Goal: Register for event/course: Register for event/course

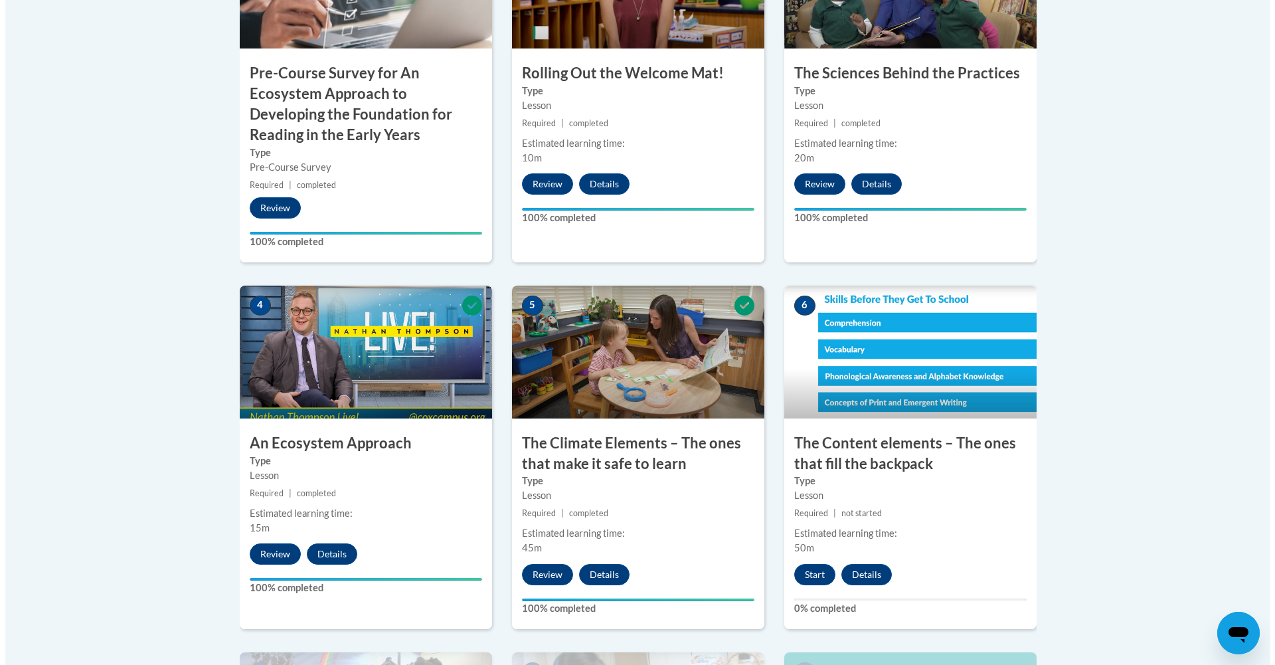
scroll to position [843, 0]
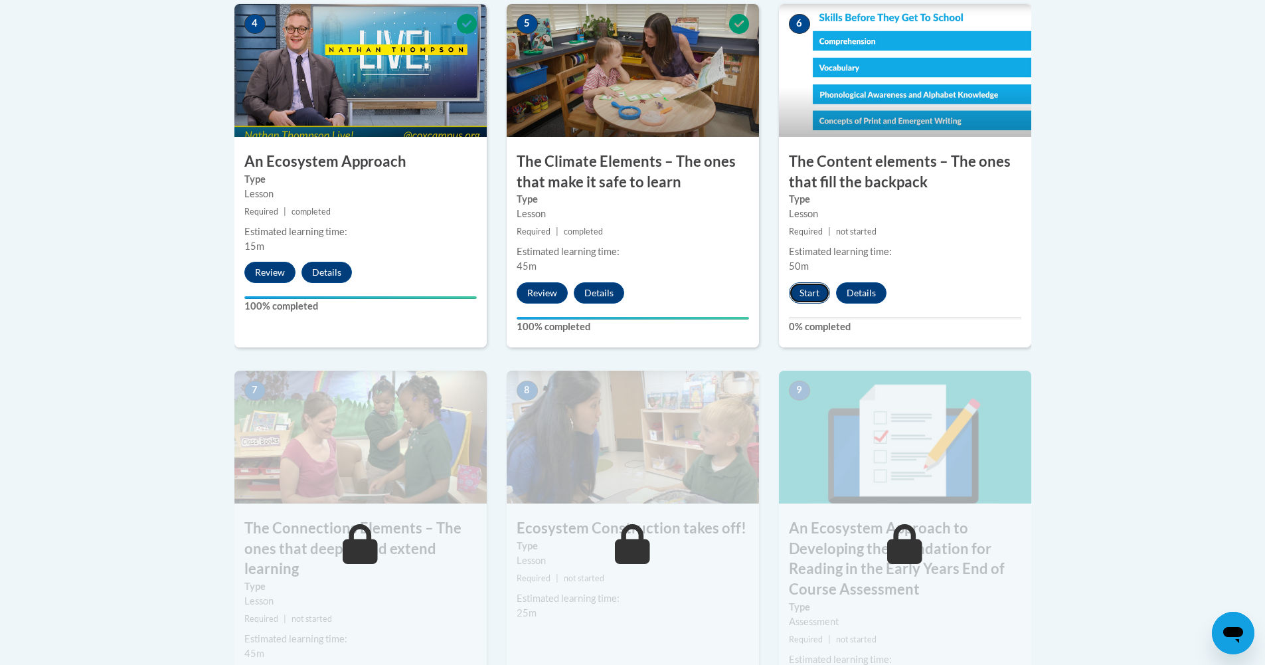
click at [804, 284] on button "Start" at bounding box center [809, 292] width 41 height 21
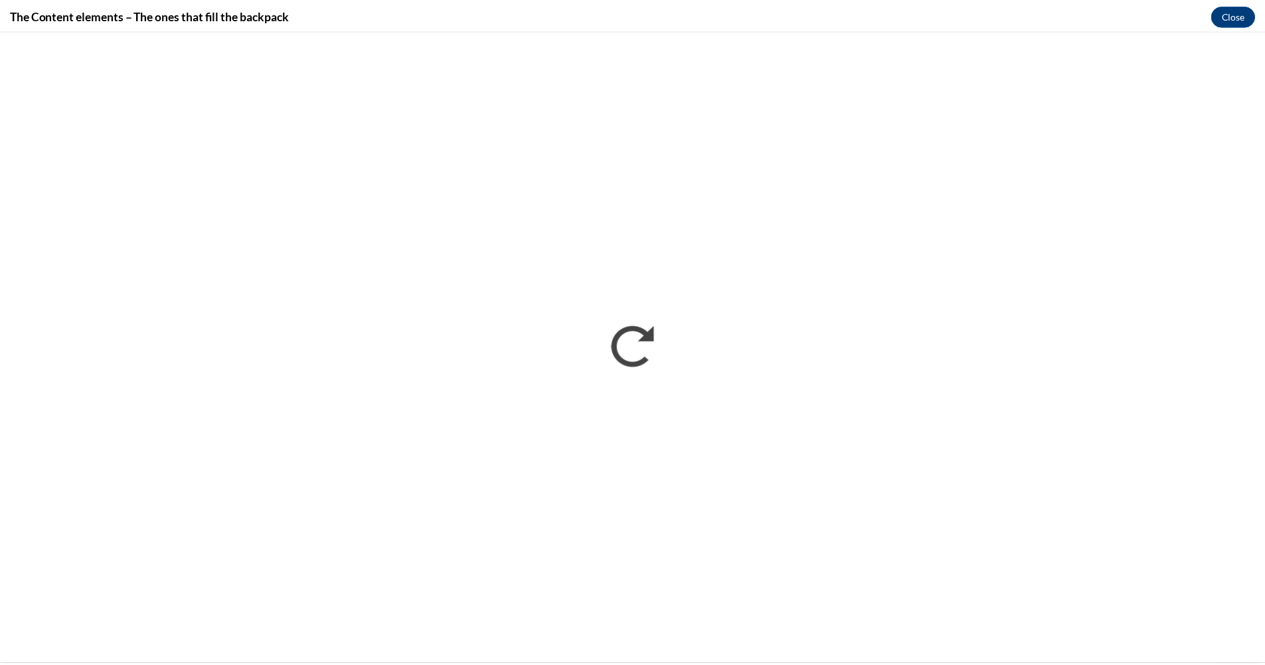
scroll to position [0, 0]
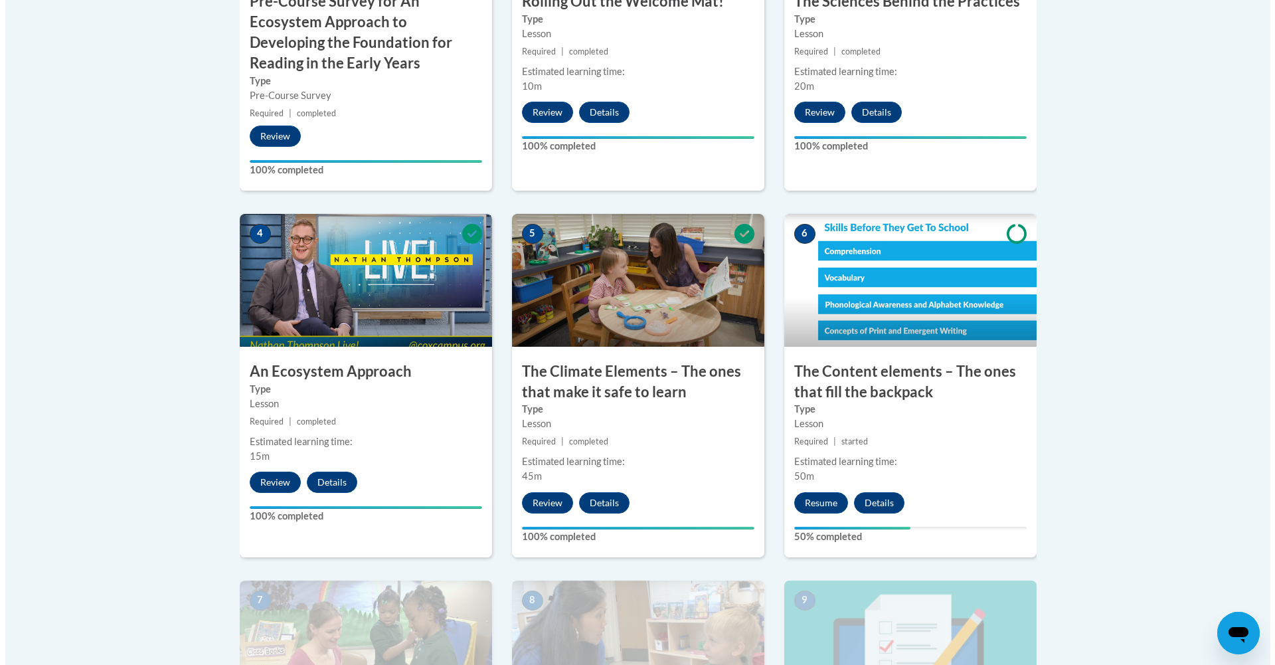
scroll to position [846, 0]
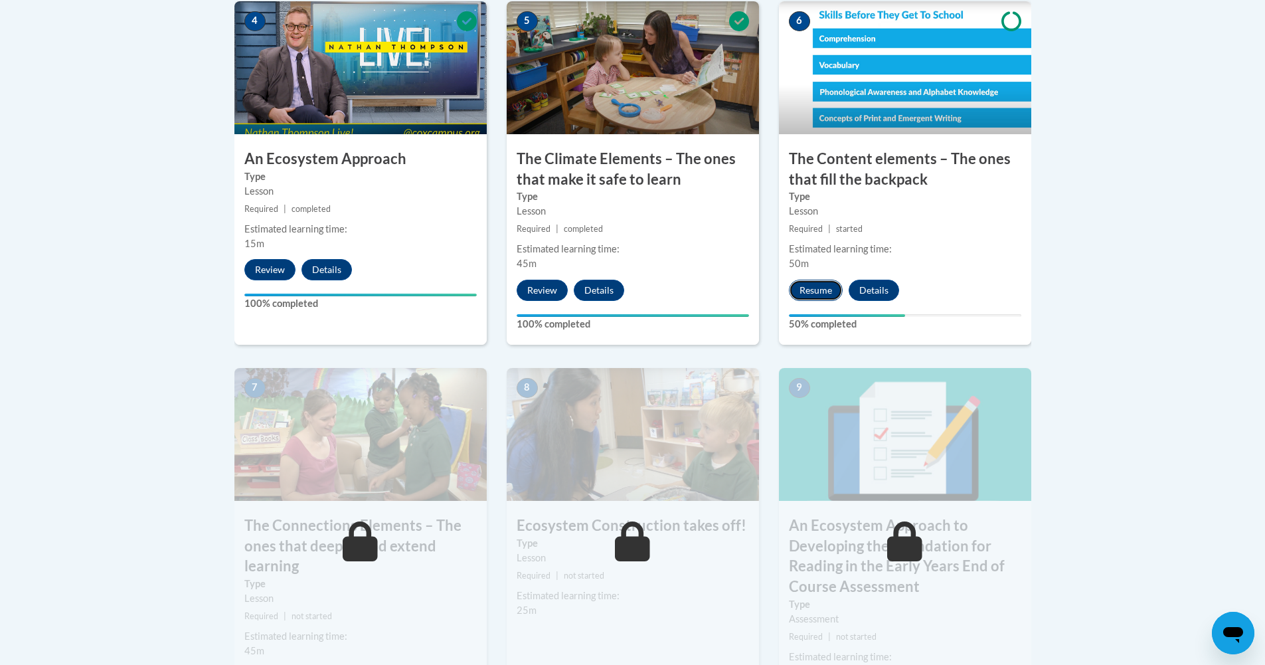
click at [830, 285] on button "Resume" at bounding box center [816, 290] width 54 height 21
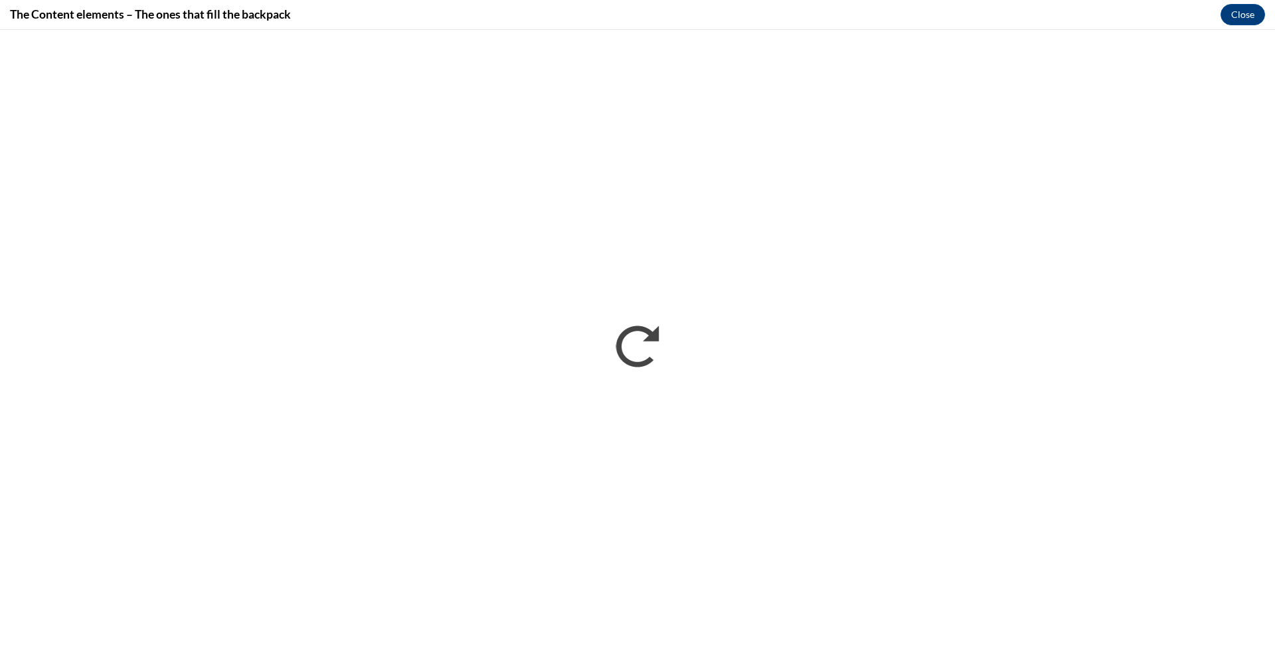
scroll to position [0, 0]
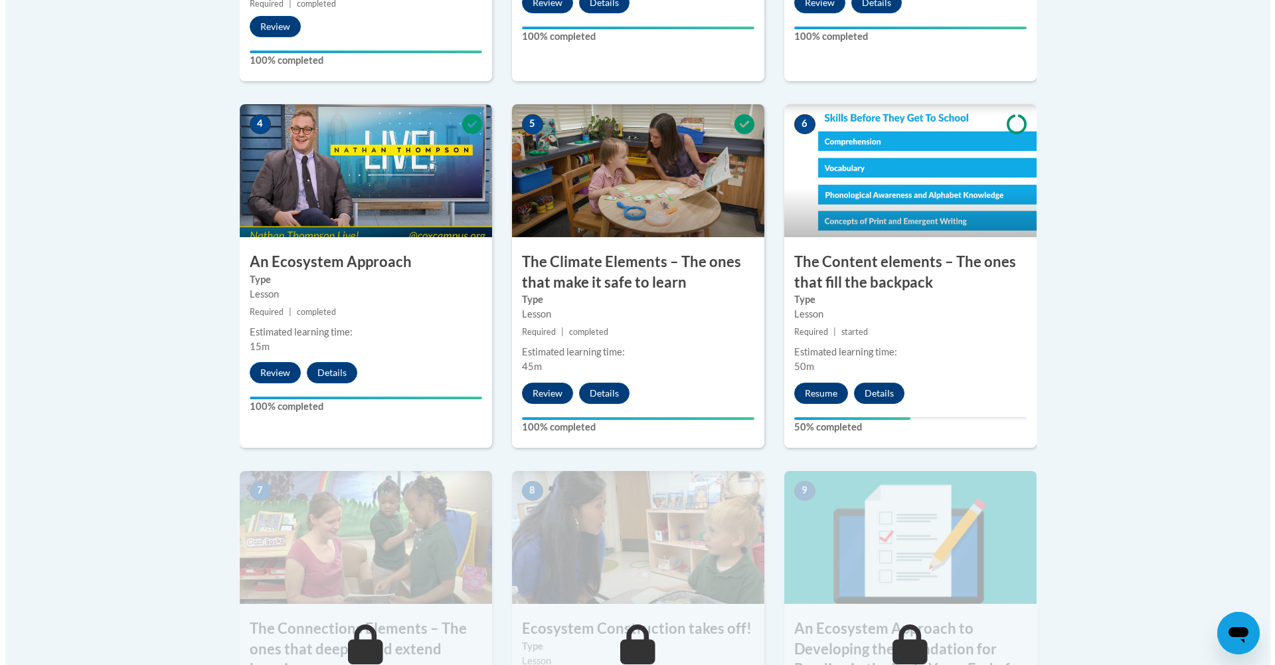
scroll to position [776, 0]
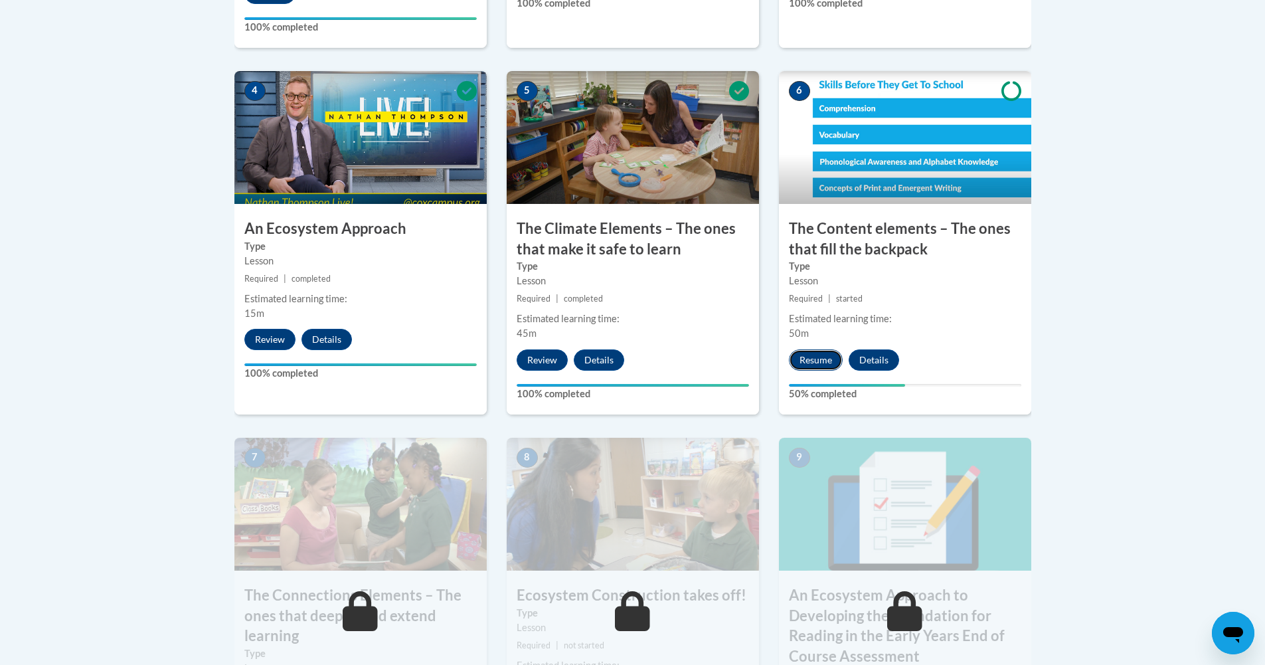
click at [825, 367] on button "Resume" at bounding box center [816, 359] width 54 height 21
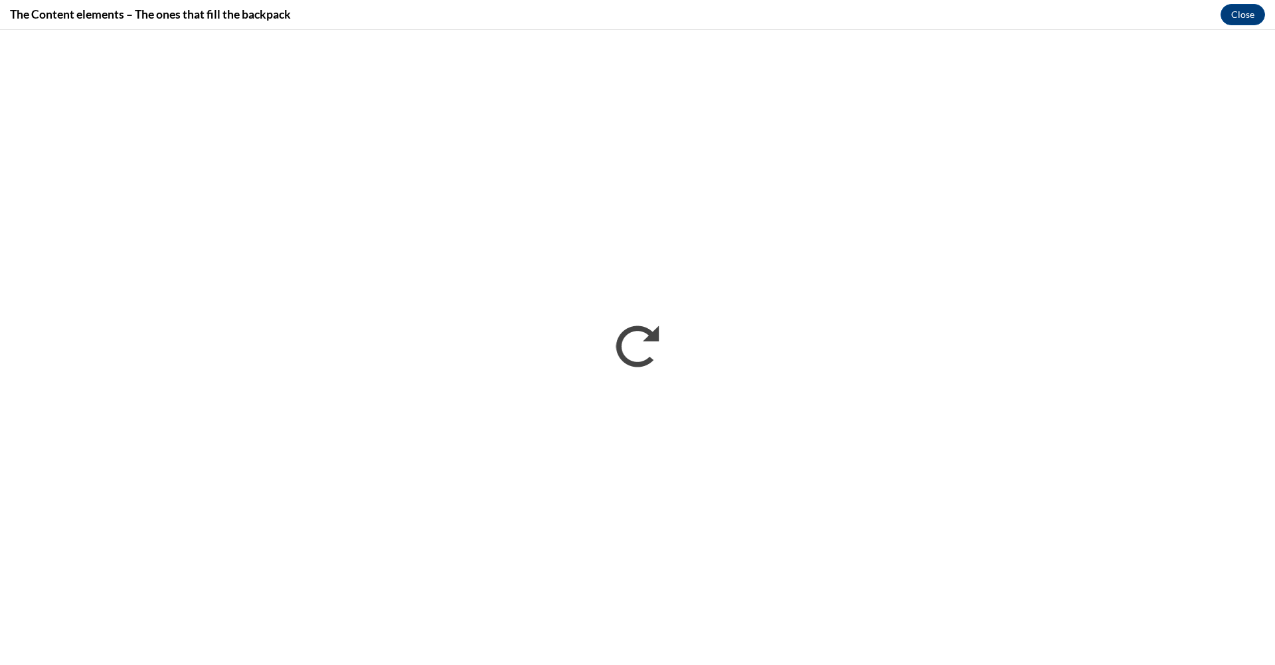
scroll to position [0, 0]
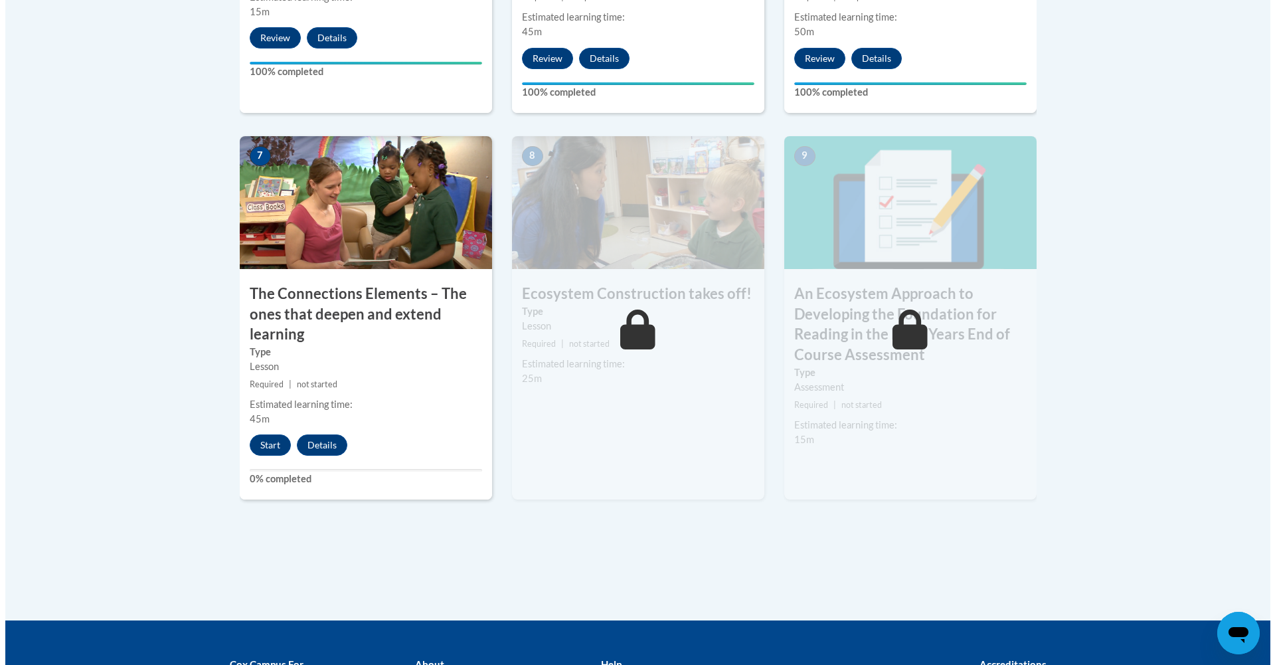
scroll to position [1092, 0]
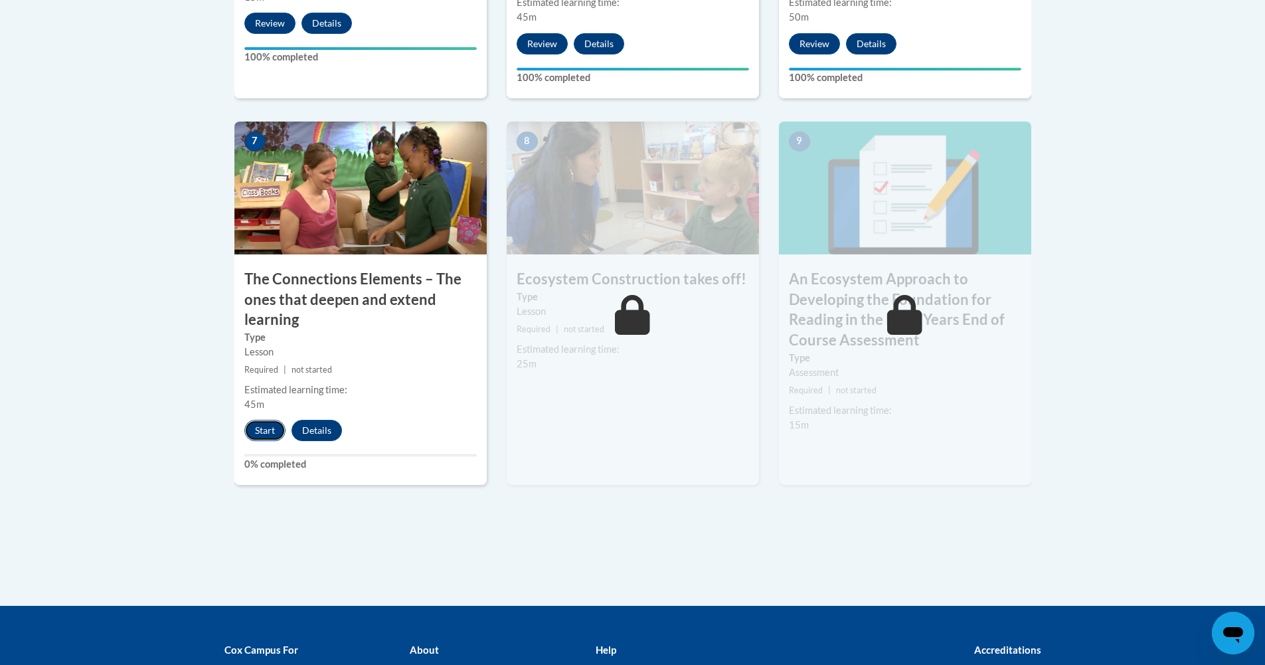
click at [271, 435] on button "Start" at bounding box center [264, 430] width 41 height 21
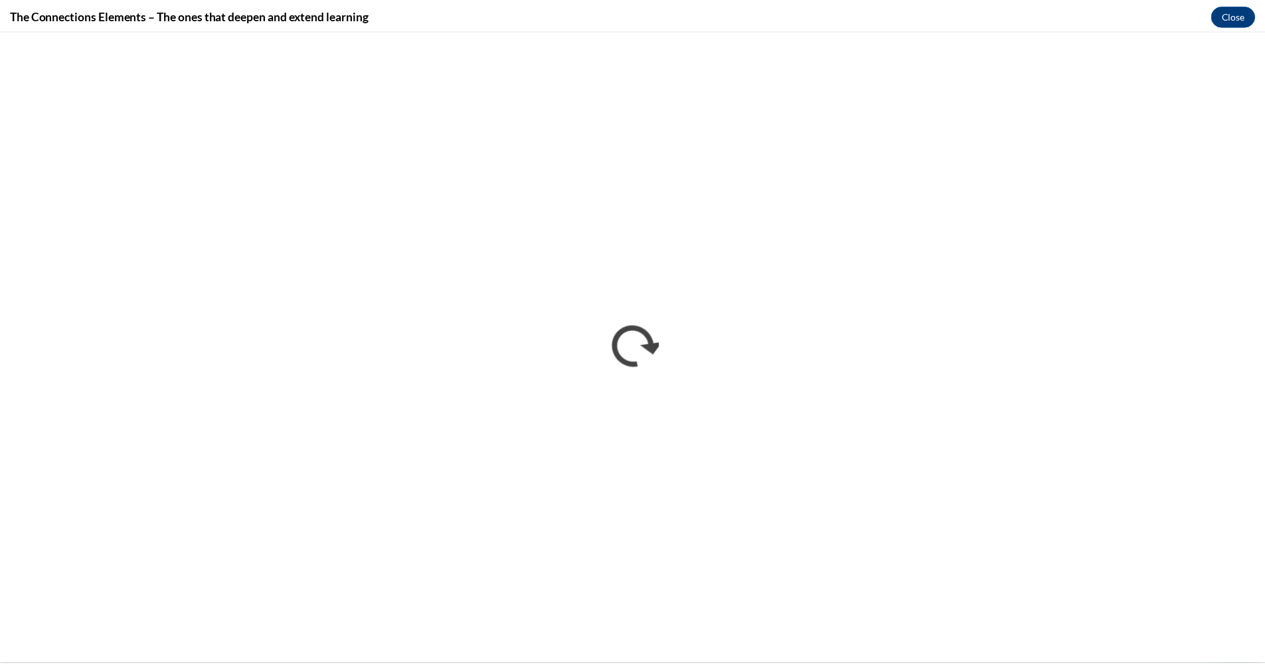
scroll to position [0, 0]
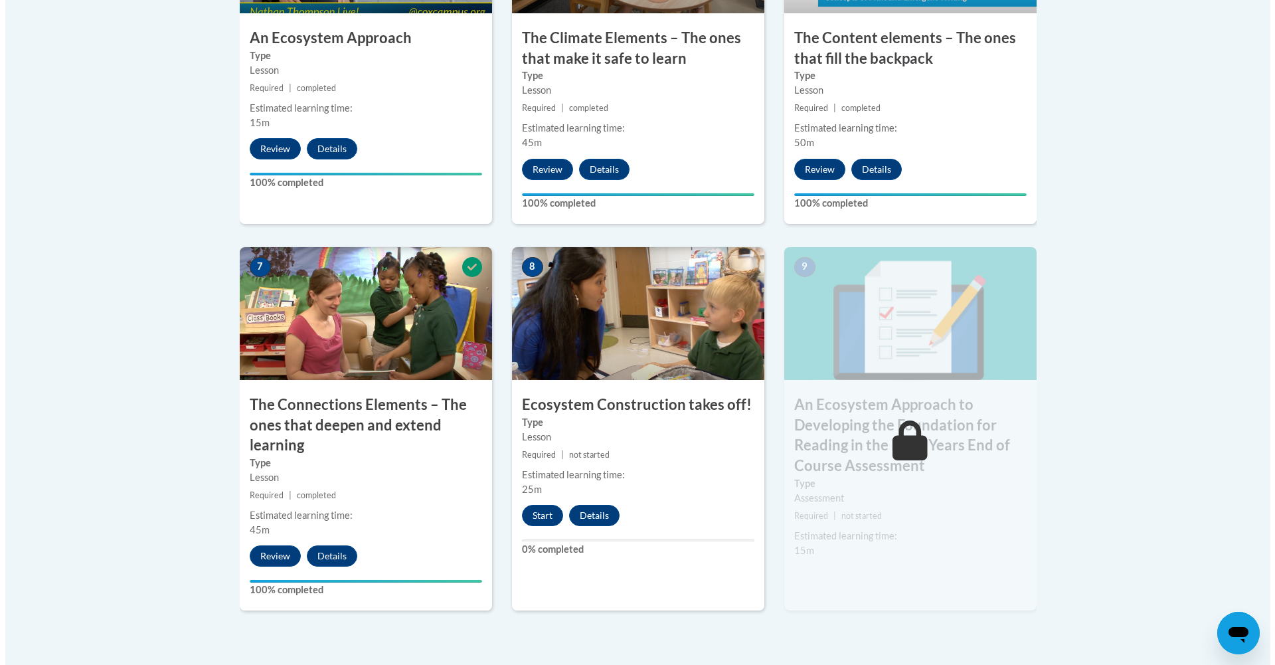
scroll to position [980, 0]
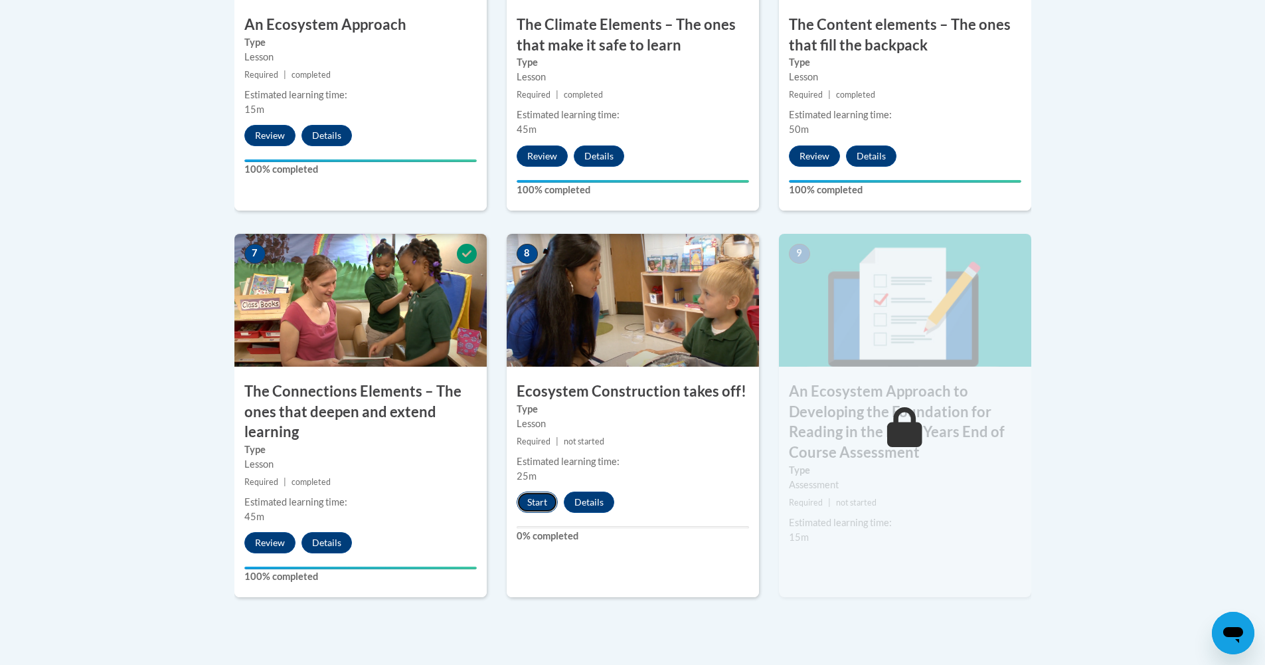
click at [543, 504] on button "Start" at bounding box center [537, 501] width 41 height 21
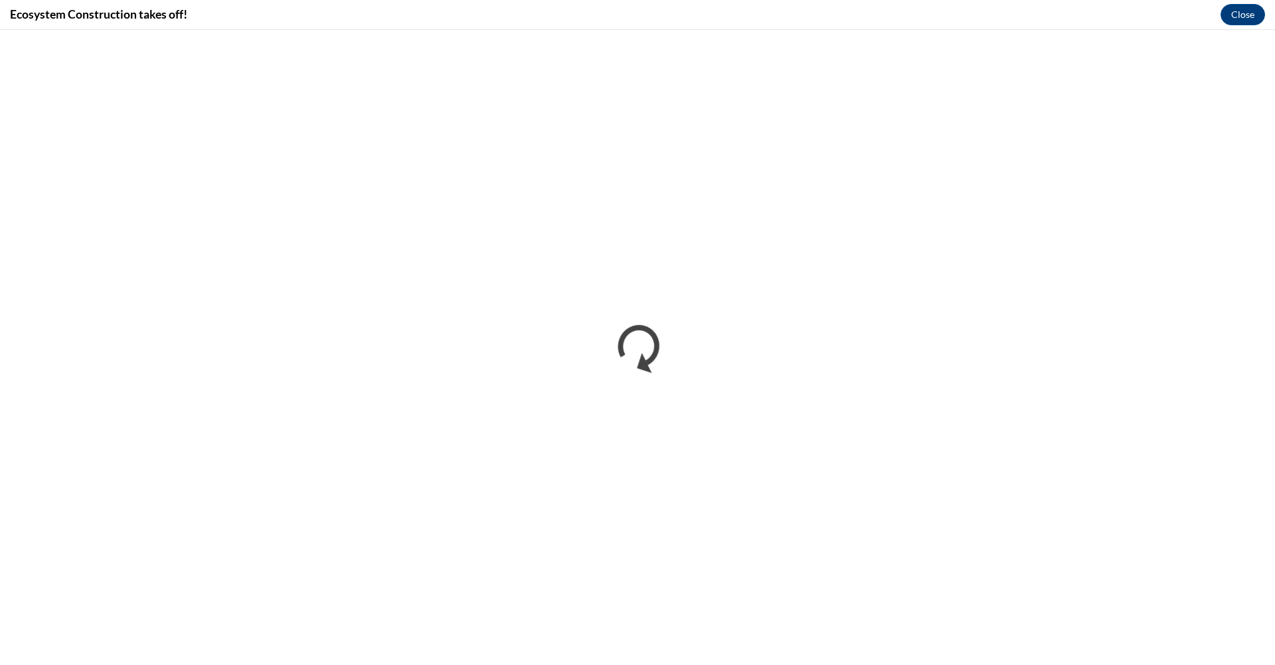
scroll to position [0, 0]
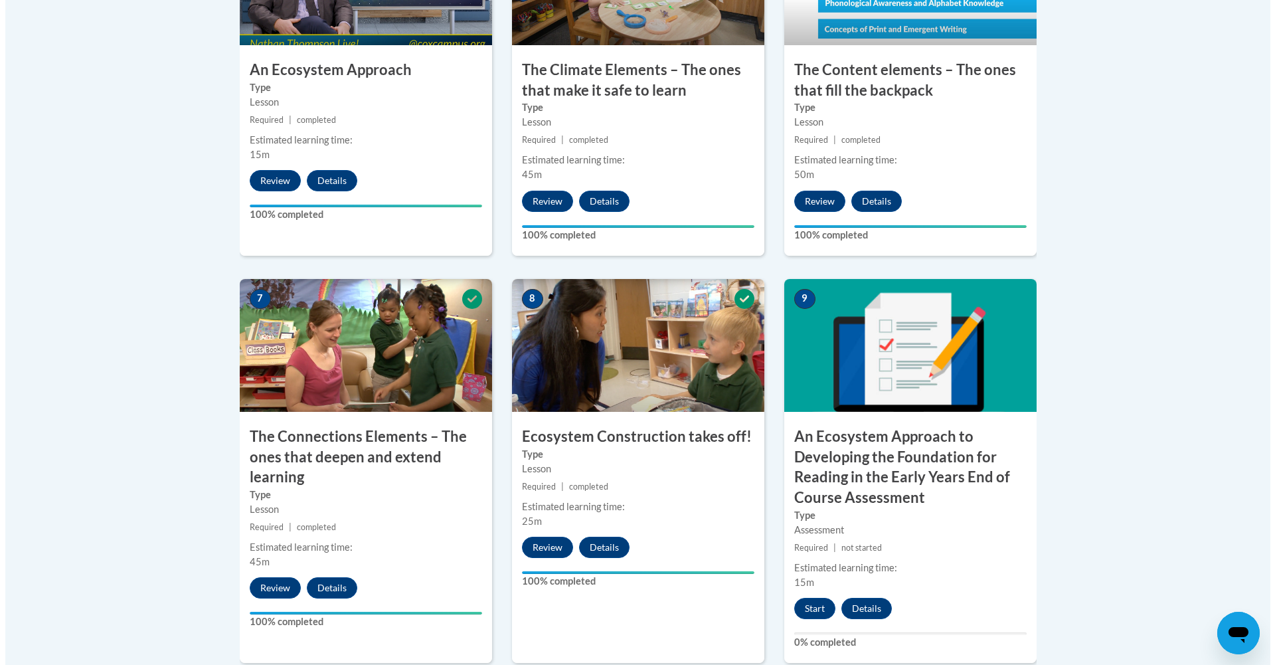
scroll to position [1217, 0]
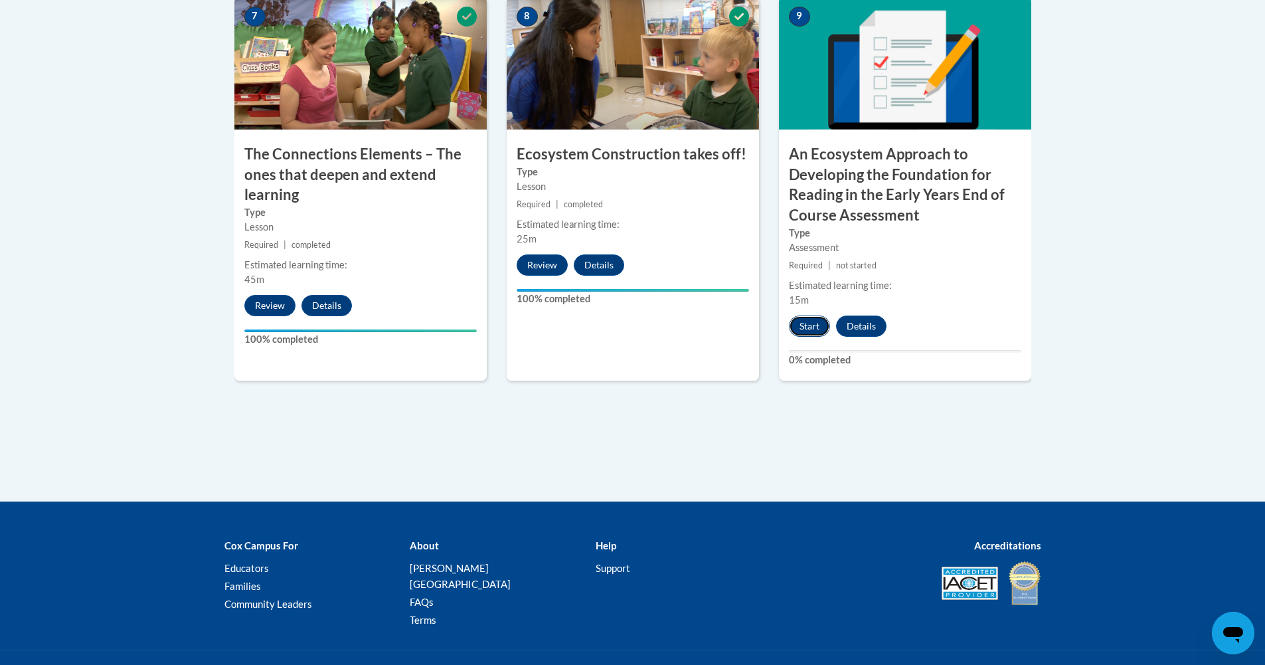
click at [814, 321] on button "Start" at bounding box center [809, 325] width 41 height 21
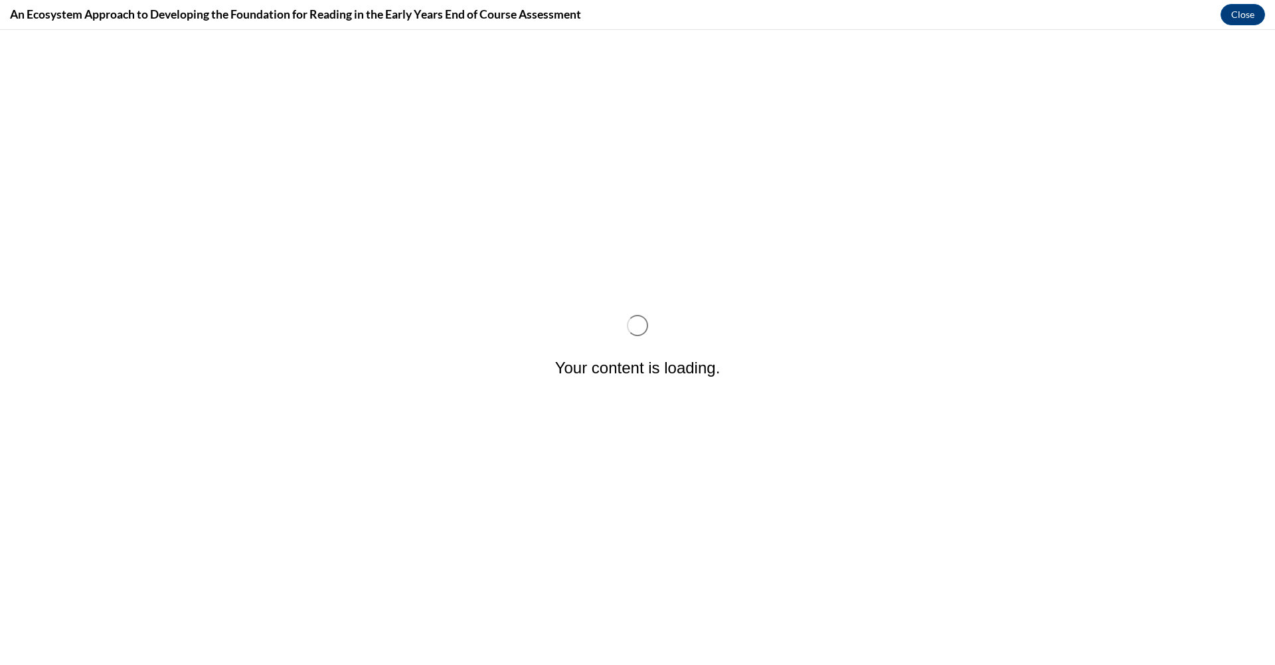
scroll to position [0, 0]
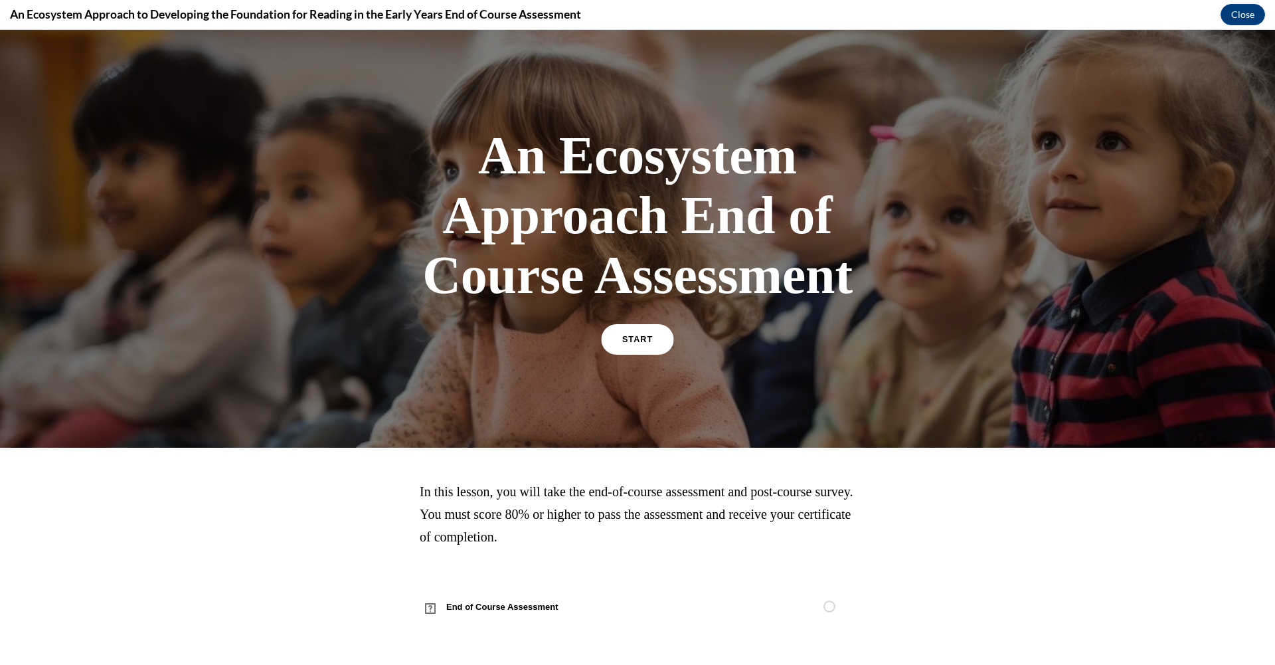
click at [630, 335] on span "START" at bounding box center [637, 340] width 31 height 10
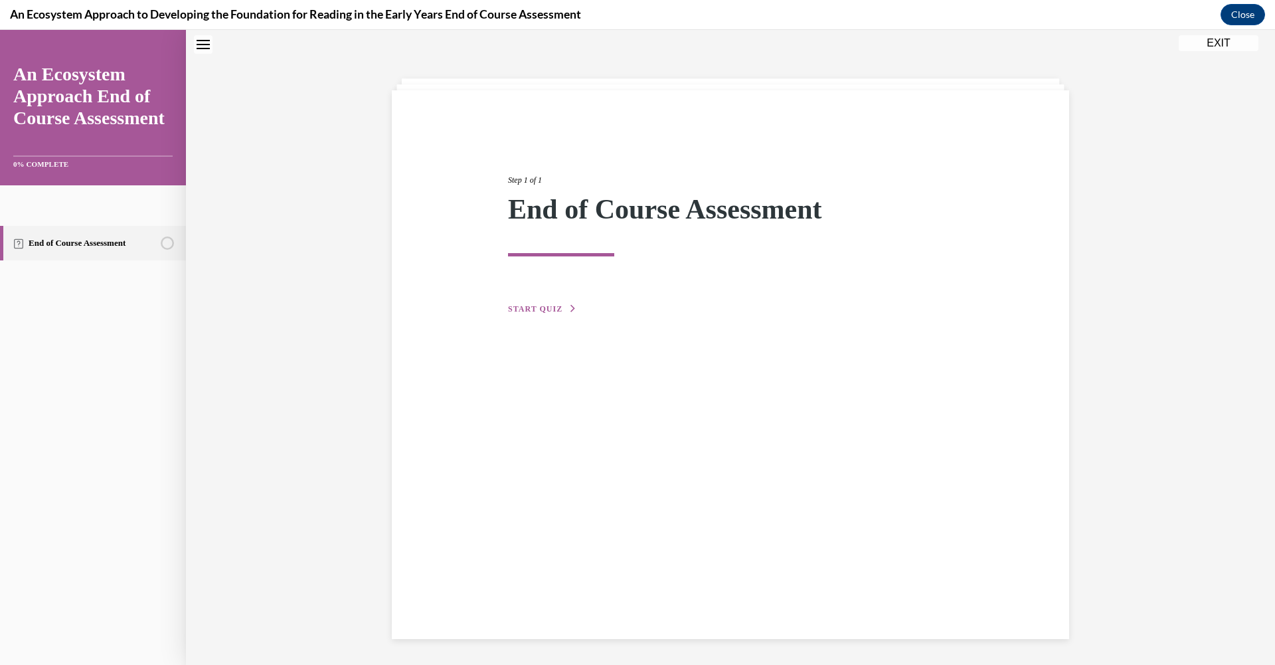
scroll to position [42, 0]
click at [543, 304] on span "START QUIZ" at bounding box center [535, 308] width 54 height 9
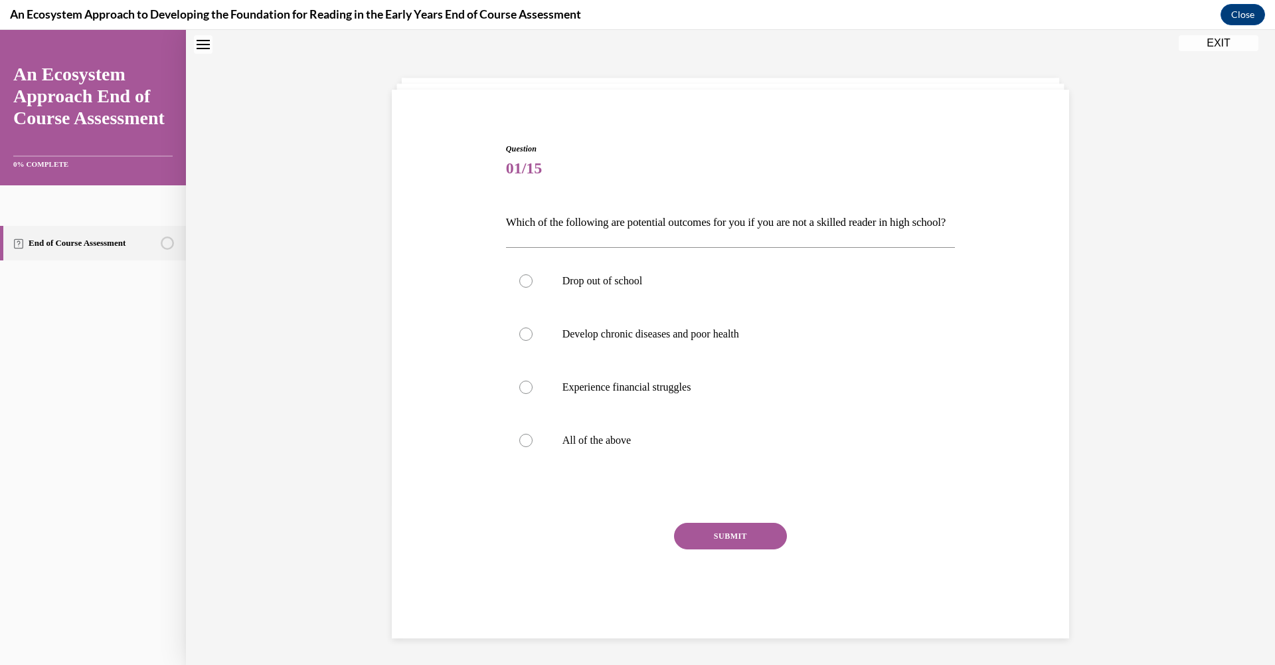
scroll to position [41, 0]
click at [519, 448] on div at bounding box center [525, 441] width 13 height 13
click at [519, 448] on input "All of the above" at bounding box center [525, 441] width 13 height 13
radio input "true"
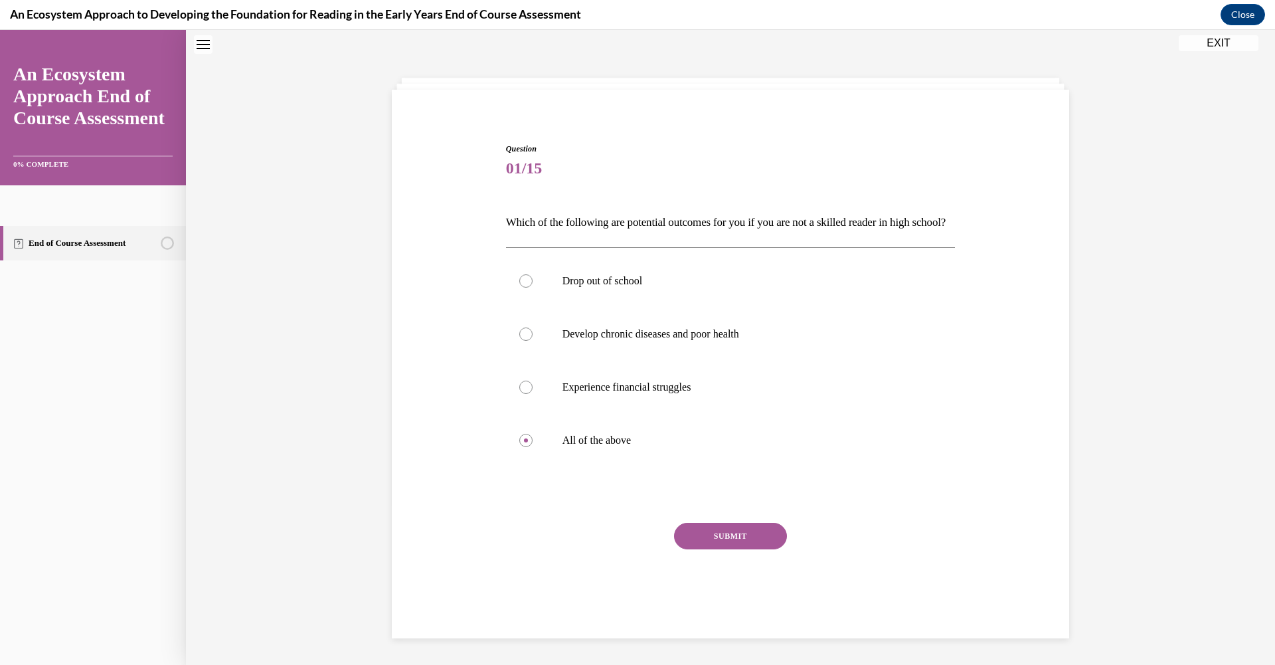
click at [726, 542] on button "SUBMIT" at bounding box center [730, 536] width 113 height 27
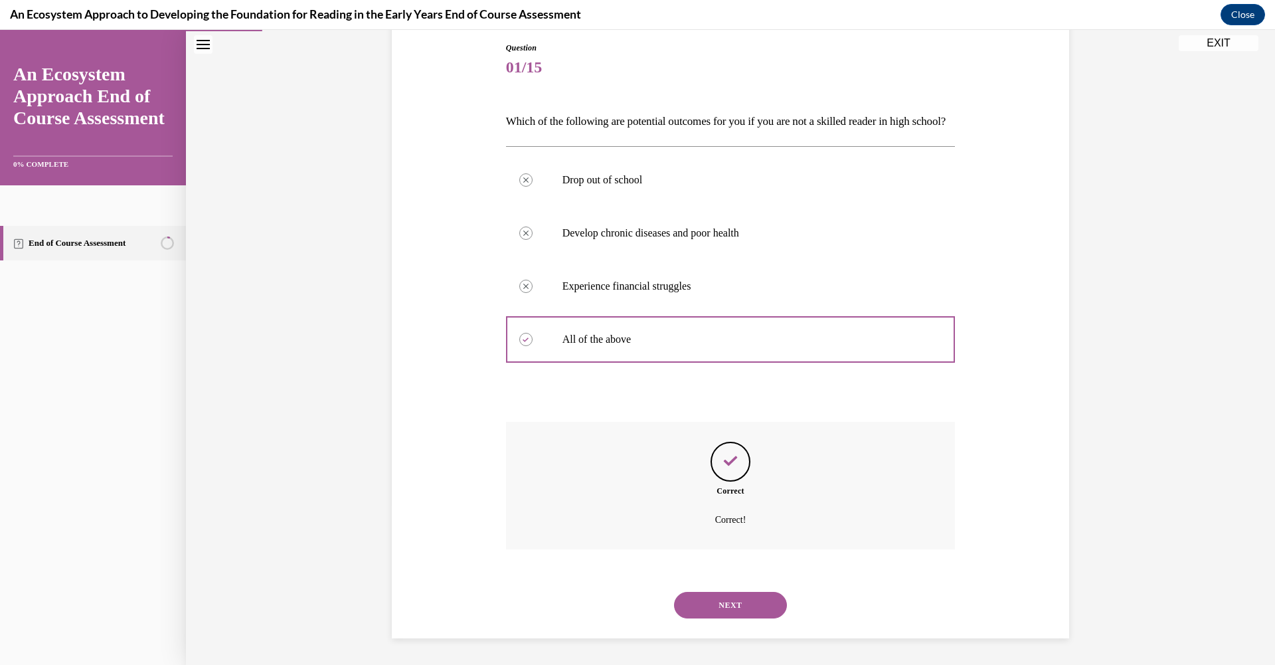
scroll to position [165, 0]
click at [748, 606] on button "NEXT" at bounding box center [730, 605] width 113 height 27
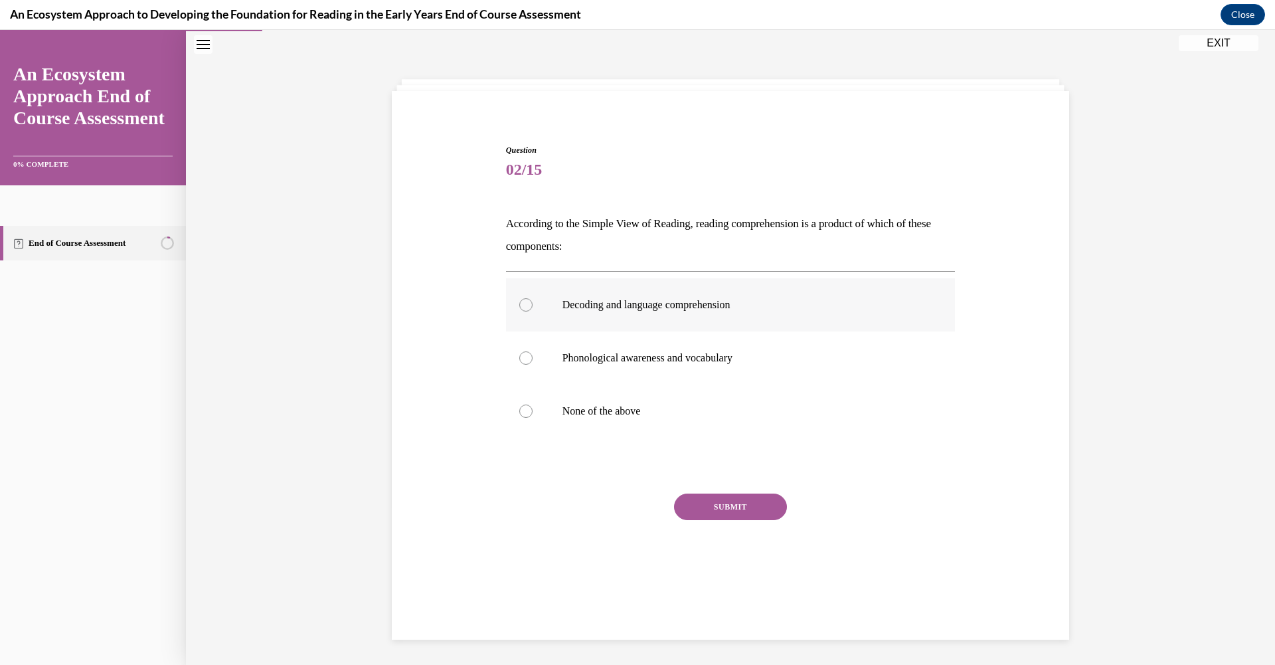
click at [520, 310] on div at bounding box center [525, 304] width 13 height 13
click at [520, 310] on input "Decoding and language comprehension" at bounding box center [525, 304] width 13 height 13
radio input "true"
click at [724, 506] on button "SUBMIT" at bounding box center [730, 506] width 113 height 27
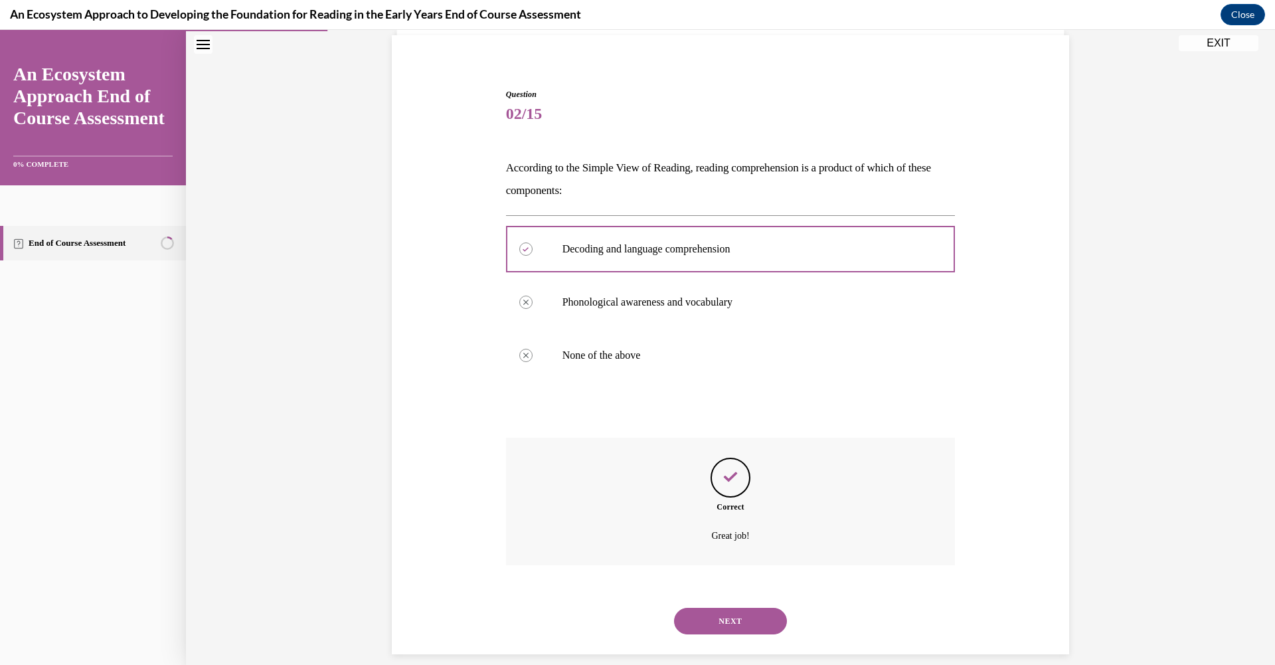
scroll to position [112, 0]
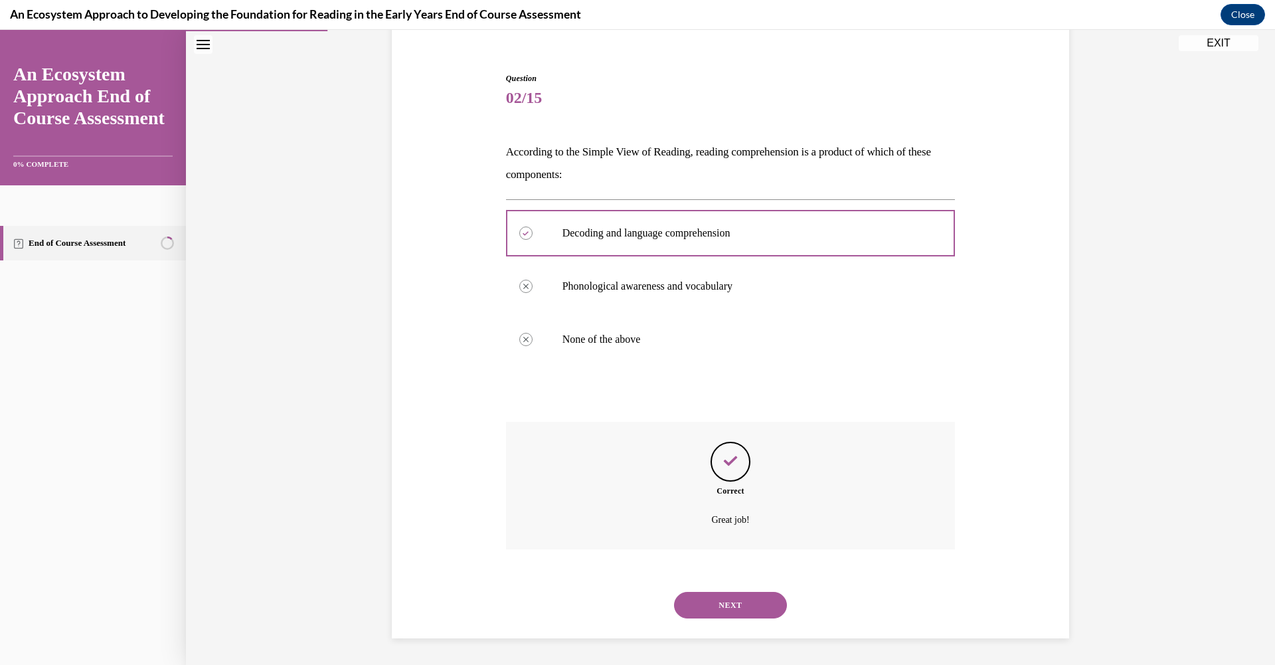
click at [743, 612] on button "NEXT" at bounding box center [730, 605] width 113 height 27
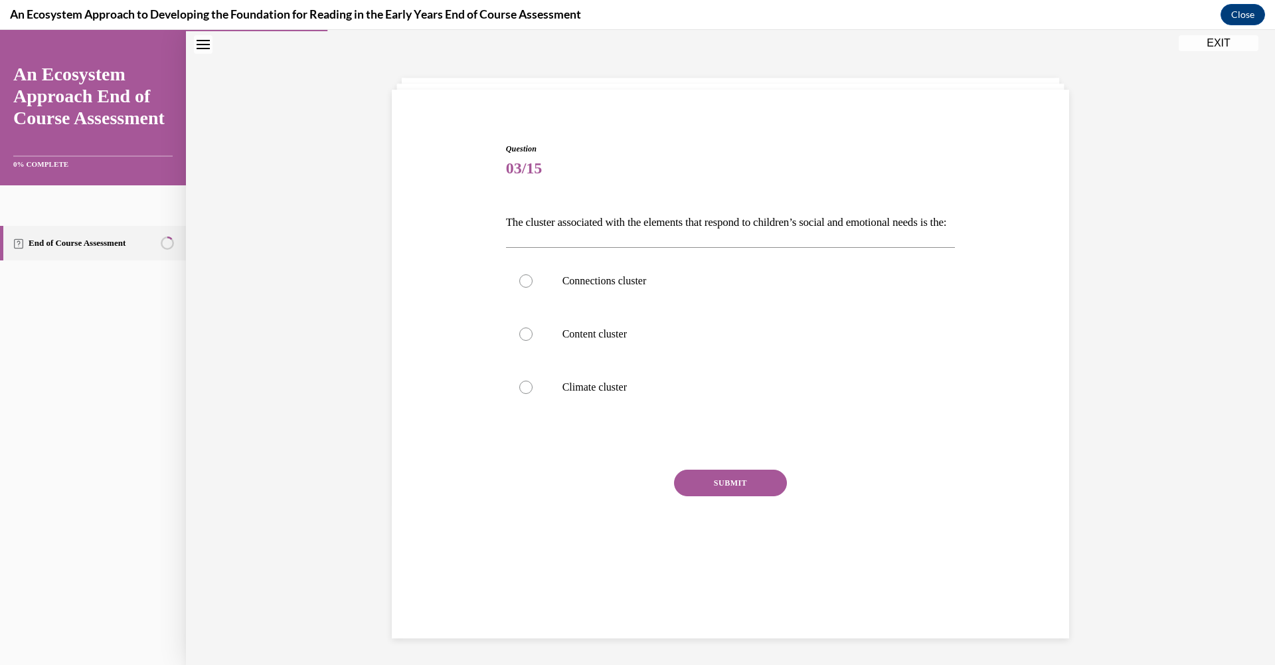
scroll to position [41, 0]
click at [522, 289] on div at bounding box center [525, 282] width 13 height 13
click at [522, 289] on input "Connections cluster" at bounding box center [525, 282] width 13 height 13
radio input "true"
click at [729, 497] on button "SUBMIT" at bounding box center [730, 484] width 113 height 27
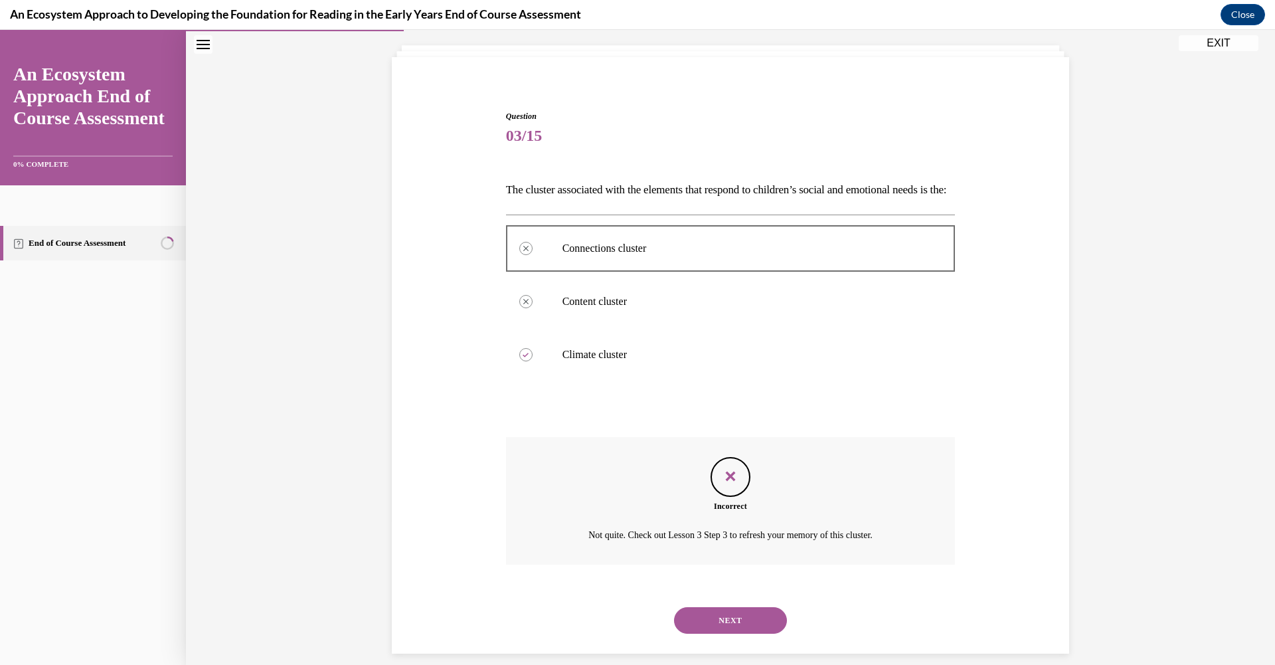
scroll to position [112, 0]
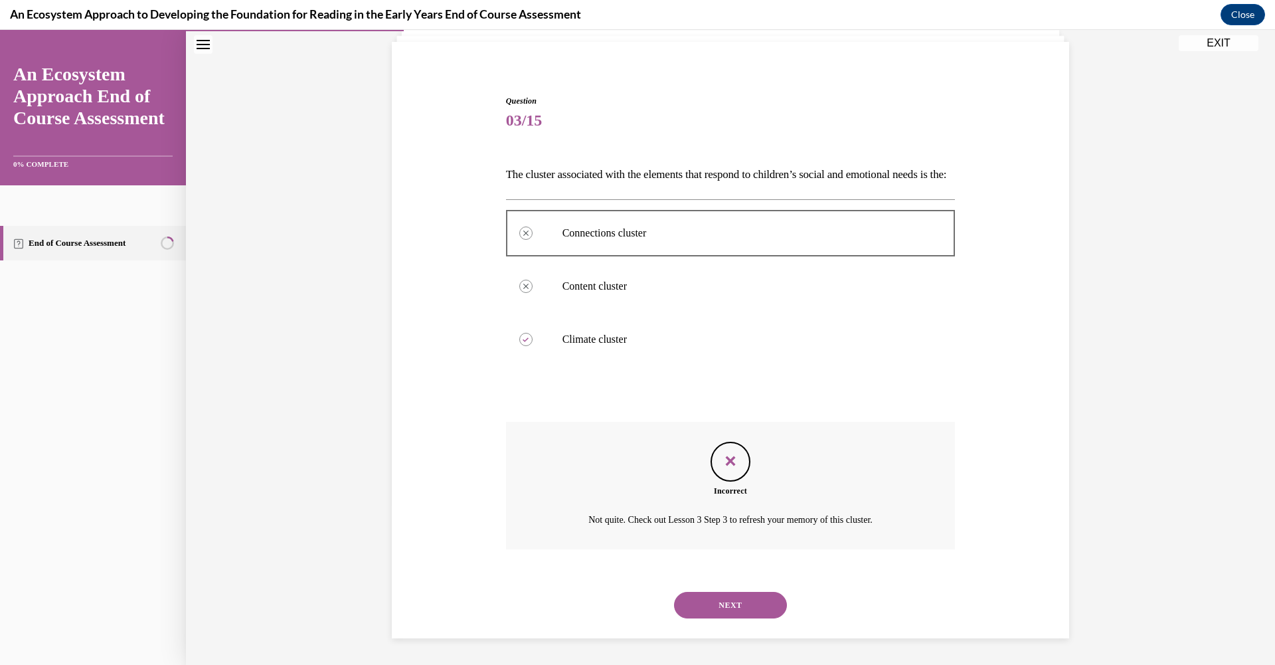
click at [741, 598] on button "NEXT" at bounding box center [730, 605] width 113 height 27
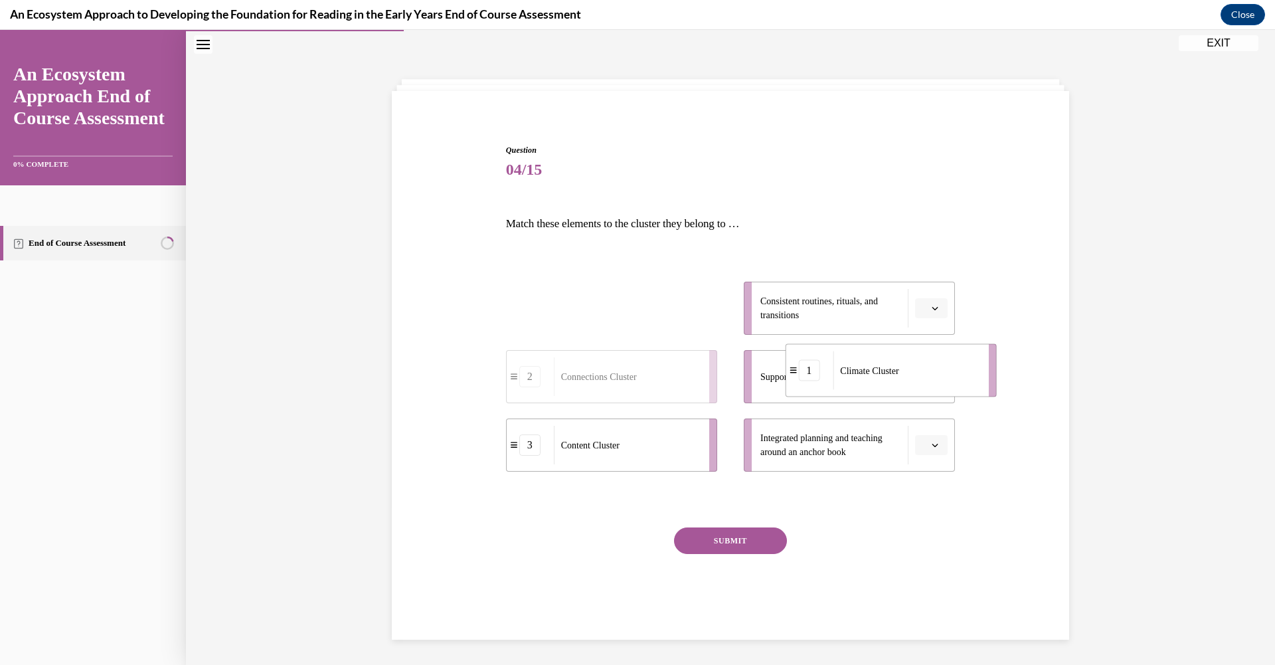
drag, startPoint x: 590, startPoint y: 317, endPoint x: 869, endPoint y: 380, distance: 285.9
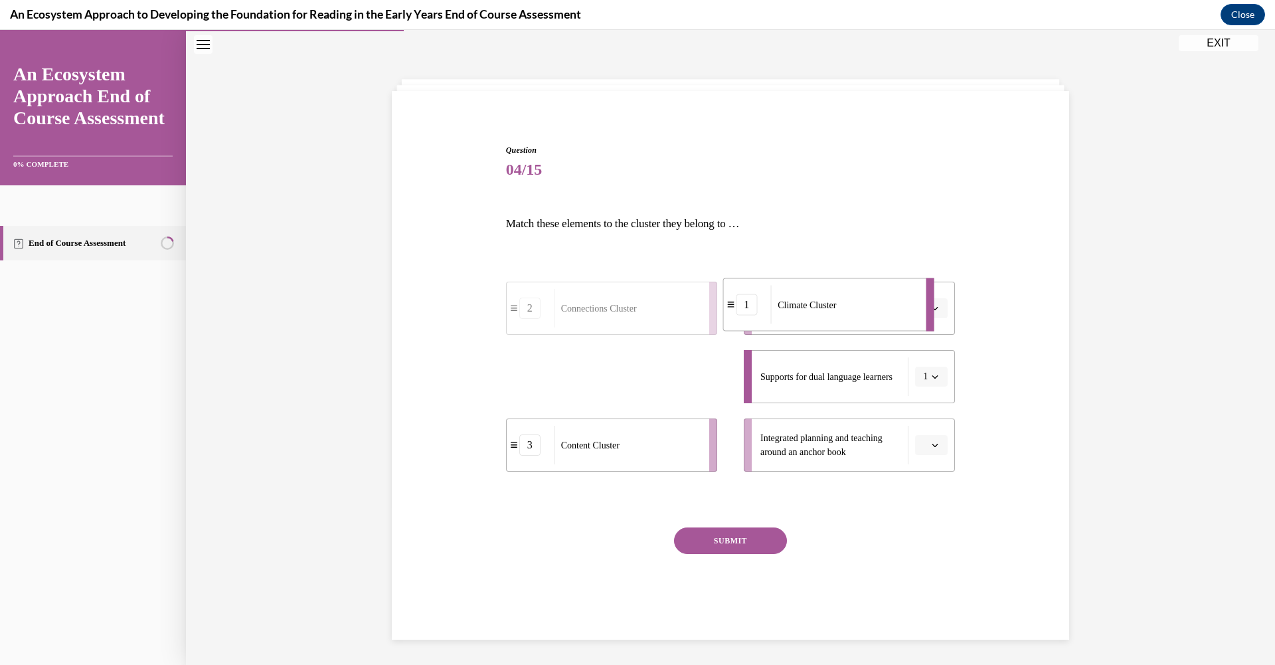
drag, startPoint x: 618, startPoint y: 373, endPoint x: 800, endPoint y: 301, distance: 195.9
click at [800, 301] on span "Climate Cluster" at bounding box center [807, 305] width 58 height 10
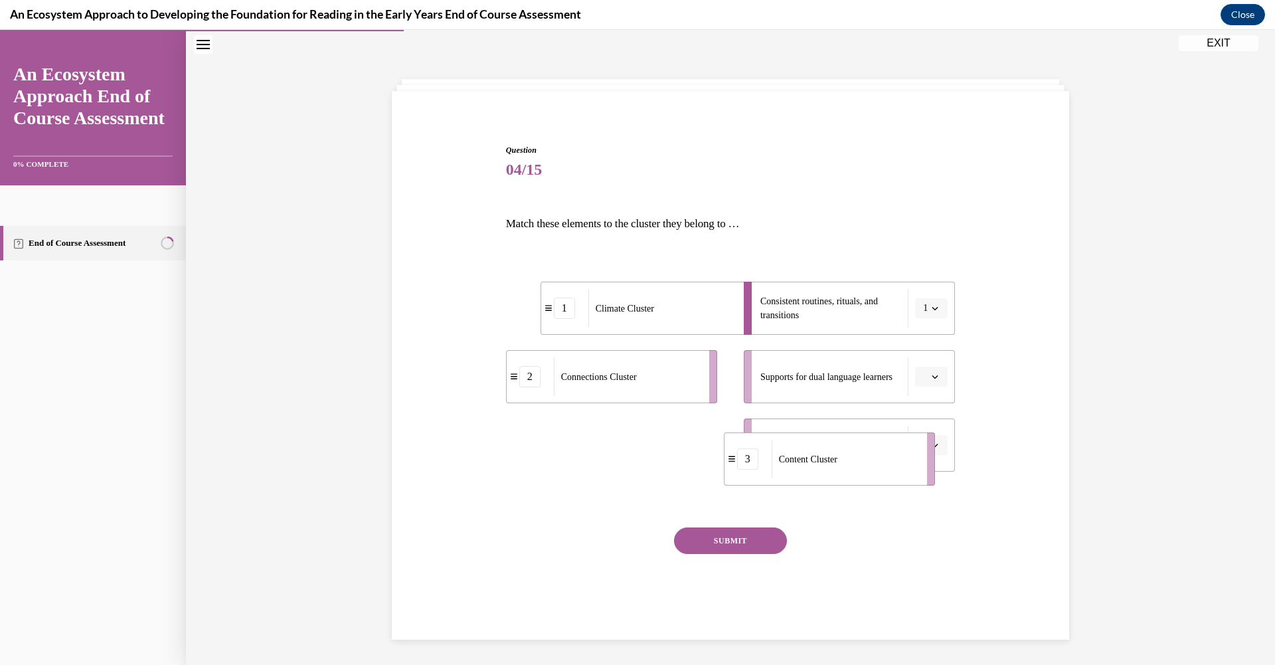
drag, startPoint x: 609, startPoint y: 437, endPoint x: 844, endPoint y: 449, distance: 234.8
click at [844, 449] on div "Content Cluster" at bounding box center [845, 459] width 147 height 39
click at [868, 380] on span "Supports for dual language learners" at bounding box center [826, 377] width 132 height 14
click at [933, 380] on span "button" at bounding box center [935, 376] width 9 height 9
click at [918, 454] on div "2" at bounding box center [925, 459] width 33 height 27
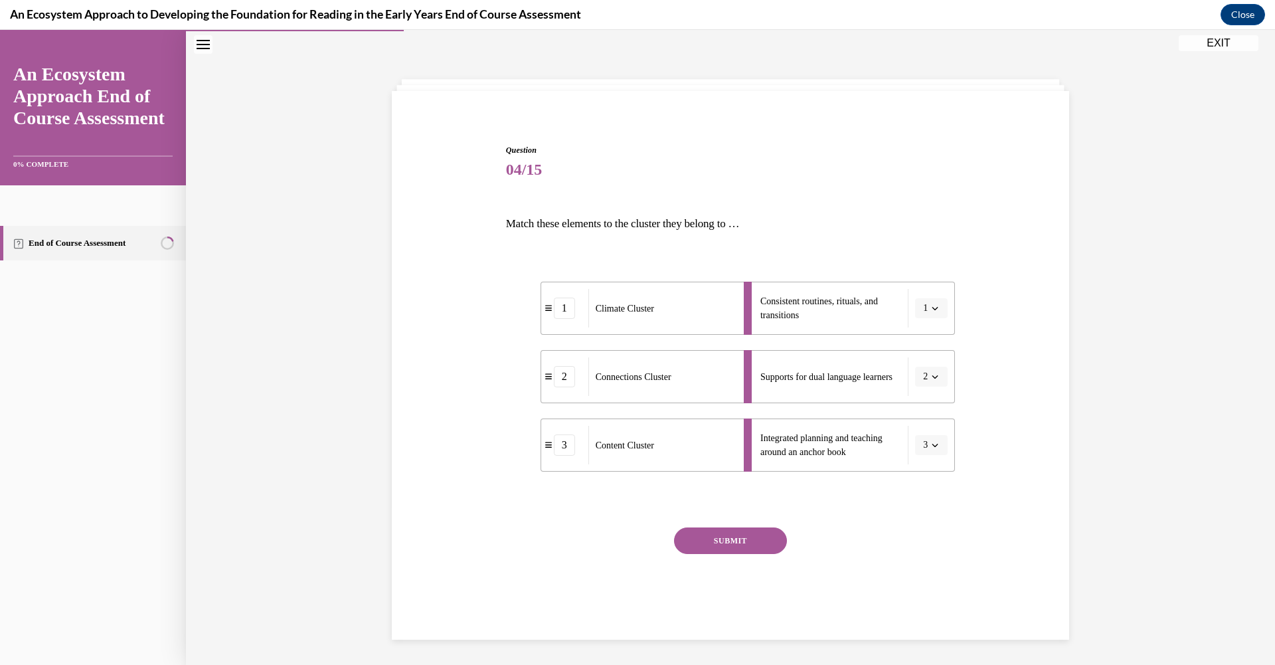
click at [705, 541] on button "SUBMIT" at bounding box center [730, 540] width 113 height 27
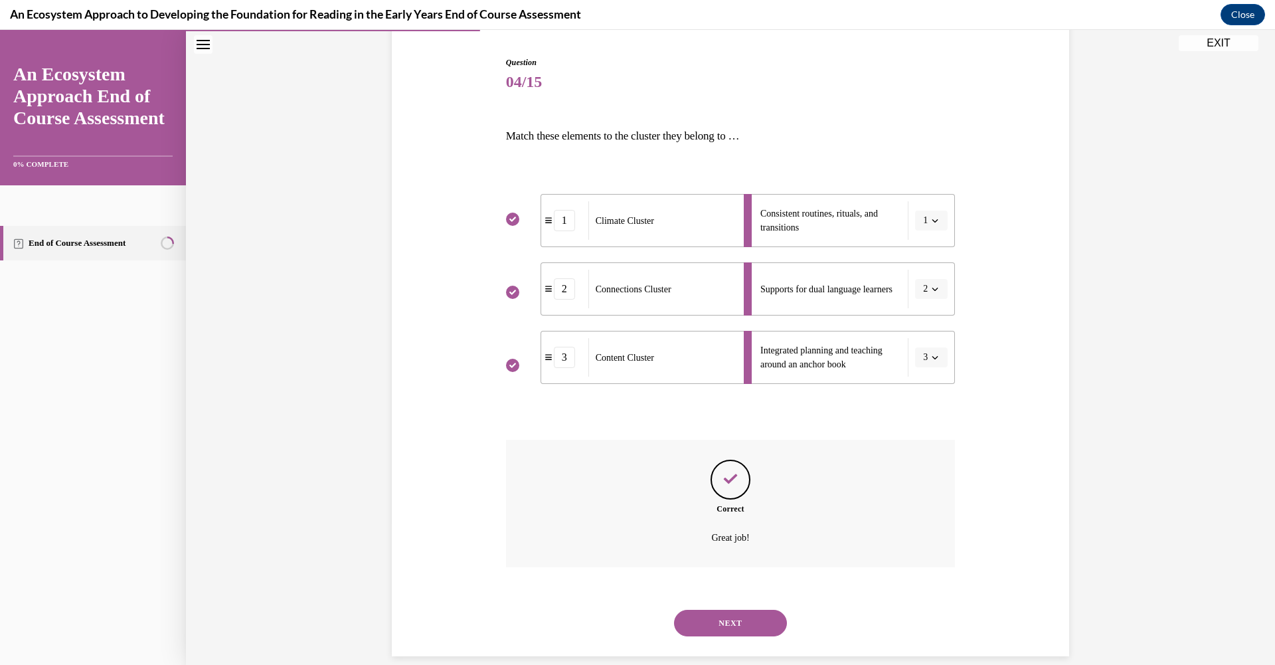
scroll to position [146, 0]
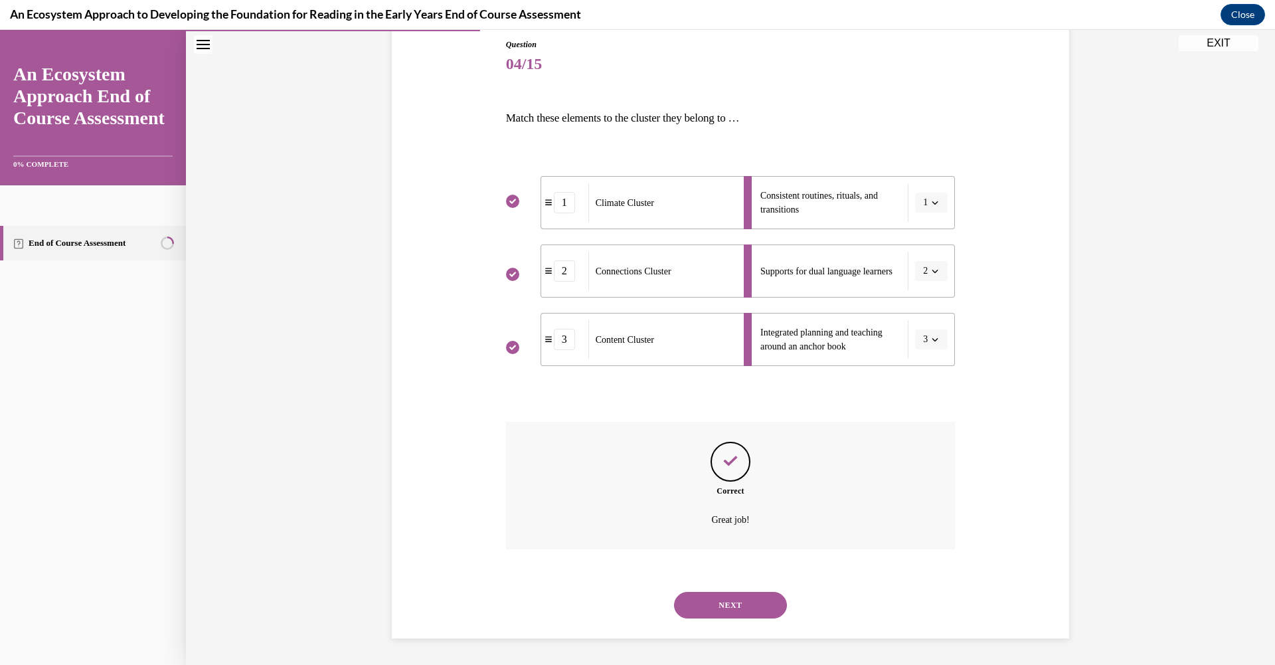
click at [739, 604] on button "NEXT" at bounding box center [730, 605] width 113 height 27
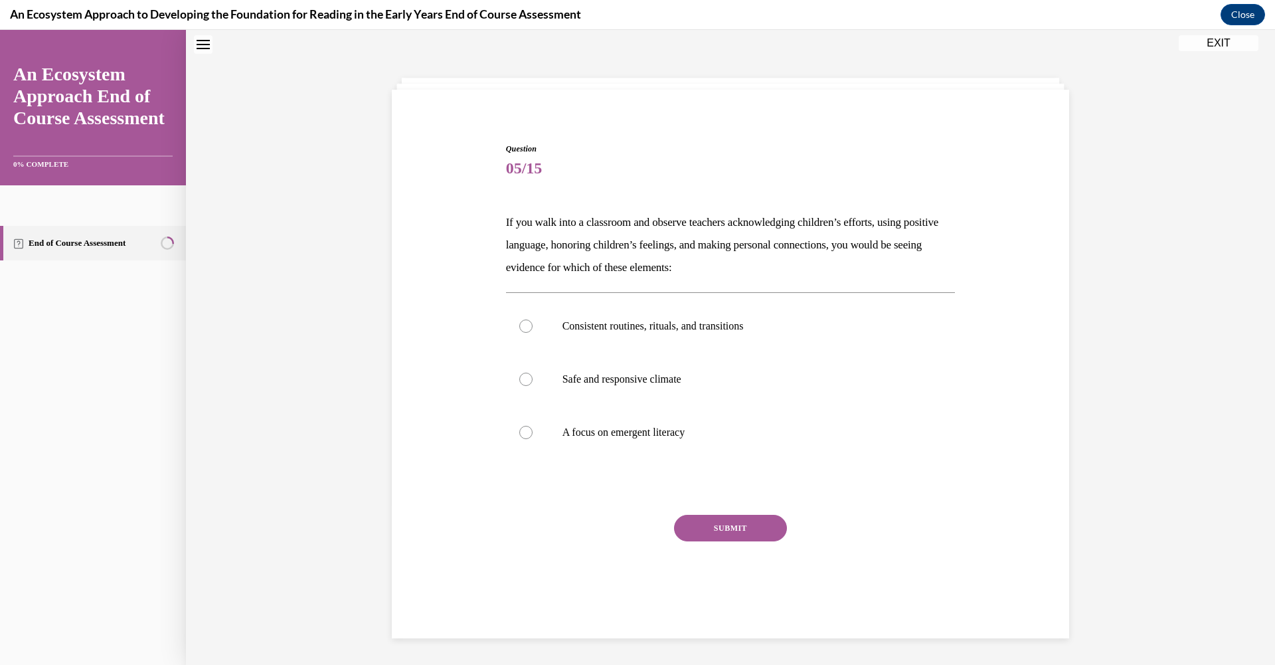
scroll to position [41, 0]
click at [522, 378] on div at bounding box center [525, 380] width 13 height 13
click at [522, 378] on input "Safe and responsive climate" at bounding box center [525, 380] width 13 height 13
radio input "true"
click at [722, 530] on button "SUBMIT" at bounding box center [730, 529] width 113 height 27
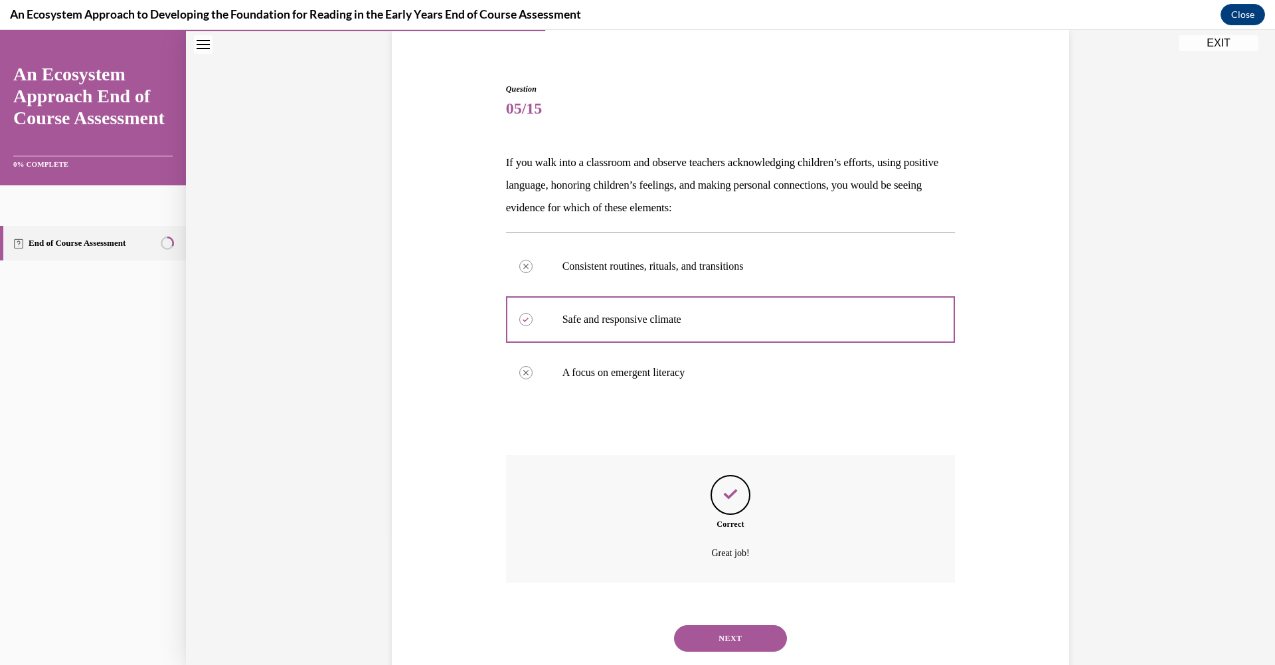
scroll to position [135, 0]
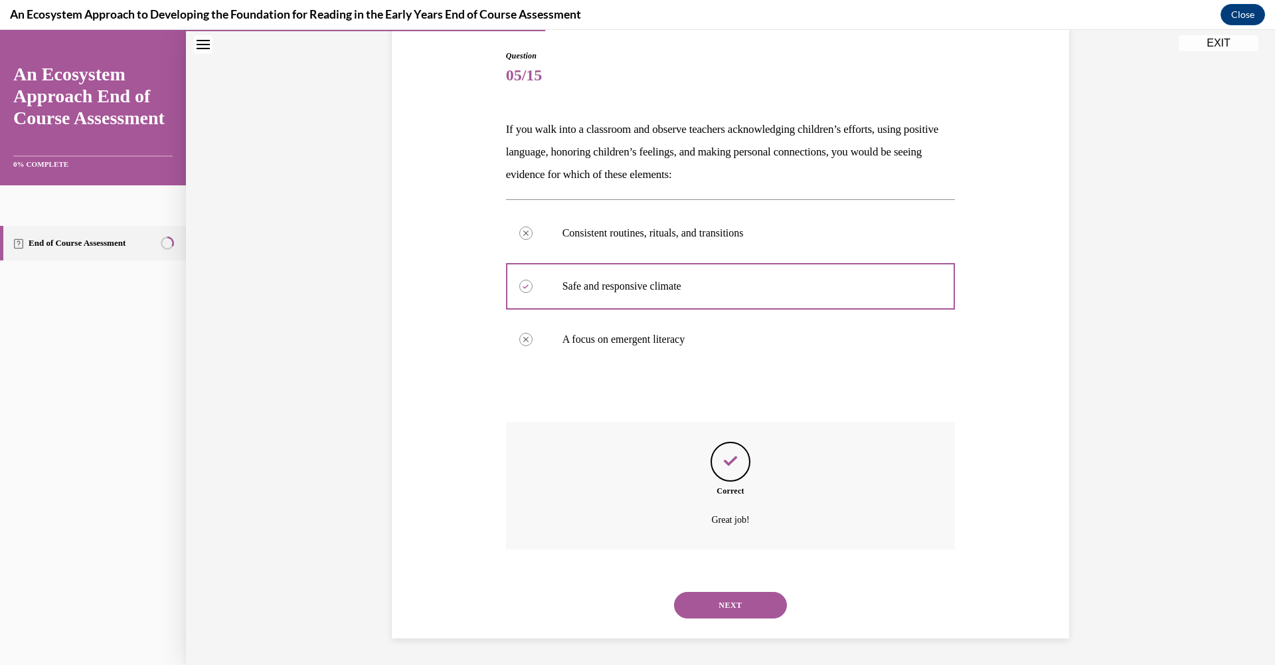
click at [725, 597] on button "NEXT" at bounding box center [730, 605] width 113 height 27
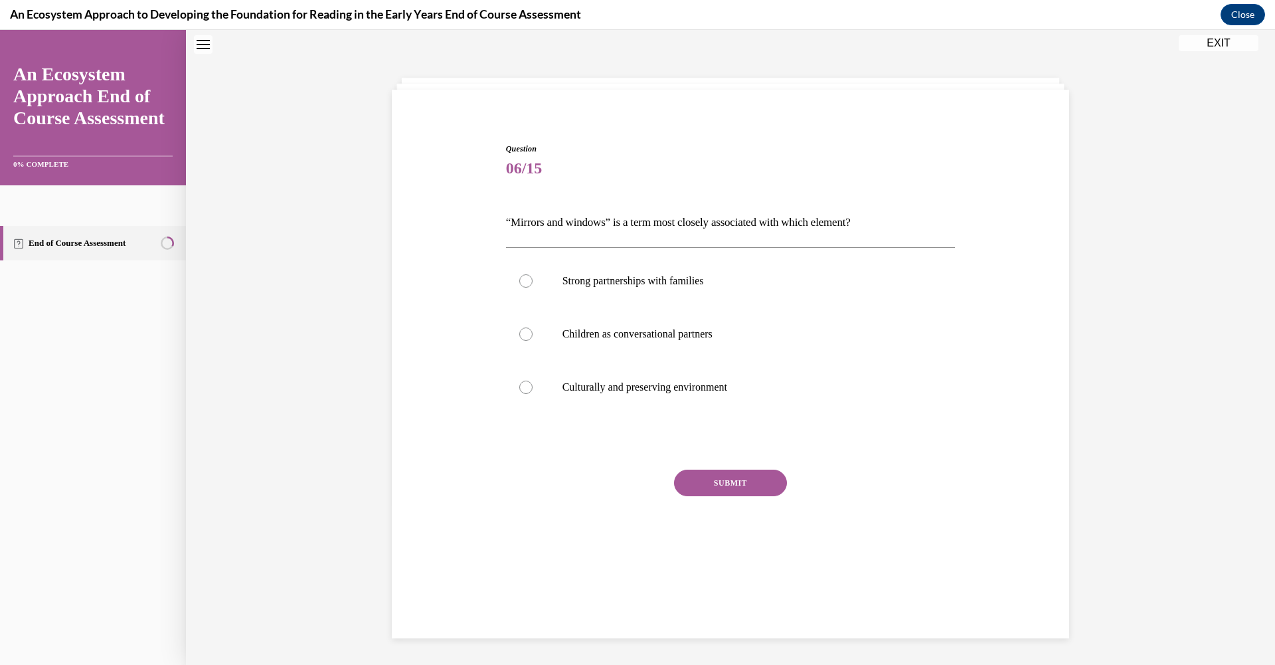
scroll to position [41, 0]
click at [523, 280] on div at bounding box center [525, 282] width 13 height 13
click at [523, 280] on input "Strong partnerships with families" at bounding box center [525, 282] width 13 height 13
radio input "true"
click at [719, 480] on button "SUBMIT" at bounding box center [730, 484] width 113 height 27
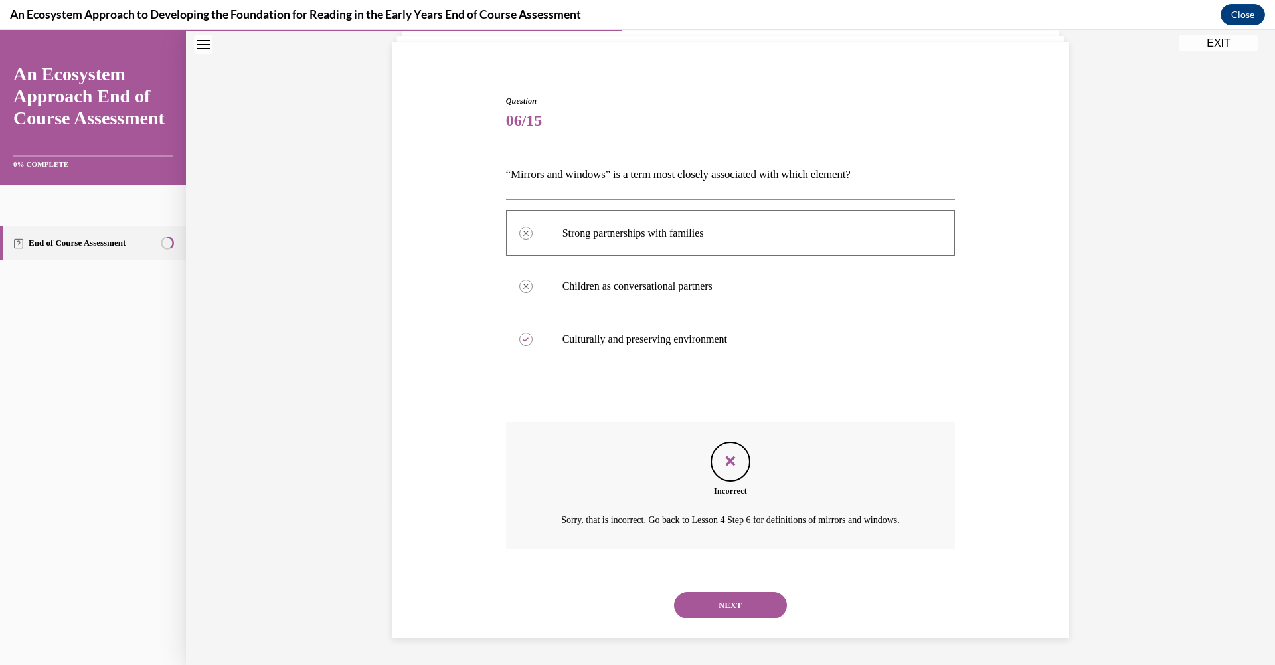
scroll to position [106, 0]
click at [757, 596] on button "NEXT" at bounding box center [730, 605] width 113 height 27
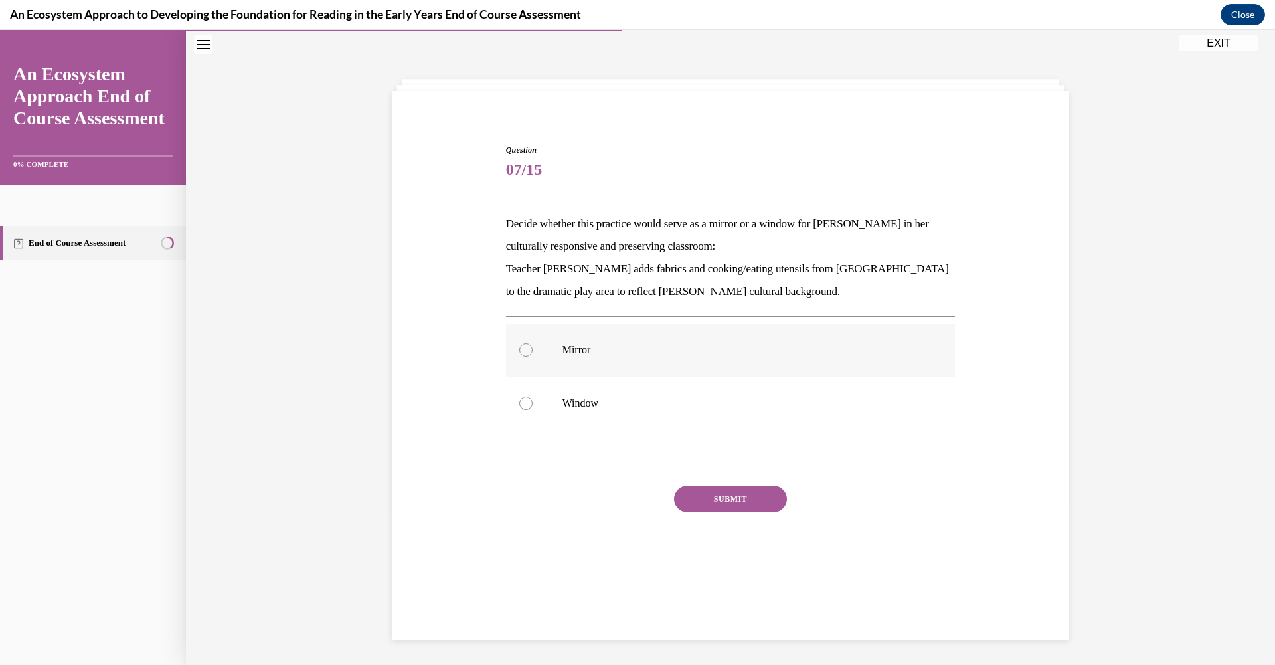
click at [519, 349] on div at bounding box center [525, 349] width 13 height 13
click at [519, 349] on input "Mirror" at bounding box center [525, 349] width 13 height 13
radio input "true"
click at [734, 496] on button "SUBMIT" at bounding box center [730, 499] width 113 height 27
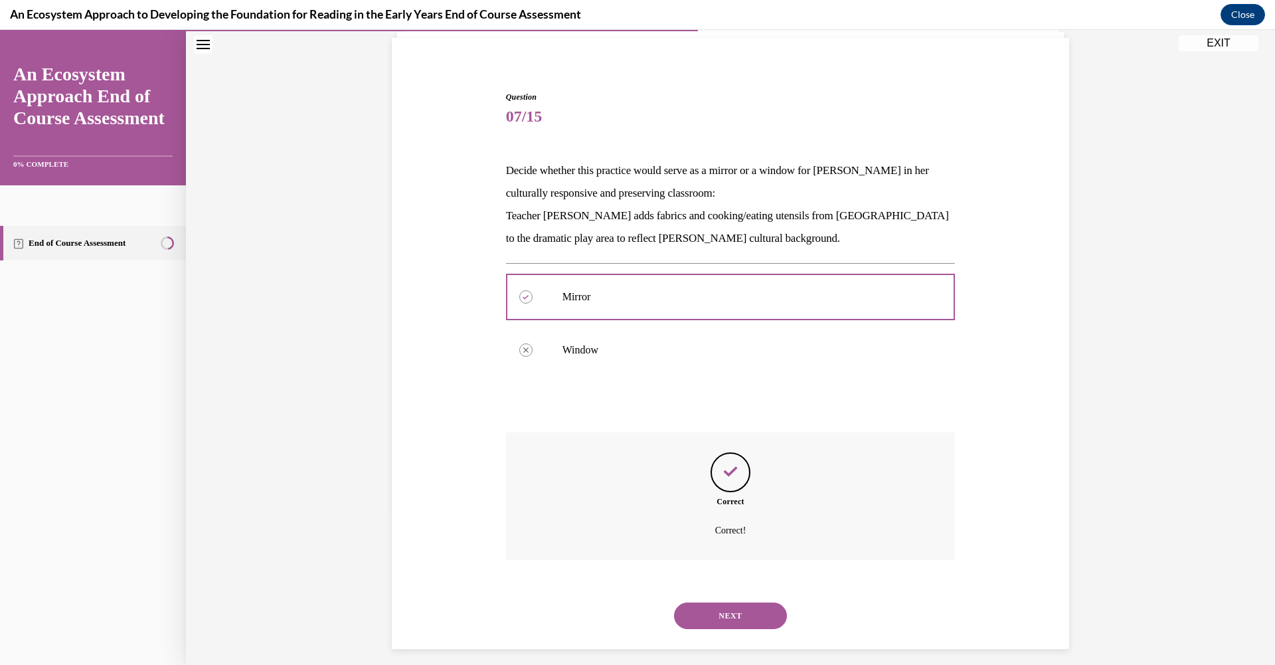
scroll to position [104, 0]
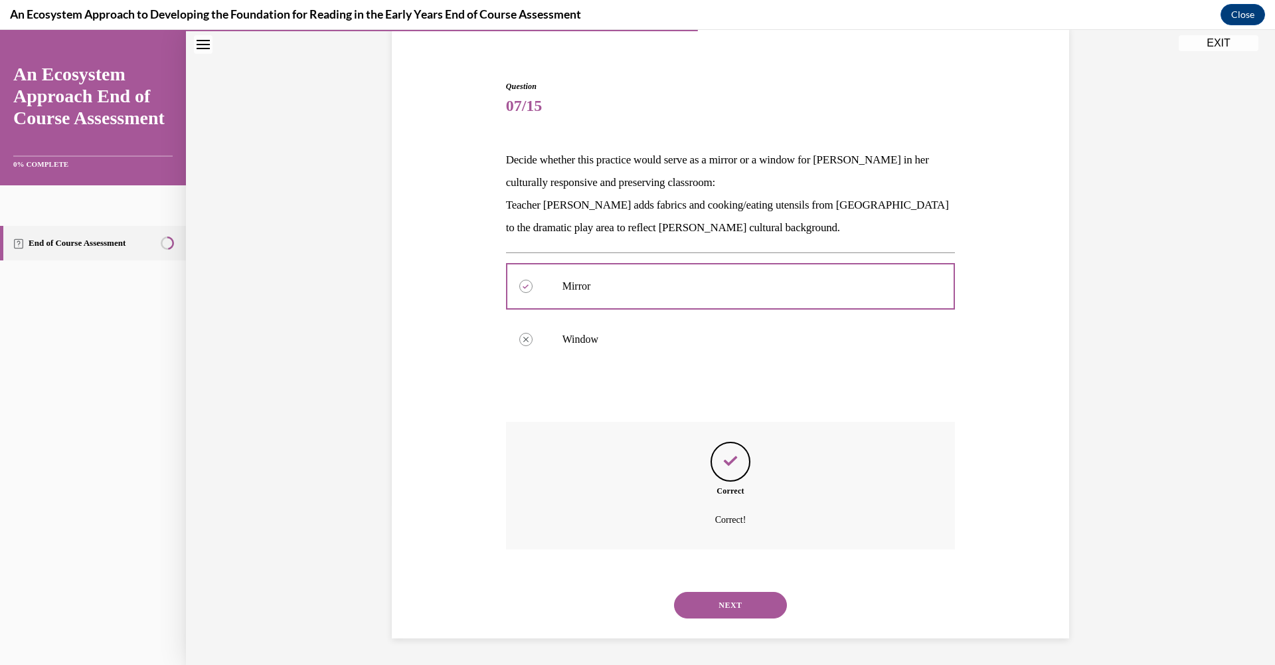
click at [703, 621] on div "NEXT" at bounding box center [731, 605] width 450 height 53
click at [709, 604] on button "NEXT" at bounding box center [730, 605] width 113 height 27
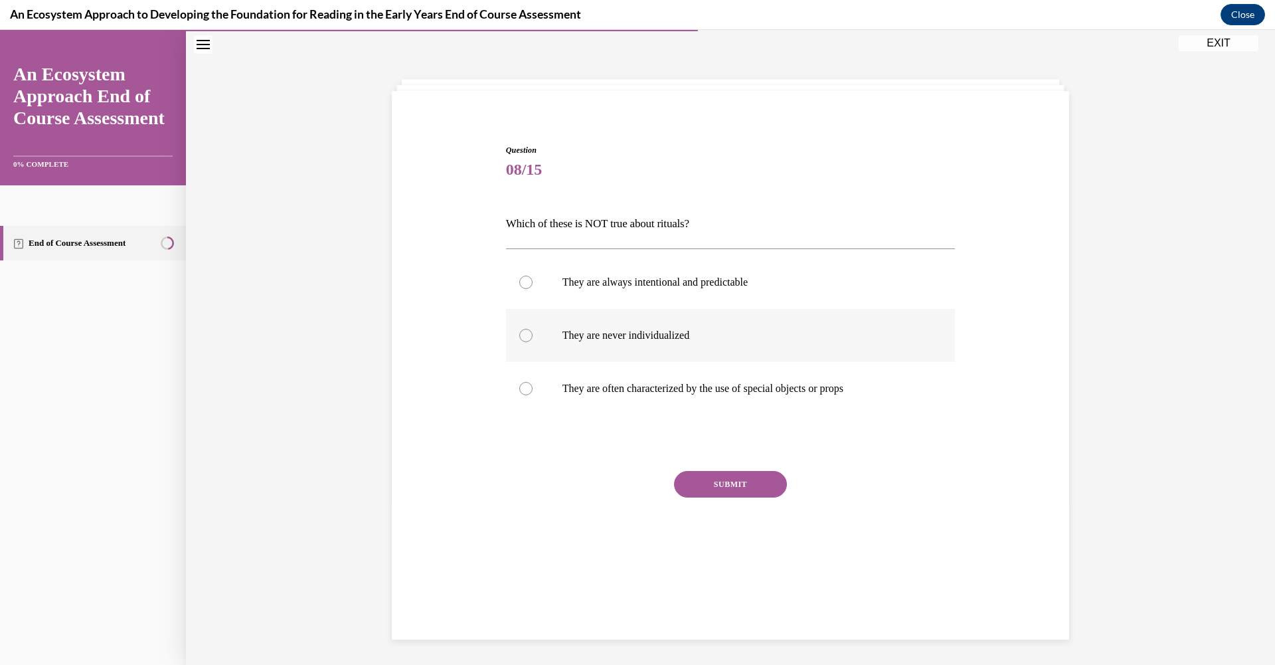
click at [519, 337] on div at bounding box center [525, 335] width 13 height 13
click at [519, 337] on input "They are never individualized" at bounding box center [525, 335] width 13 height 13
radio input "true"
click at [758, 479] on button "SUBMIT" at bounding box center [730, 484] width 113 height 27
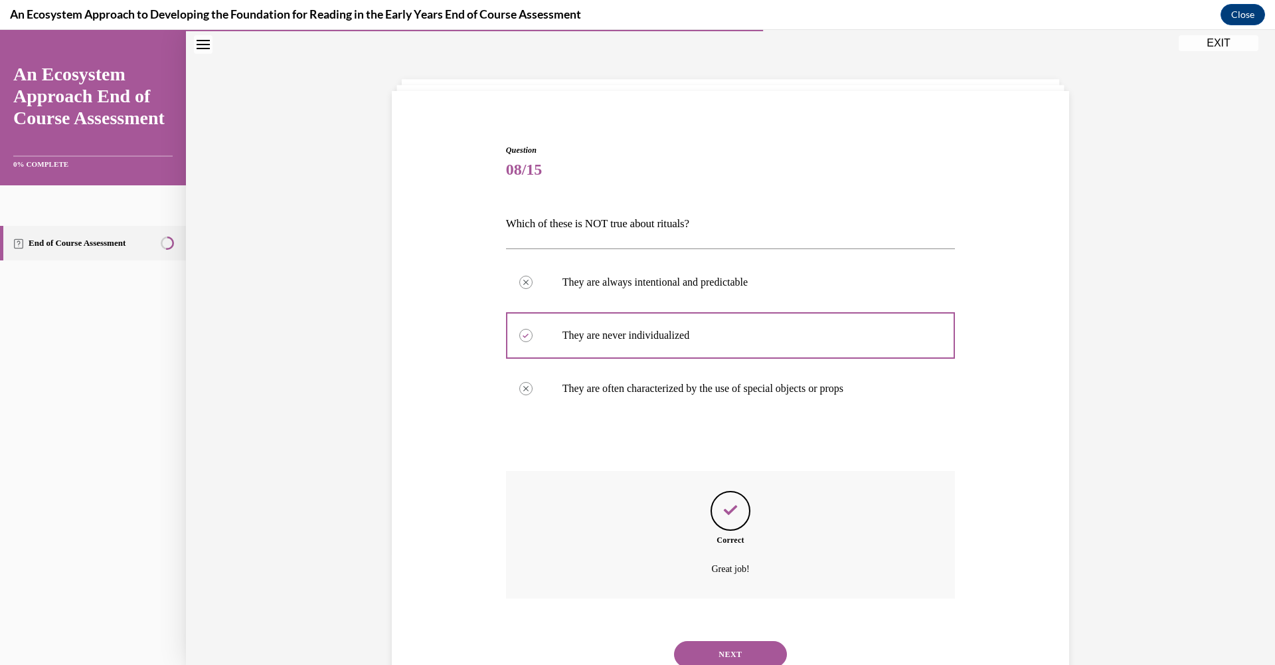
scroll to position [90, 0]
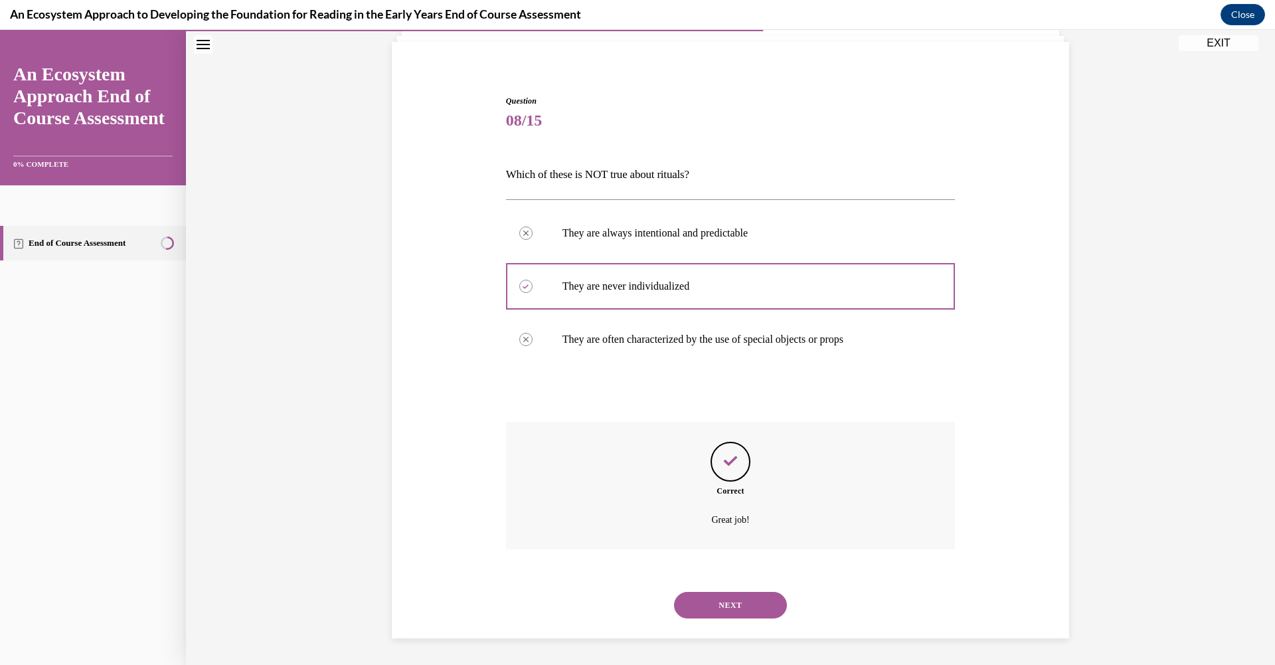
click at [726, 599] on button "NEXT" at bounding box center [730, 605] width 113 height 27
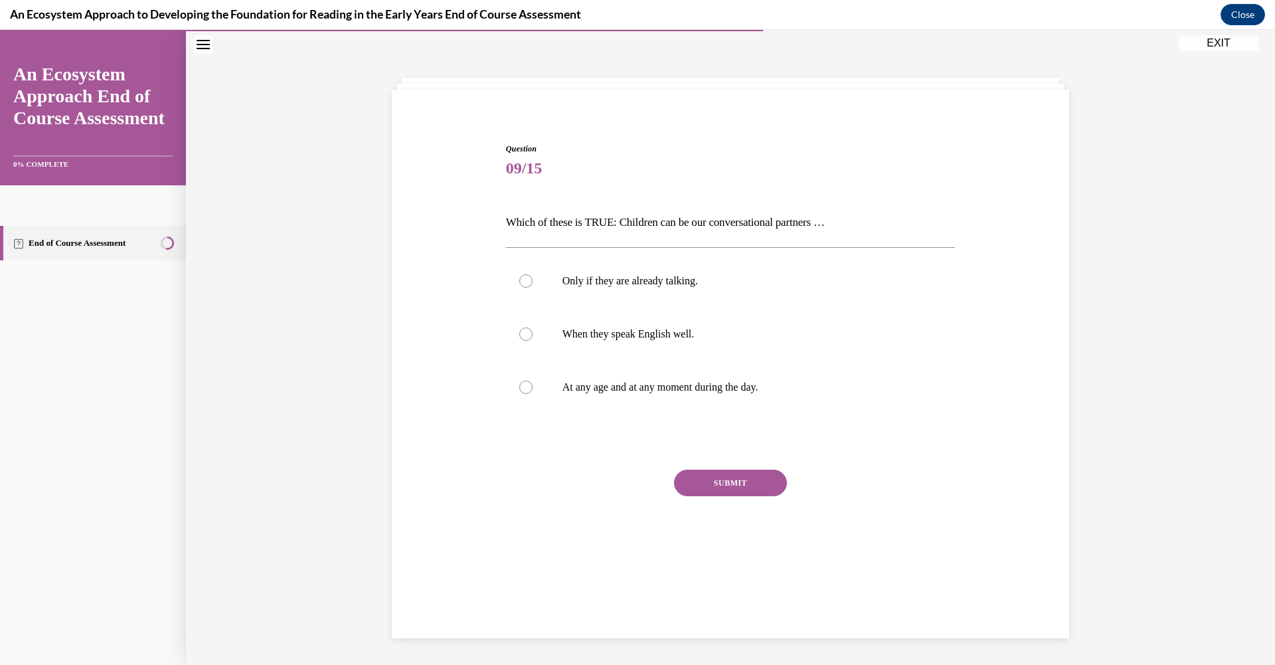
scroll to position [41, 0]
click at [524, 389] on div at bounding box center [525, 388] width 13 height 13
click at [524, 389] on input "At any age and at any moment during the day." at bounding box center [525, 388] width 13 height 13
radio input "true"
click at [692, 482] on button "SUBMIT" at bounding box center [730, 484] width 113 height 27
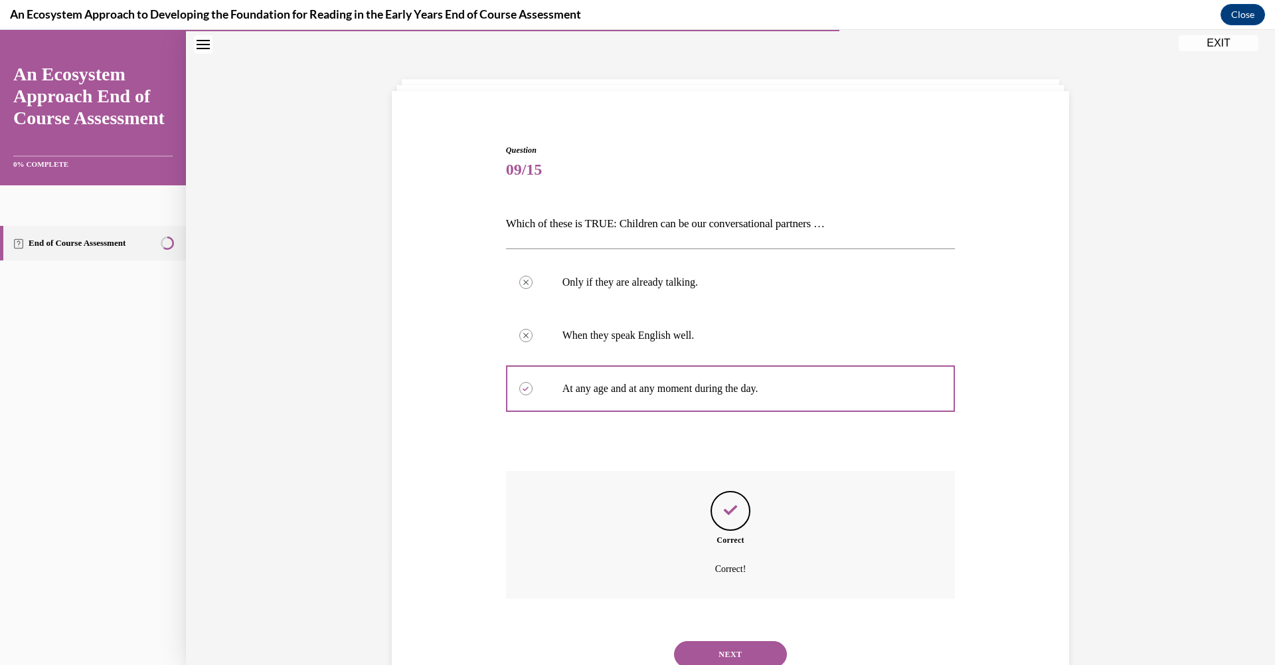
scroll to position [90, 0]
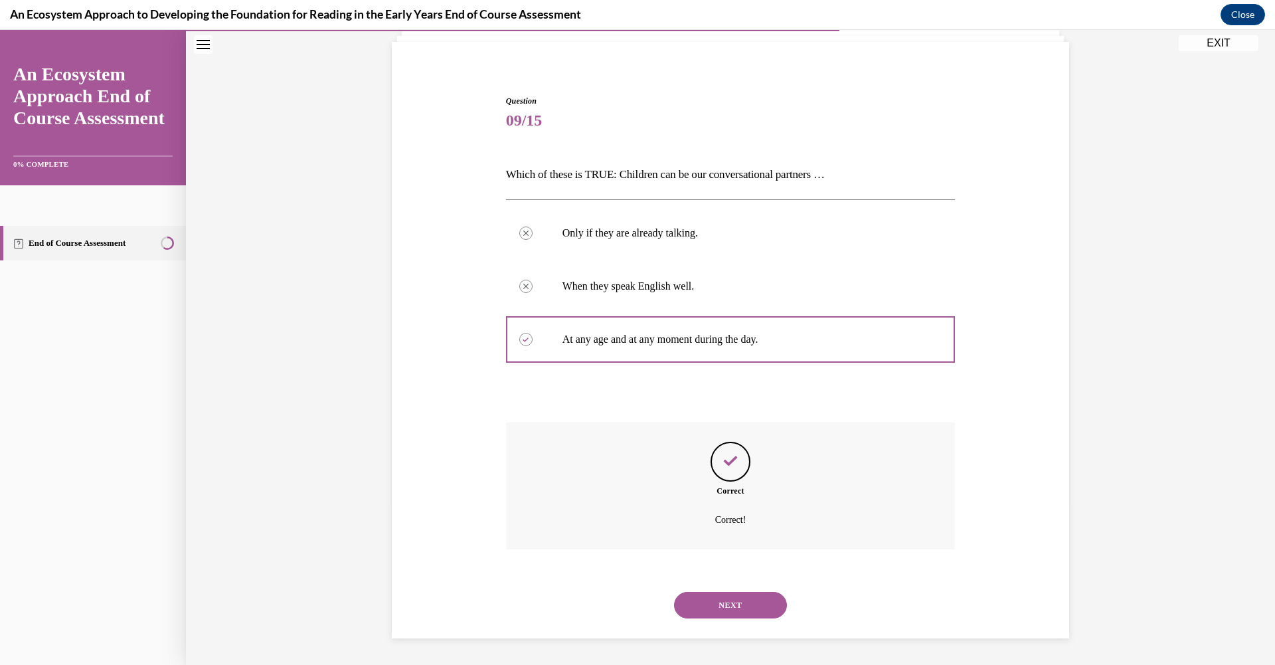
click at [751, 602] on button "NEXT" at bounding box center [730, 605] width 113 height 27
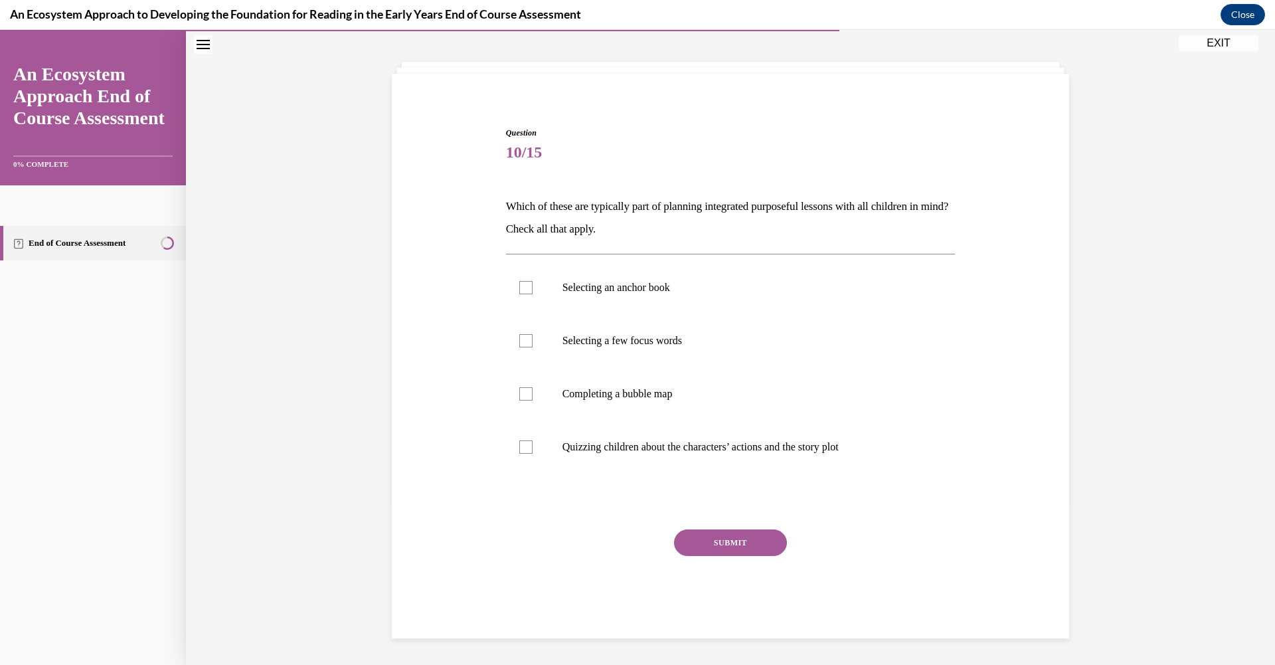
scroll to position [41, 0]
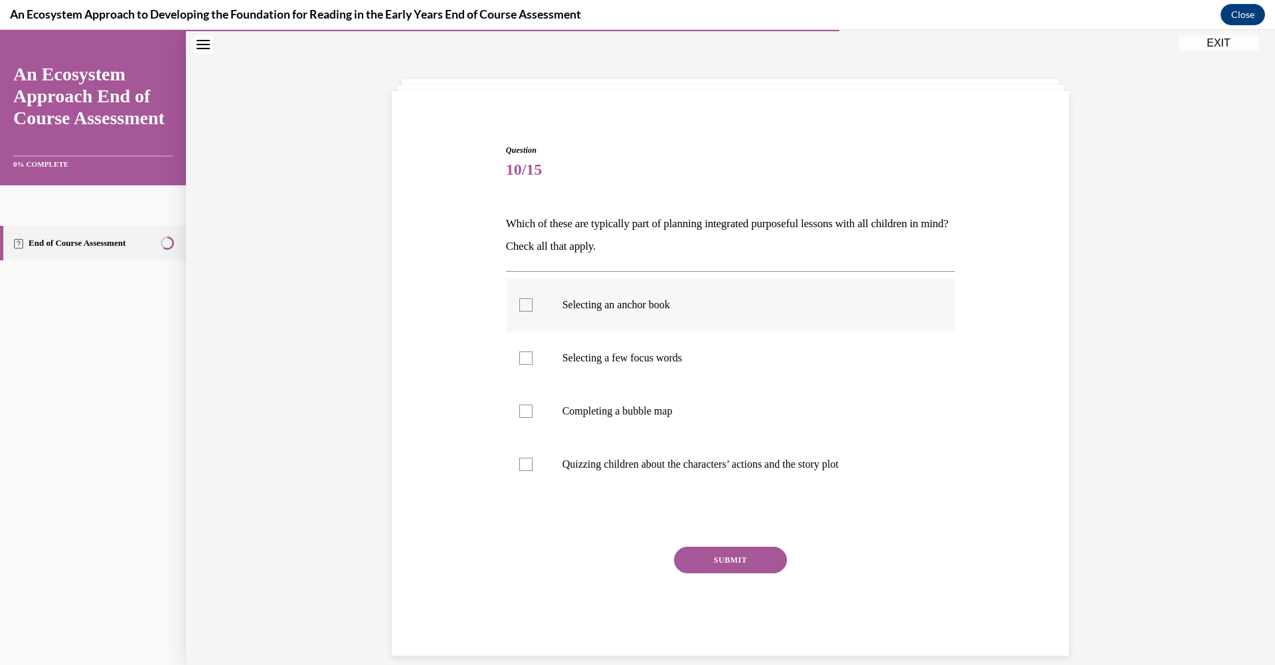
click at [519, 304] on div at bounding box center [525, 304] width 13 height 13
click at [519, 304] on input "Selecting an anchor book" at bounding box center [525, 304] width 13 height 13
checkbox input "true"
click at [529, 414] on label "Completing a bubble map" at bounding box center [731, 411] width 450 height 53
click at [529, 414] on input "Completing a bubble map" at bounding box center [525, 410] width 13 height 13
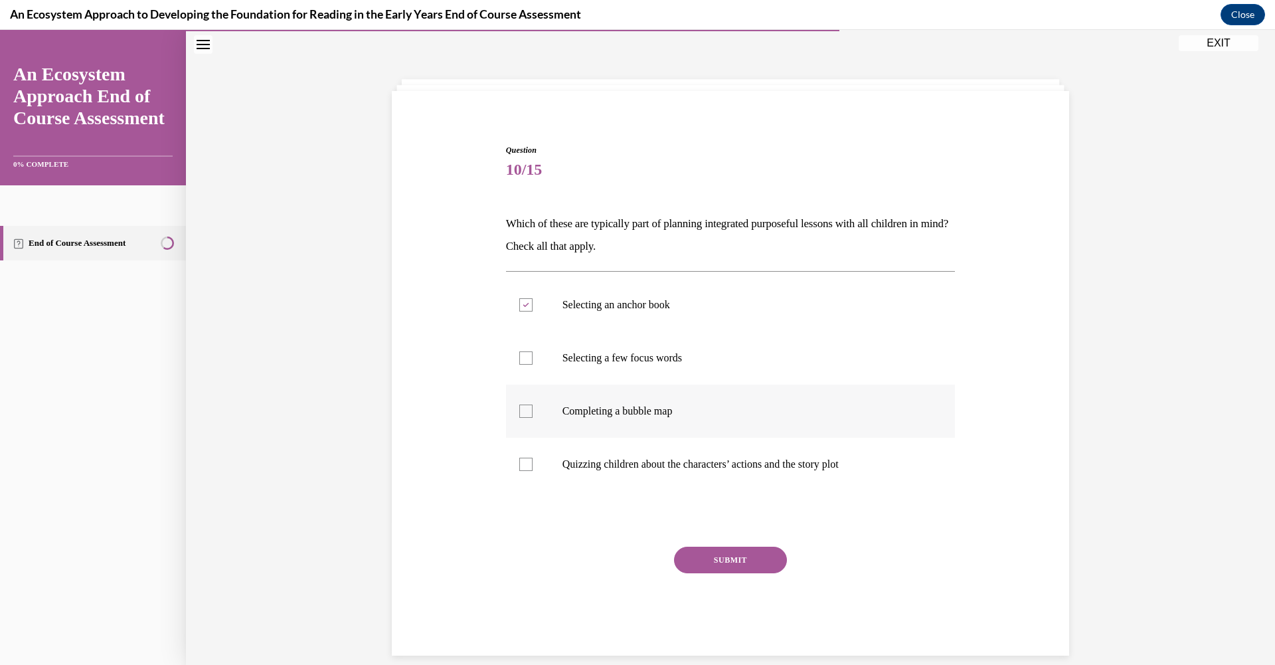
checkbox input "true"
click at [519, 465] on div at bounding box center [525, 464] width 13 height 13
click at [519, 465] on input "Quizzing children about the characters’ actions and the story plot" at bounding box center [525, 464] width 13 height 13
checkbox input "true"
click at [723, 559] on button "SUBMIT" at bounding box center [730, 560] width 113 height 27
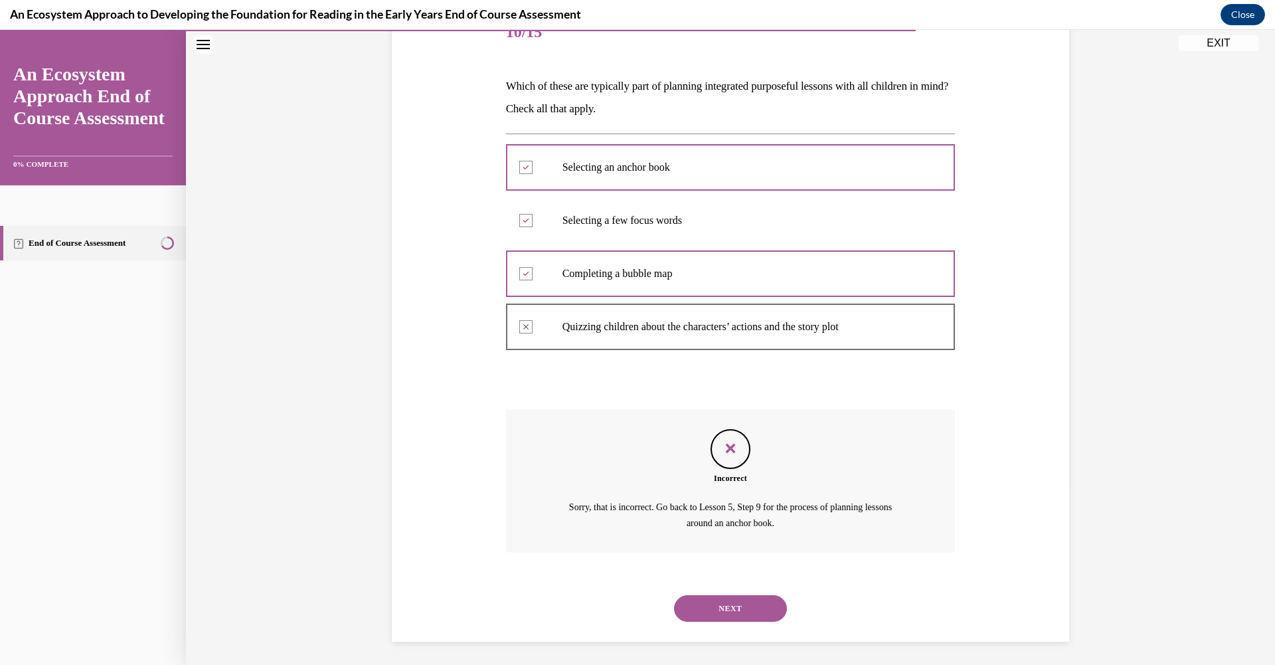
scroll to position [181, 0]
click at [727, 610] on button "NEXT" at bounding box center [730, 605] width 113 height 27
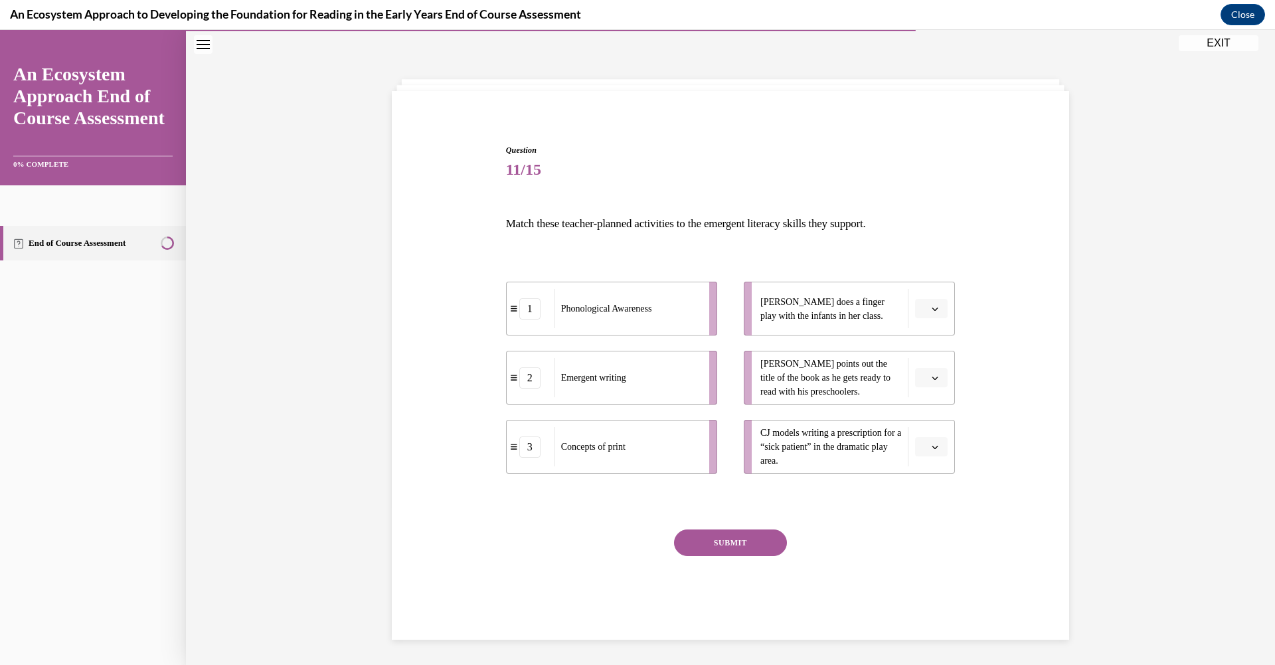
click at [915, 450] on button "button" at bounding box center [931, 447] width 33 height 20
click at [928, 497] on div "1" at bounding box center [925, 503] width 33 height 27
click at [935, 375] on button "button" at bounding box center [931, 378] width 33 height 20
click at [925, 464] on div "2" at bounding box center [925, 460] width 33 height 27
click at [926, 317] on button "button" at bounding box center [931, 309] width 33 height 20
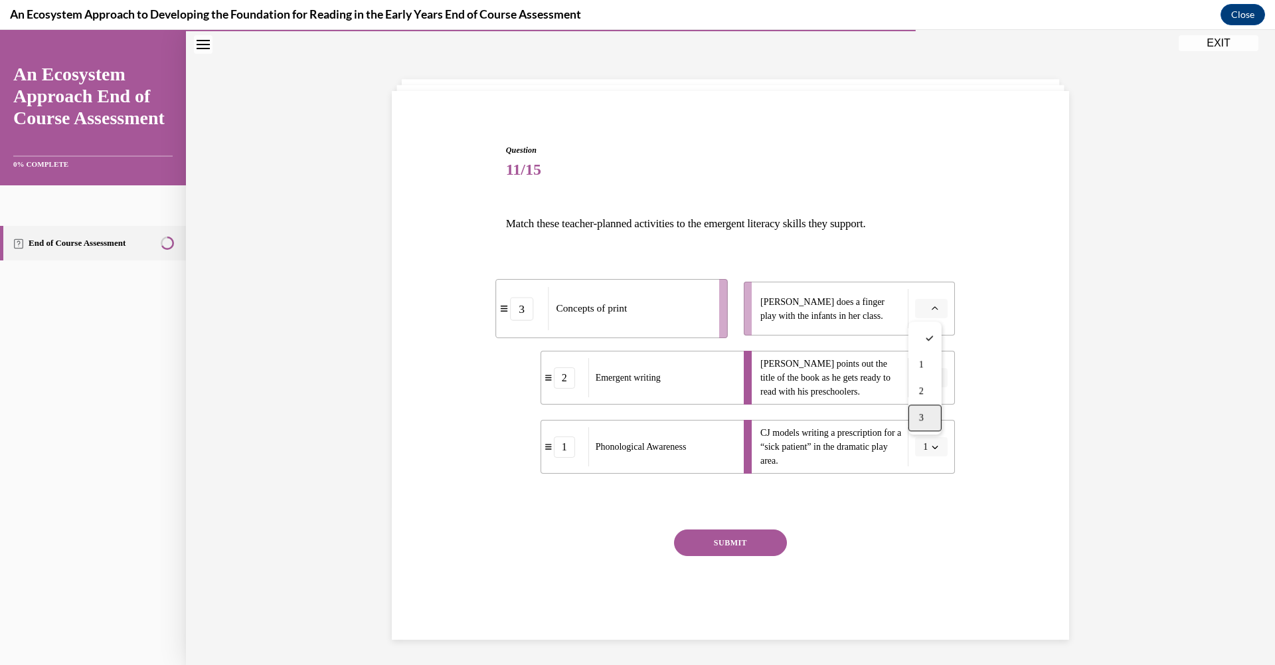
click at [919, 418] on span "3" at bounding box center [921, 417] width 5 height 11
click at [748, 537] on button "SUBMIT" at bounding box center [730, 542] width 113 height 27
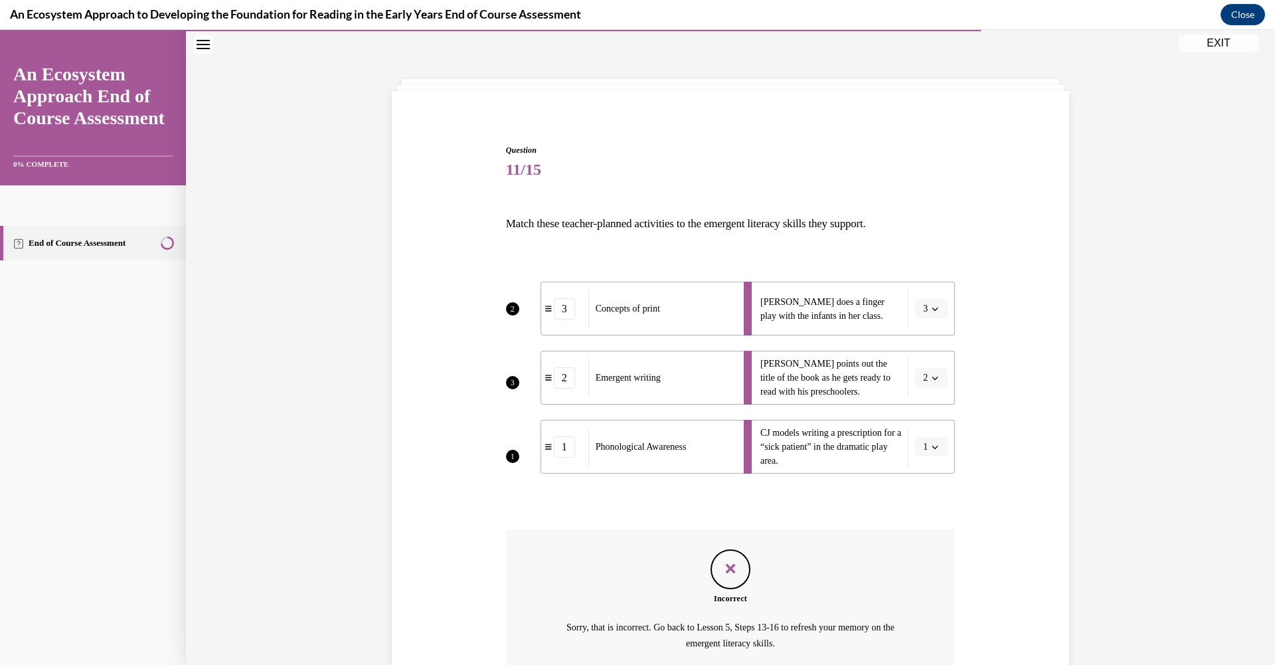
scroll to position [164, 0]
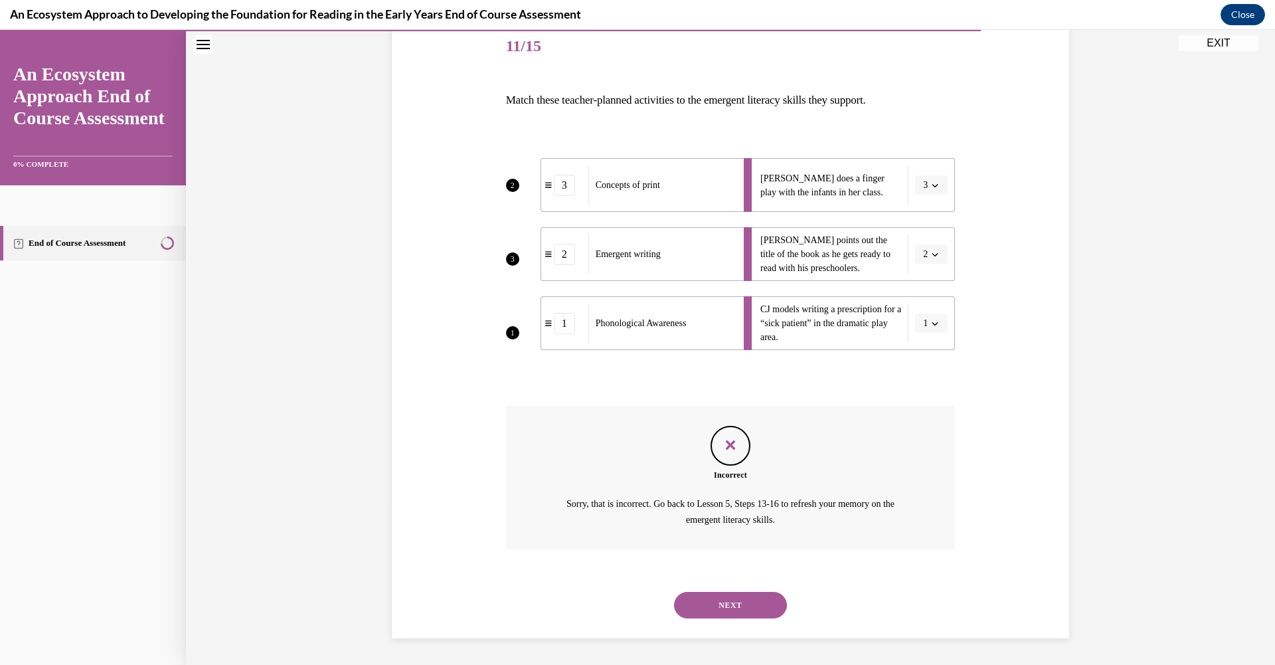
click at [719, 610] on button "NEXT" at bounding box center [730, 605] width 113 height 27
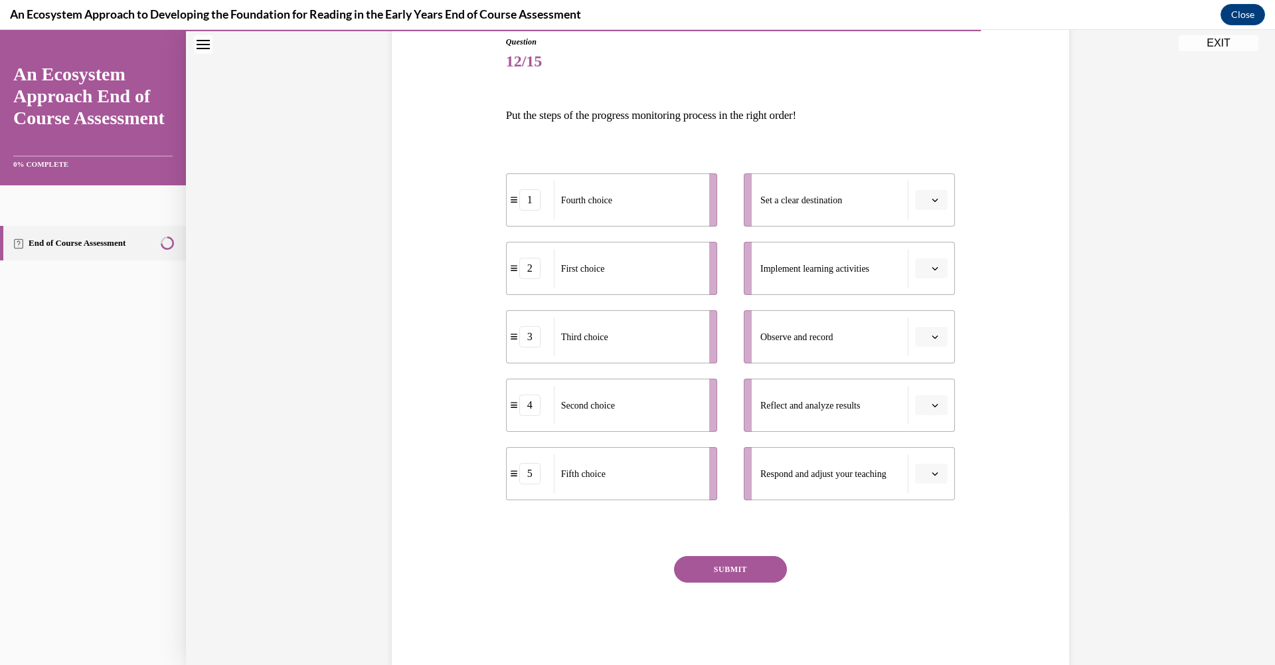
scroll to position [54, 0]
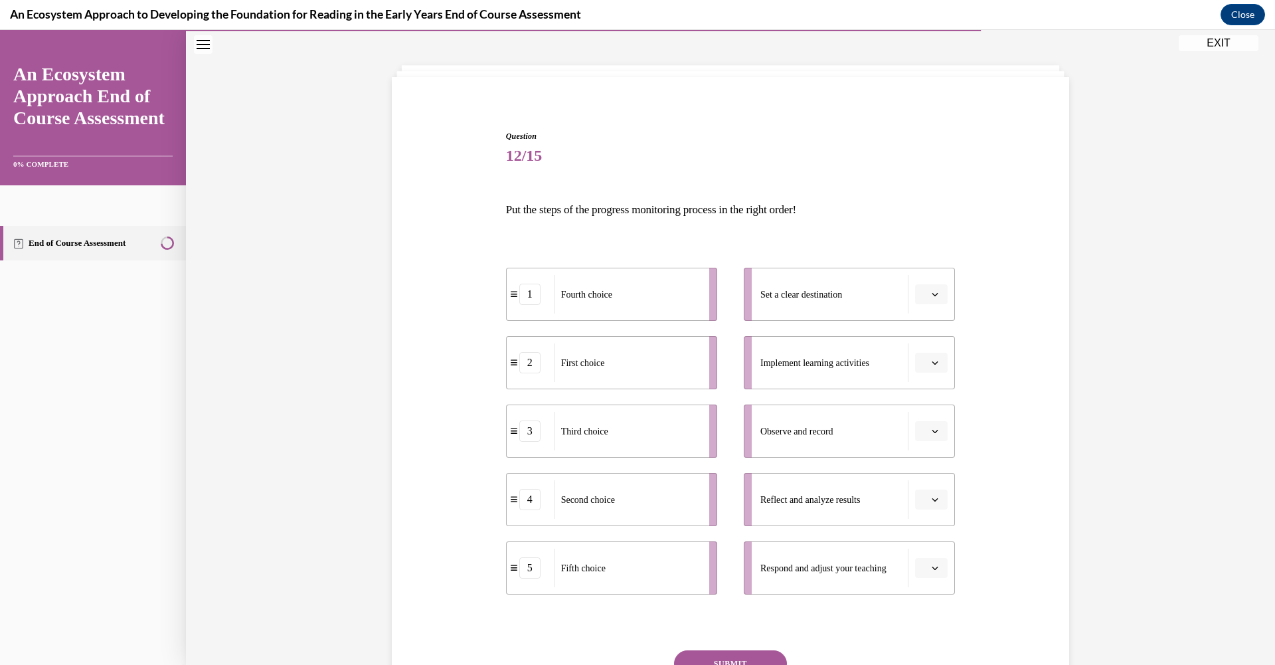
click at [936, 286] on button "button" at bounding box center [931, 294] width 33 height 20
click at [921, 357] on div "1" at bounding box center [925, 350] width 33 height 27
click at [929, 370] on button "button" at bounding box center [931, 363] width 33 height 20
click at [917, 470] on div "3" at bounding box center [925, 472] width 33 height 27
click at [923, 435] on span "Please select an option" at bounding box center [925, 430] width 5 height 13
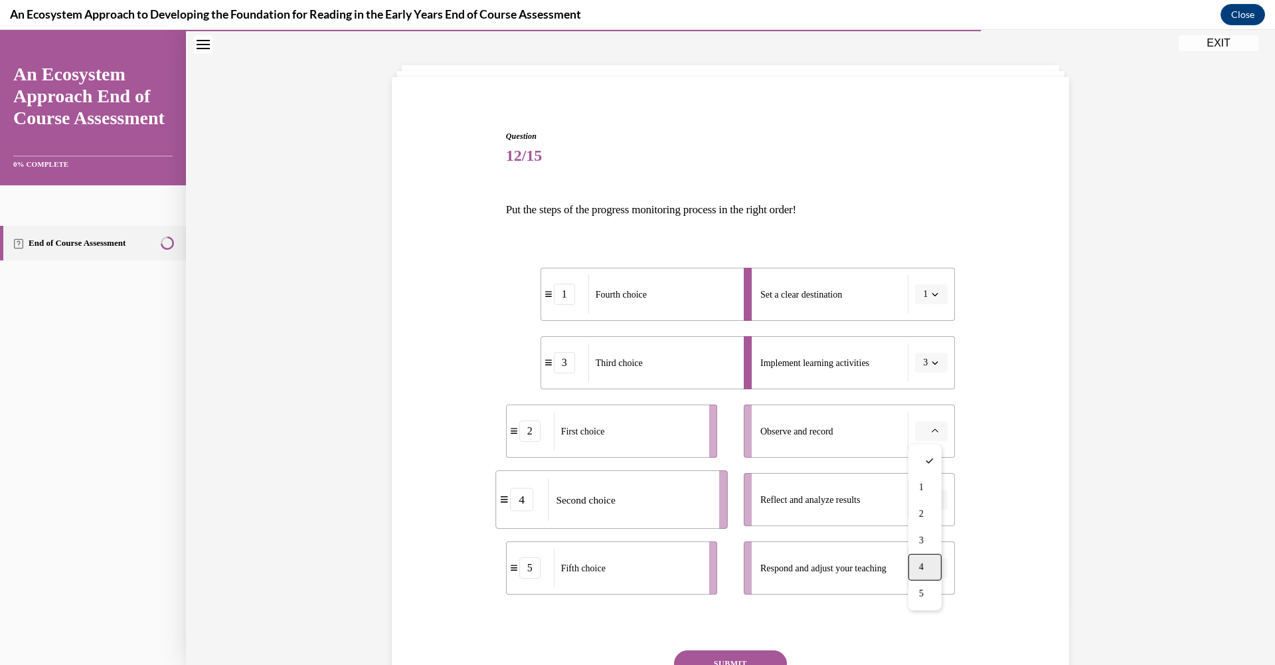
click at [919, 570] on span "4" at bounding box center [921, 567] width 5 height 11
click at [931, 497] on span "button" at bounding box center [935, 499] width 9 height 9
click at [916, 464] on div "5" at bounding box center [925, 469] width 33 height 27
click at [933, 565] on icon "button" at bounding box center [935, 568] width 7 height 7
click at [923, 495] on div "3" at bounding box center [925, 485] width 33 height 27
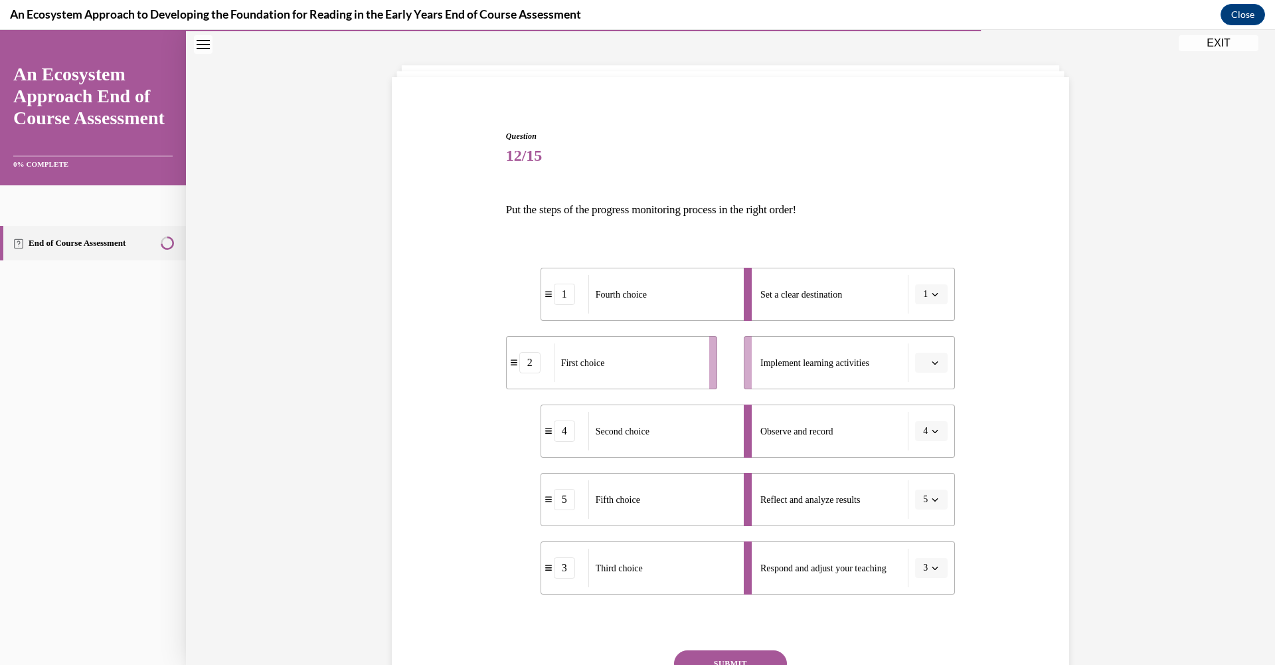
click at [927, 354] on button "button" at bounding box center [931, 363] width 33 height 20
click at [917, 442] on div "2" at bounding box center [925, 445] width 33 height 27
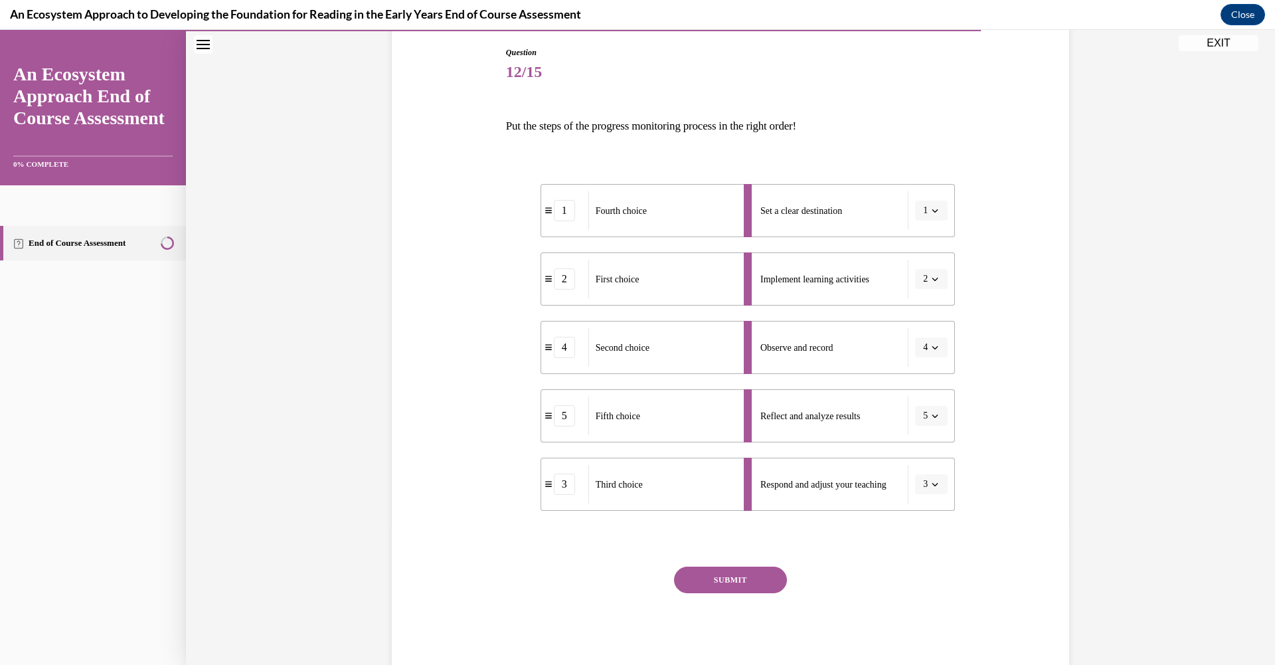
click at [723, 577] on button "SUBMIT" at bounding box center [730, 580] width 113 height 27
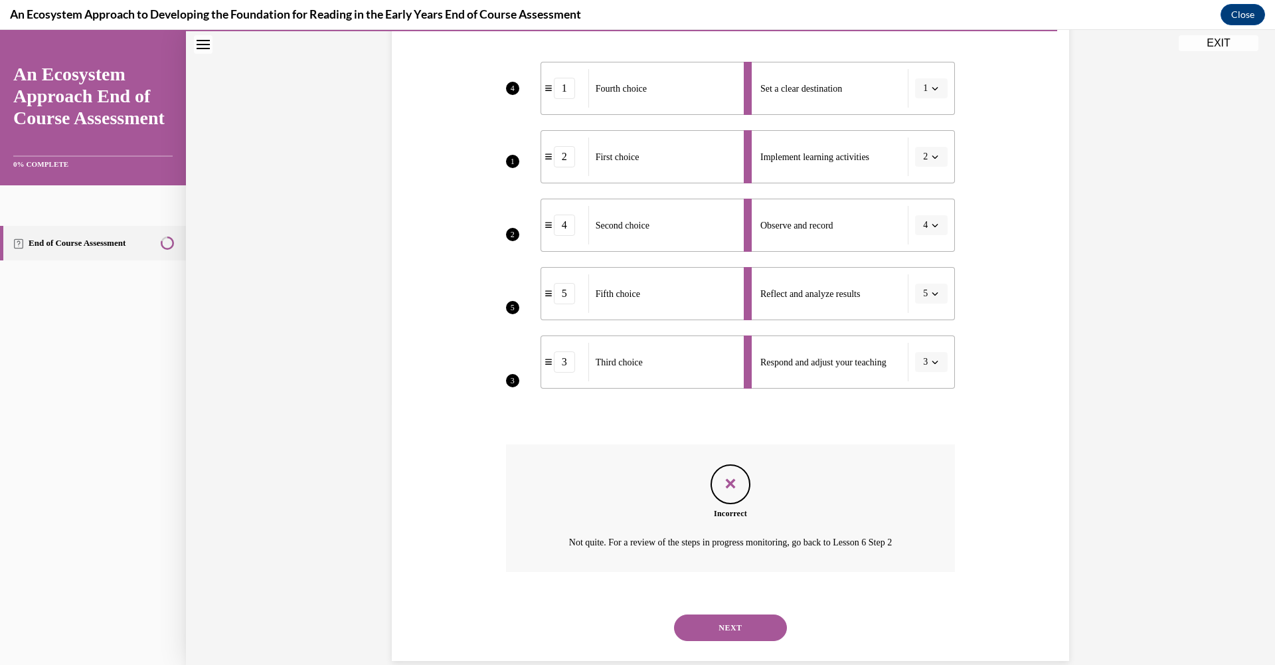
scroll to position [283, 0]
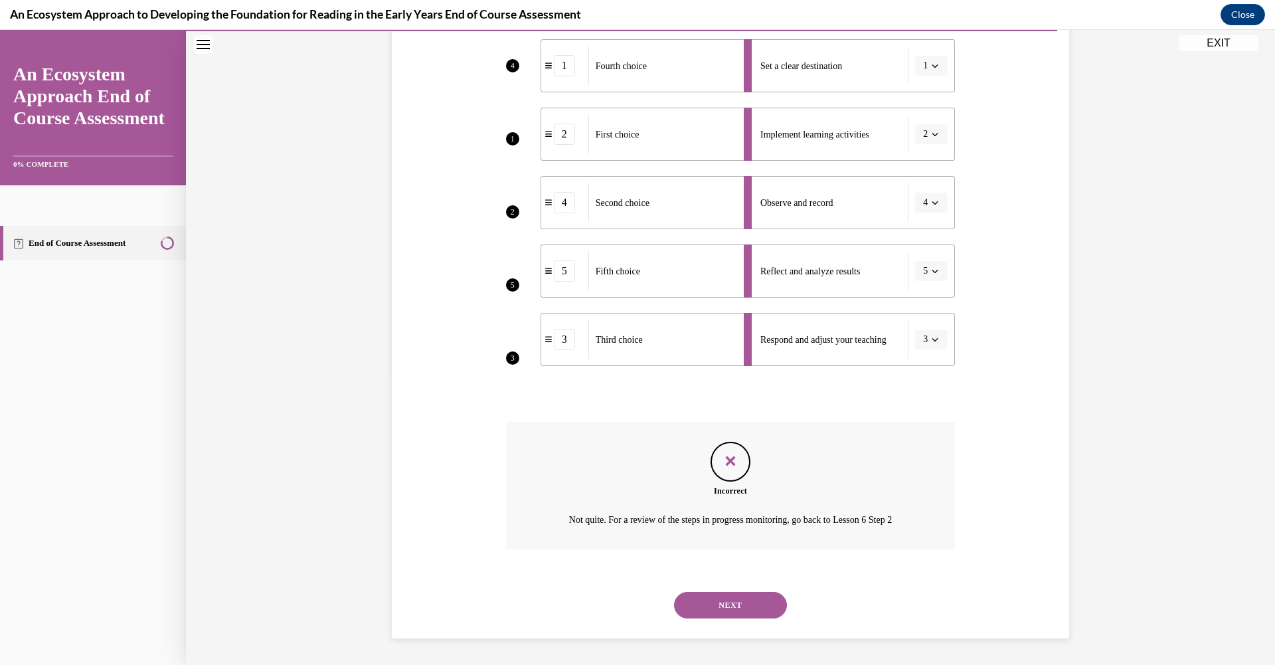
click at [721, 609] on button "NEXT" at bounding box center [730, 605] width 113 height 27
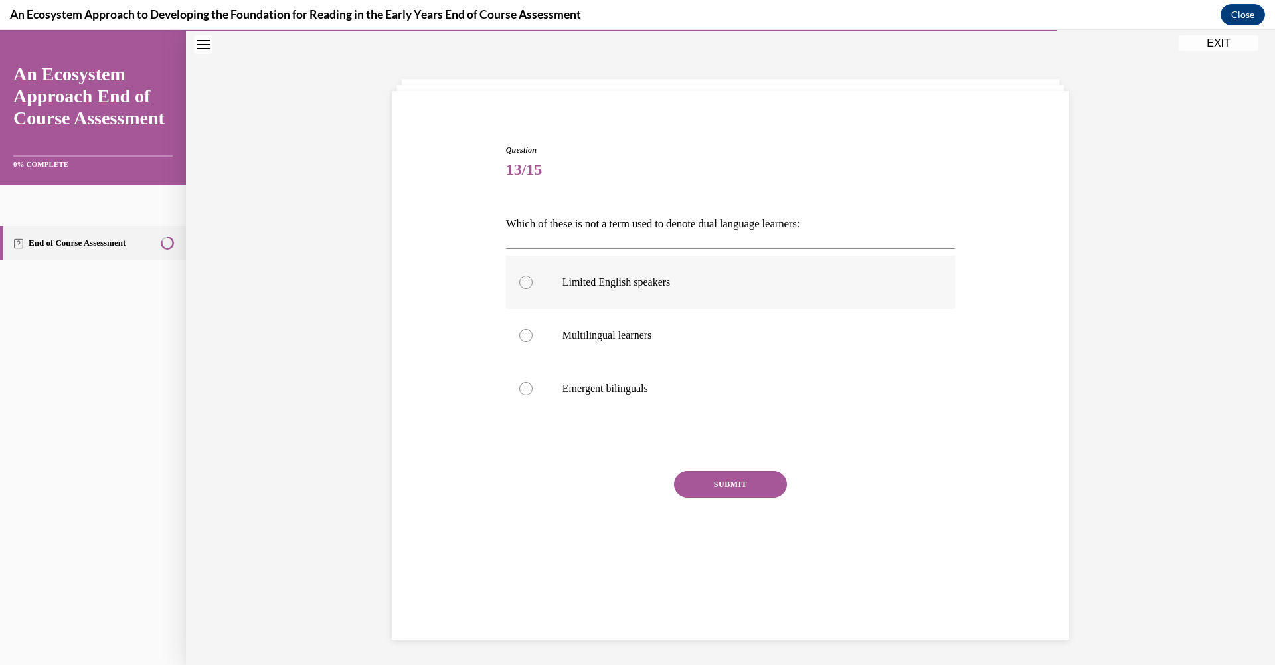
click at [519, 283] on div at bounding box center [525, 282] width 13 height 13
click at [519, 283] on input "Limited English speakers" at bounding box center [525, 282] width 13 height 13
radio input "true"
click at [741, 490] on button "SUBMIT" at bounding box center [730, 484] width 113 height 27
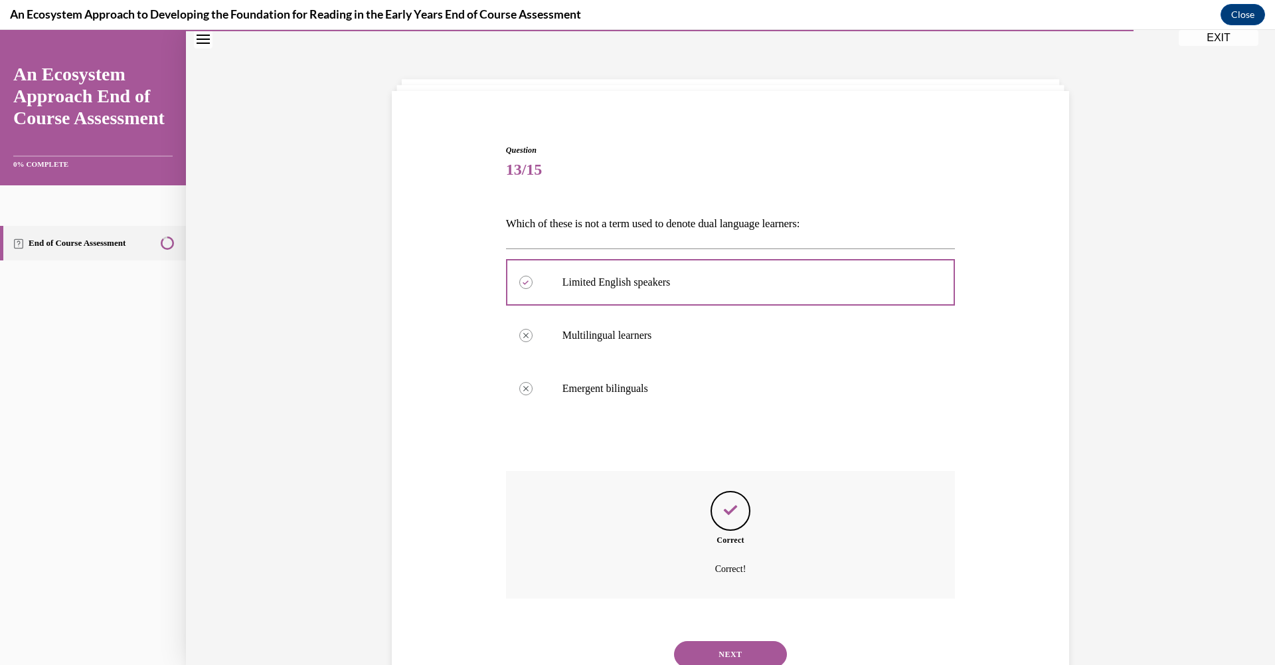
scroll to position [90, 0]
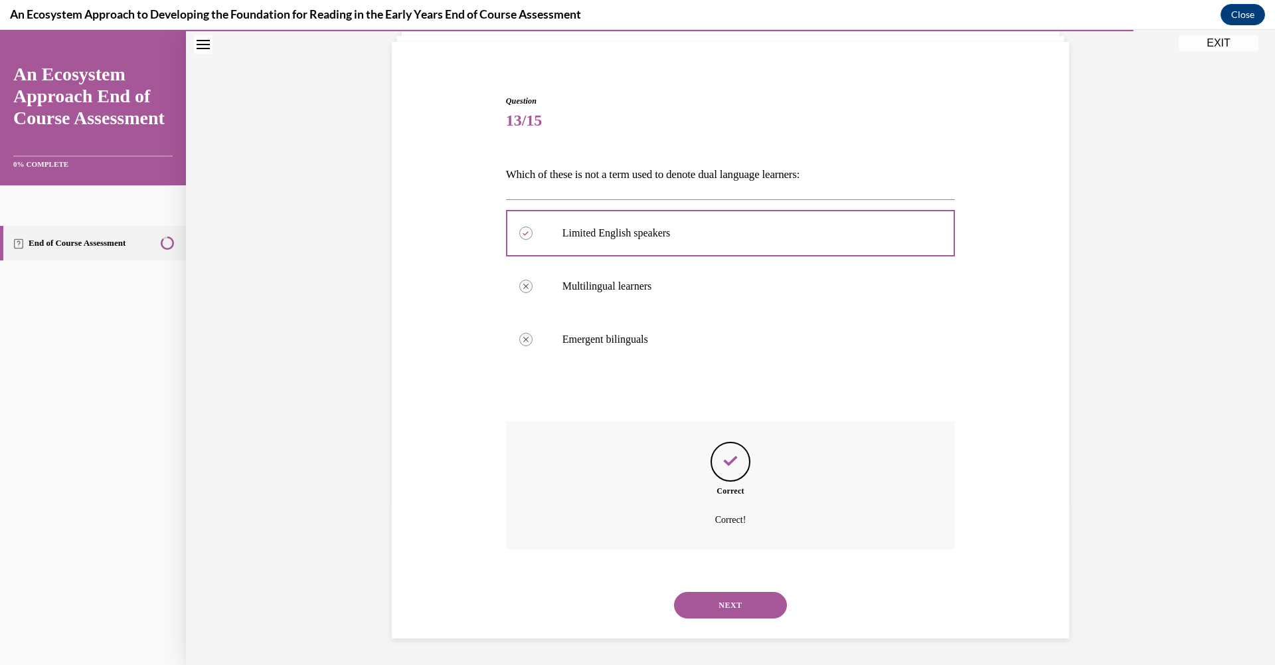
click at [705, 600] on button "NEXT" at bounding box center [730, 605] width 113 height 27
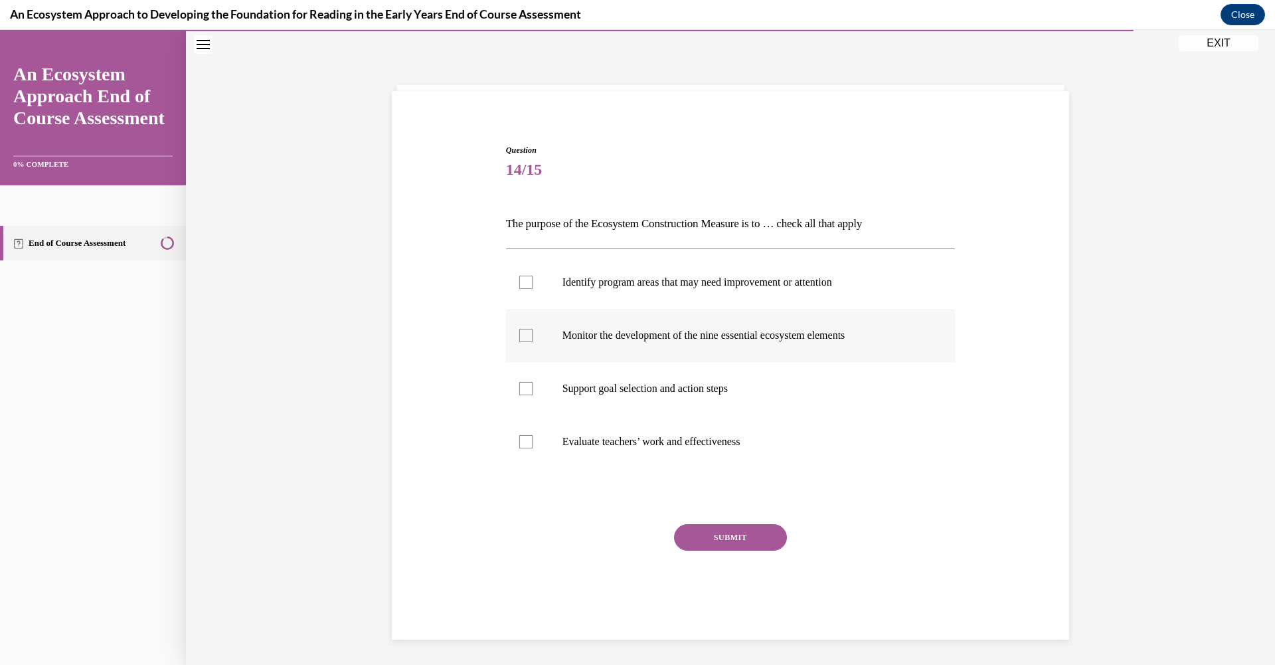
click at [519, 337] on div at bounding box center [525, 335] width 13 height 13
click at [519, 337] on input "Monitor the development of the nine essential ecosystem elements" at bounding box center [525, 335] width 13 height 13
checkbox input "true"
click at [519, 281] on div at bounding box center [525, 282] width 13 height 13
click at [519, 281] on input "Identify program areas that may need improvement or attention" at bounding box center [525, 282] width 13 height 13
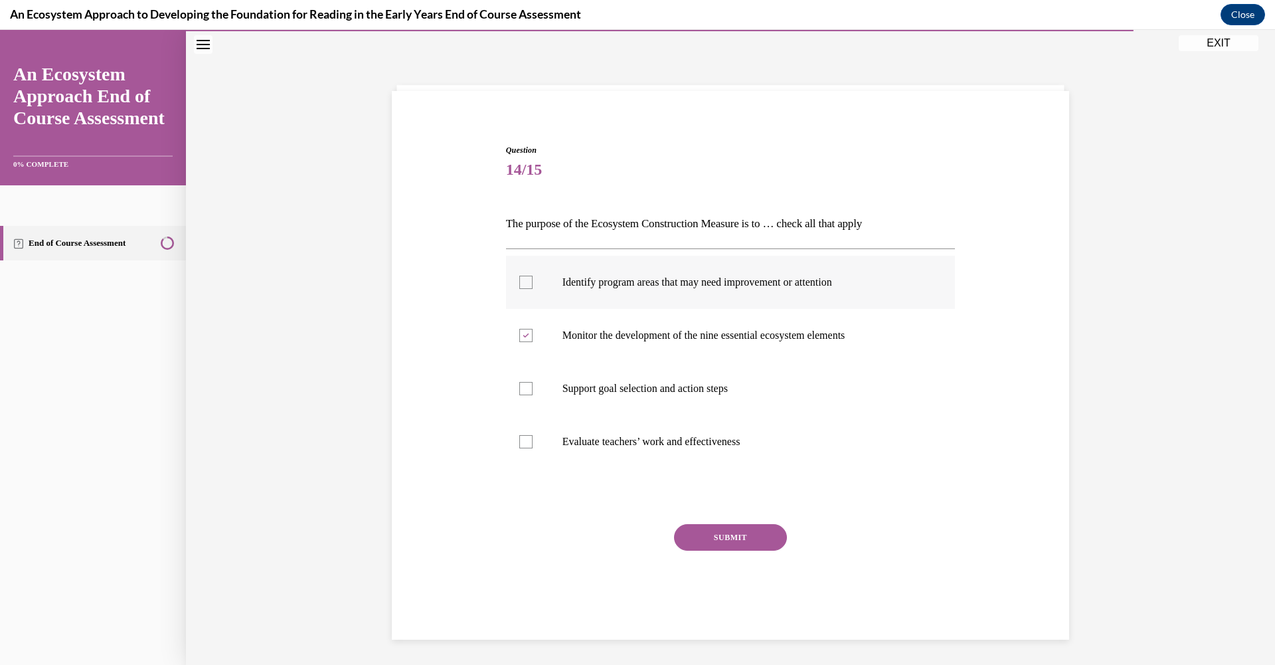
checkbox input "true"
click at [519, 383] on div at bounding box center [525, 388] width 13 height 13
click at [519, 383] on input "Support goal selection and action steps" at bounding box center [525, 388] width 13 height 13
checkbox input "true"
click at [719, 543] on button "SUBMIT" at bounding box center [730, 537] width 113 height 27
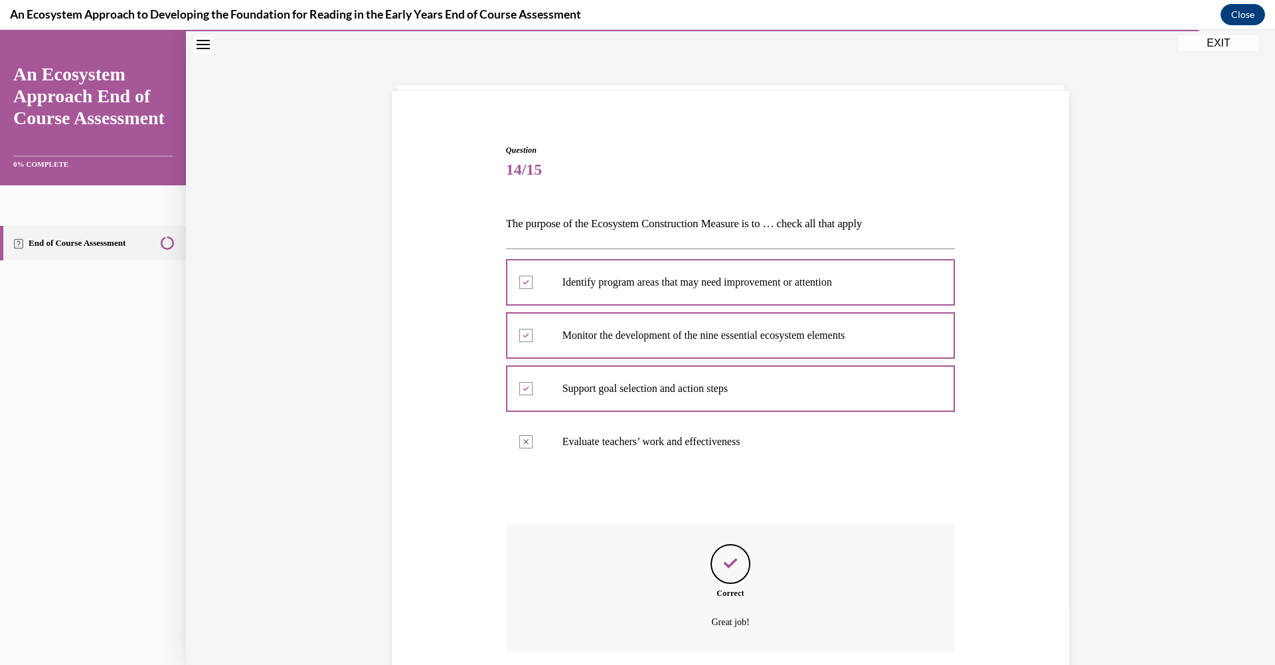
scroll to position [143, 0]
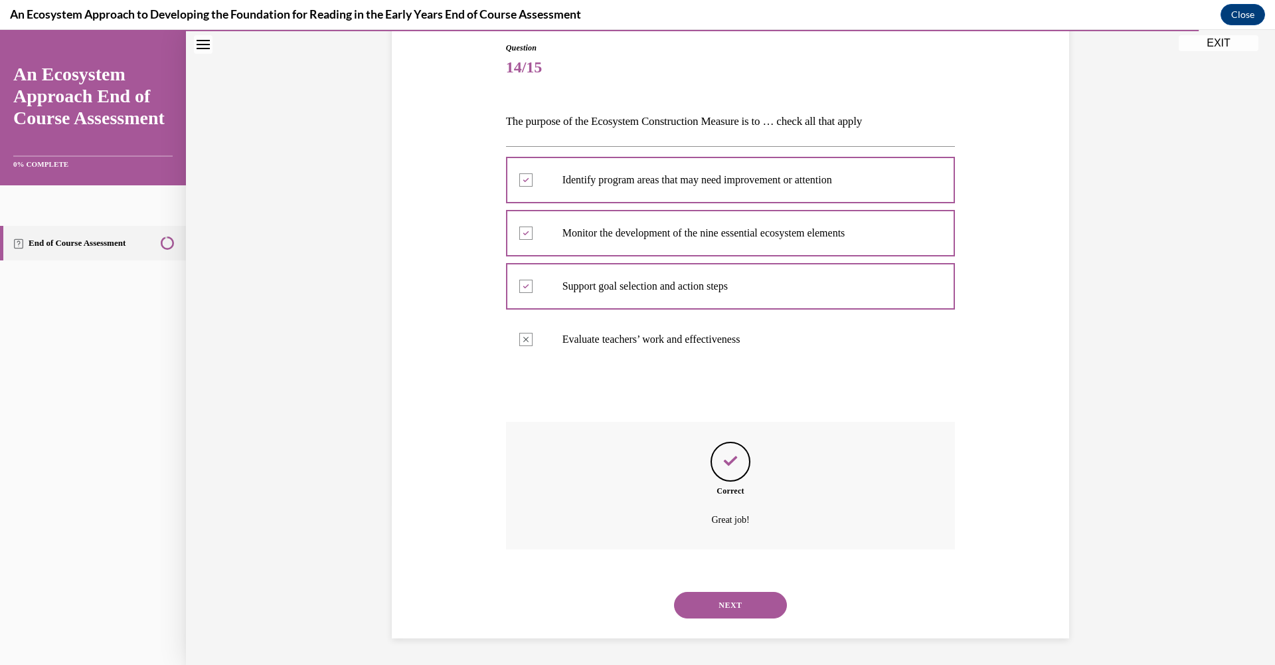
click at [752, 605] on button "NEXT" at bounding box center [730, 605] width 113 height 27
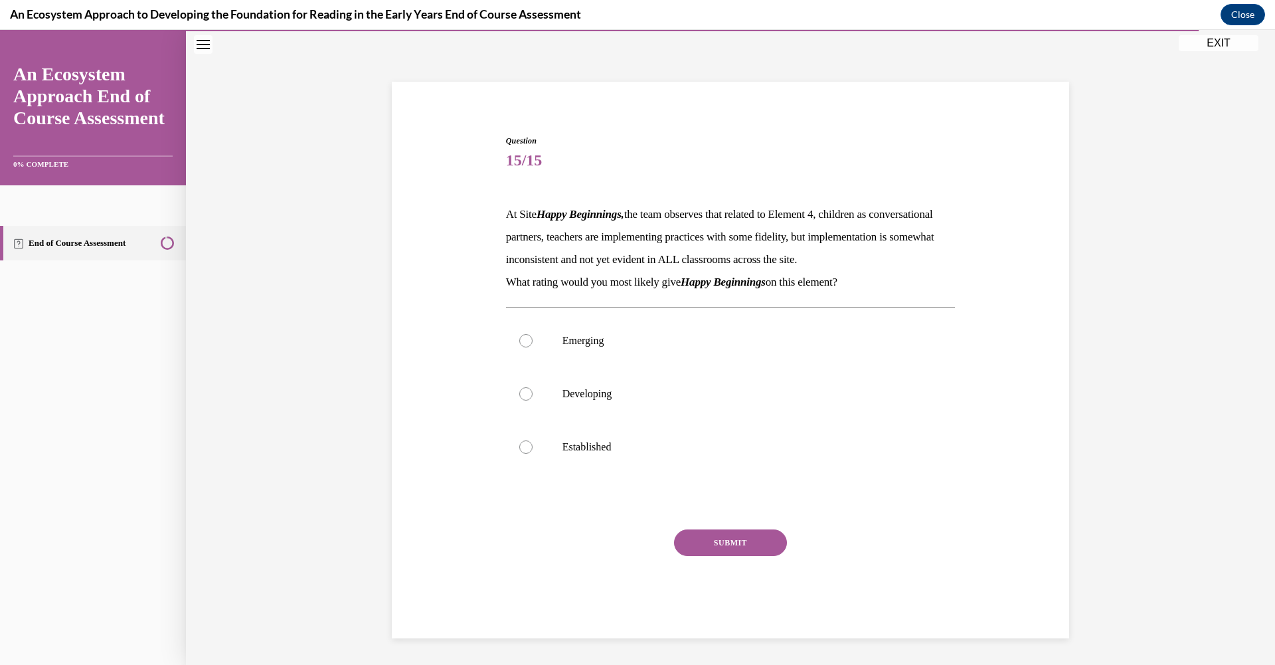
scroll to position [41, 0]
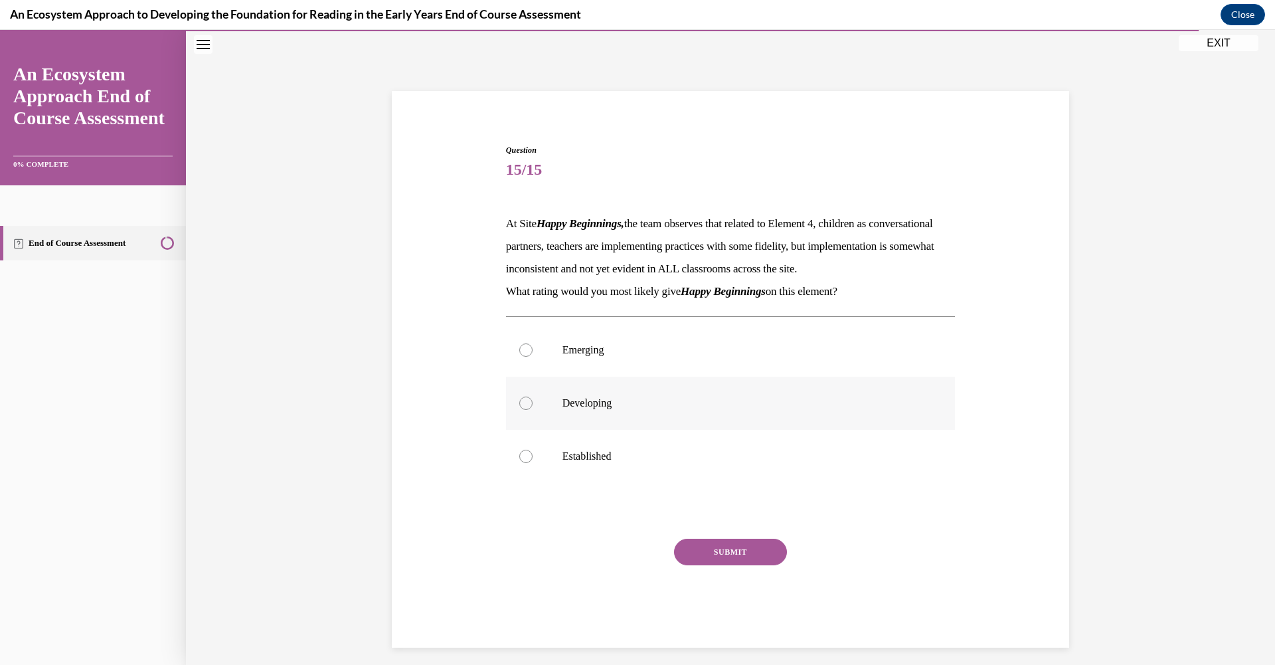
click at [520, 410] on div at bounding box center [525, 403] width 13 height 13
click at [520, 410] on input "Developing" at bounding box center [525, 403] width 13 height 13
radio input "true"
click at [727, 563] on button "SUBMIT" at bounding box center [730, 552] width 113 height 27
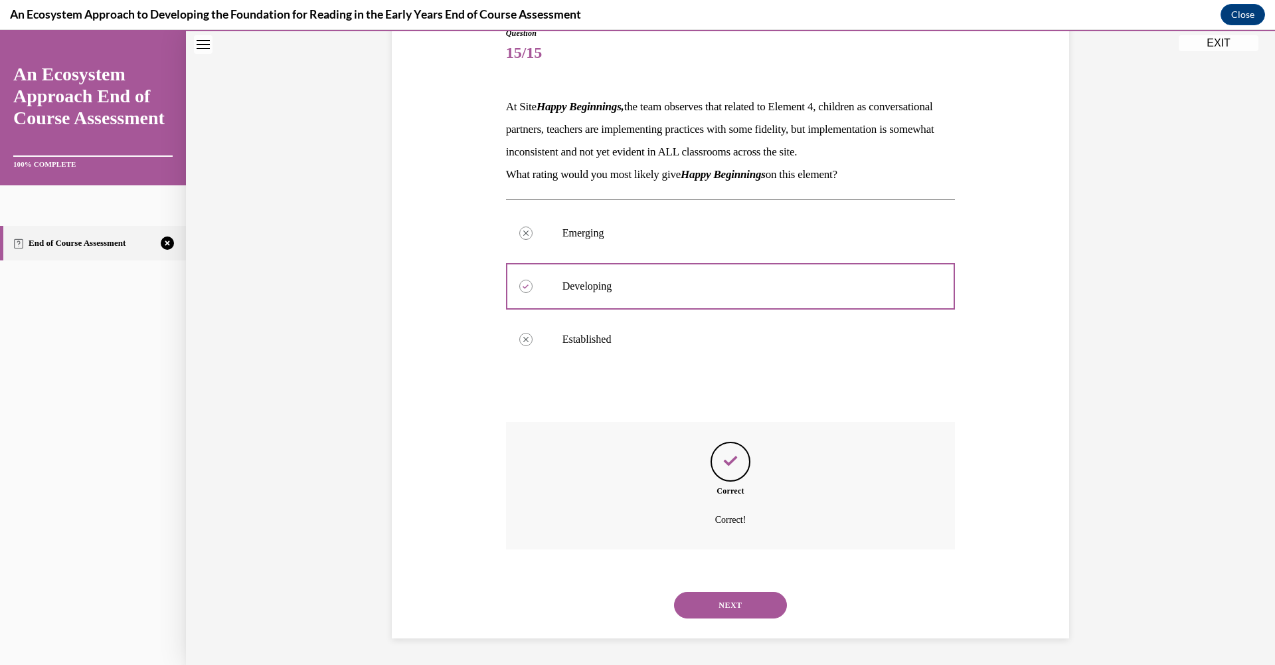
scroll to position [180, 0]
click at [739, 601] on button "NEXT" at bounding box center [730, 605] width 113 height 27
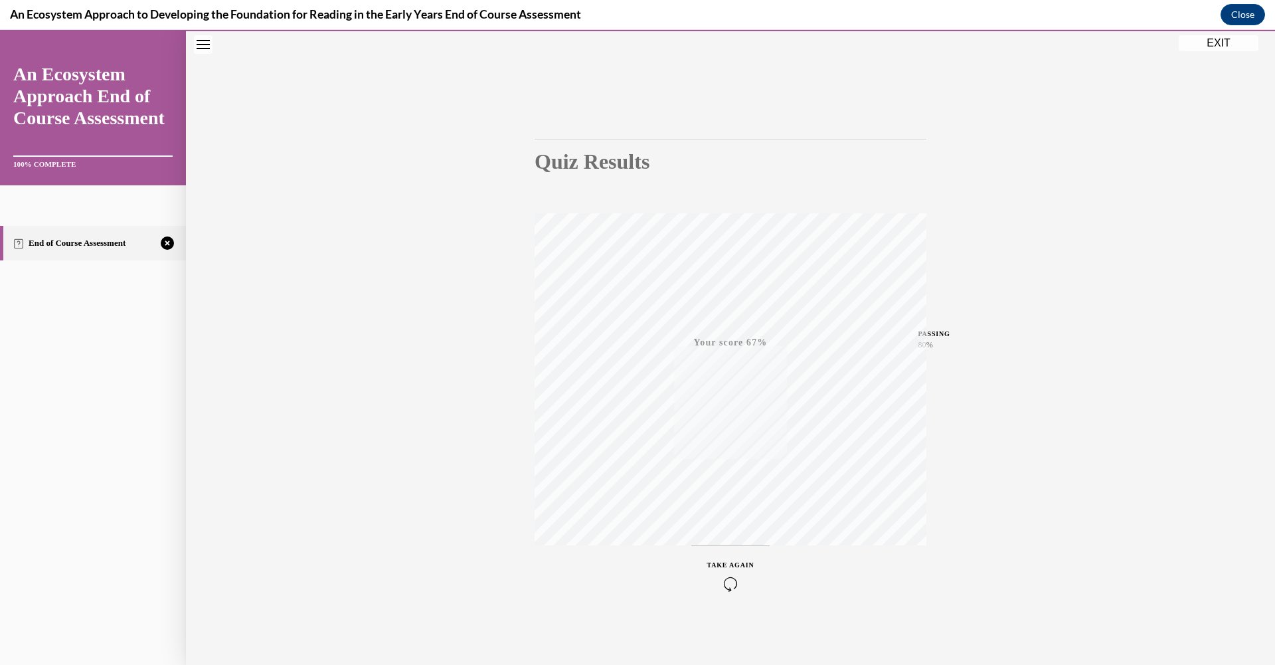
click at [726, 579] on icon "button" at bounding box center [730, 584] width 47 height 15
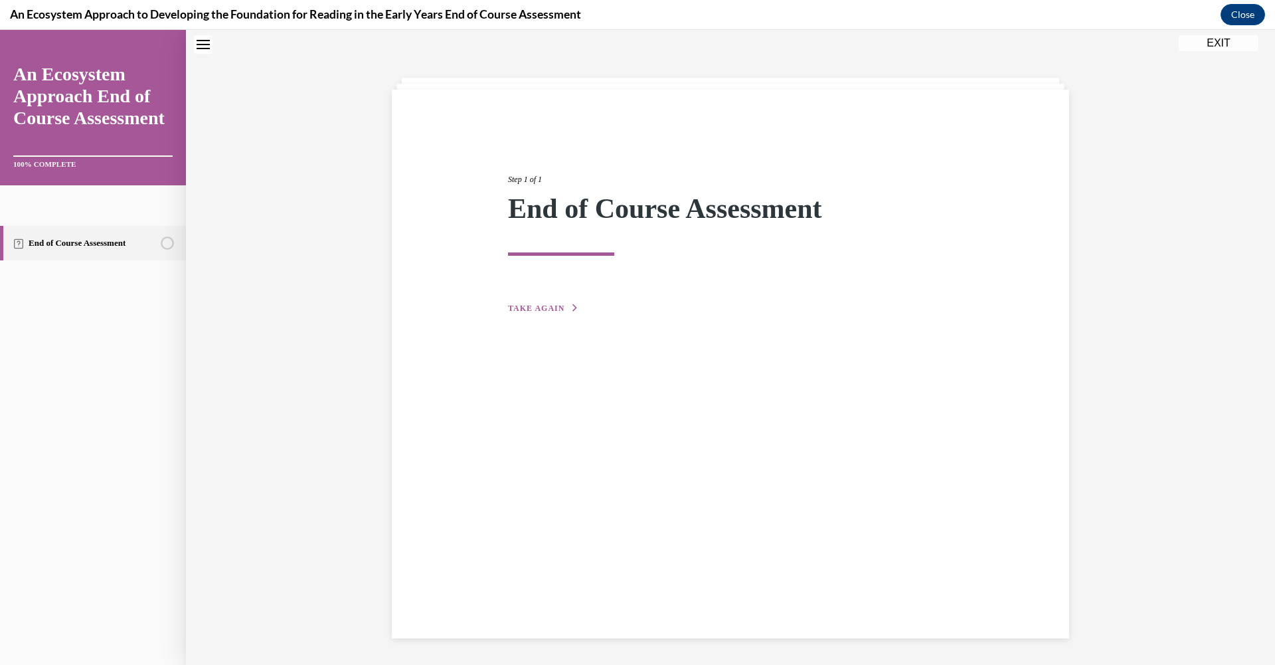
click at [518, 305] on span "TAKE AGAIN" at bounding box center [536, 308] width 56 height 9
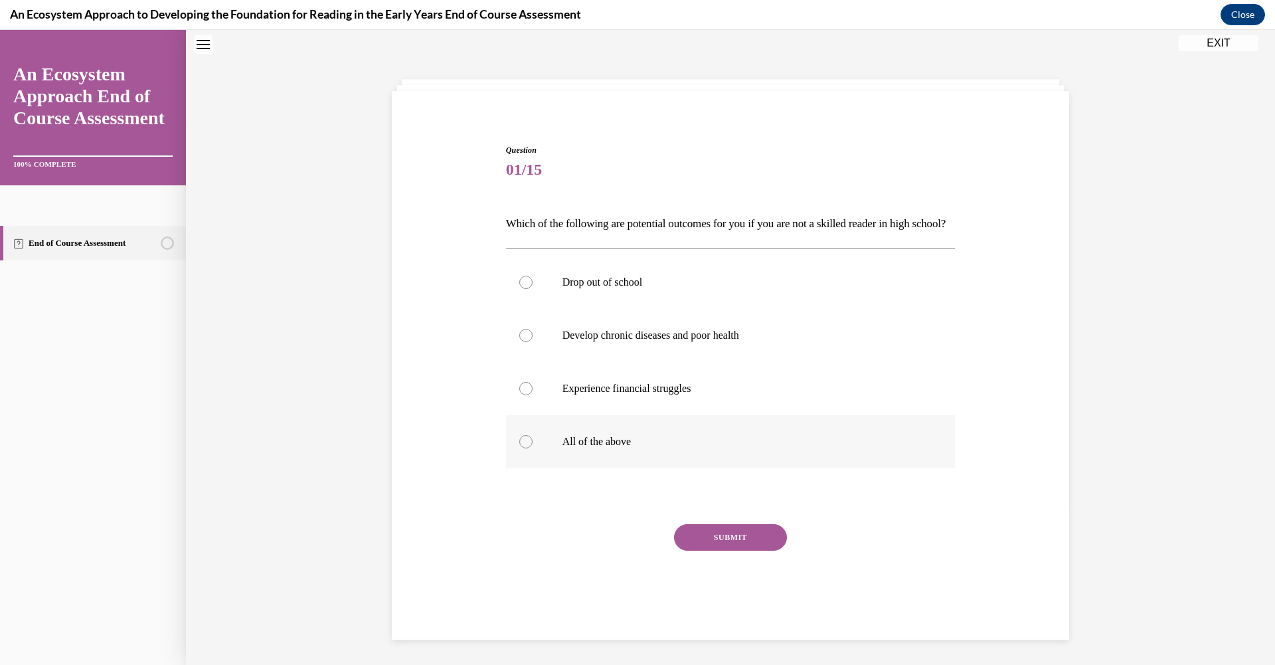
click at [527, 448] on div at bounding box center [525, 441] width 13 height 13
click at [527, 448] on input "All of the above" at bounding box center [525, 441] width 13 height 13
radio input "true"
click at [728, 551] on button "SUBMIT" at bounding box center [730, 537] width 113 height 27
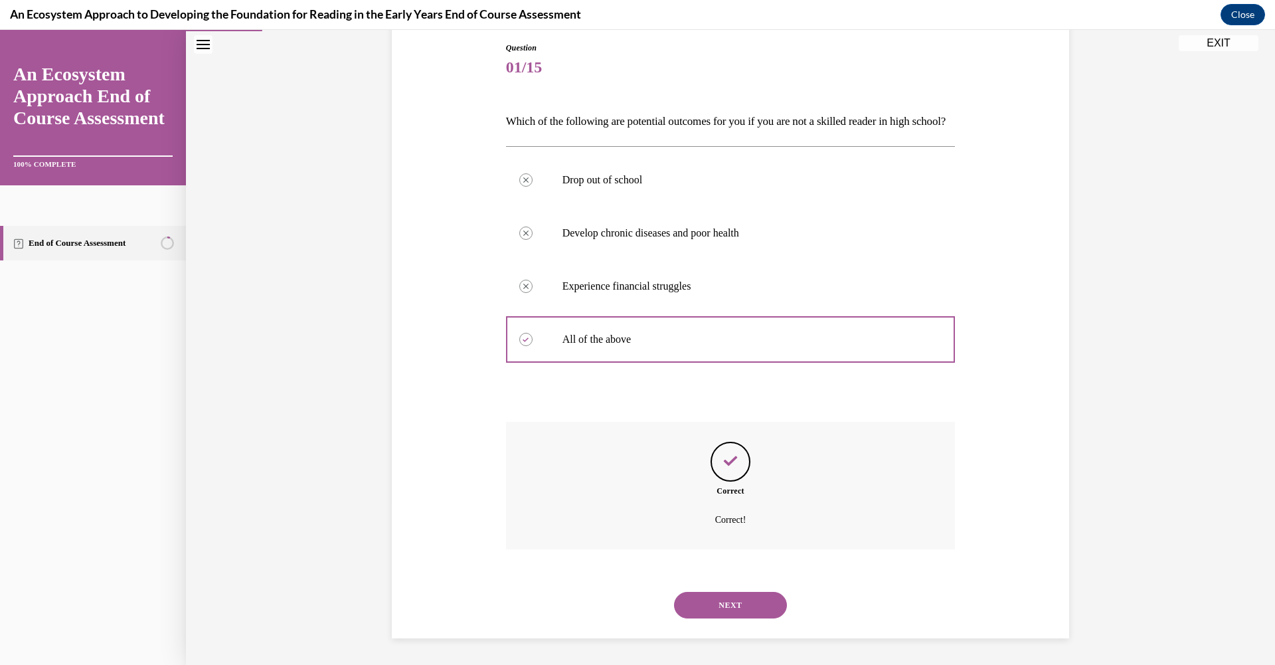
scroll to position [165, 0]
click at [730, 609] on button "NEXT" at bounding box center [730, 605] width 113 height 27
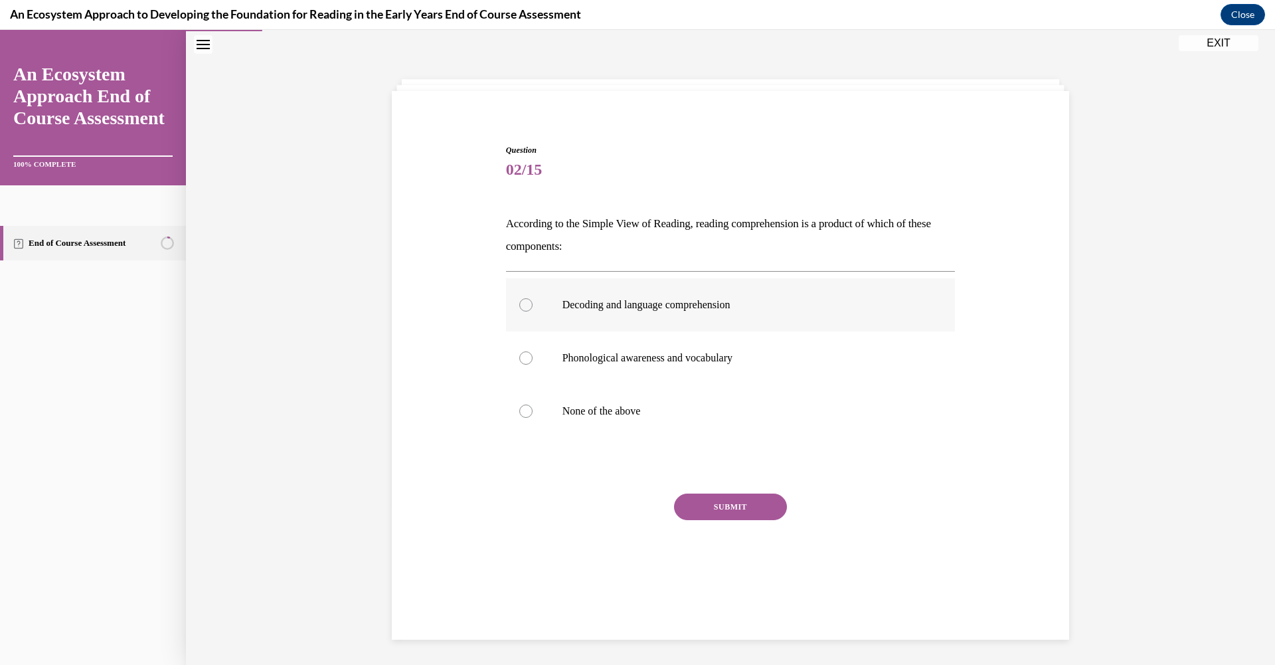
click at [525, 302] on div at bounding box center [525, 304] width 13 height 13
click at [525, 302] on input "Decoding and language comprehension" at bounding box center [525, 304] width 13 height 13
radio input "true"
click at [707, 499] on button "SUBMIT" at bounding box center [730, 506] width 113 height 27
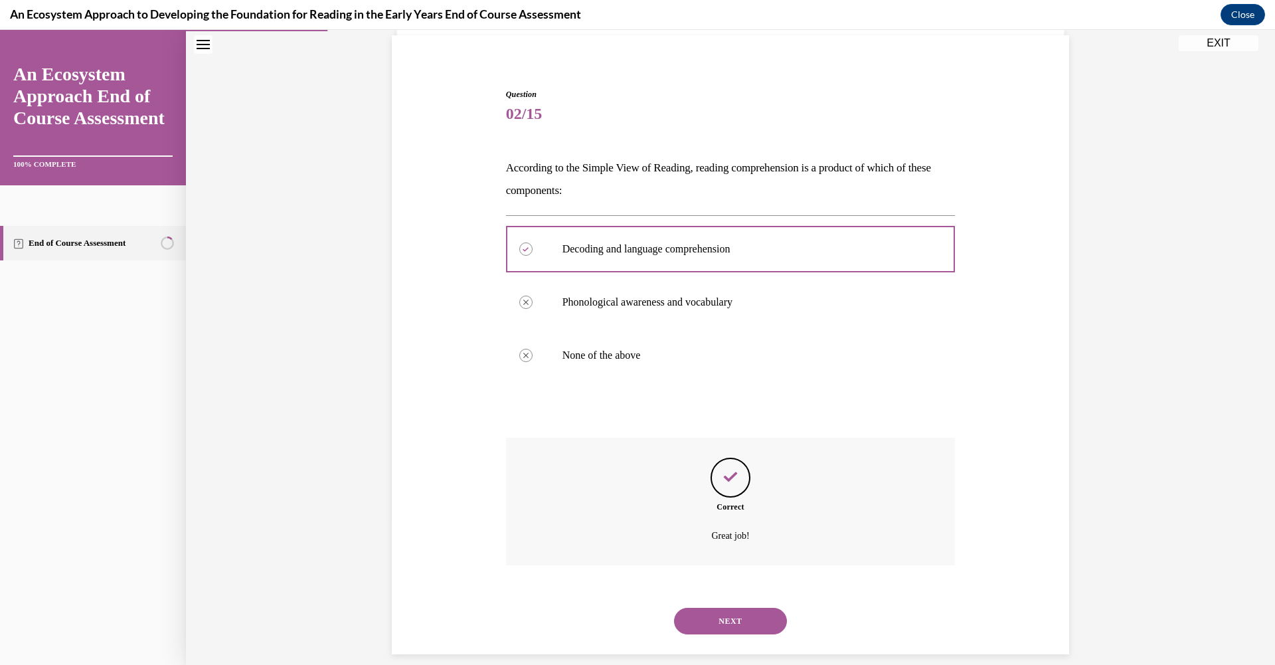
scroll to position [112, 0]
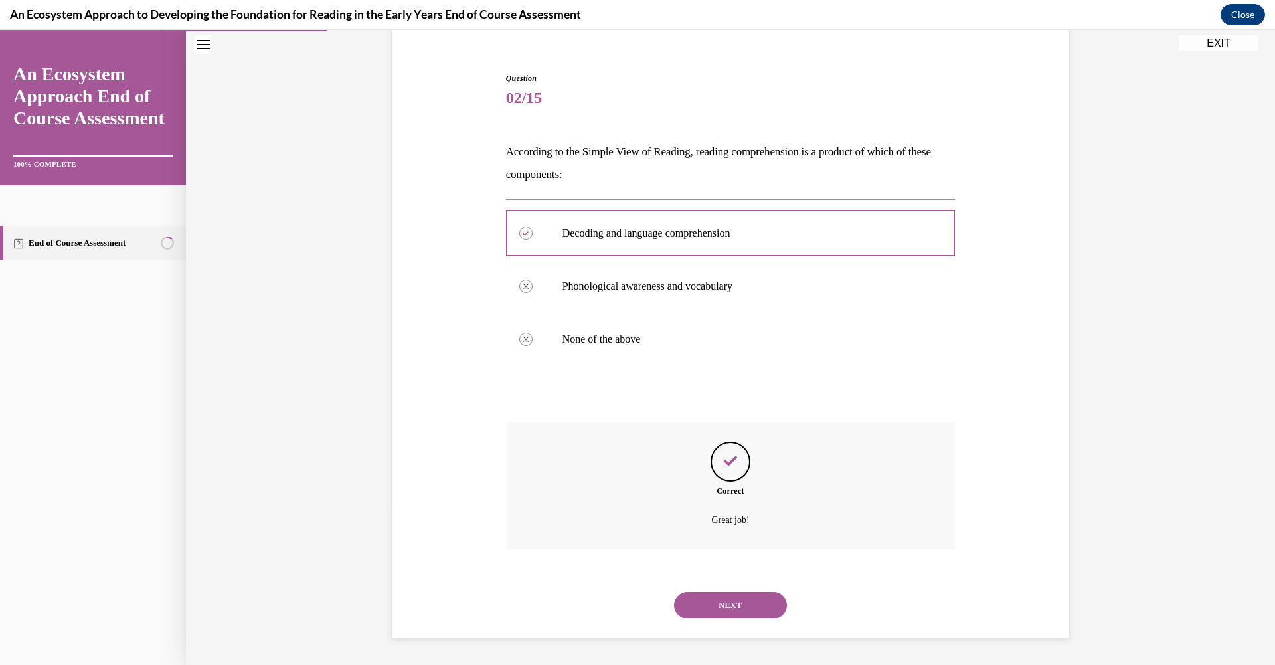
click at [735, 613] on button "NEXT" at bounding box center [730, 605] width 113 height 27
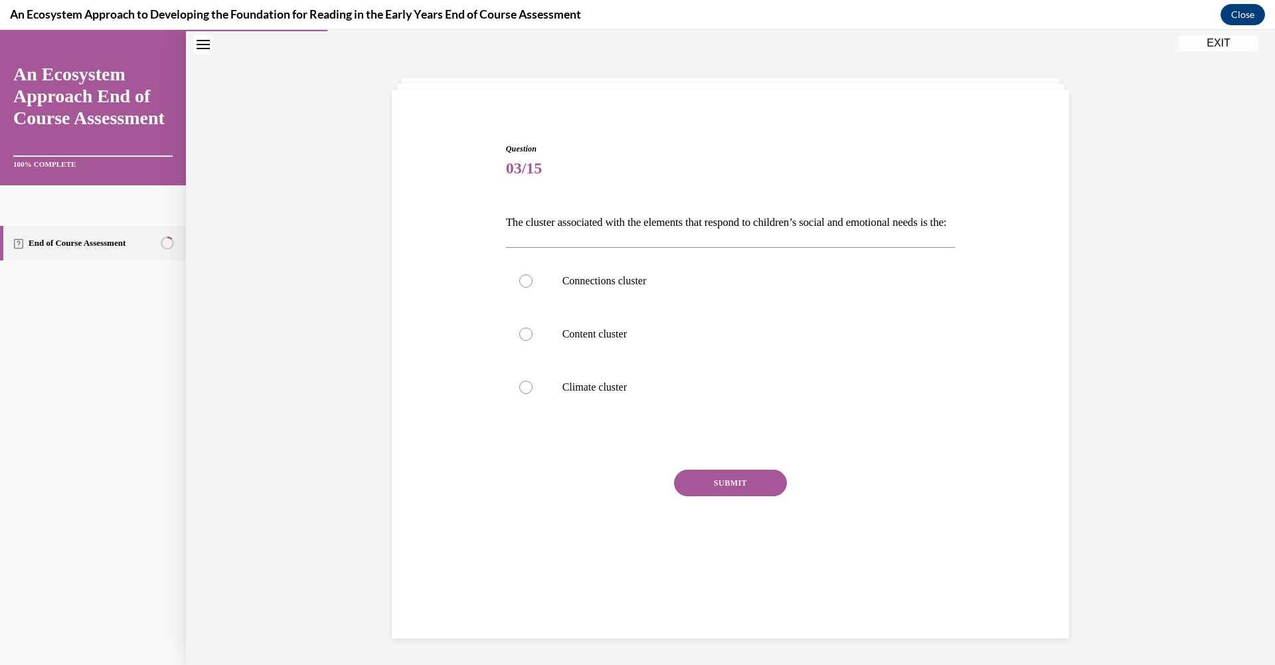
scroll to position [41, 0]
click at [520, 289] on div at bounding box center [525, 282] width 13 height 13
click at [520, 289] on input "Connections cluster" at bounding box center [525, 282] width 13 height 13
radio input "true"
click at [741, 497] on button "SUBMIT" at bounding box center [730, 484] width 113 height 27
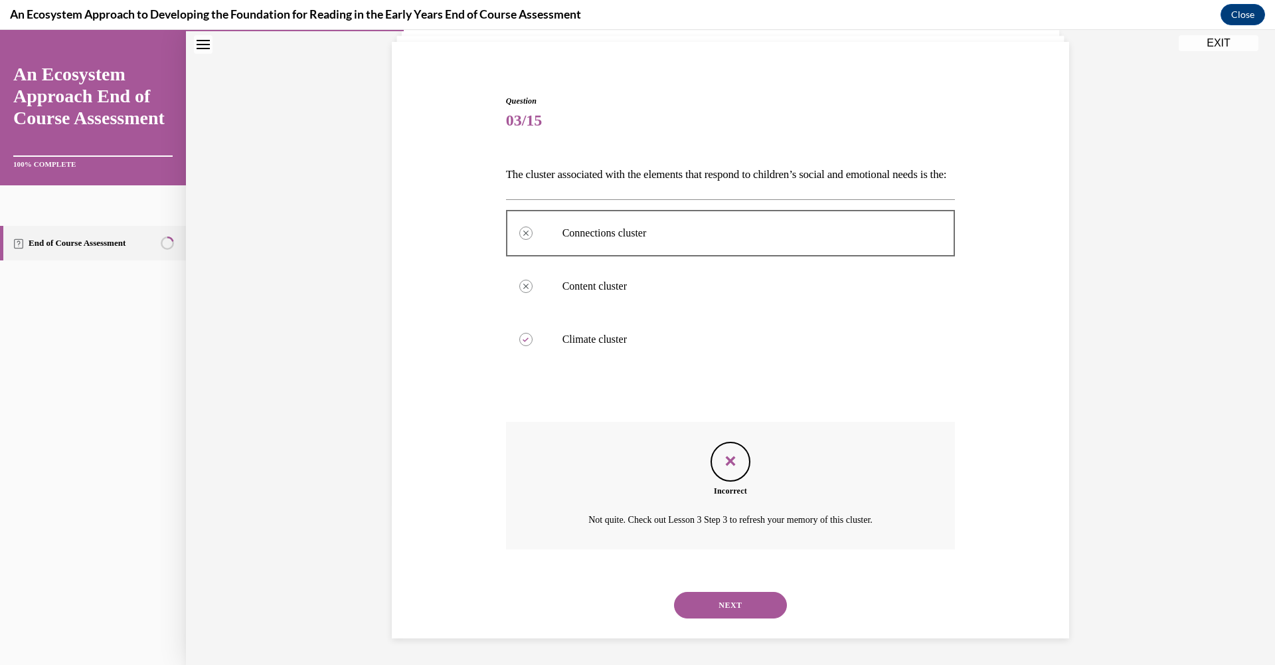
scroll to position [112, 0]
click at [727, 606] on button "NEXT" at bounding box center [730, 605] width 113 height 27
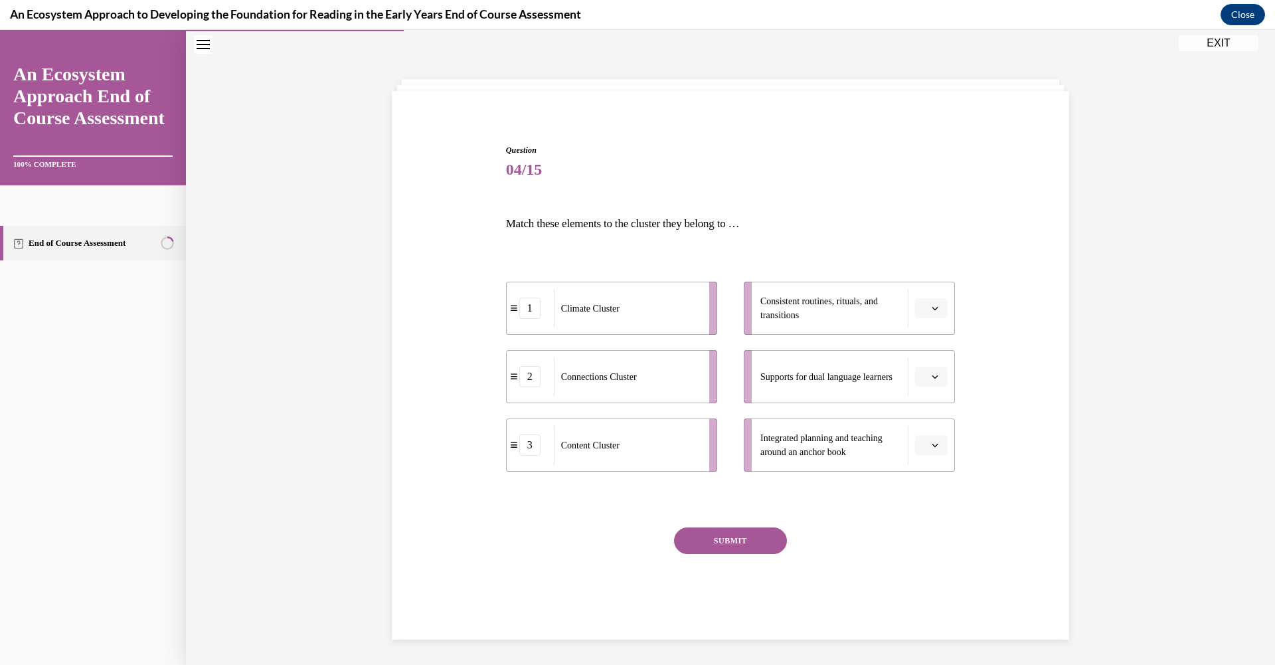
click at [923, 313] on span "Please select an option" at bounding box center [925, 308] width 5 height 13
click at [912, 355] on div "1" at bounding box center [925, 364] width 33 height 27
click at [923, 380] on span "Please select an option" at bounding box center [925, 376] width 5 height 13
click at [919, 448] on div "2" at bounding box center [925, 459] width 33 height 27
click at [923, 444] on span "Please select an option" at bounding box center [925, 444] width 5 height 13
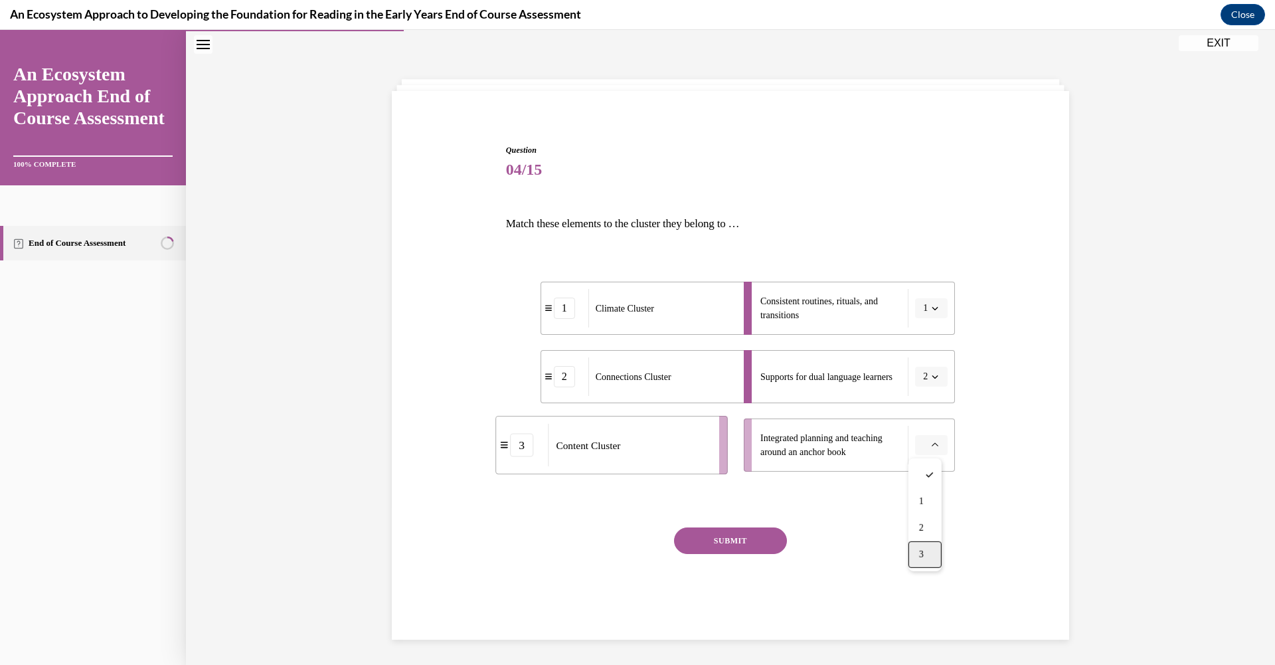
click at [913, 553] on div "3" at bounding box center [925, 554] width 33 height 27
click at [741, 543] on button "SUBMIT" at bounding box center [730, 540] width 113 height 27
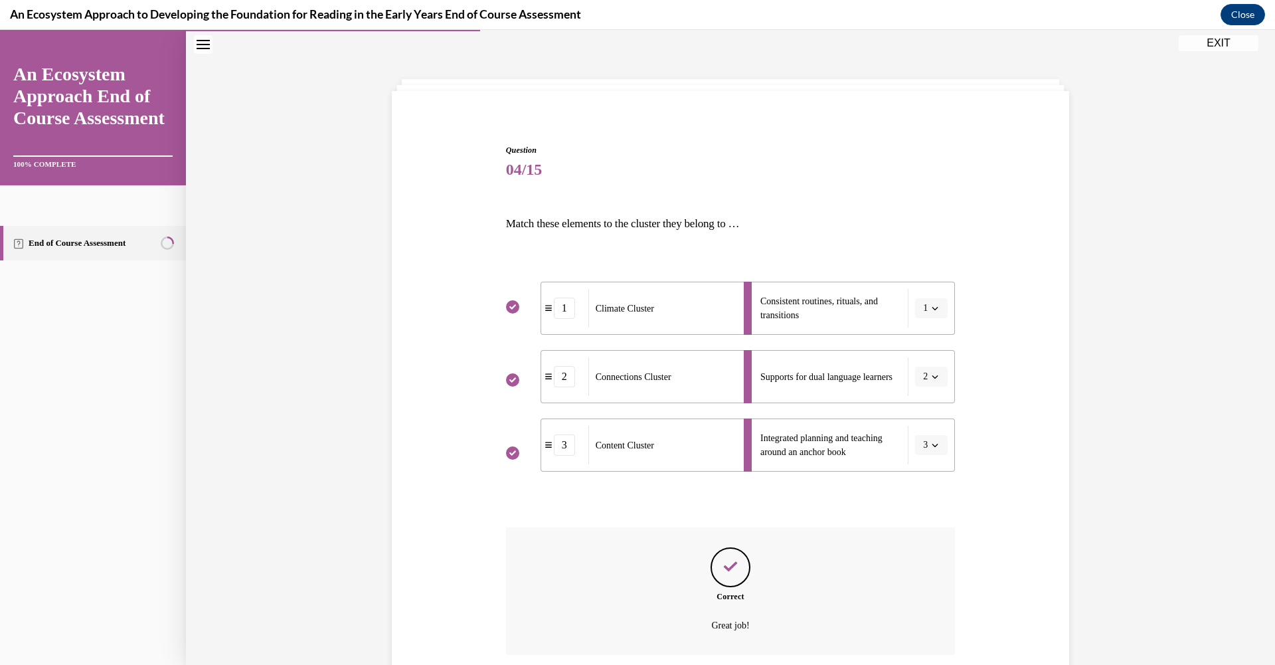
scroll to position [146, 0]
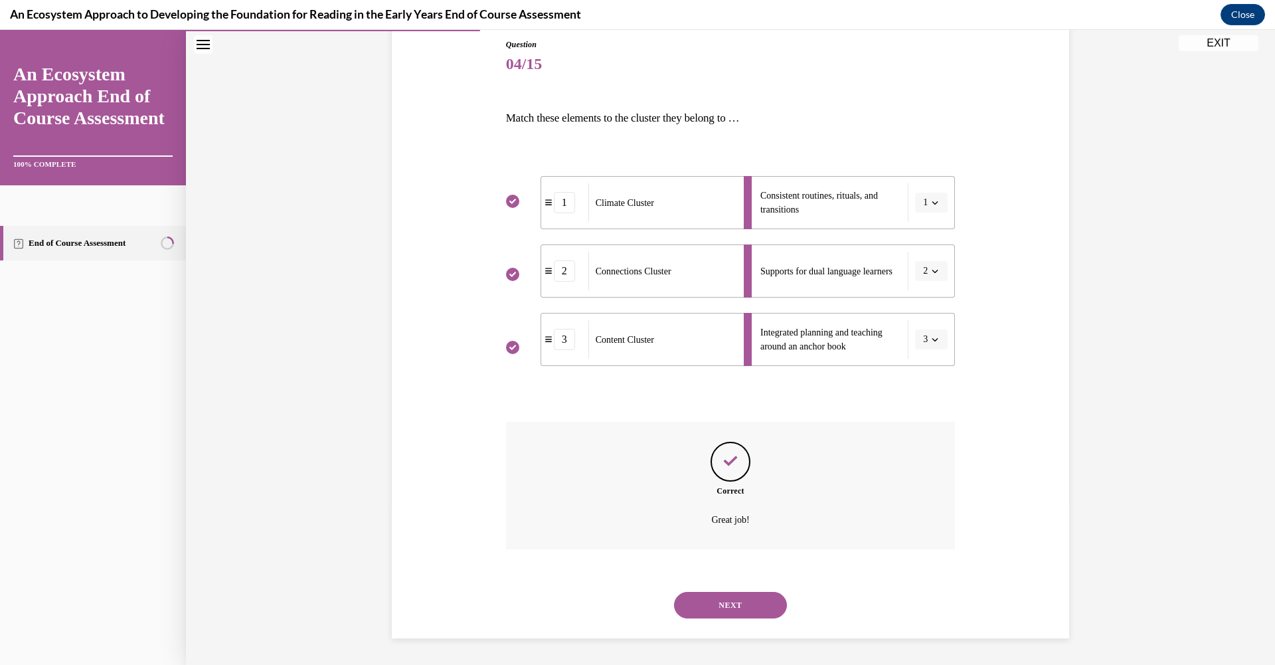
click at [732, 600] on button "NEXT" at bounding box center [730, 605] width 113 height 27
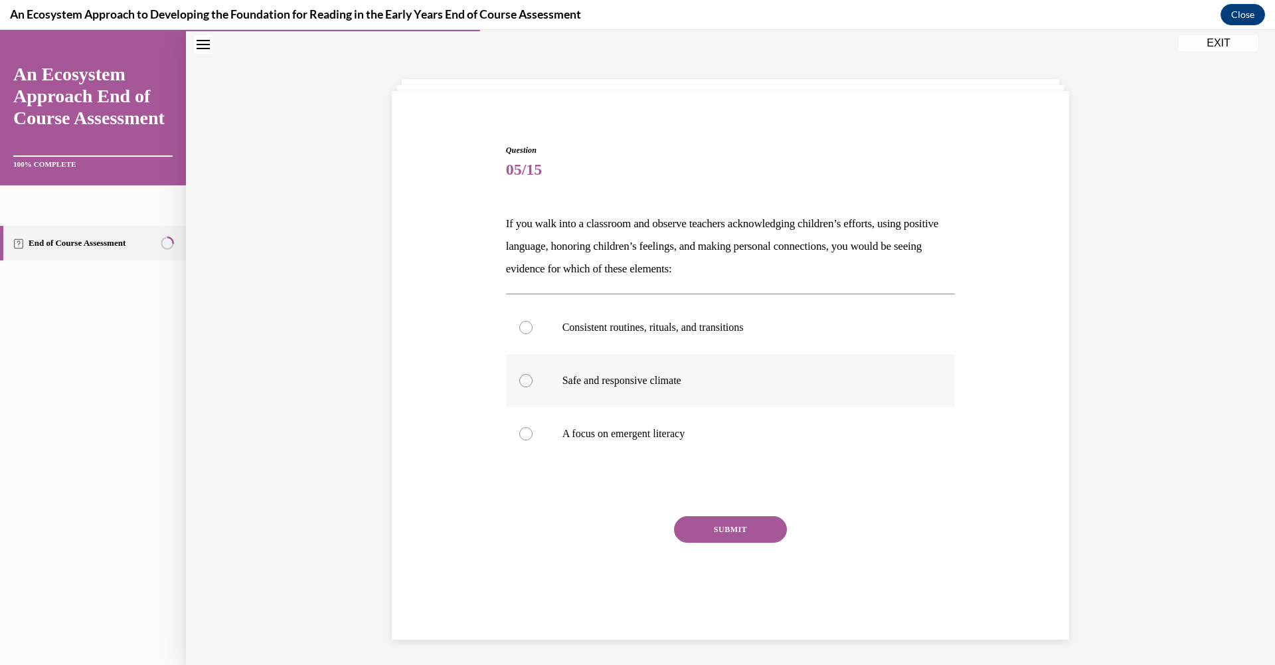
click at [526, 377] on div at bounding box center [525, 380] width 13 height 13
click at [526, 377] on input "Safe and responsive climate" at bounding box center [525, 380] width 13 height 13
radio input "true"
click at [742, 527] on button "SUBMIT" at bounding box center [730, 529] width 113 height 27
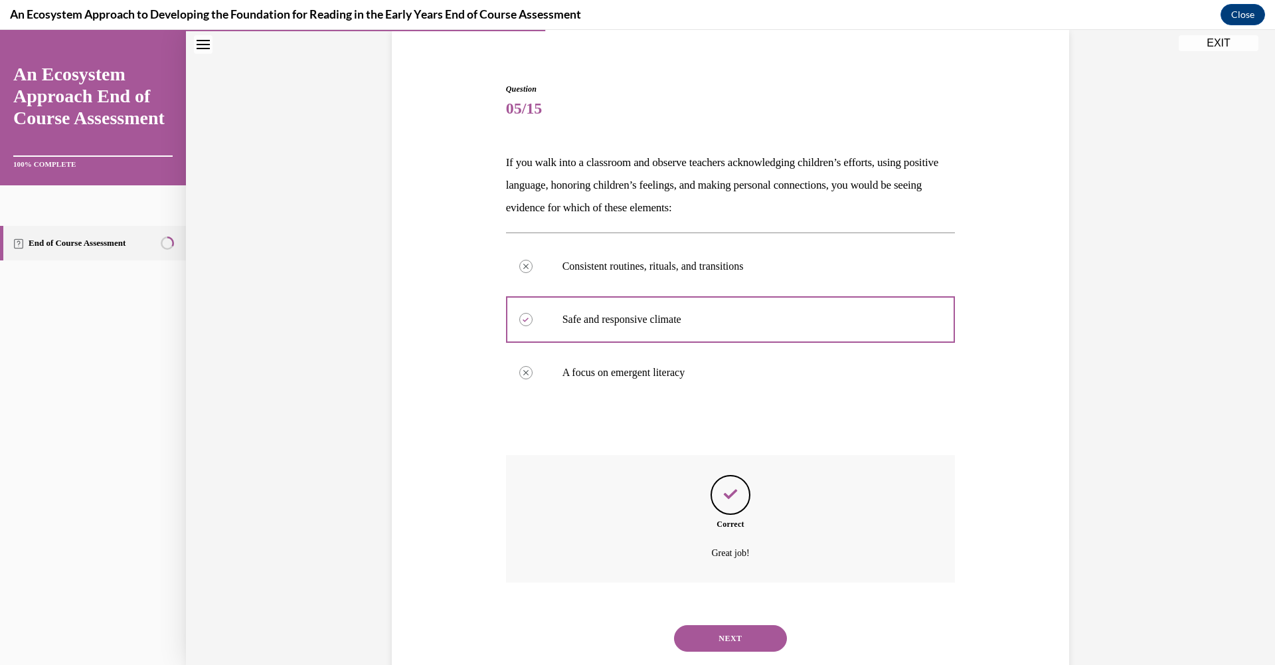
scroll to position [135, 0]
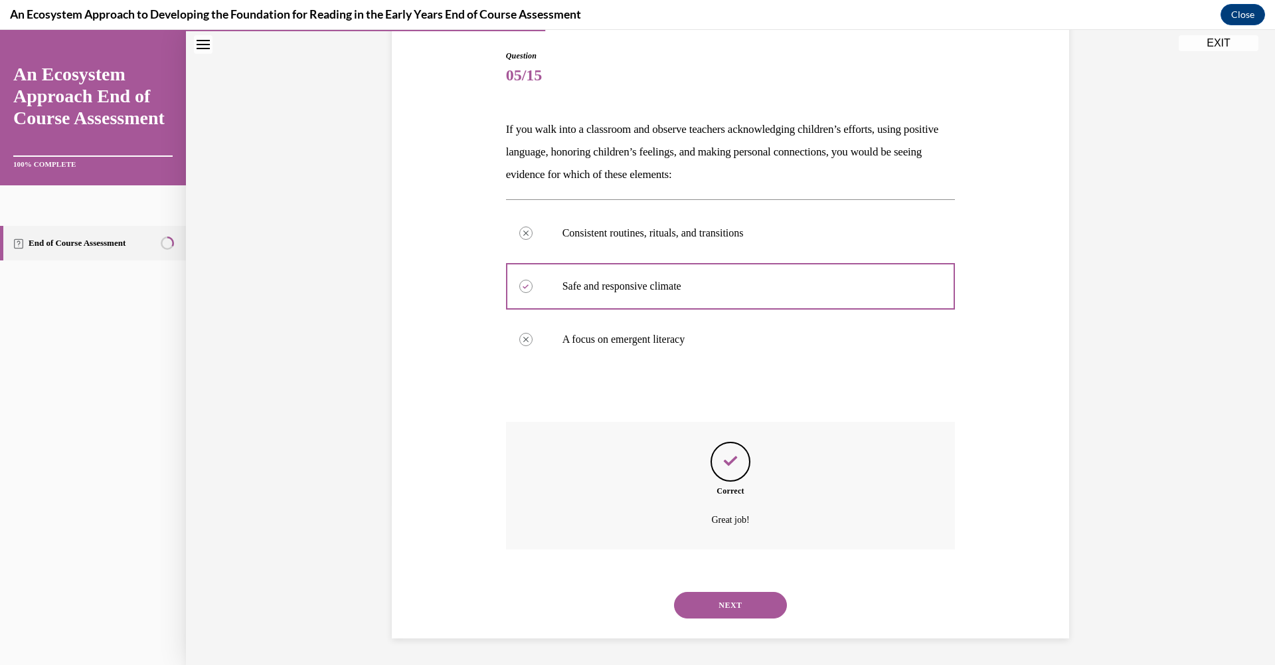
click at [738, 612] on button "NEXT" at bounding box center [730, 605] width 113 height 27
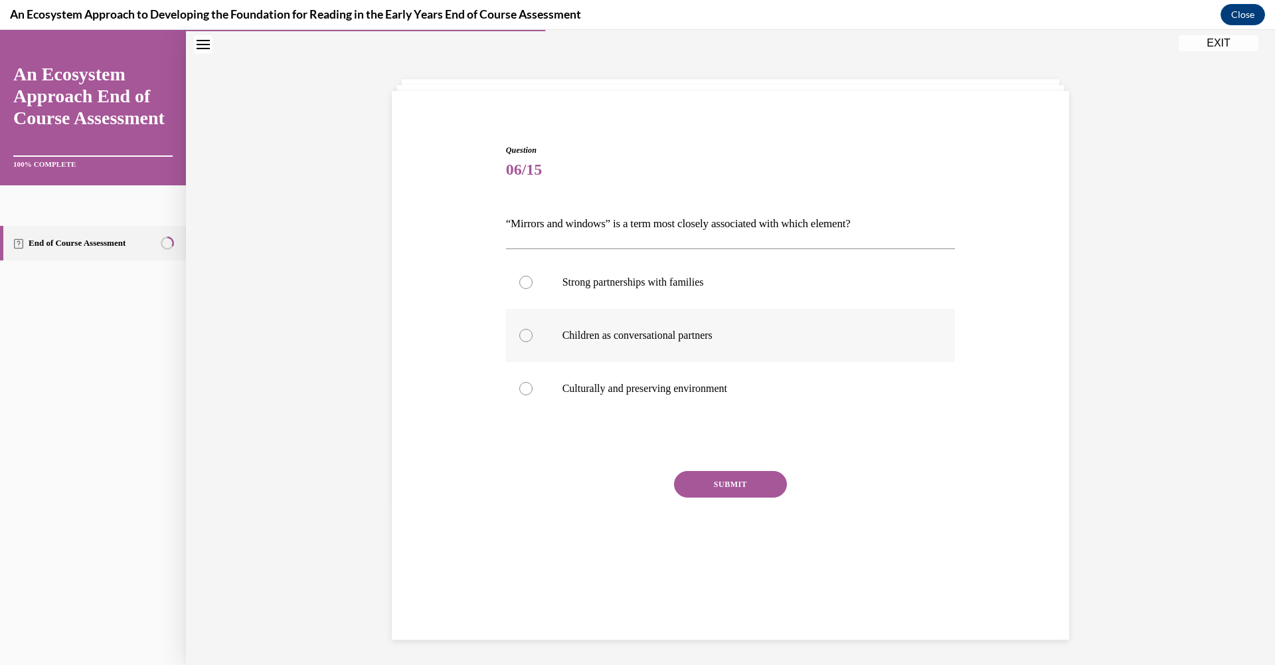
click at [525, 337] on div at bounding box center [525, 335] width 13 height 13
click at [525, 337] on input "Children as conversational partners" at bounding box center [525, 335] width 13 height 13
radio input "true"
click at [746, 490] on button "SUBMIT" at bounding box center [730, 484] width 113 height 27
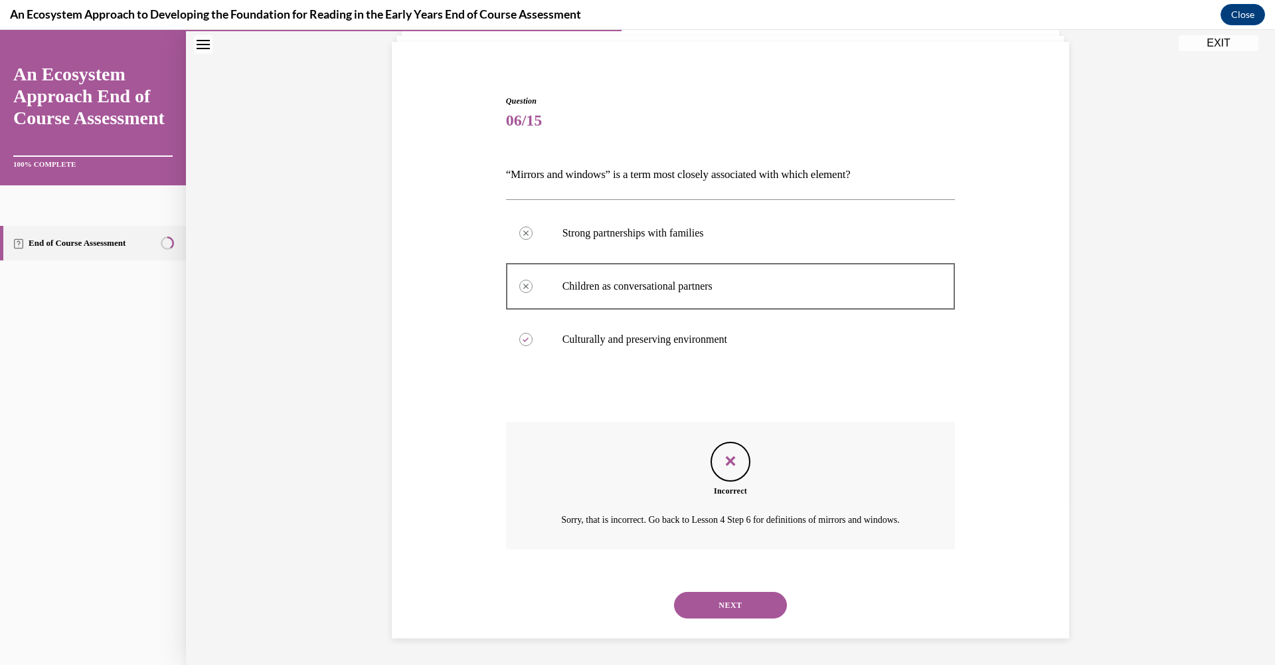
scroll to position [106, 0]
click at [757, 608] on button "NEXT" at bounding box center [730, 605] width 113 height 27
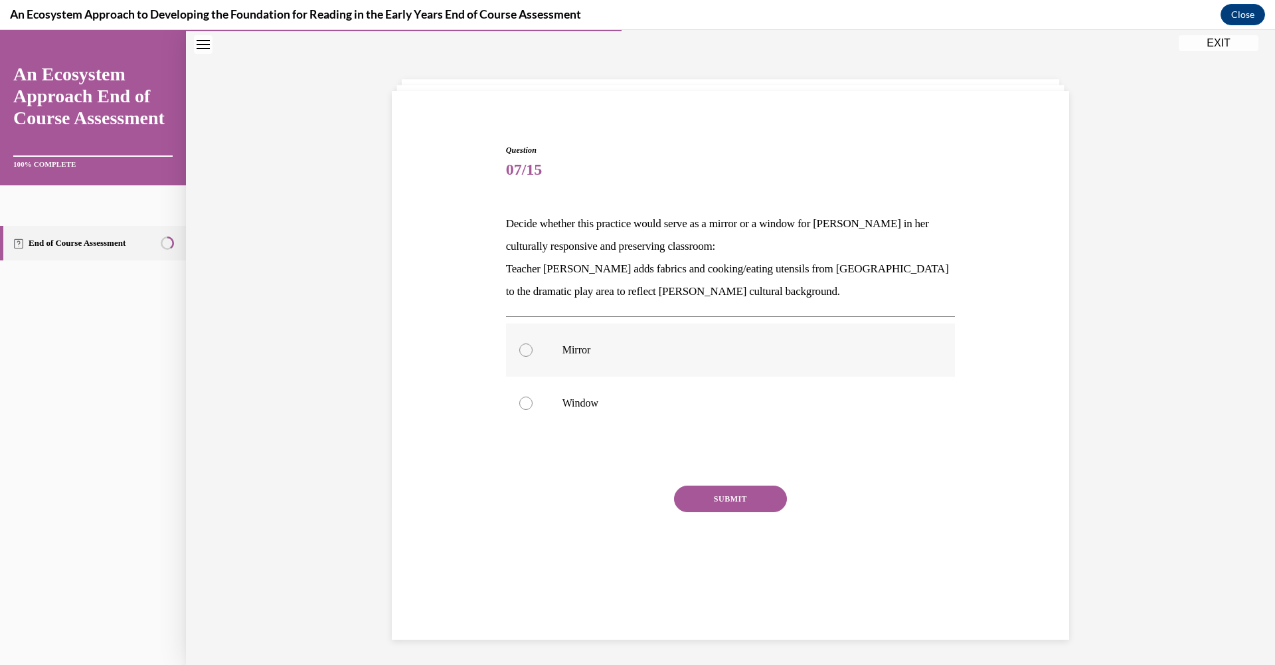
click at [519, 349] on div at bounding box center [525, 349] width 13 height 13
click at [519, 349] on input "Mirror" at bounding box center [525, 349] width 13 height 13
radio input "true"
click at [720, 493] on button "SUBMIT" at bounding box center [730, 499] width 113 height 27
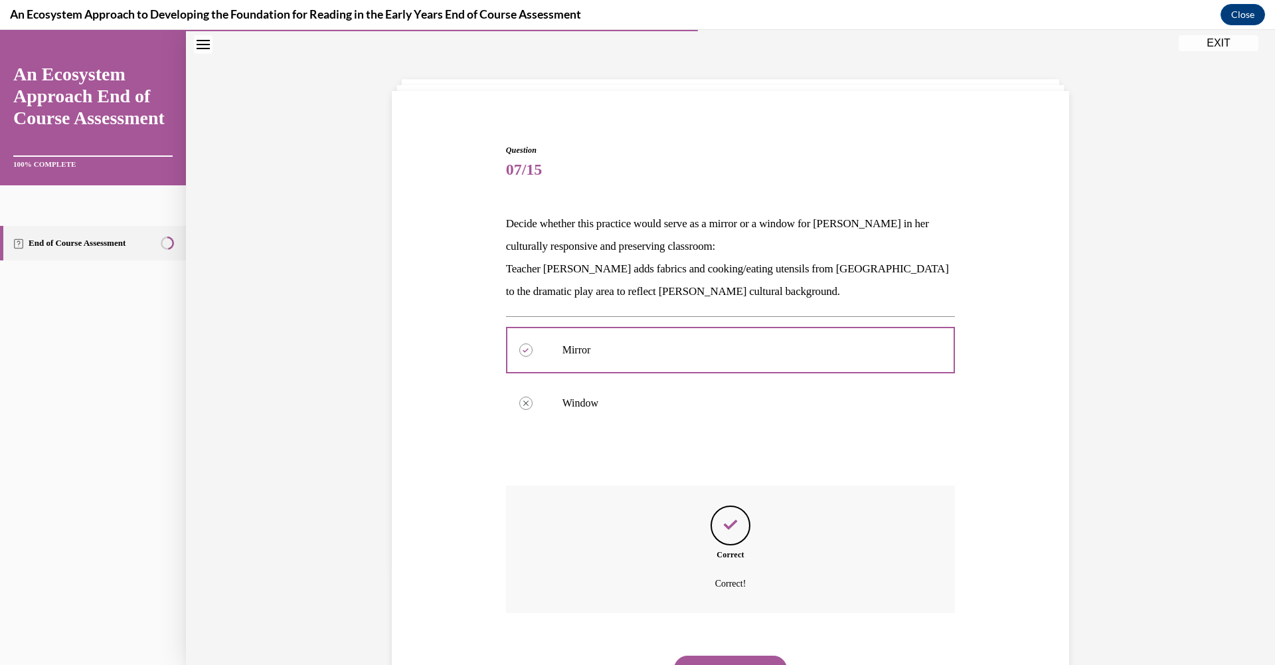
scroll to position [104, 0]
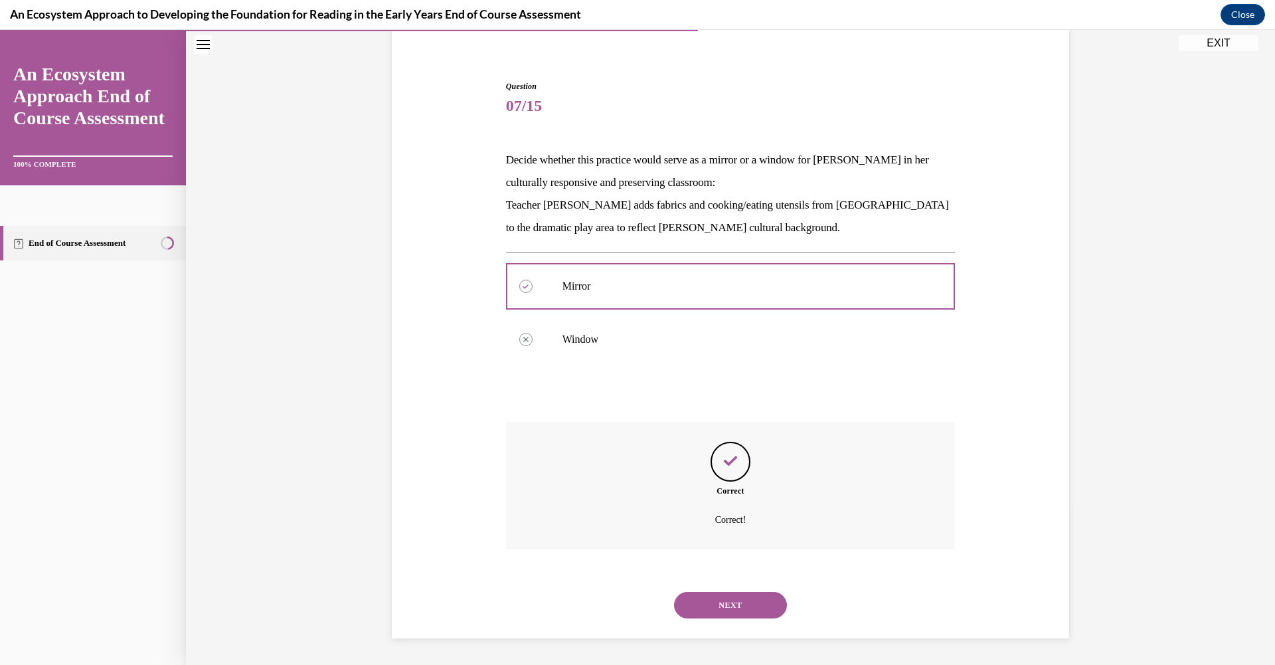
click at [731, 595] on button "NEXT" at bounding box center [730, 605] width 113 height 27
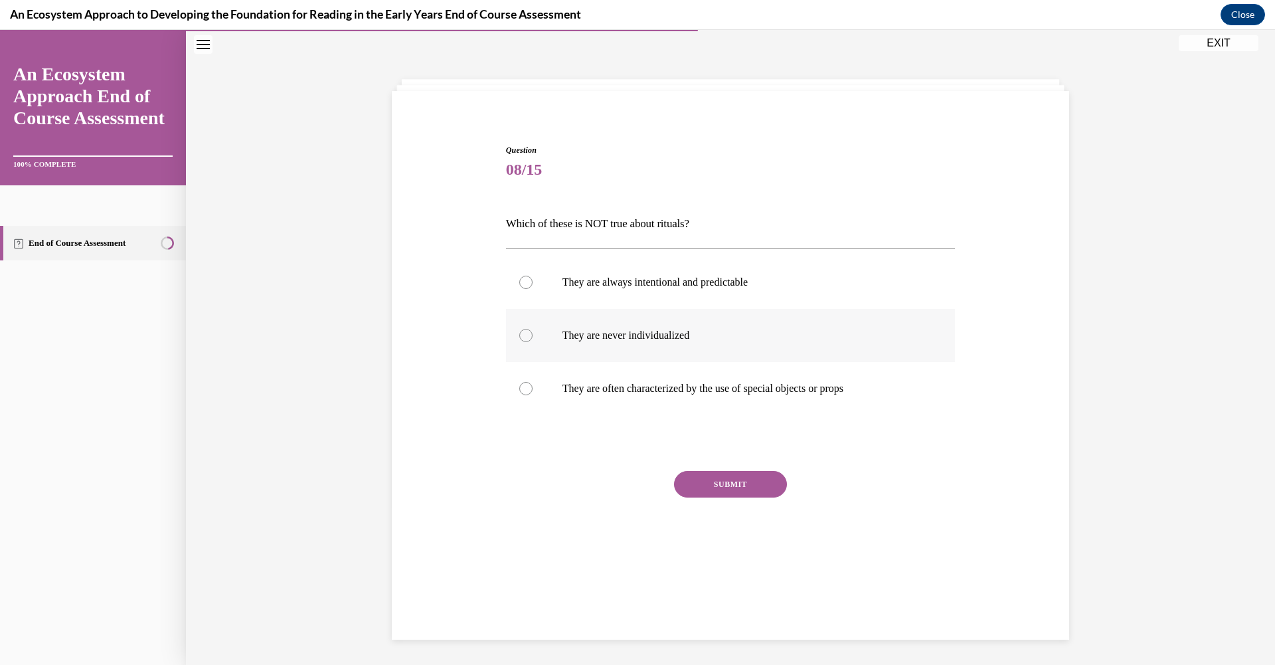
click at [519, 332] on div at bounding box center [525, 335] width 13 height 13
click at [519, 332] on input "They are never individualized" at bounding box center [525, 335] width 13 height 13
radio input "true"
click at [721, 490] on button "SUBMIT" at bounding box center [730, 484] width 113 height 27
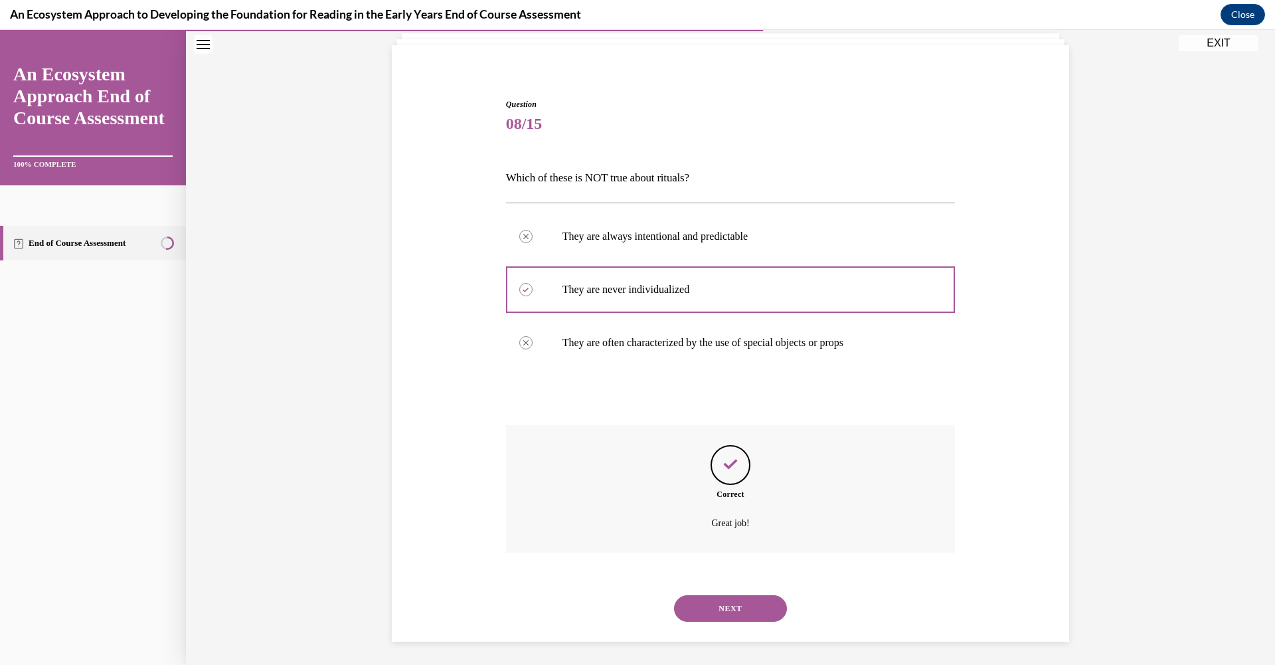
scroll to position [90, 0]
click at [731, 605] on button "NEXT" at bounding box center [730, 605] width 113 height 27
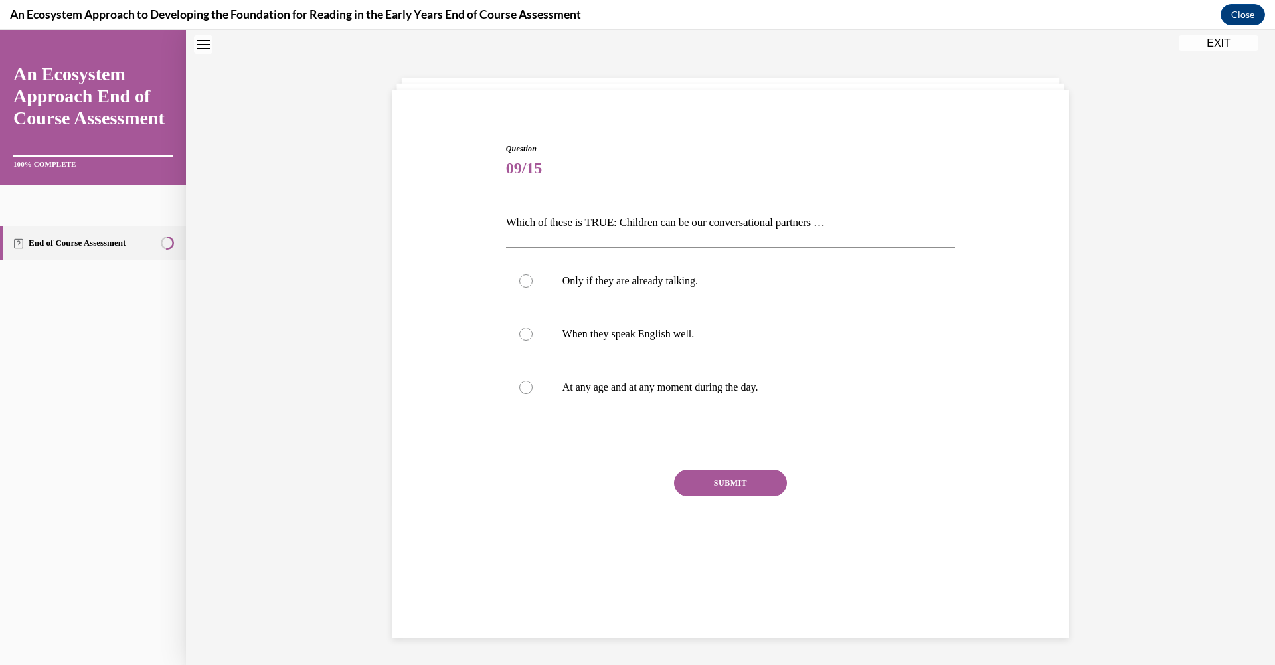
scroll to position [41, 0]
click at [514, 383] on label "At any age and at any moment during the day." at bounding box center [731, 388] width 450 height 53
click at [519, 383] on input "At any age and at any moment during the day." at bounding box center [525, 388] width 13 height 13
radio input "true"
click at [692, 481] on button "SUBMIT" at bounding box center [730, 484] width 113 height 27
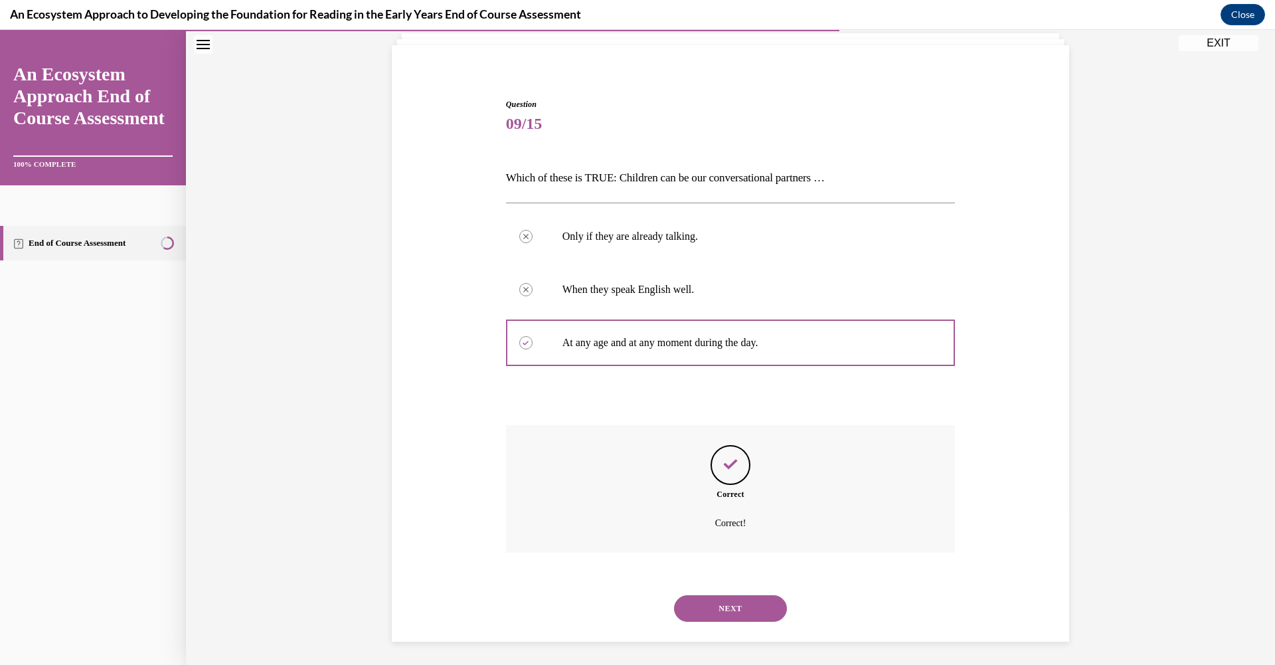
scroll to position [90, 0]
click at [751, 594] on button "NEXT" at bounding box center [730, 605] width 113 height 27
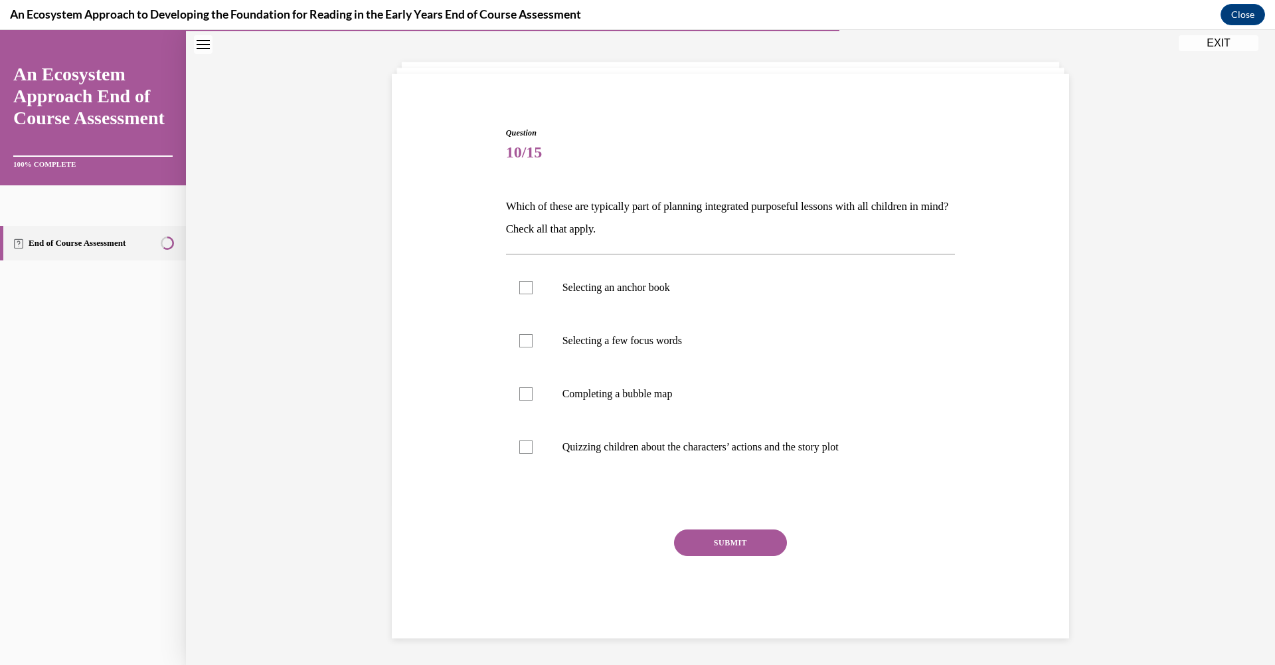
scroll to position [41, 0]
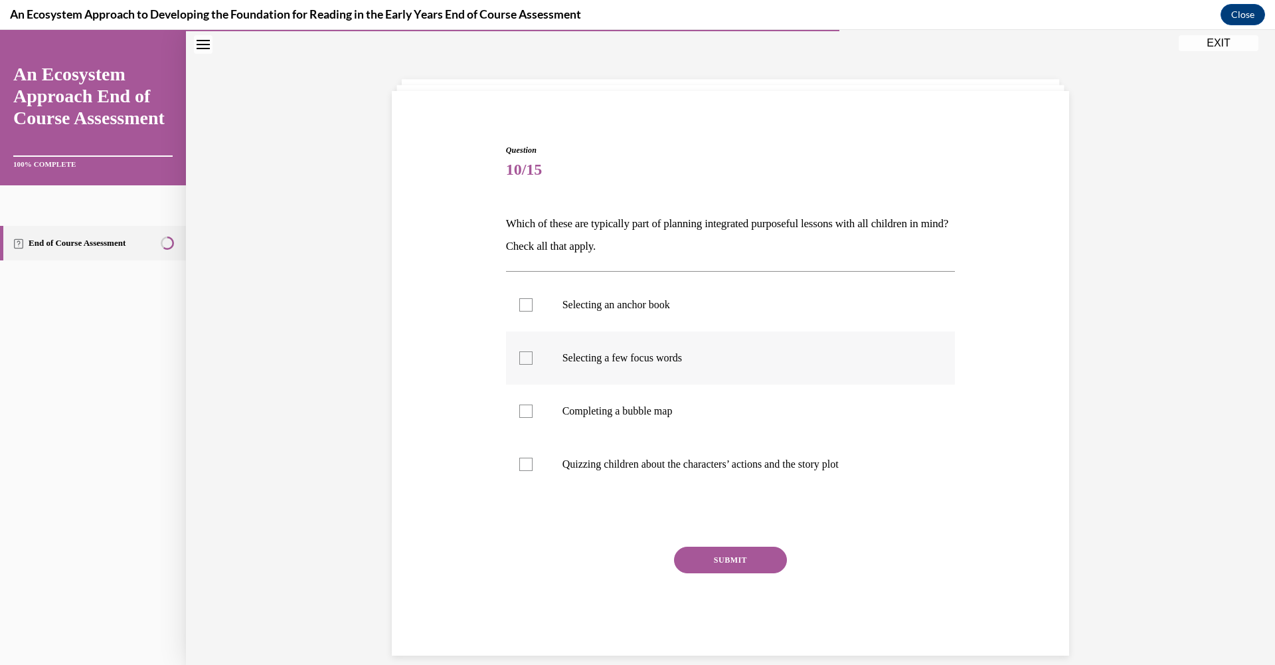
click at [519, 355] on div at bounding box center [525, 357] width 13 height 13
click at [519, 355] on input "Selecting a few focus words" at bounding box center [525, 357] width 13 height 13
checkbox input "true"
click at [520, 418] on label "Completing a bubble map" at bounding box center [731, 411] width 450 height 53
click at [520, 418] on input "Completing a bubble map" at bounding box center [525, 410] width 13 height 13
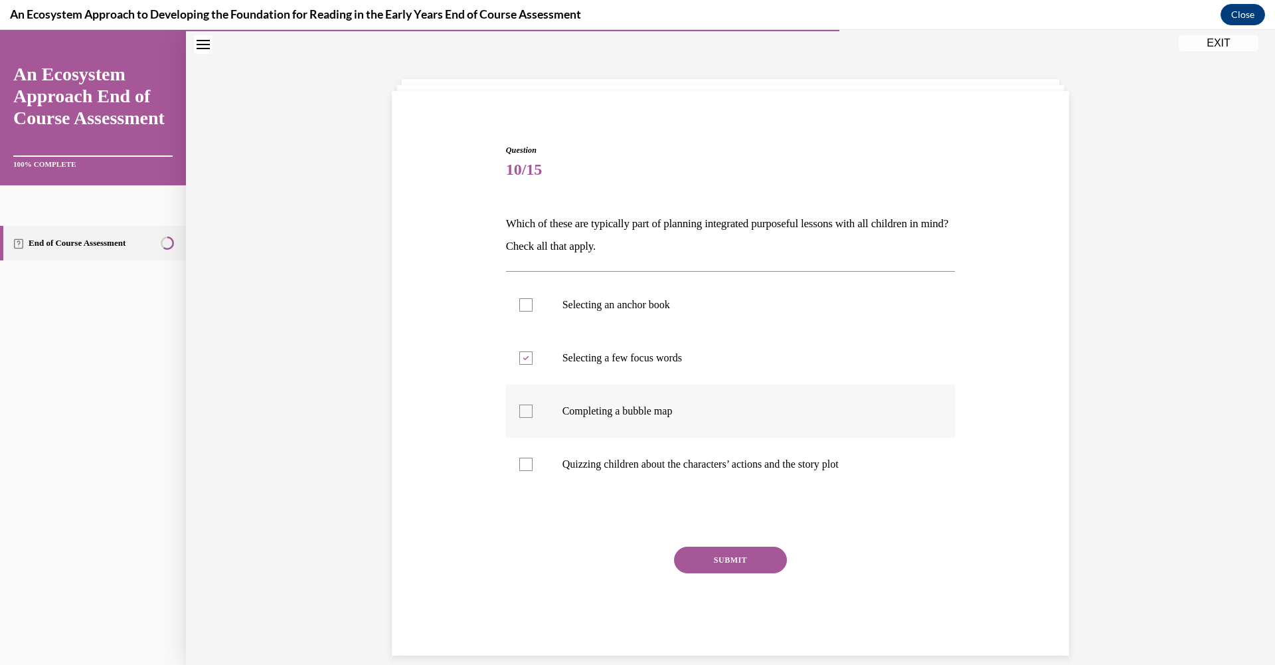
checkbox input "true"
click at [519, 468] on div at bounding box center [525, 464] width 13 height 13
click at [519, 468] on input "Quizzing children about the characters’ actions and the story plot" at bounding box center [525, 464] width 13 height 13
checkbox input "true"
click at [519, 307] on div at bounding box center [525, 304] width 13 height 13
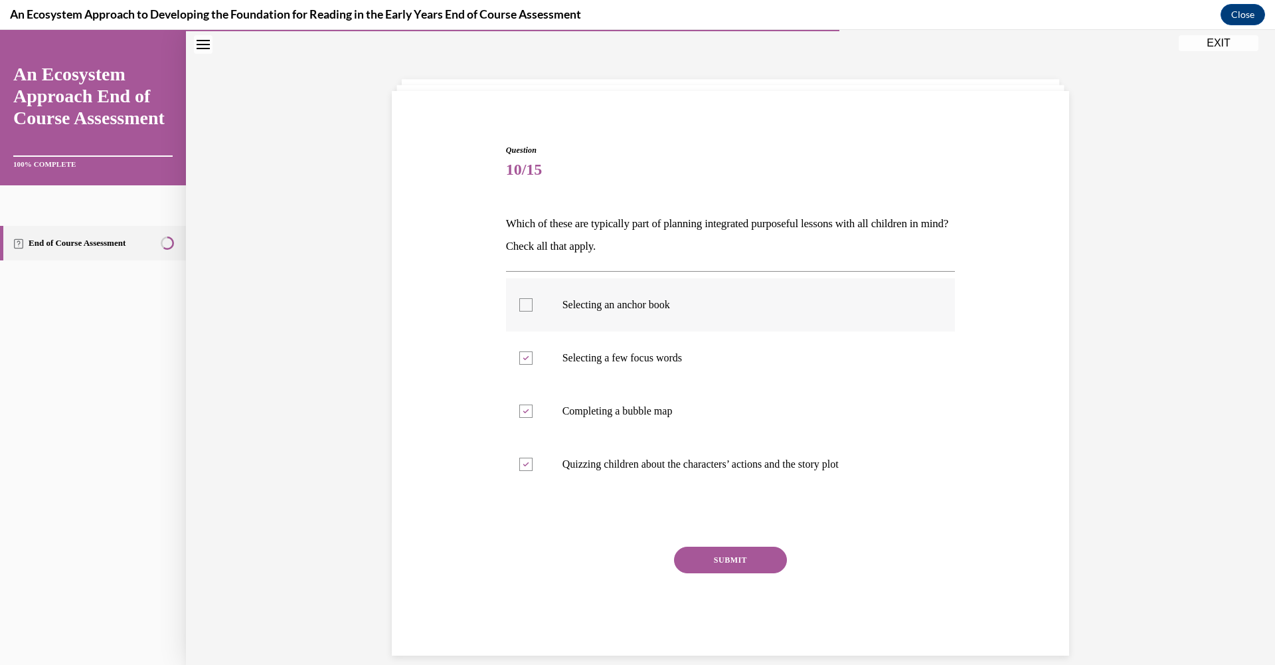
click at [519, 307] on input "Selecting an anchor book" at bounding box center [525, 304] width 13 height 13
checkbox input "true"
click at [685, 552] on button "SUBMIT" at bounding box center [730, 560] width 113 height 27
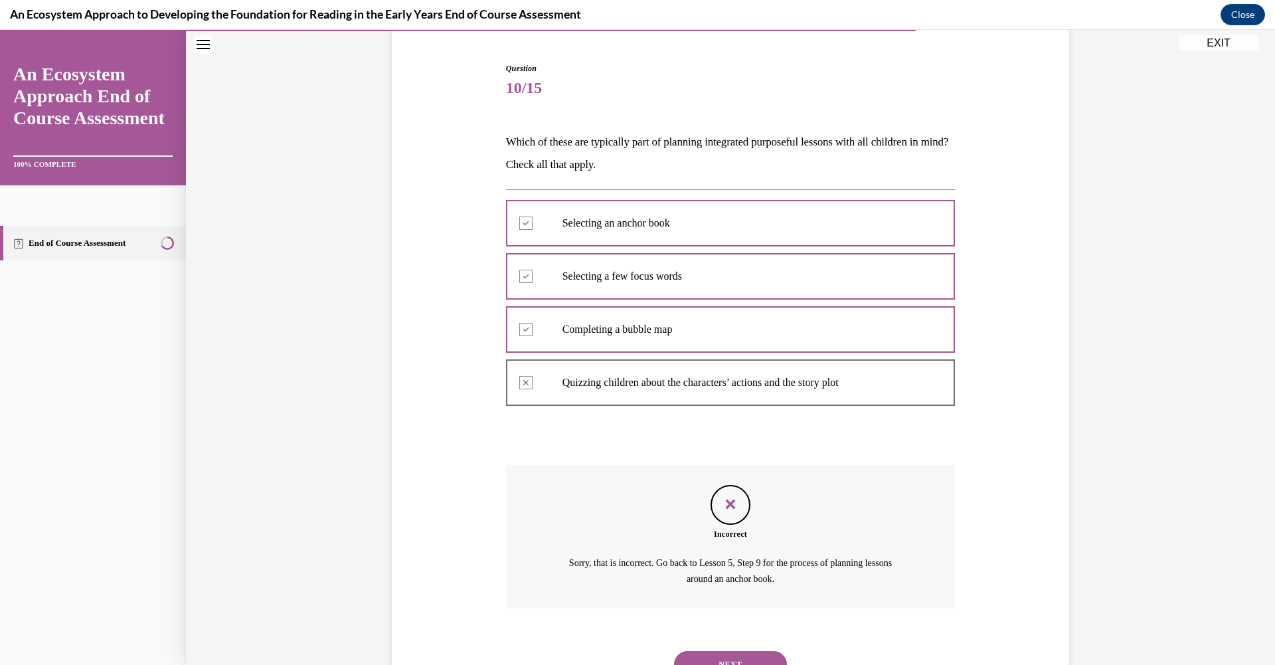
scroll to position [181, 0]
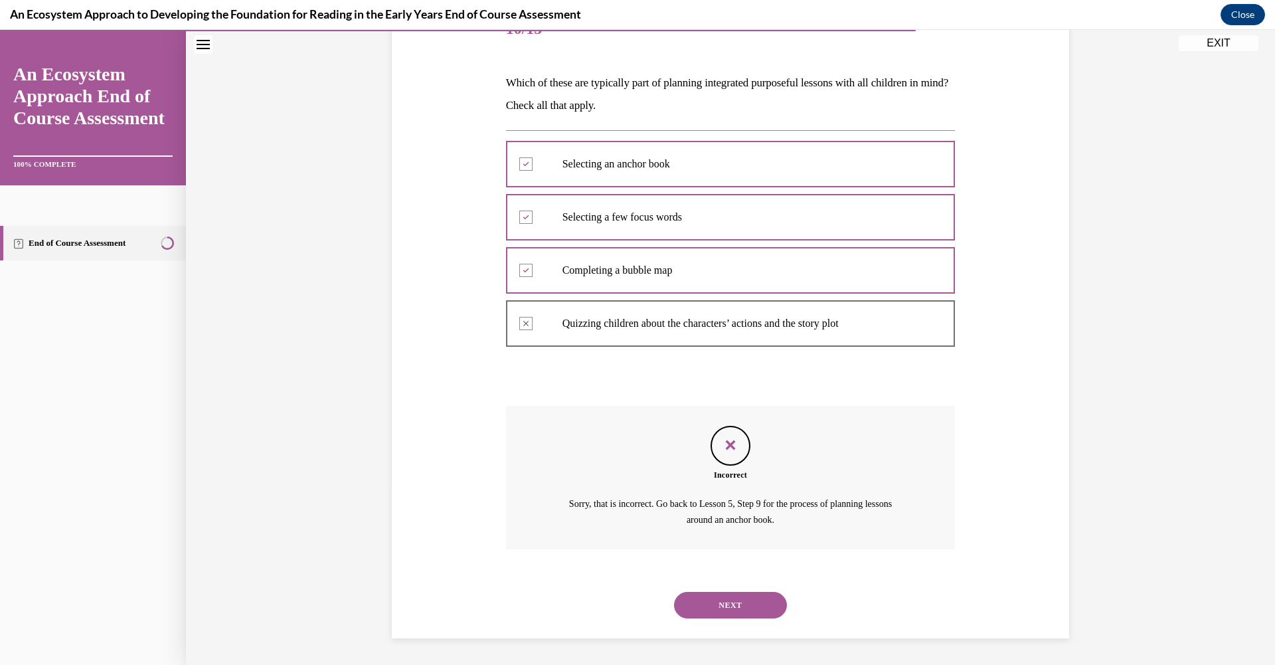
click at [752, 601] on button "NEXT" at bounding box center [730, 605] width 113 height 27
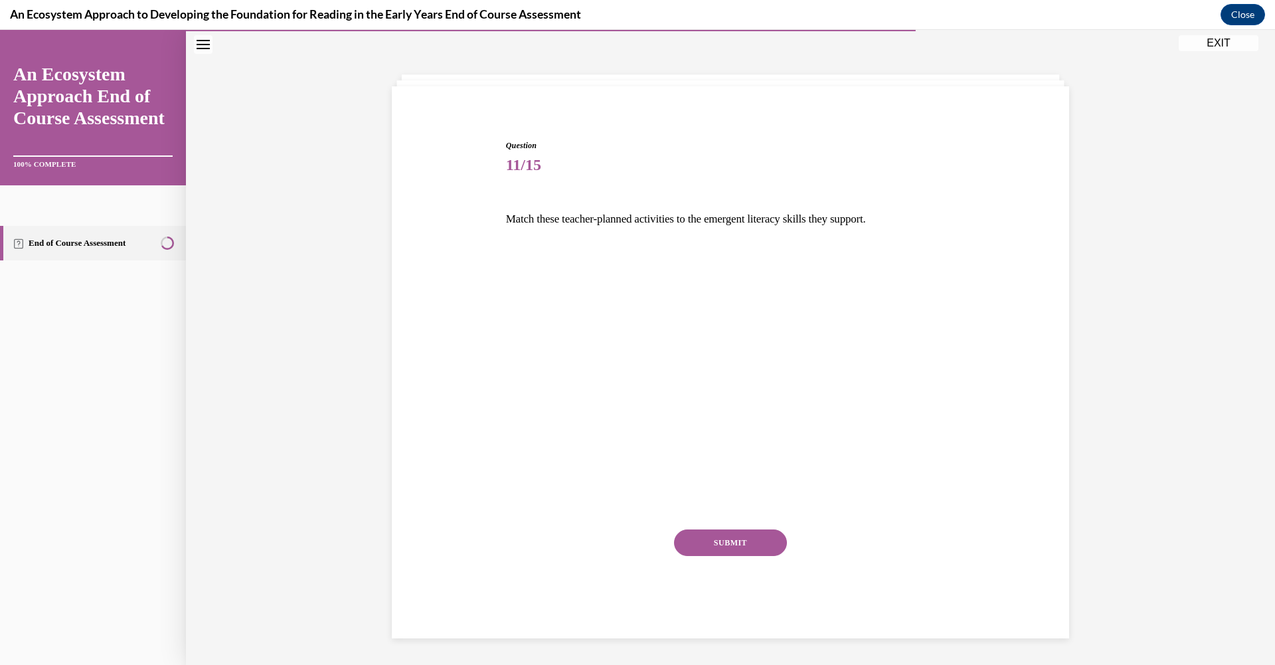
scroll to position [39, 0]
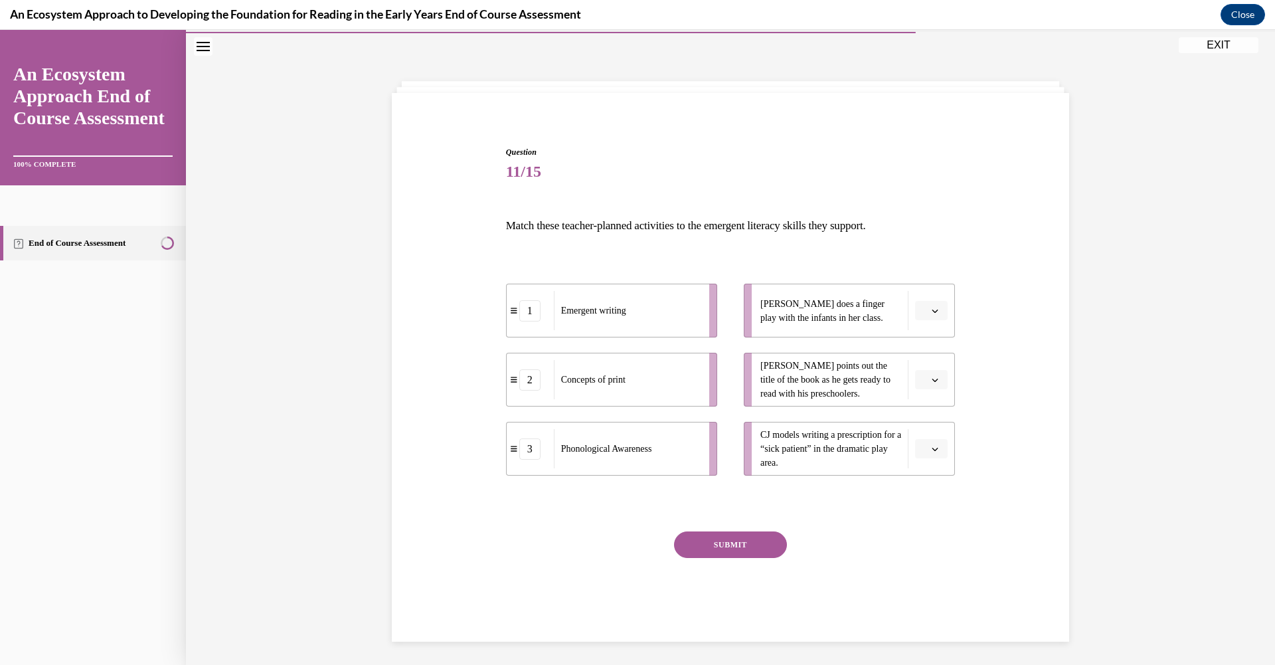
click at [915, 315] on button "button" at bounding box center [931, 311] width 33 height 20
click at [923, 382] on div "2" at bounding box center [925, 393] width 33 height 27
click at [925, 383] on button "button" at bounding box center [931, 380] width 33 height 20
click at [921, 436] on span "1" at bounding box center [921, 435] width 5 height 11
click at [933, 450] on icon "button" at bounding box center [936, 449] width 6 height 3
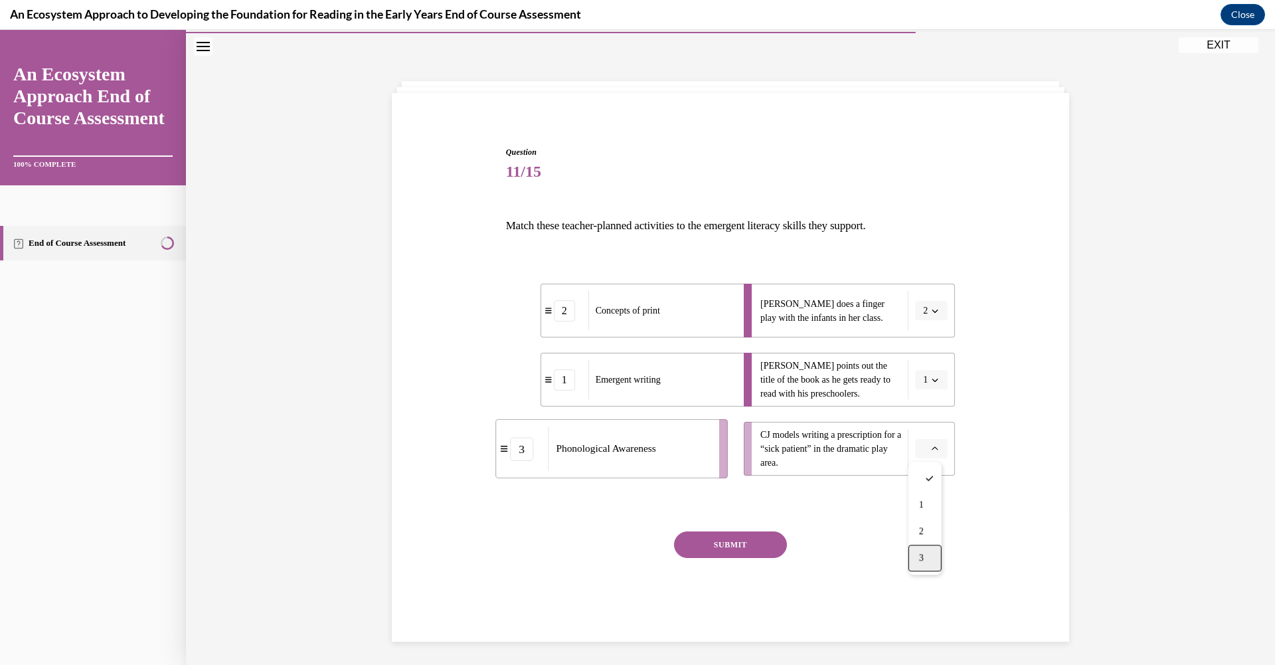
click at [923, 567] on div "3" at bounding box center [925, 558] width 33 height 27
click at [719, 543] on button "SUBMIT" at bounding box center [730, 544] width 113 height 27
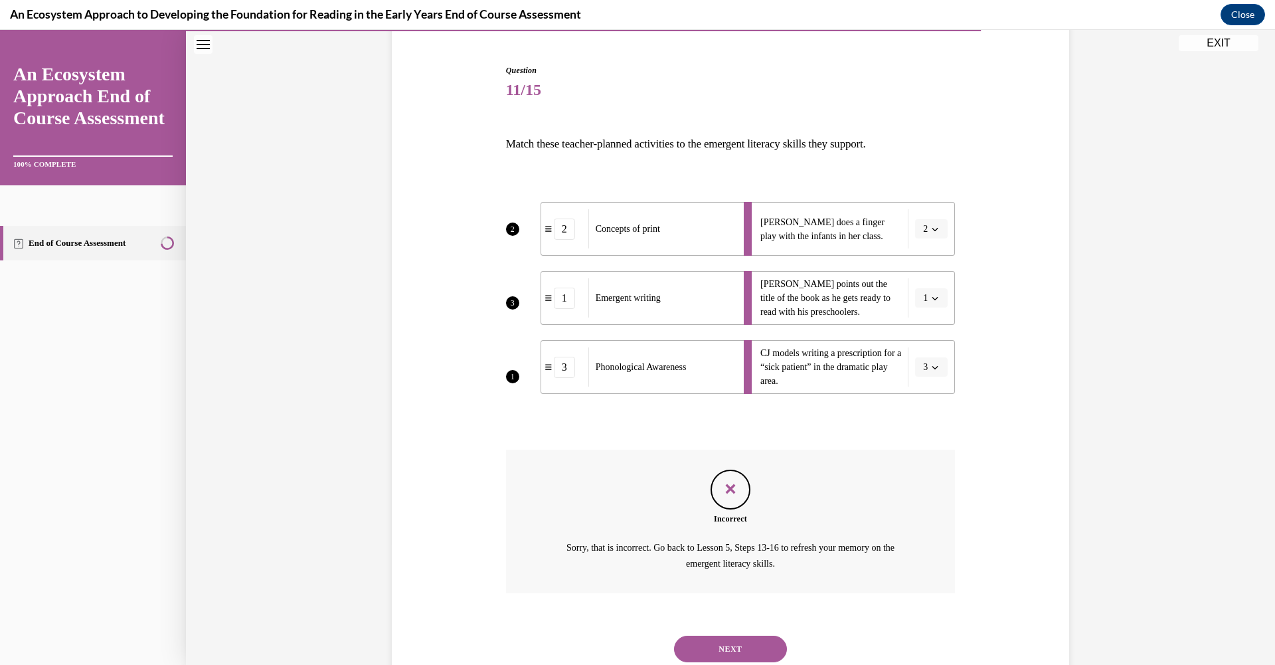
scroll to position [164, 0]
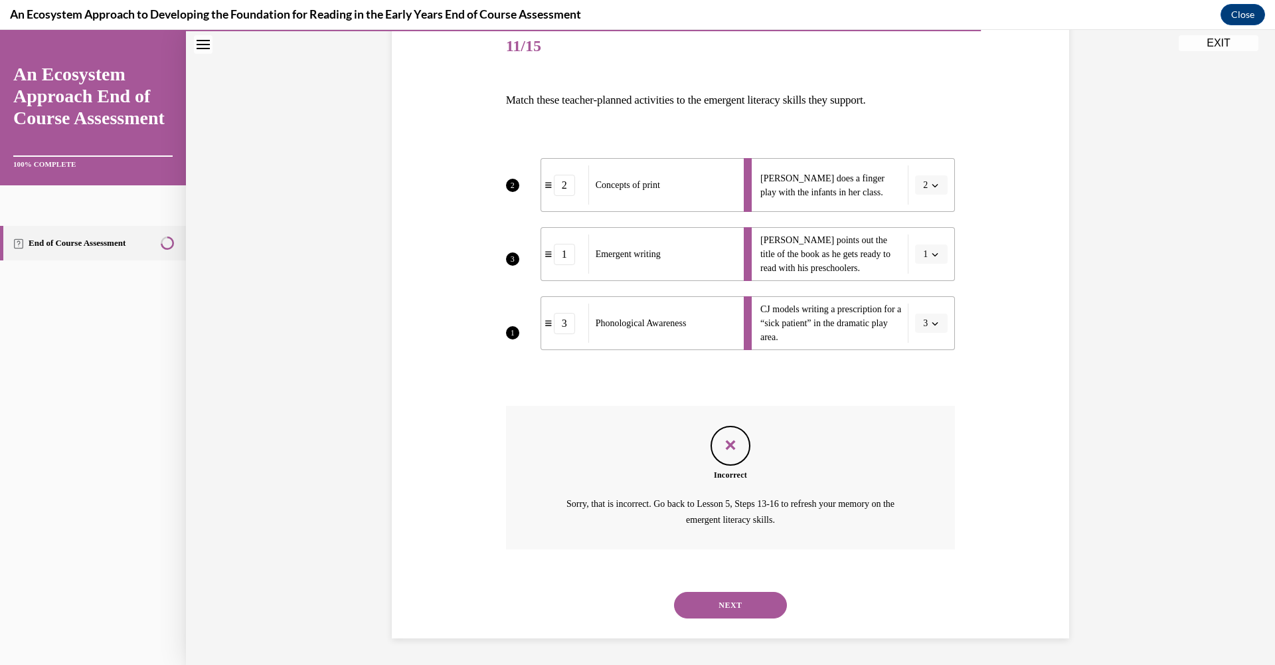
click at [725, 610] on button "NEXT" at bounding box center [730, 605] width 113 height 27
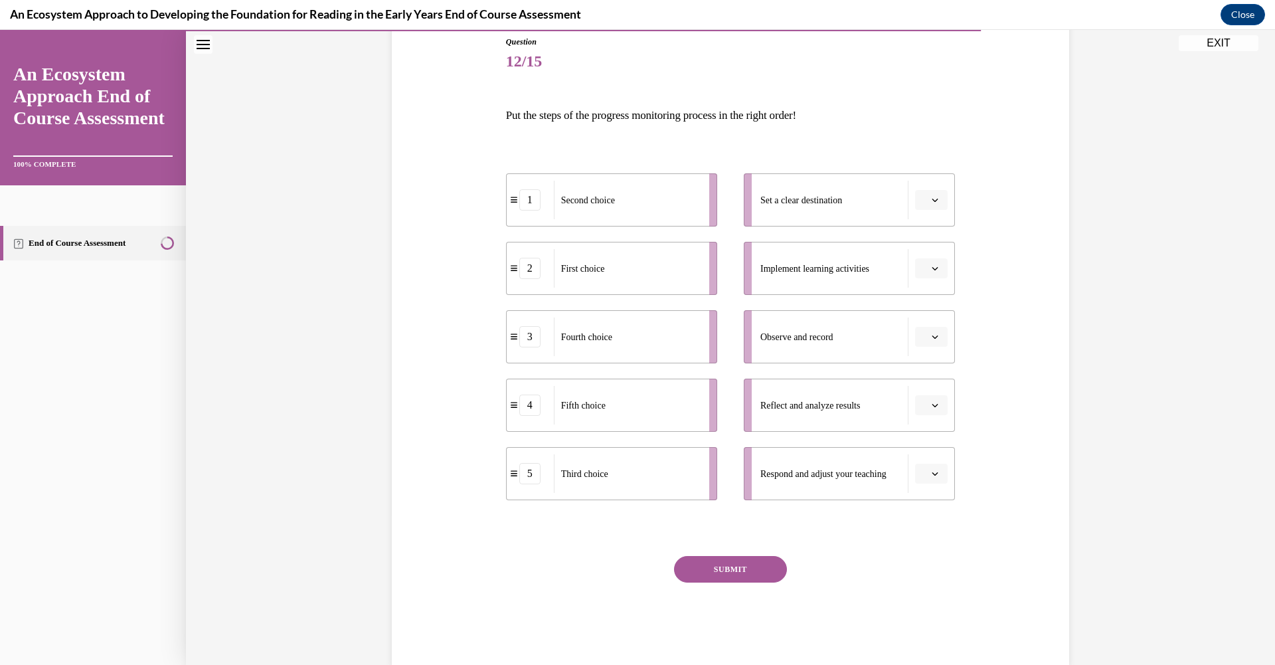
scroll to position [54, 0]
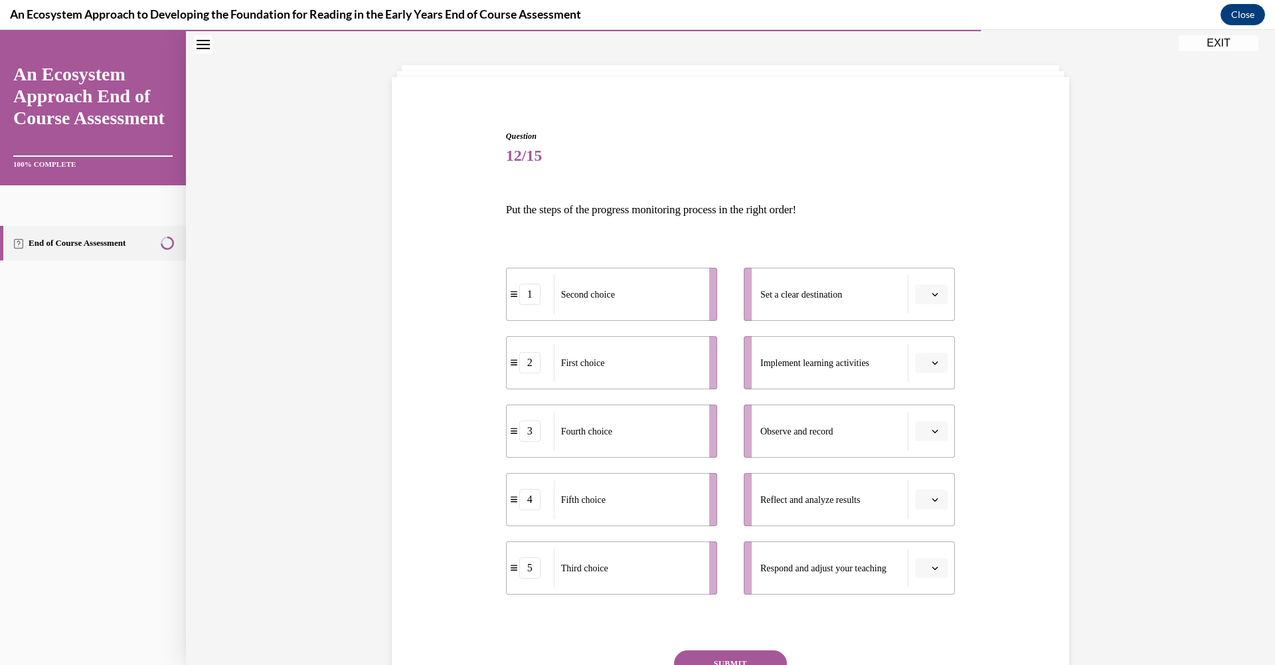
click at [929, 302] on button "button" at bounding box center [931, 294] width 33 height 20
click at [925, 370] on div "2" at bounding box center [925, 377] width 33 height 27
click at [925, 370] on button "button" at bounding box center [931, 363] width 33 height 20
click at [923, 463] on div "3" at bounding box center [925, 472] width 33 height 27
click at [932, 433] on icon "button" at bounding box center [935, 431] width 7 height 7
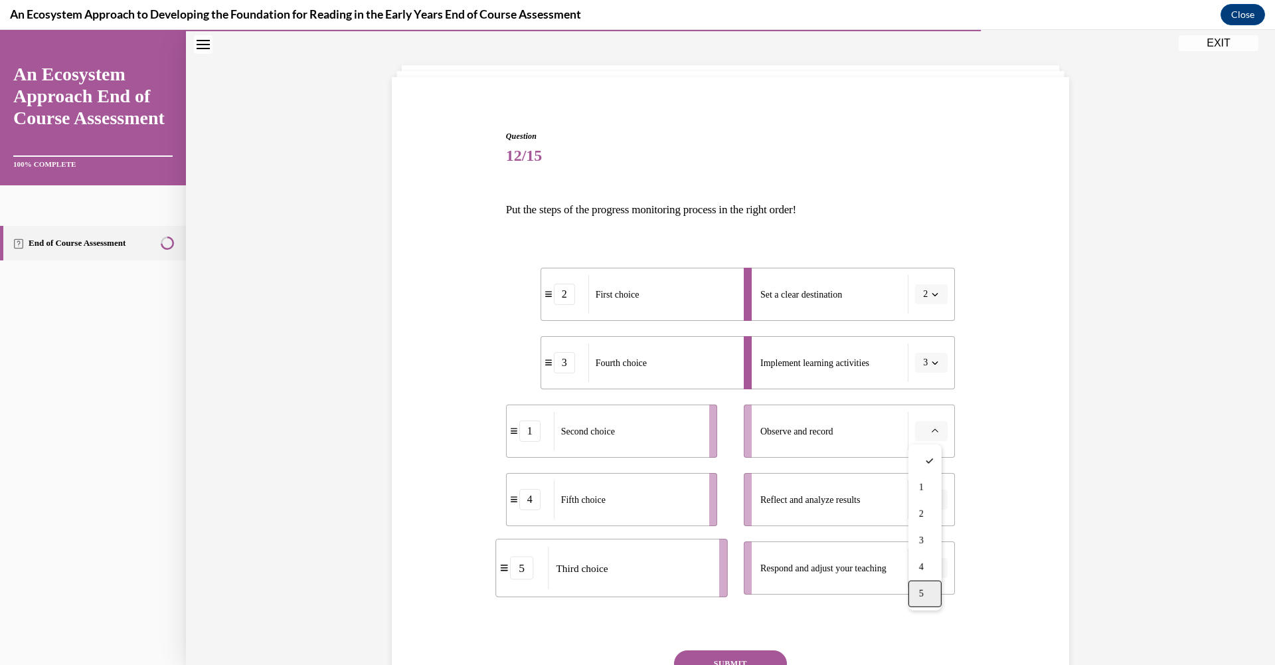
click at [921, 595] on span "5" at bounding box center [921, 593] width 5 height 11
click at [927, 505] on button "button" at bounding box center [931, 500] width 33 height 20
click at [923, 385] on span "2" at bounding box center [921, 390] width 5 height 11
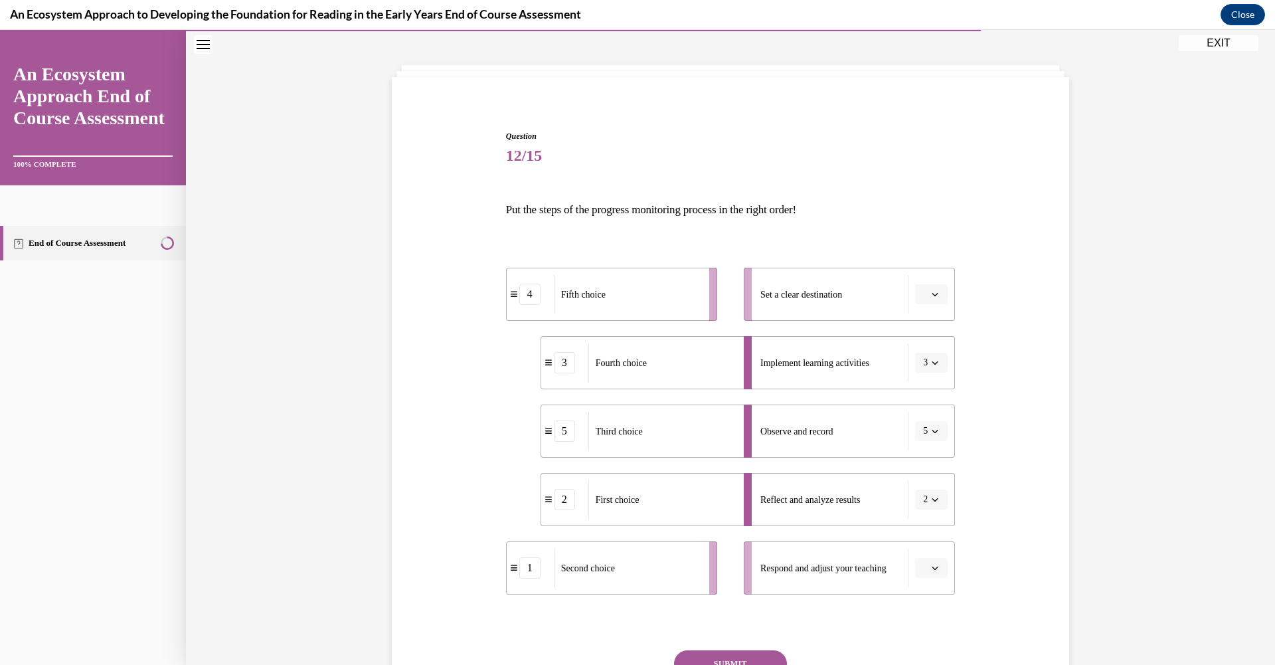
click at [933, 567] on icon "button" at bounding box center [936, 568] width 6 height 3
click at [919, 430] on span "1" at bounding box center [921, 431] width 5 height 11
click at [923, 289] on span "Please select an option" at bounding box center [925, 294] width 5 height 13
click at [921, 375] on span "2" at bounding box center [921, 377] width 5 height 11
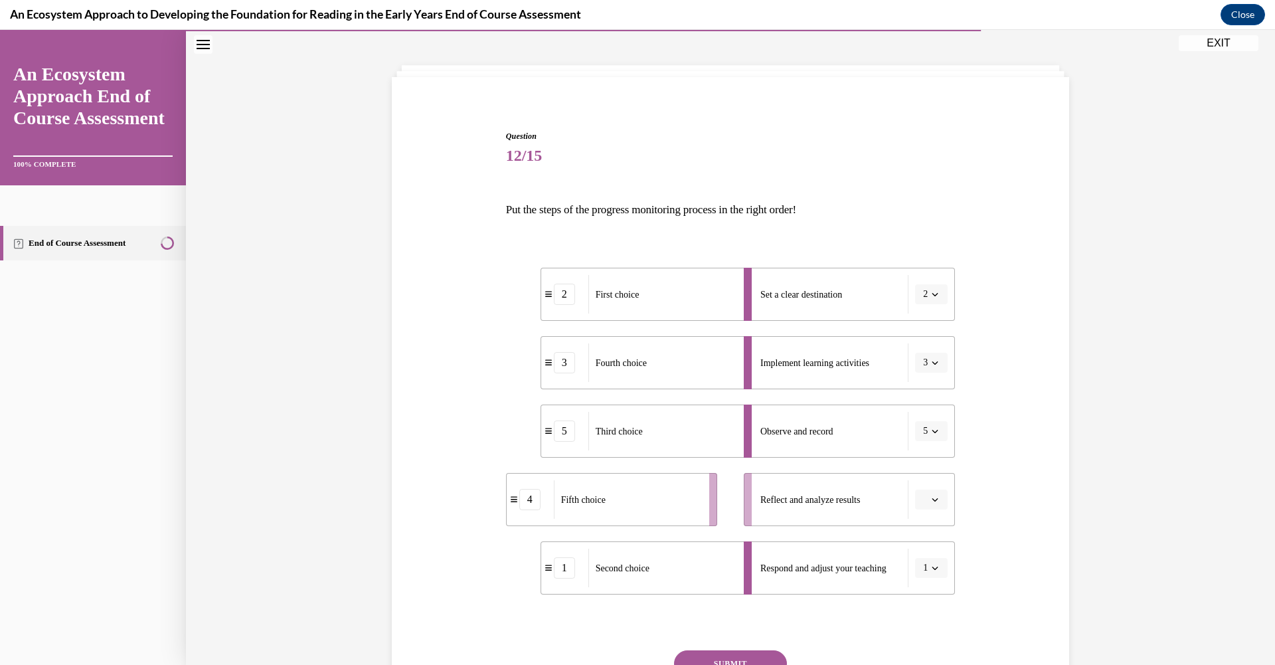
click at [925, 513] on li "Reflect and analyze results" at bounding box center [849, 499] width 211 height 53
click at [926, 504] on button "button" at bounding box center [931, 500] width 33 height 20
click at [921, 438] on span "4" at bounding box center [921, 443] width 5 height 11
click at [729, 654] on button "SUBMIT" at bounding box center [730, 663] width 113 height 27
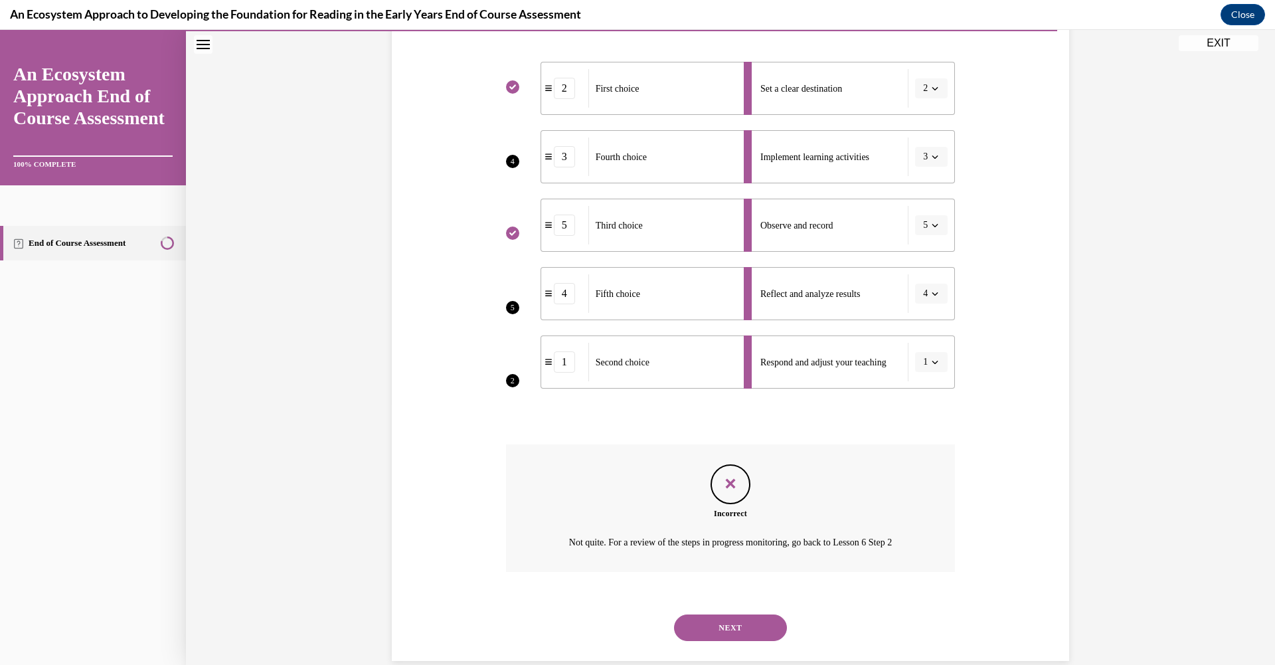
scroll to position [283, 0]
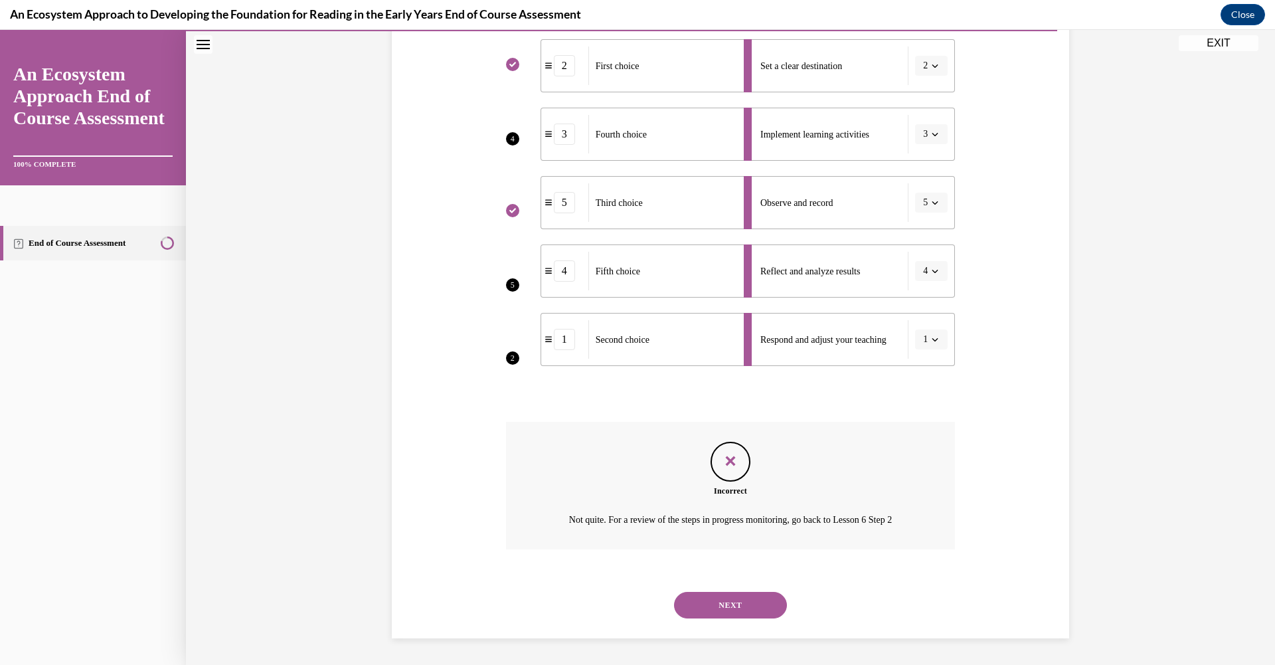
click at [709, 599] on button "NEXT" at bounding box center [730, 605] width 113 height 27
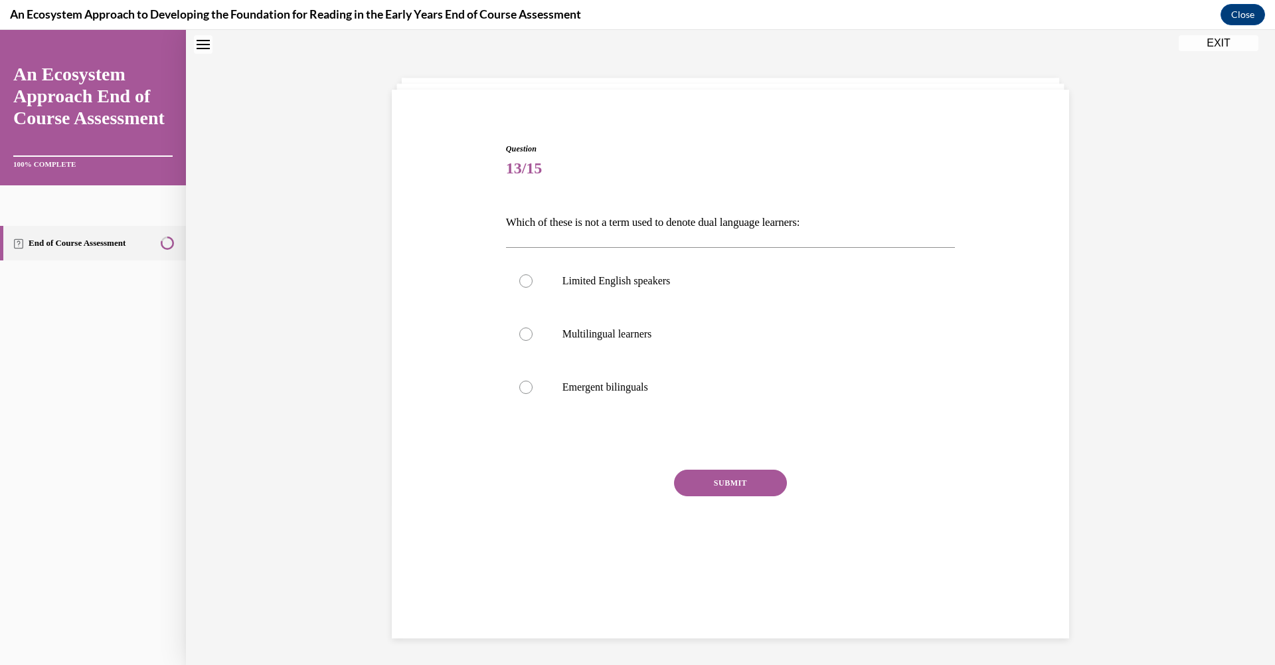
scroll to position [41, 0]
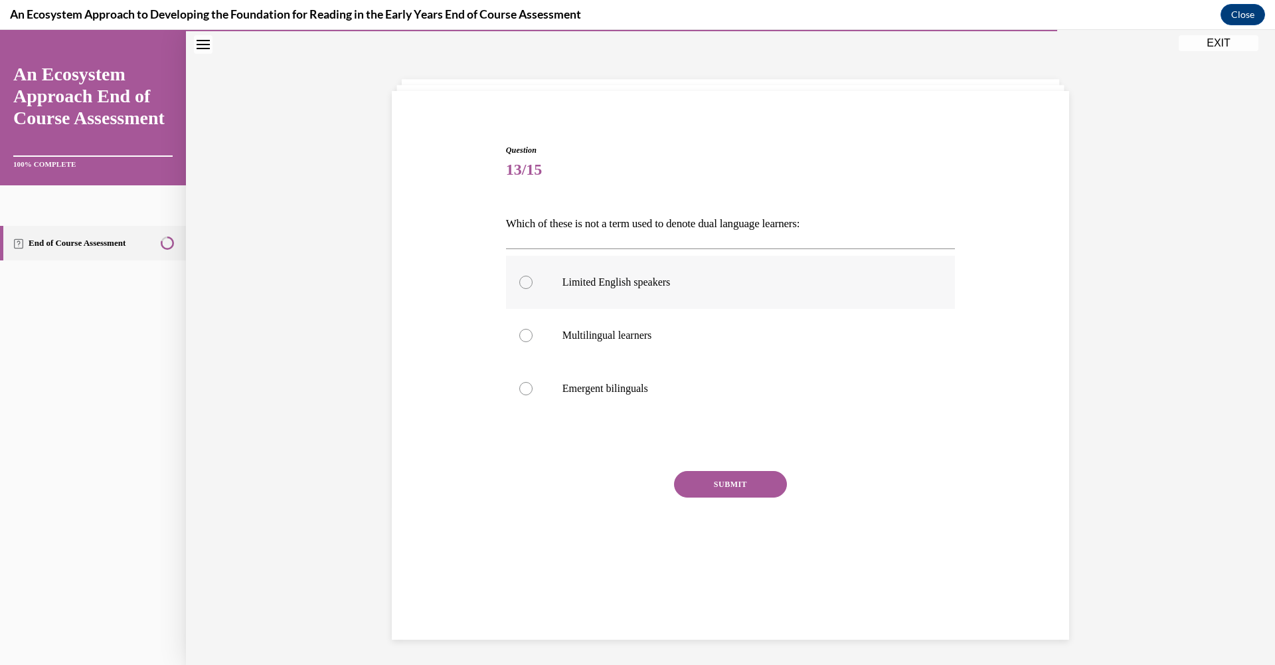
click at [519, 280] on div at bounding box center [525, 282] width 13 height 13
click at [519, 280] on input "Limited English speakers" at bounding box center [525, 282] width 13 height 13
radio input "true"
click at [710, 488] on button "SUBMIT" at bounding box center [730, 484] width 113 height 27
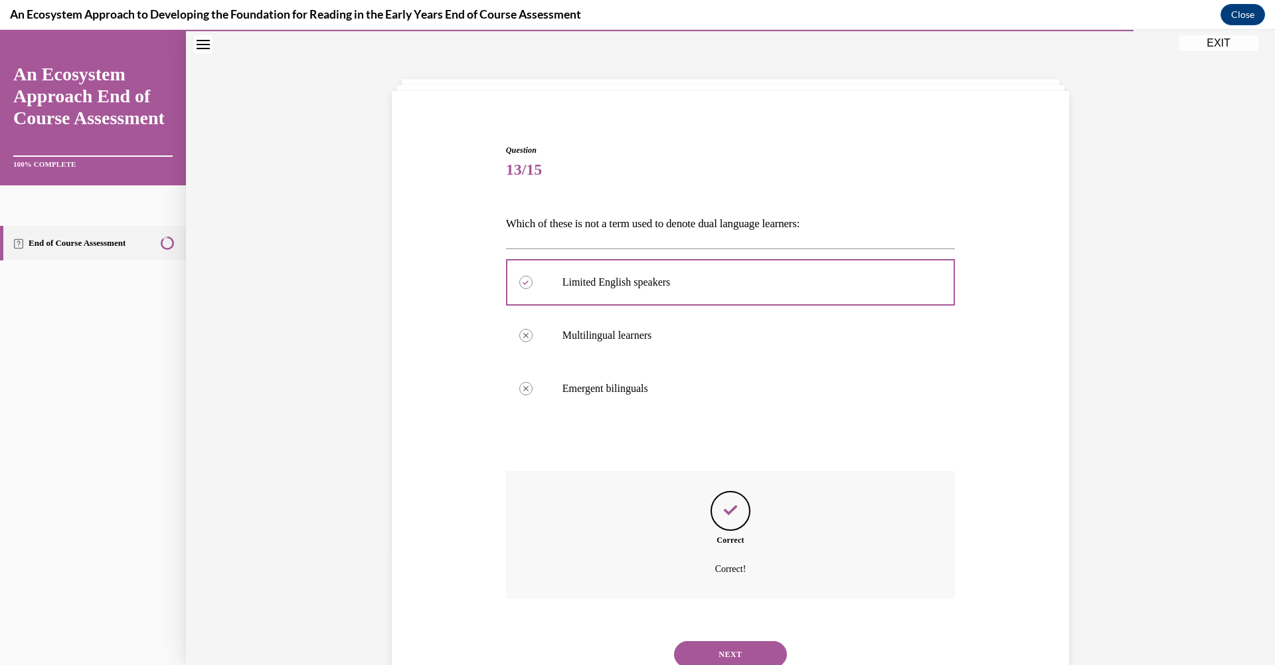
scroll to position [90, 0]
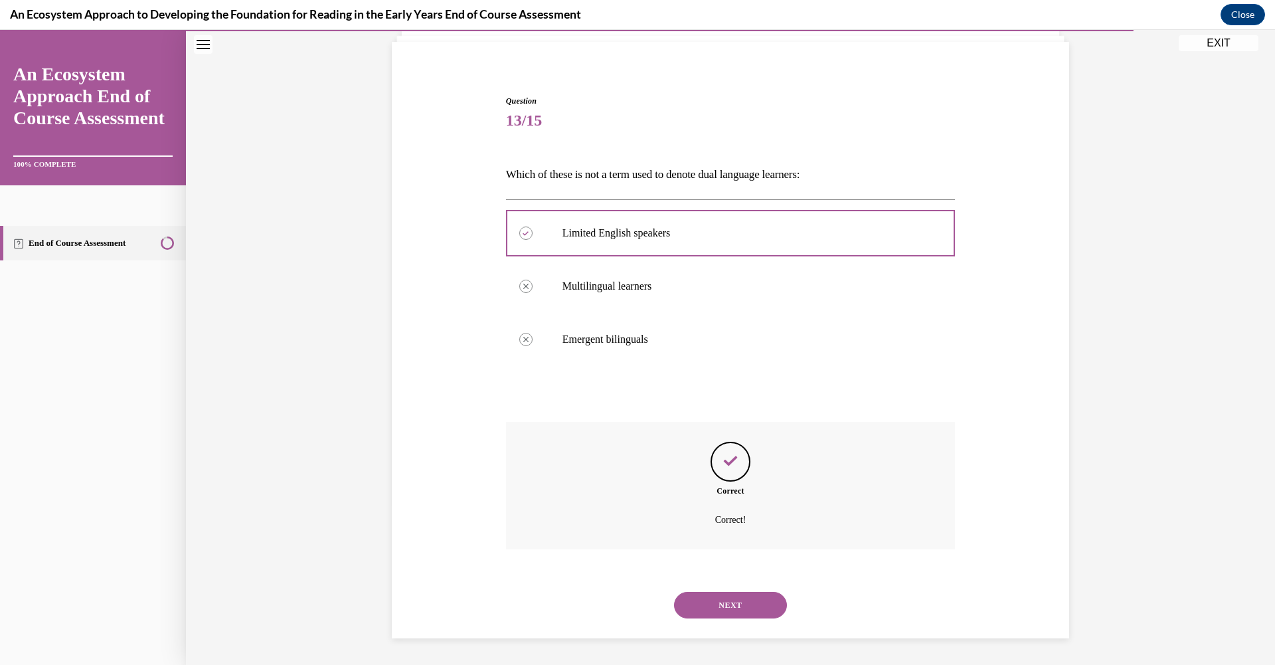
click at [731, 606] on button "NEXT" at bounding box center [730, 605] width 113 height 27
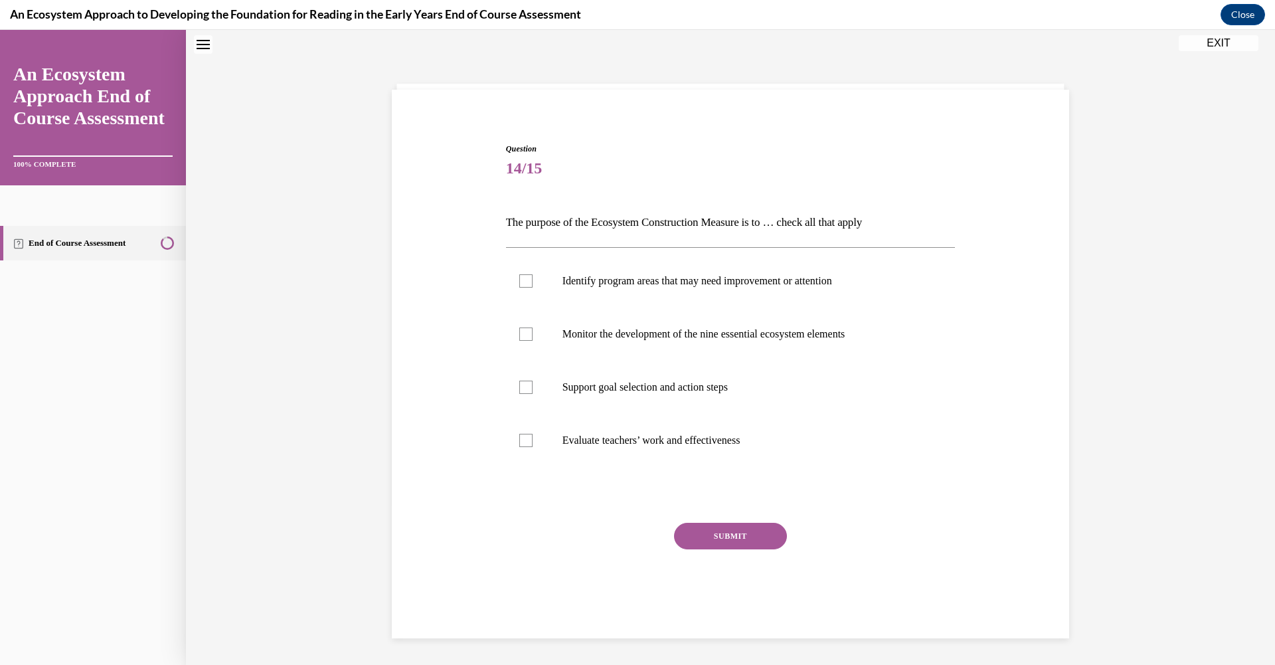
scroll to position [41, 0]
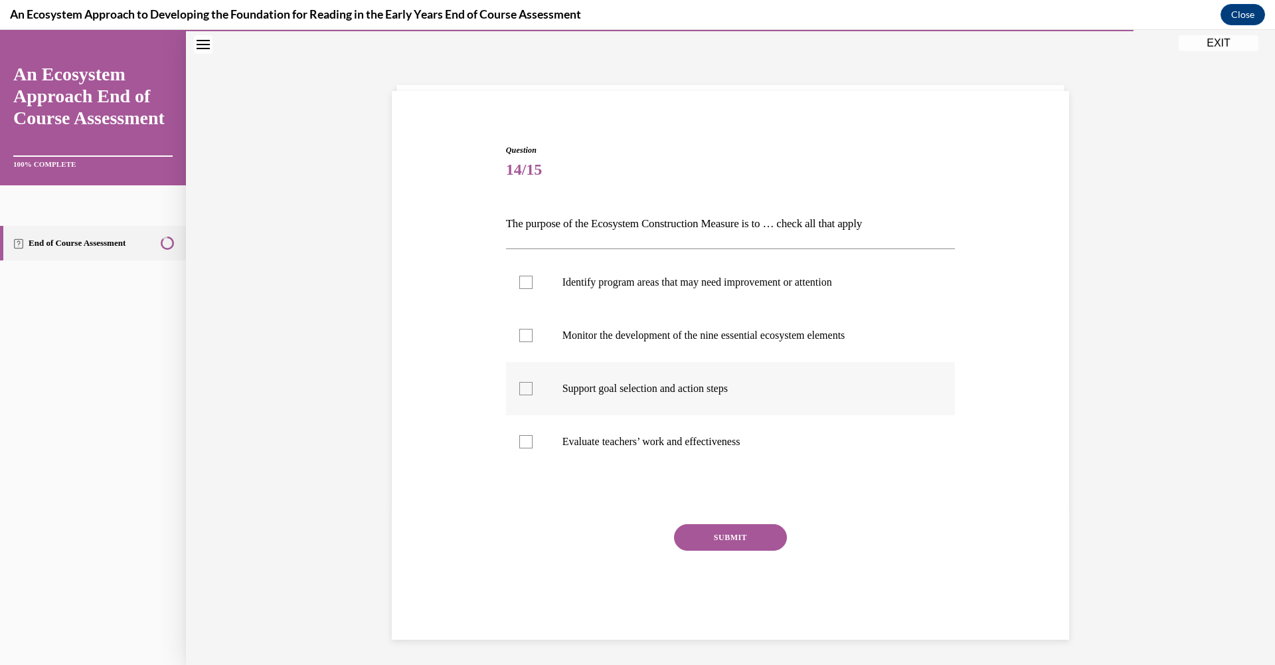
click at [526, 385] on div at bounding box center [525, 388] width 13 height 13
click at [526, 385] on input "Support goal selection and action steps" at bounding box center [525, 388] width 13 height 13
checkbox input "true"
click at [522, 337] on div at bounding box center [525, 335] width 13 height 13
click at [522, 337] on input "Monitor the development of the nine essential ecosystem elements" at bounding box center [525, 335] width 13 height 13
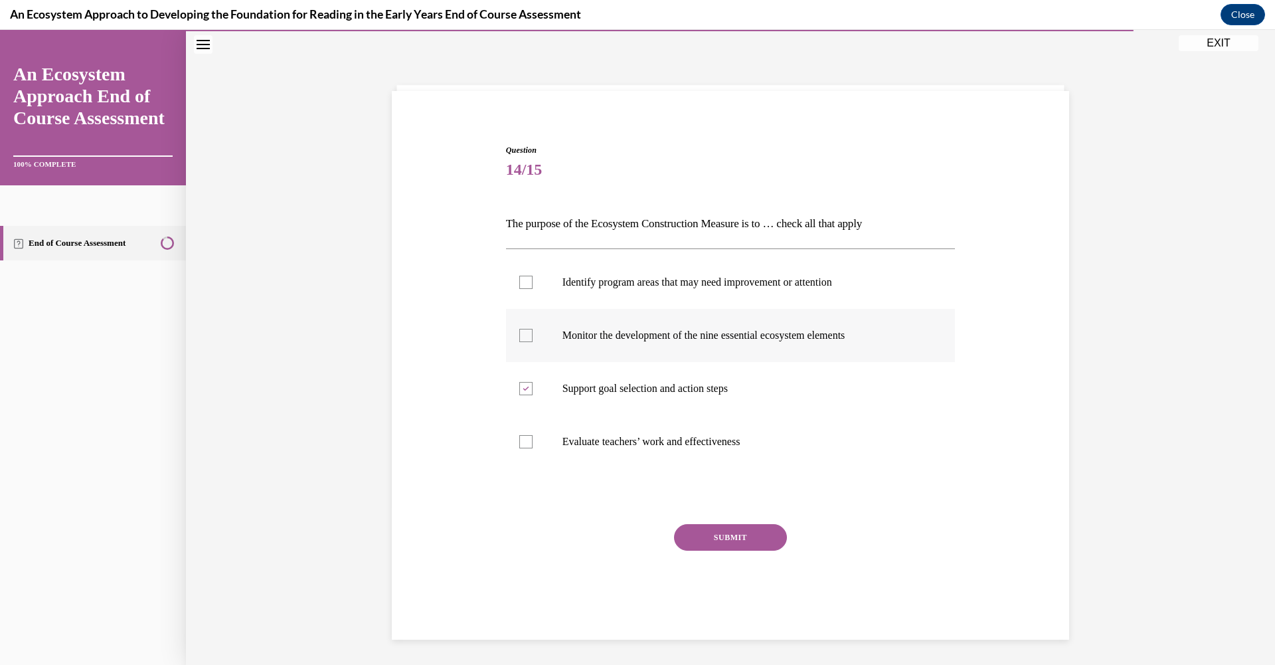
checkbox input "true"
click at [521, 284] on div at bounding box center [525, 282] width 13 height 13
click at [521, 284] on input "Identify program areas that may need improvement or attention" at bounding box center [525, 282] width 13 height 13
checkbox input "true"
click at [717, 543] on button "SUBMIT" at bounding box center [730, 537] width 113 height 27
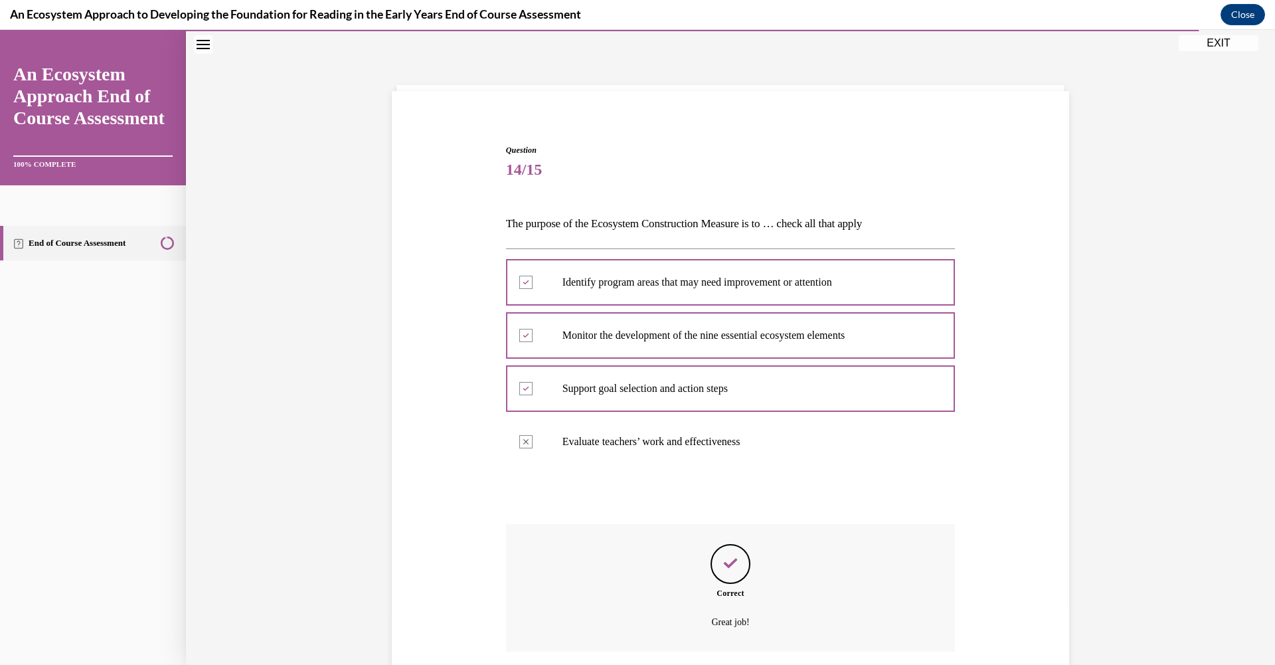
scroll to position [143, 0]
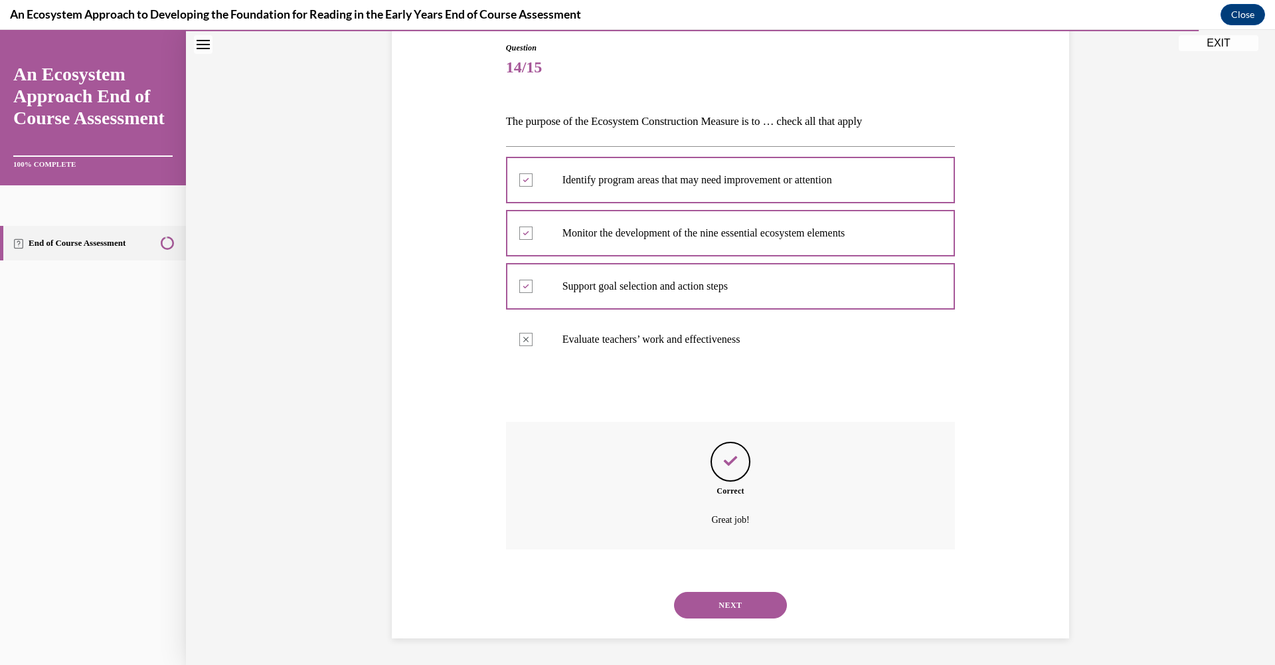
click at [744, 601] on button "NEXT" at bounding box center [730, 605] width 113 height 27
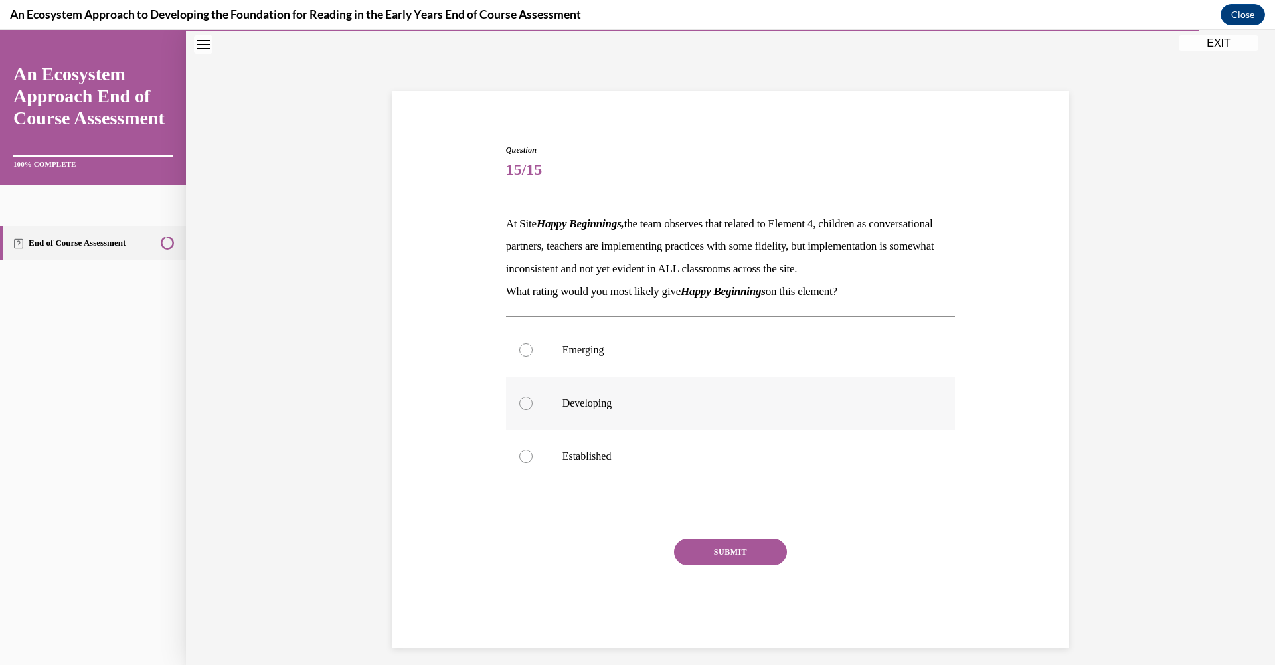
click at [524, 410] on div at bounding box center [525, 403] width 13 height 13
click at [524, 410] on input "Developing" at bounding box center [525, 403] width 13 height 13
radio input "true"
click at [685, 565] on button "SUBMIT" at bounding box center [730, 552] width 113 height 27
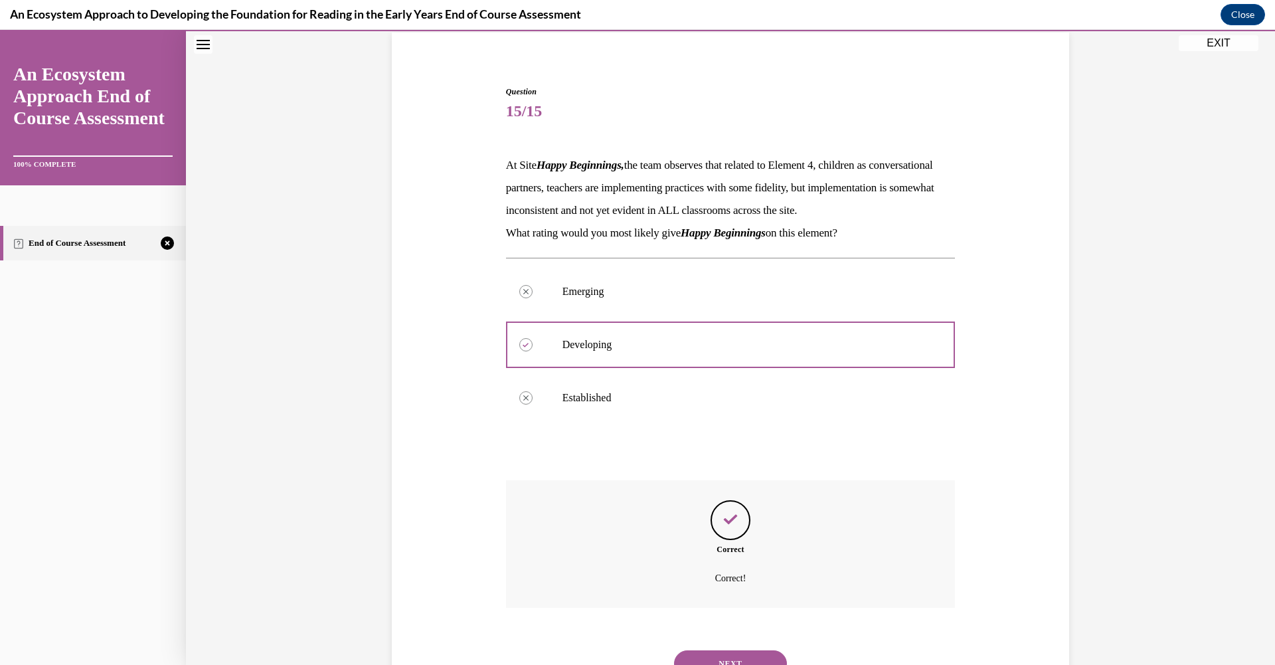
scroll to position [180, 0]
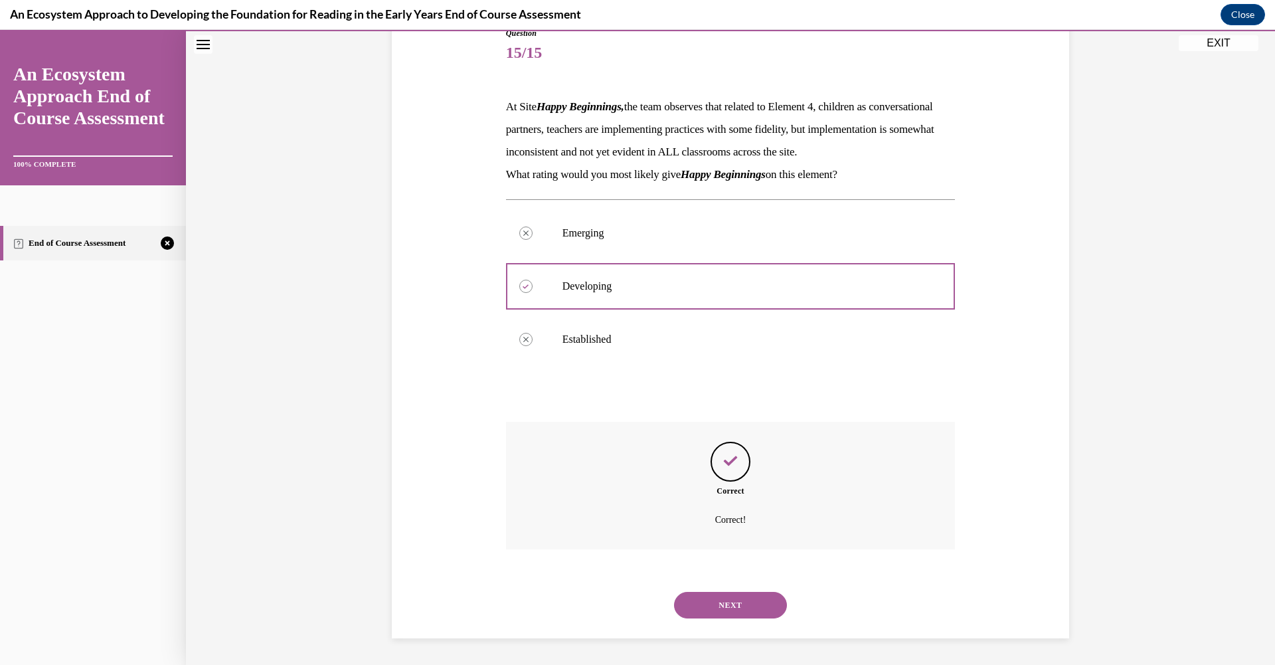
click at [710, 599] on button "NEXT" at bounding box center [730, 605] width 113 height 27
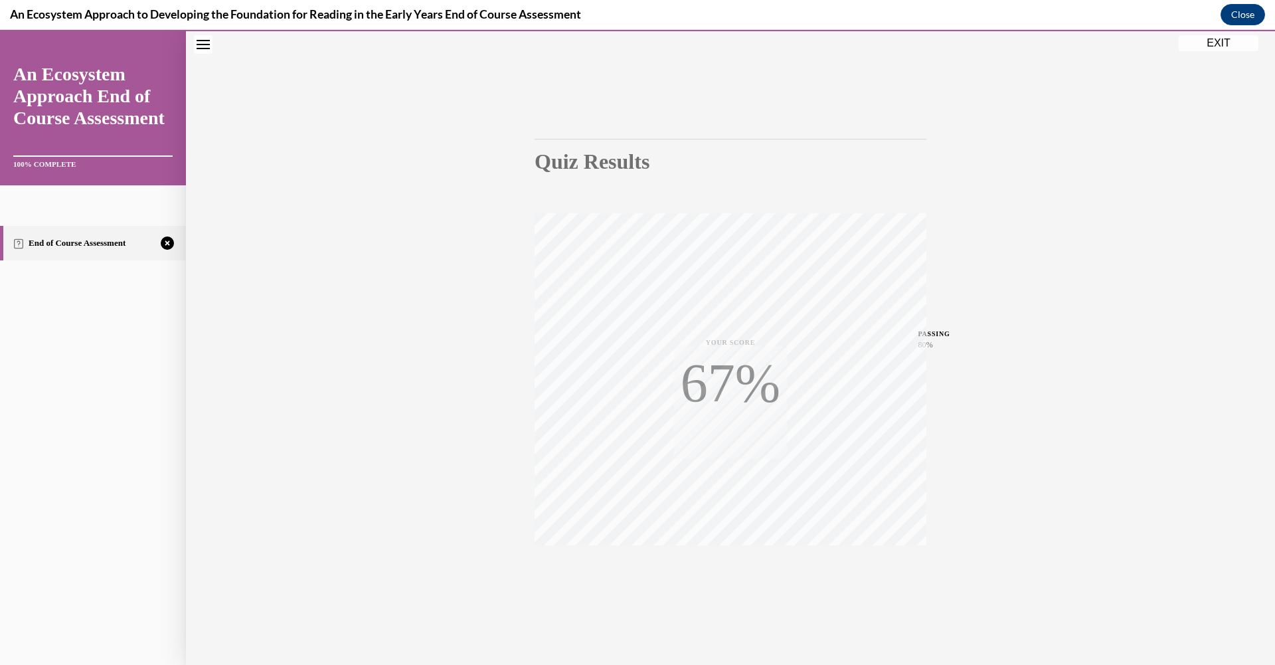
scroll to position [46, 0]
click at [717, 577] on icon "button" at bounding box center [730, 584] width 47 height 15
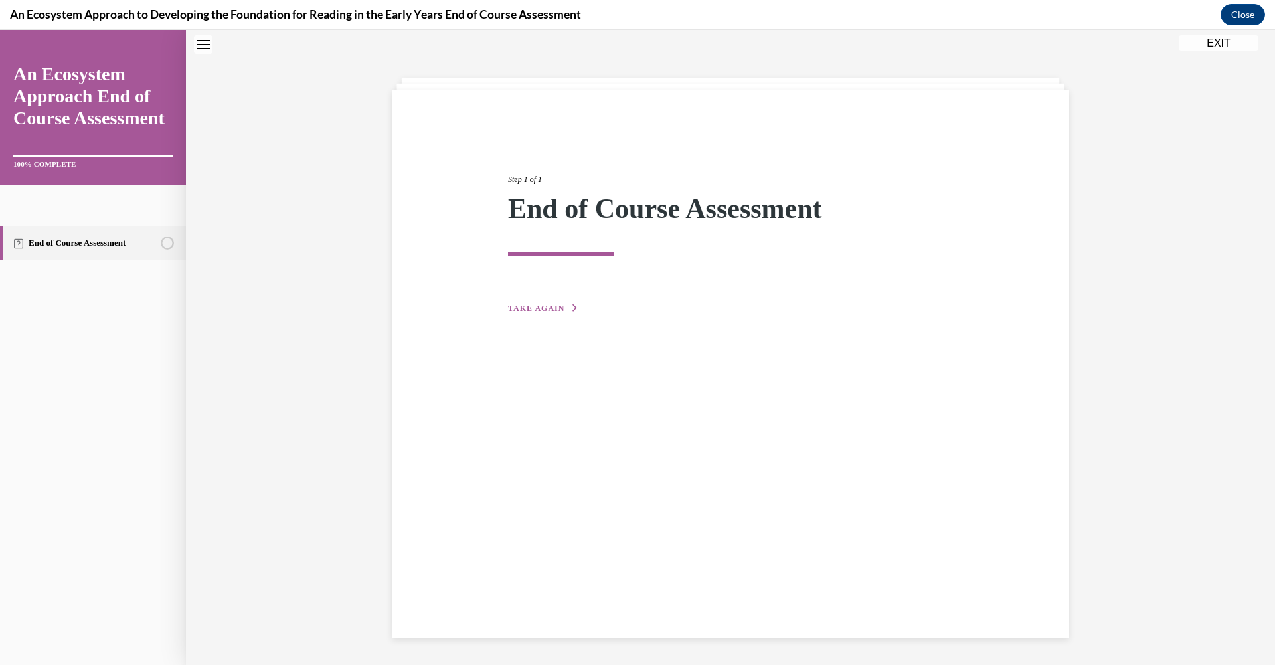
scroll to position [42, 0]
click at [537, 304] on span "TAKE AGAIN" at bounding box center [536, 308] width 56 height 9
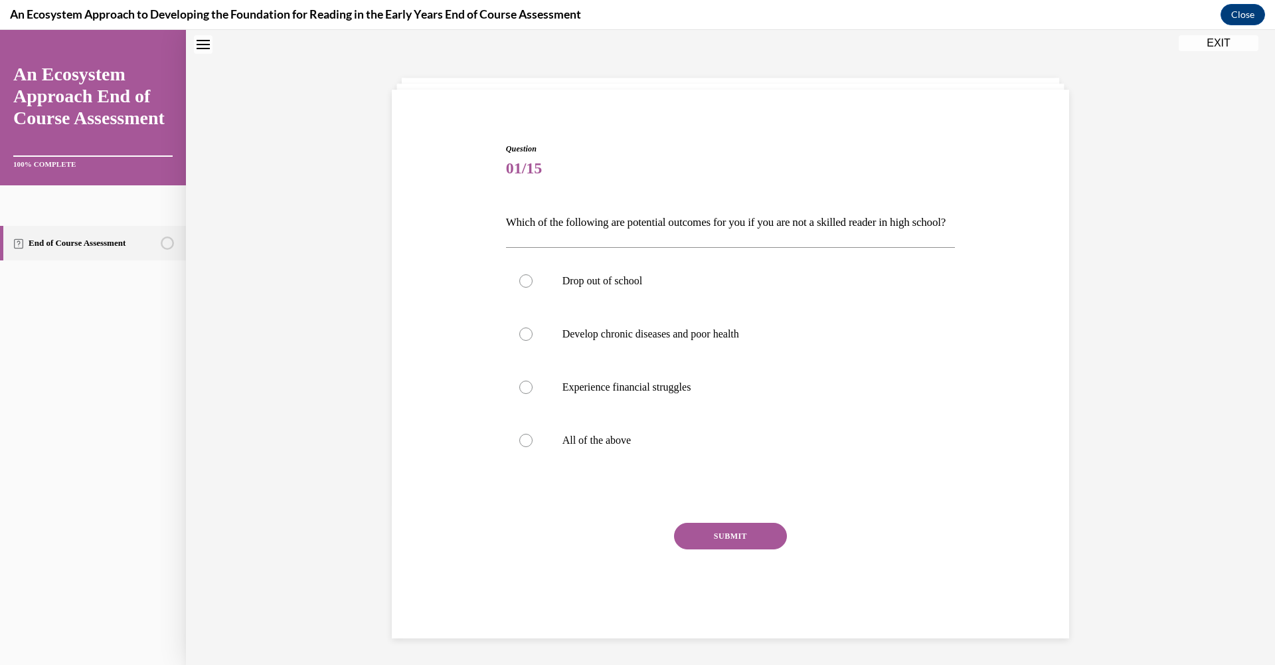
scroll to position [41, 0]
click at [523, 448] on div at bounding box center [525, 441] width 13 height 13
click at [523, 448] on input "All of the above" at bounding box center [525, 441] width 13 height 13
radio input "true"
click at [739, 551] on button "SUBMIT" at bounding box center [730, 537] width 113 height 27
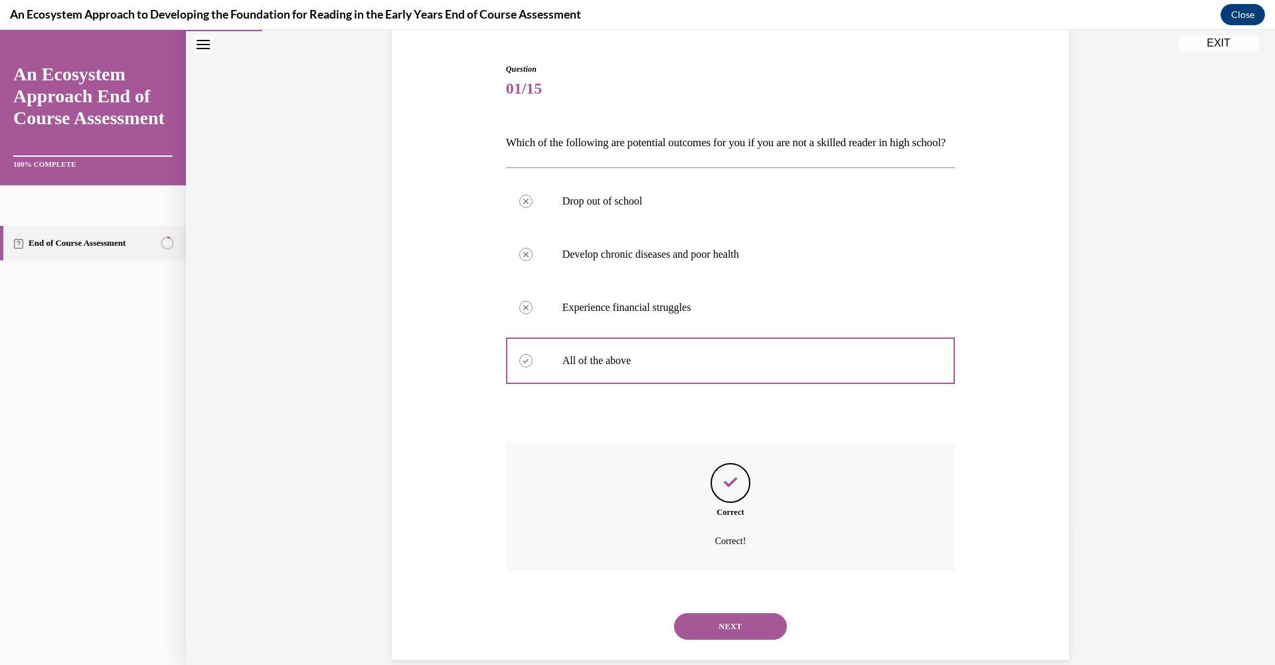
scroll to position [165, 0]
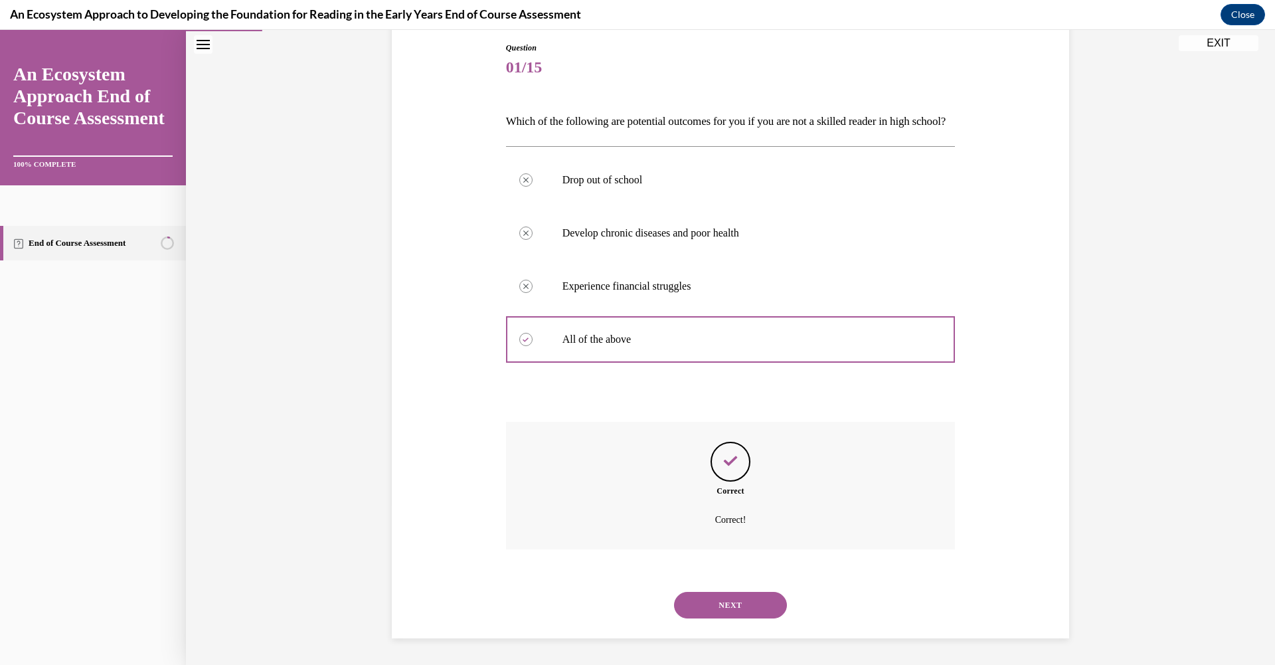
click at [737, 602] on button "NEXT" at bounding box center [730, 605] width 113 height 27
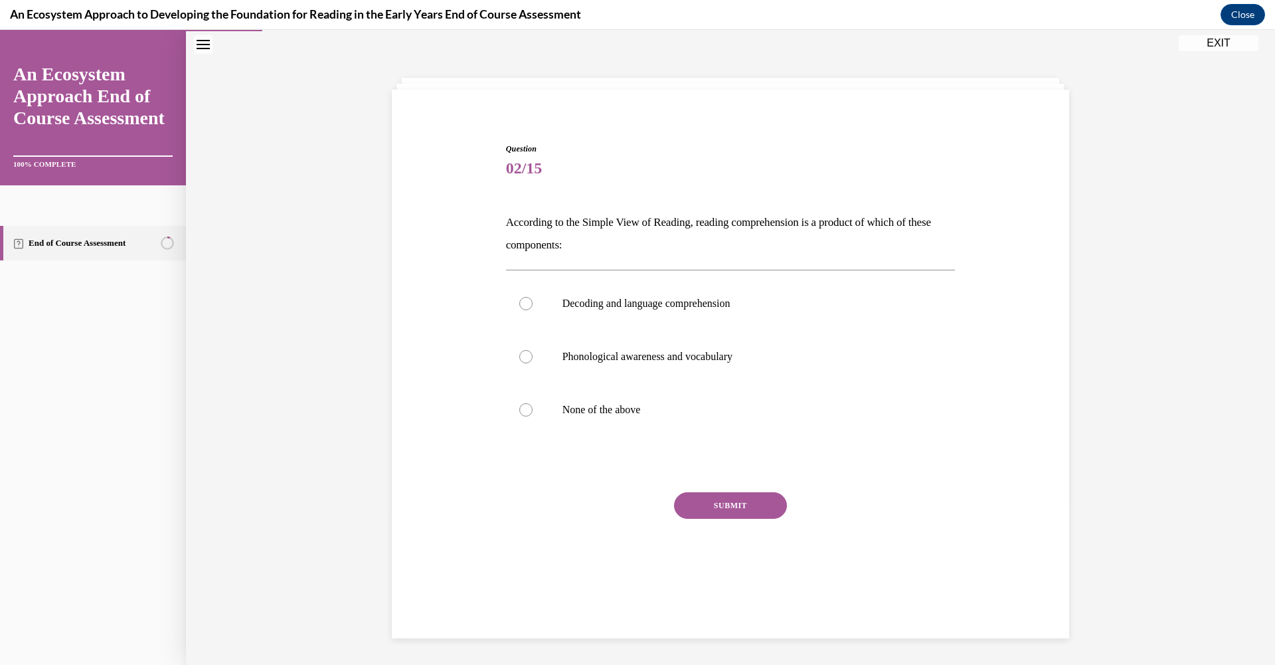
scroll to position [41, 0]
click at [519, 309] on div at bounding box center [525, 304] width 13 height 13
click at [519, 309] on input "Decoding and language comprehension" at bounding box center [525, 304] width 13 height 13
radio input "true"
click at [715, 513] on button "SUBMIT" at bounding box center [730, 506] width 113 height 27
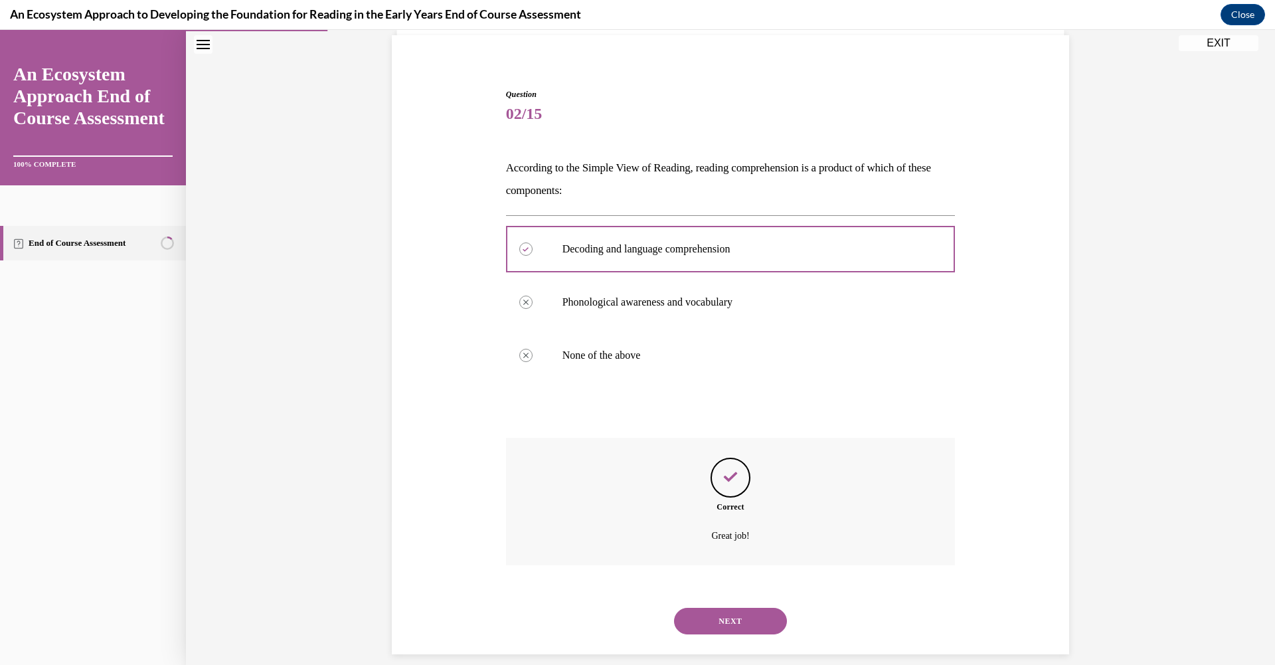
scroll to position [112, 0]
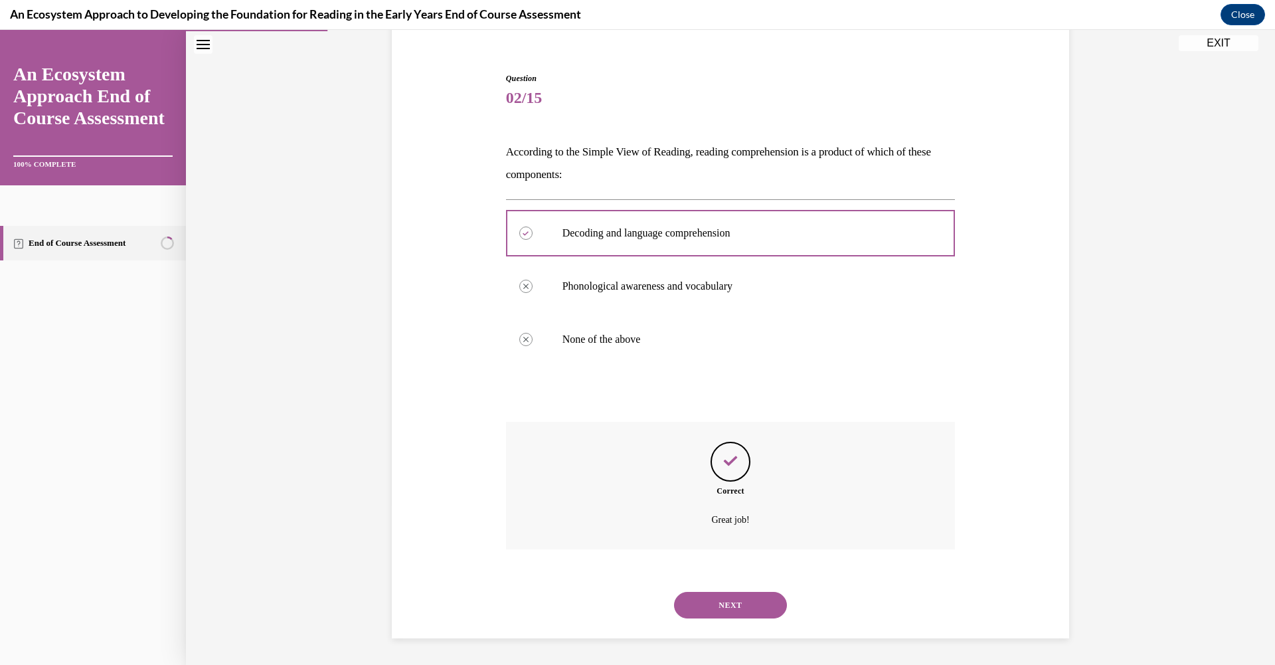
click at [709, 600] on button "NEXT" at bounding box center [730, 605] width 113 height 27
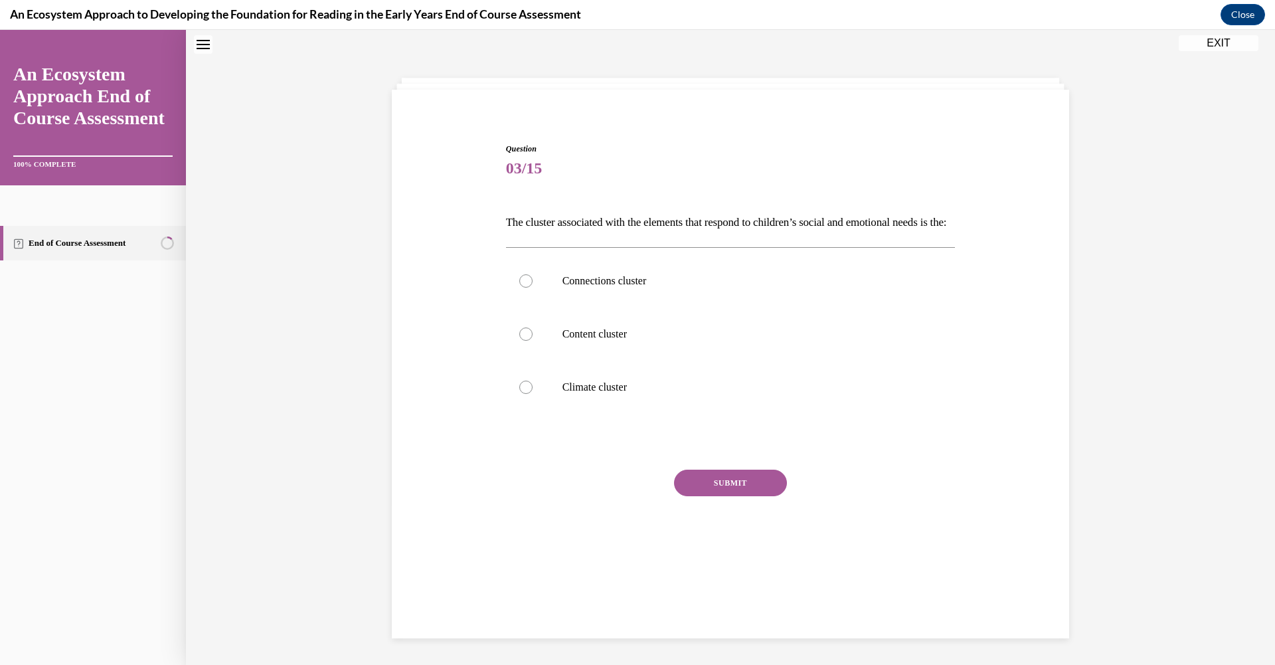
scroll to position [41, 0]
click at [519, 289] on div at bounding box center [525, 282] width 13 height 13
click at [519, 289] on input "Connections cluster" at bounding box center [525, 282] width 13 height 13
radio input "true"
click at [689, 497] on button "SUBMIT" at bounding box center [730, 484] width 113 height 27
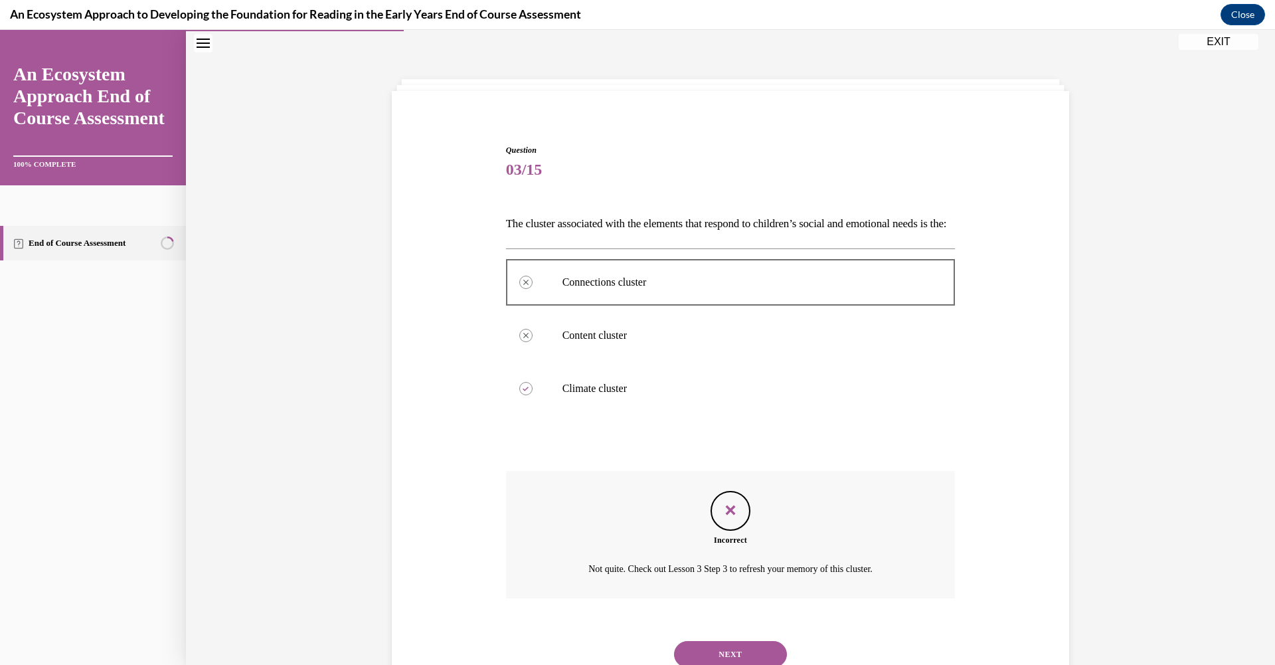
scroll to position [112, 0]
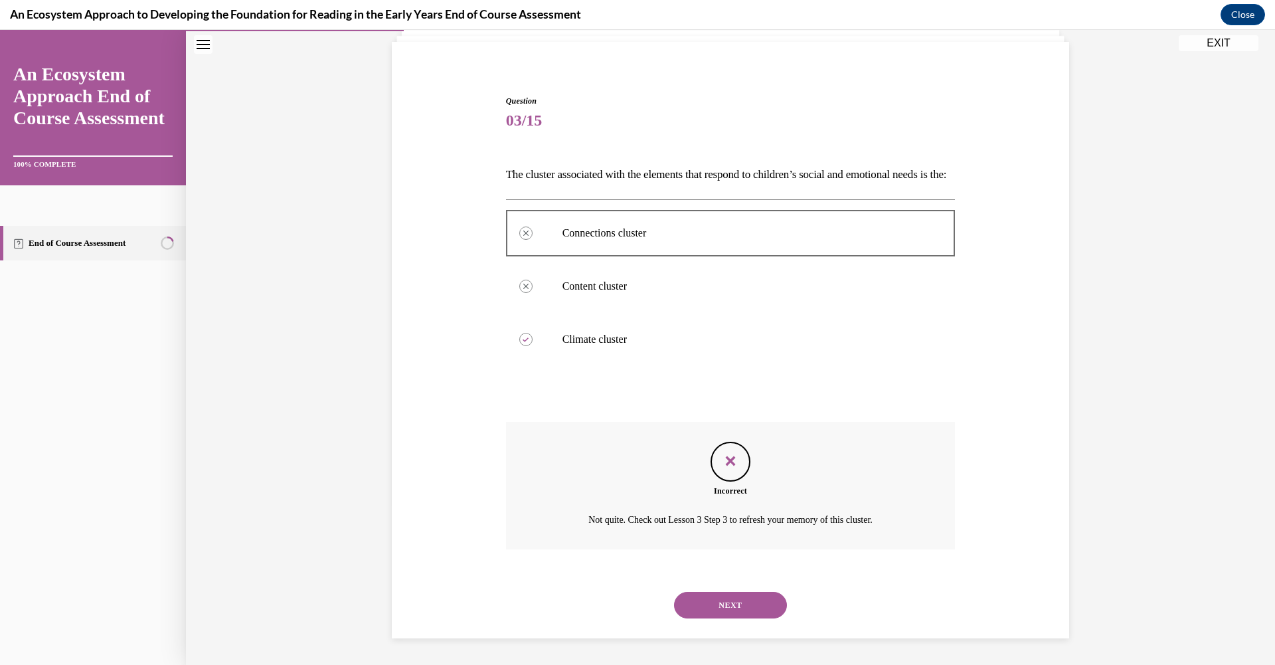
click at [730, 598] on button "NEXT" at bounding box center [730, 605] width 113 height 27
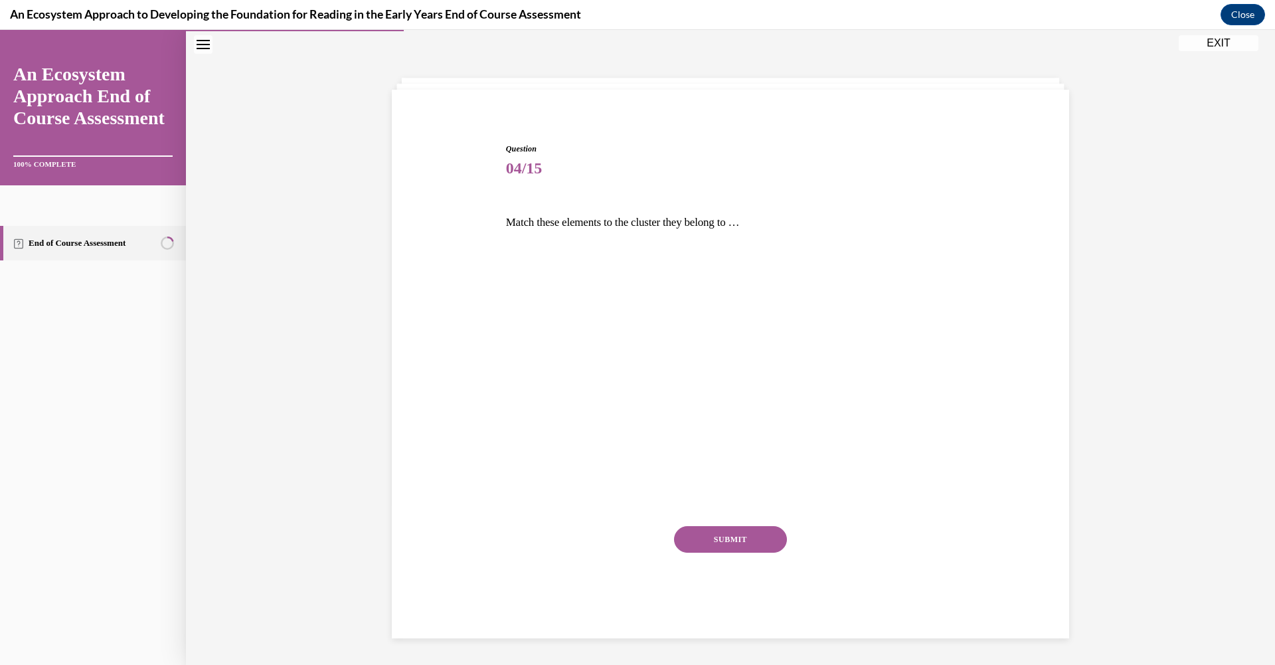
scroll to position [41, 0]
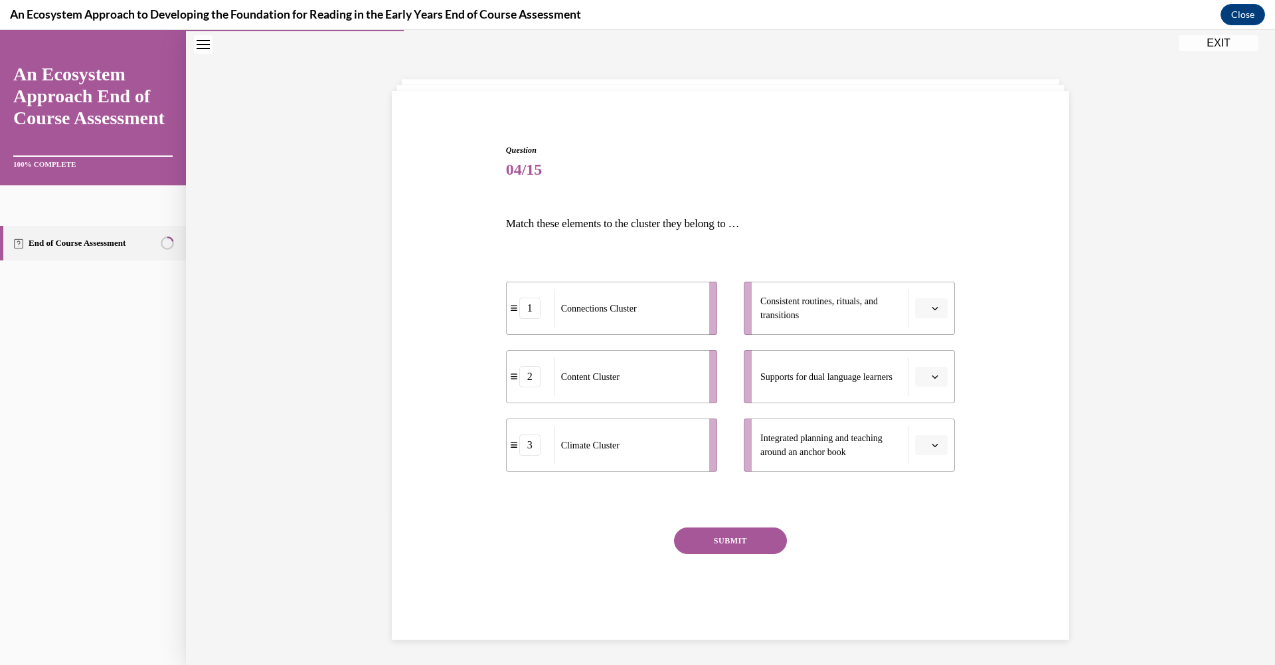
click at [931, 314] on button "button" at bounding box center [931, 308] width 33 height 20
click at [914, 363] on div "1" at bounding box center [925, 364] width 33 height 27
click at [924, 379] on button "button" at bounding box center [931, 377] width 33 height 20
click at [921, 454] on span "2" at bounding box center [921, 459] width 5 height 11
click at [934, 453] on button "button" at bounding box center [931, 445] width 33 height 20
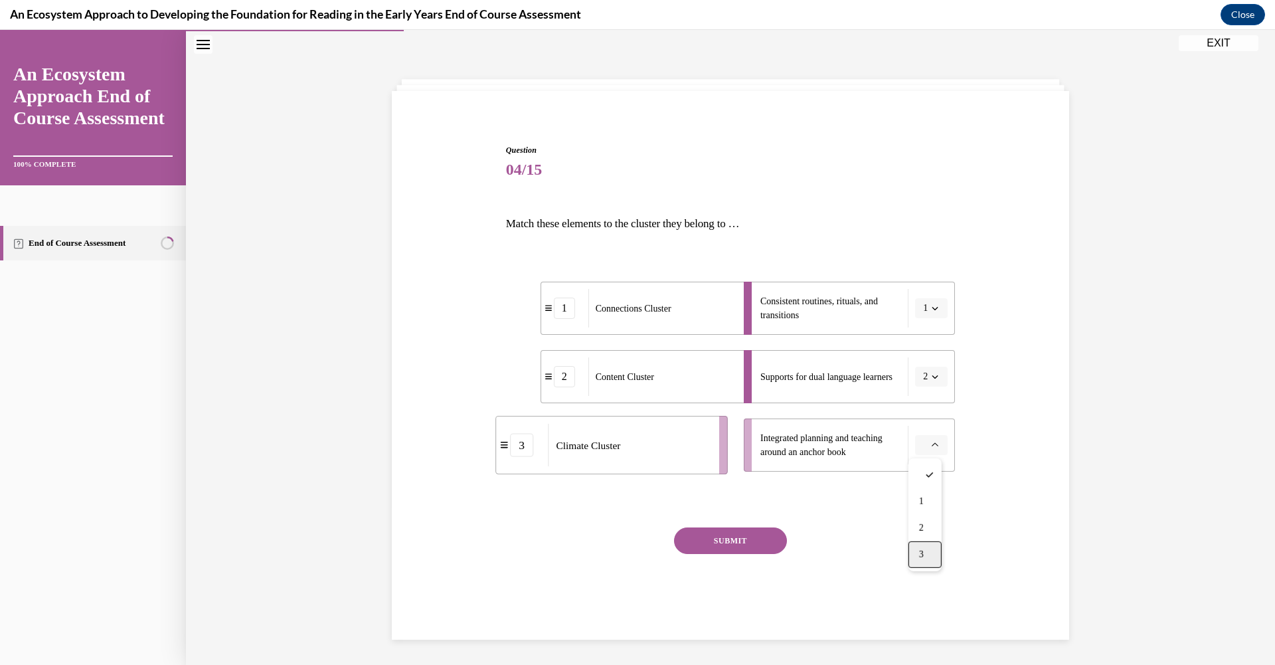
click at [926, 552] on div "3" at bounding box center [925, 554] width 33 height 27
click at [727, 544] on button "SUBMIT" at bounding box center [730, 540] width 113 height 27
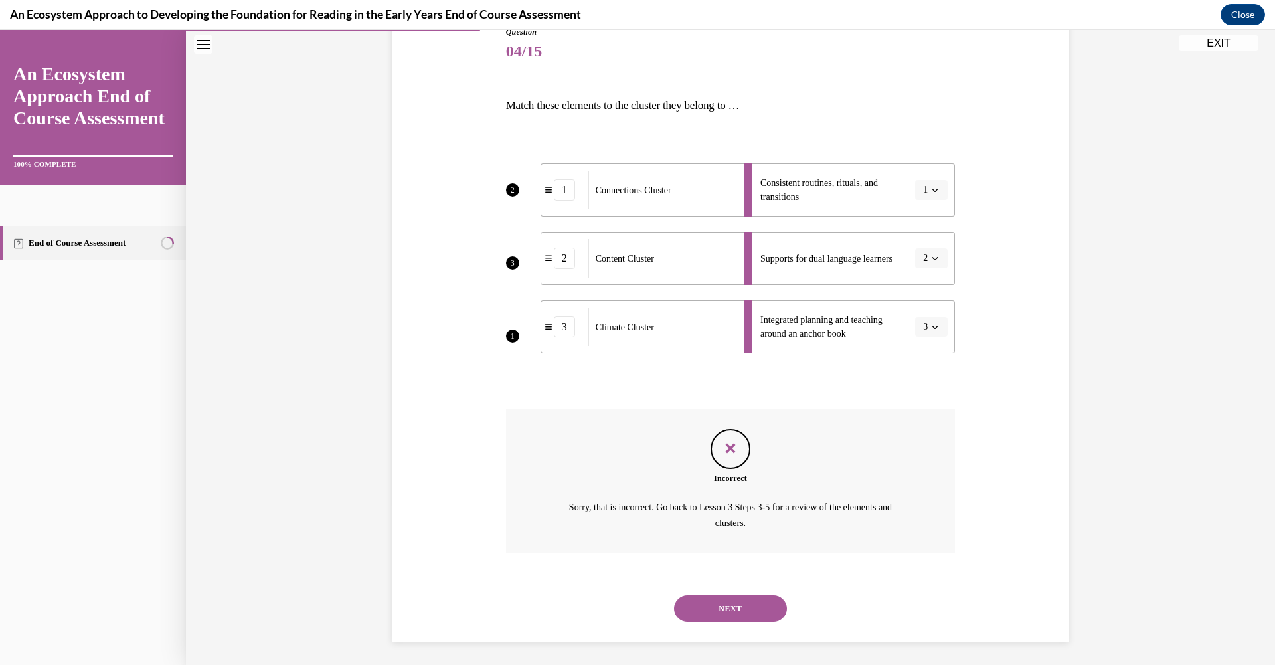
scroll to position [162, 0]
click at [726, 616] on button "NEXT" at bounding box center [730, 605] width 113 height 27
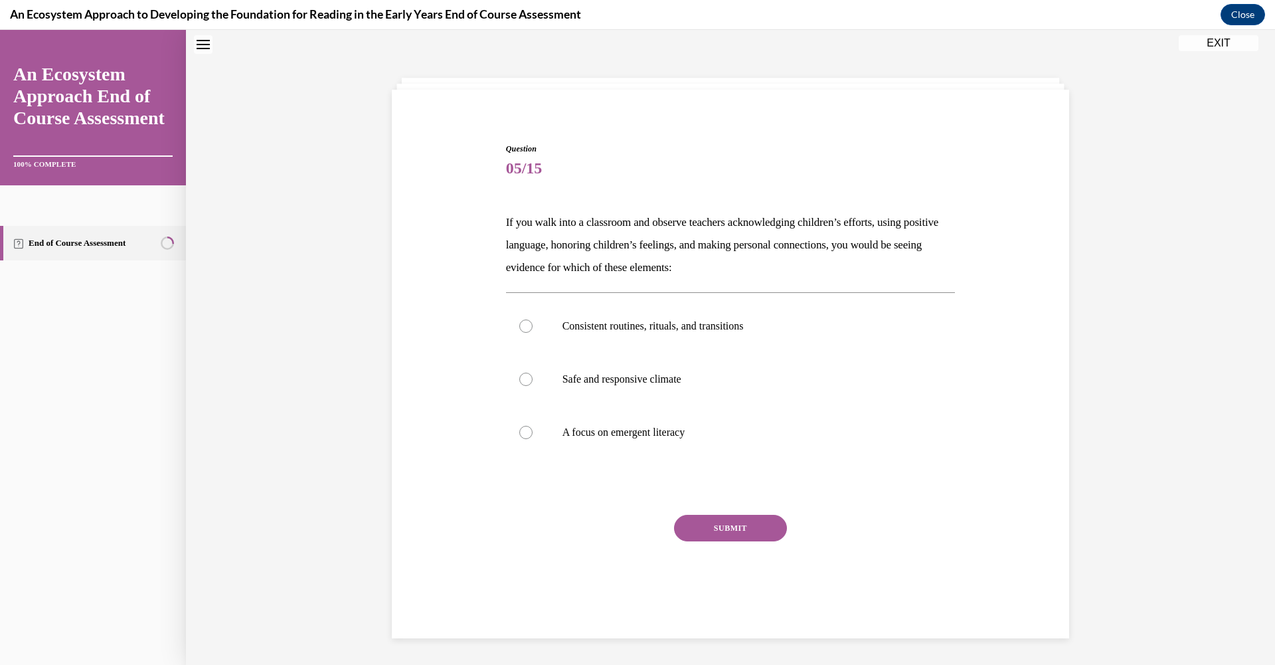
scroll to position [41, 0]
click at [519, 384] on div at bounding box center [525, 380] width 13 height 13
click at [519, 384] on input "Safe and responsive climate" at bounding box center [525, 380] width 13 height 13
radio input "true"
click at [756, 537] on button "SUBMIT" at bounding box center [730, 529] width 113 height 27
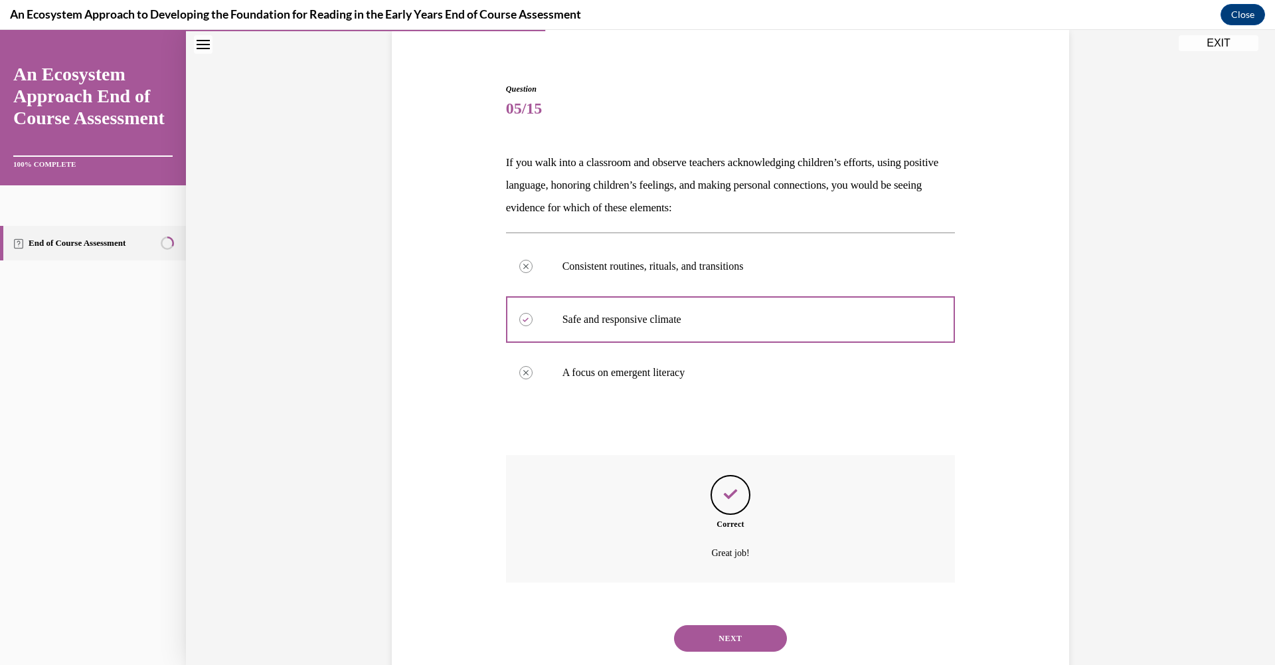
scroll to position [135, 0]
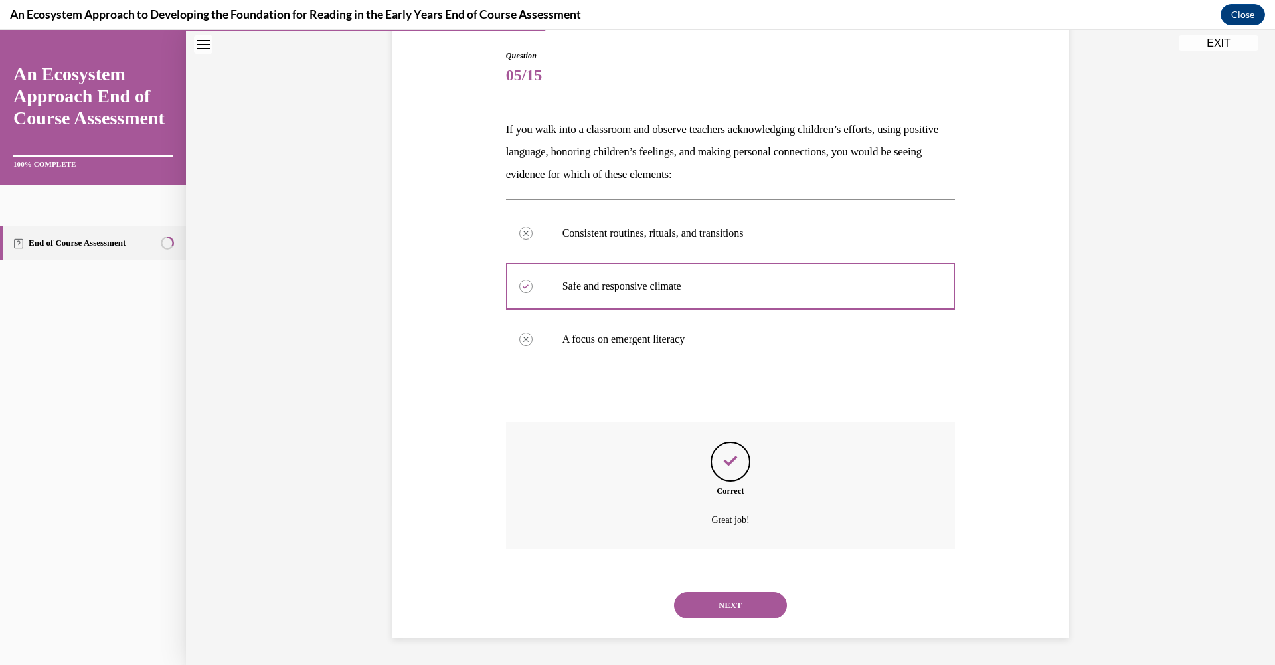
click at [714, 596] on button "NEXT" at bounding box center [730, 605] width 113 height 27
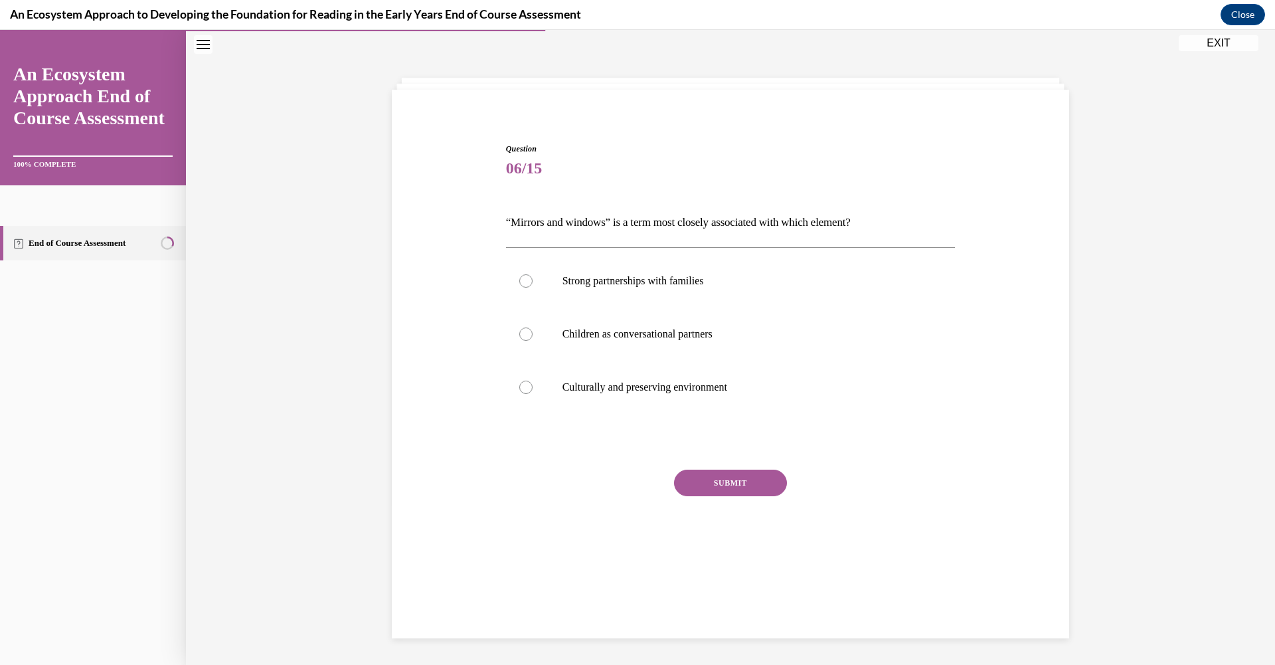
scroll to position [41, 0]
click at [519, 331] on div at bounding box center [525, 335] width 13 height 13
click at [519, 331] on input "Children as conversational partners" at bounding box center [525, 335] width 13 height 13
radio input "true"
click at [701, 491] on button "SUBMIT" at bounding box center [730, 484] width 113 height 27
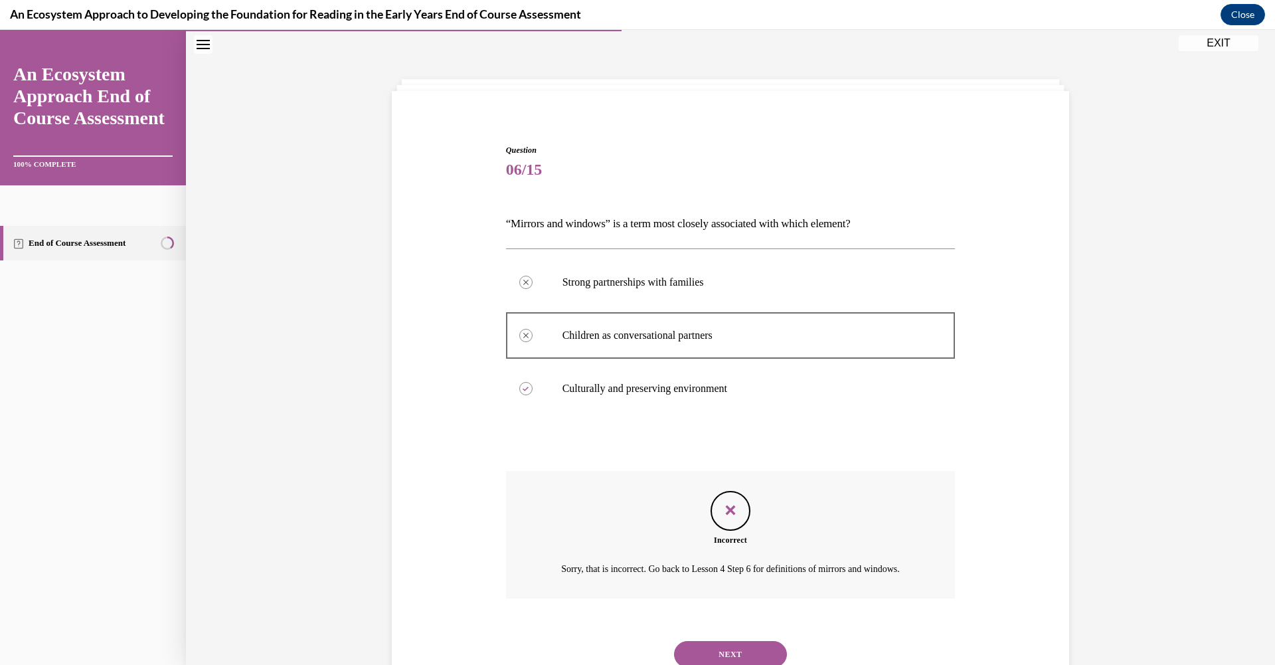
scroll to position [106, 0]
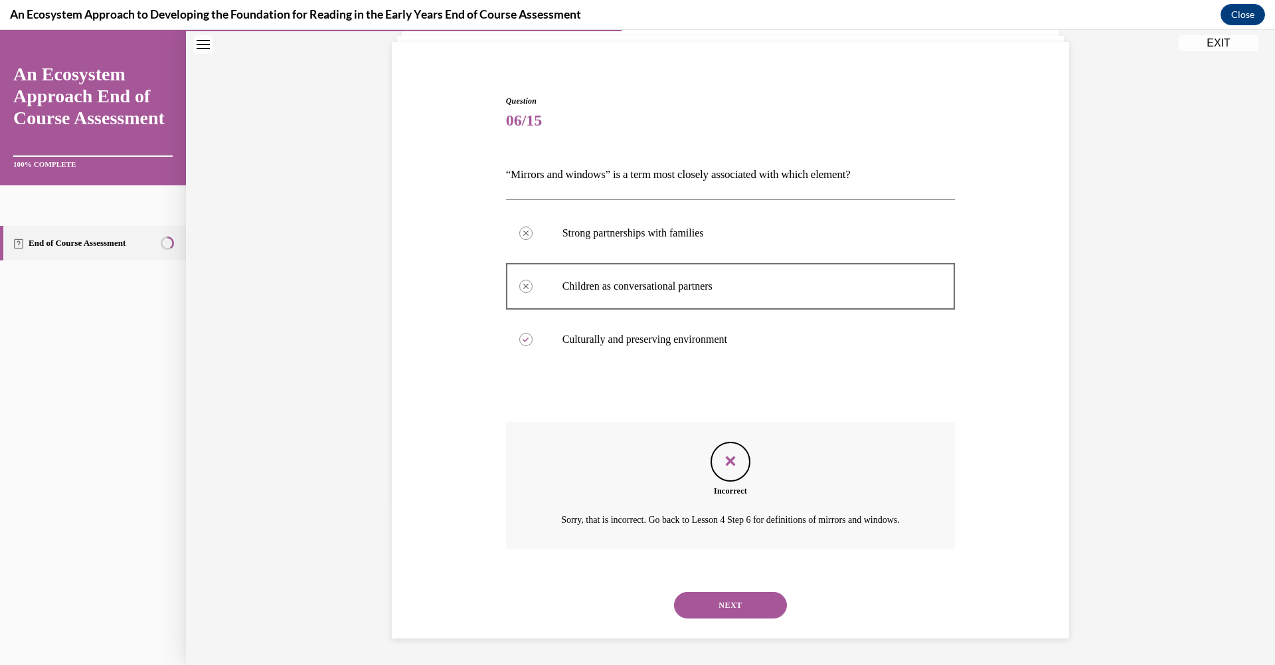
click at [731, 612] on button "NEXT" at bounding box center [730, 605] width 113 height 27
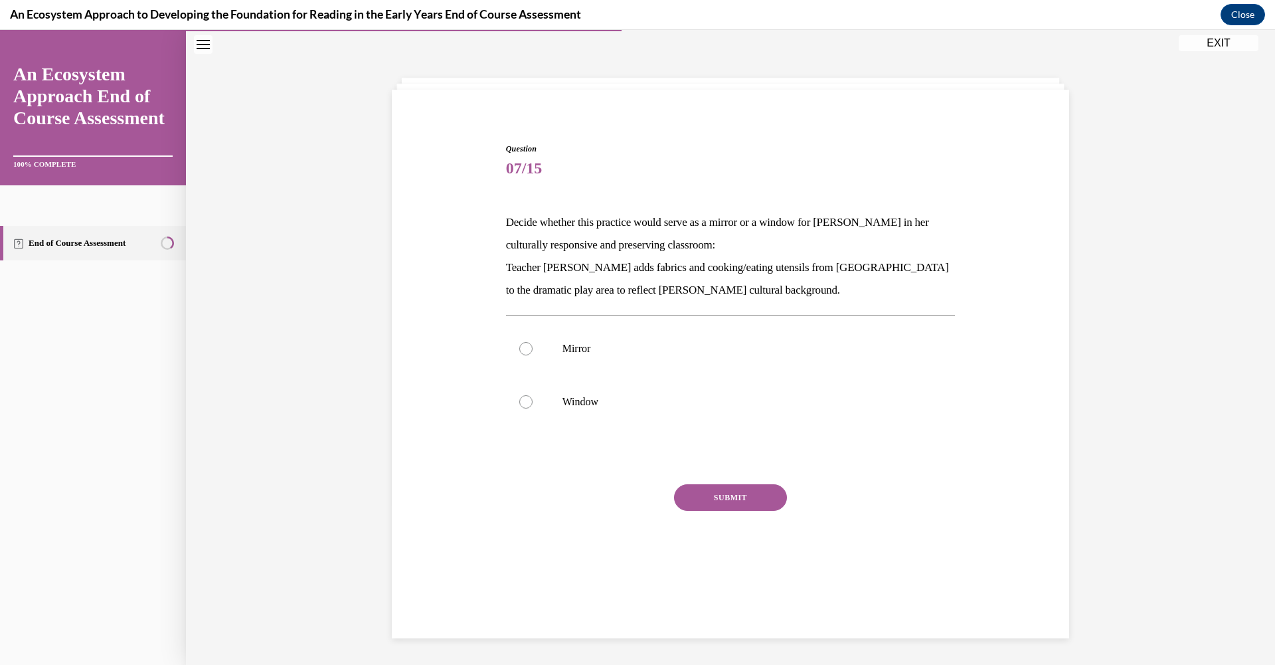
scroll to position [41, 0]
click at [531, 347] on label "Mirror" at bounding box center [731, 349] width 450 height 53
click at [531, 347] on input "Mirror" at bounding box center [525, 349] width 13 height 13
radio input "true"
click at [719, 498] on button "SUBMIT" at bounding box center [730, 499] width 113 height 27
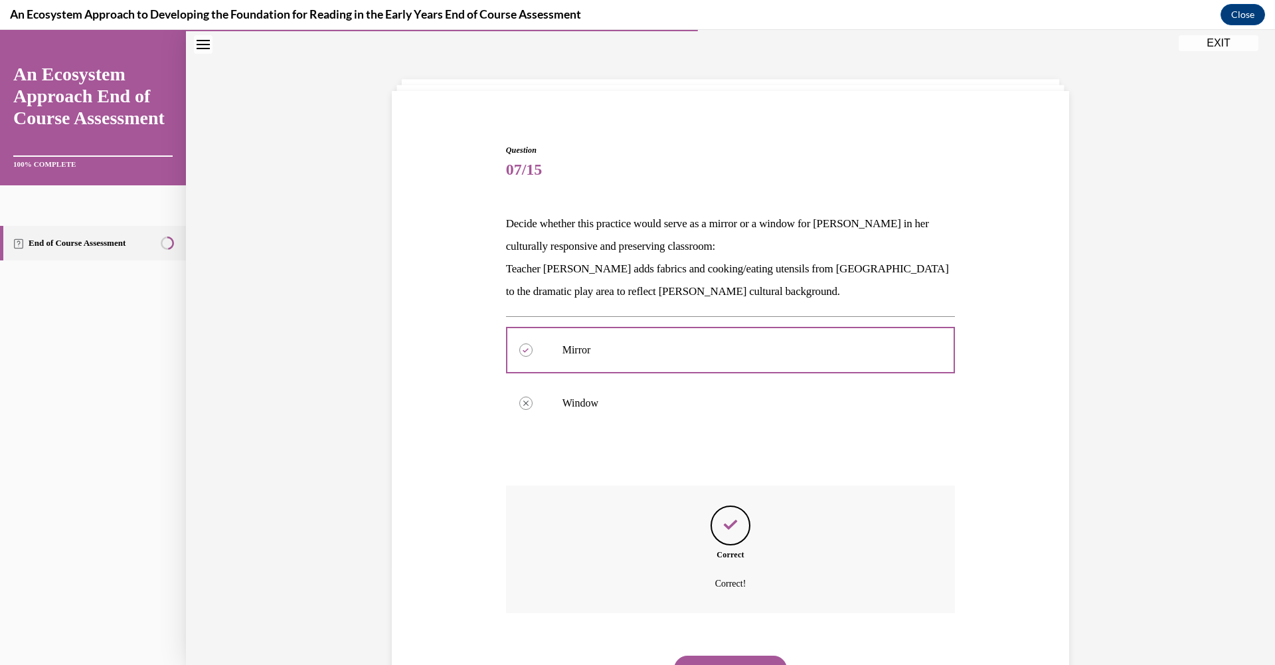
scroll to position [104, 0]
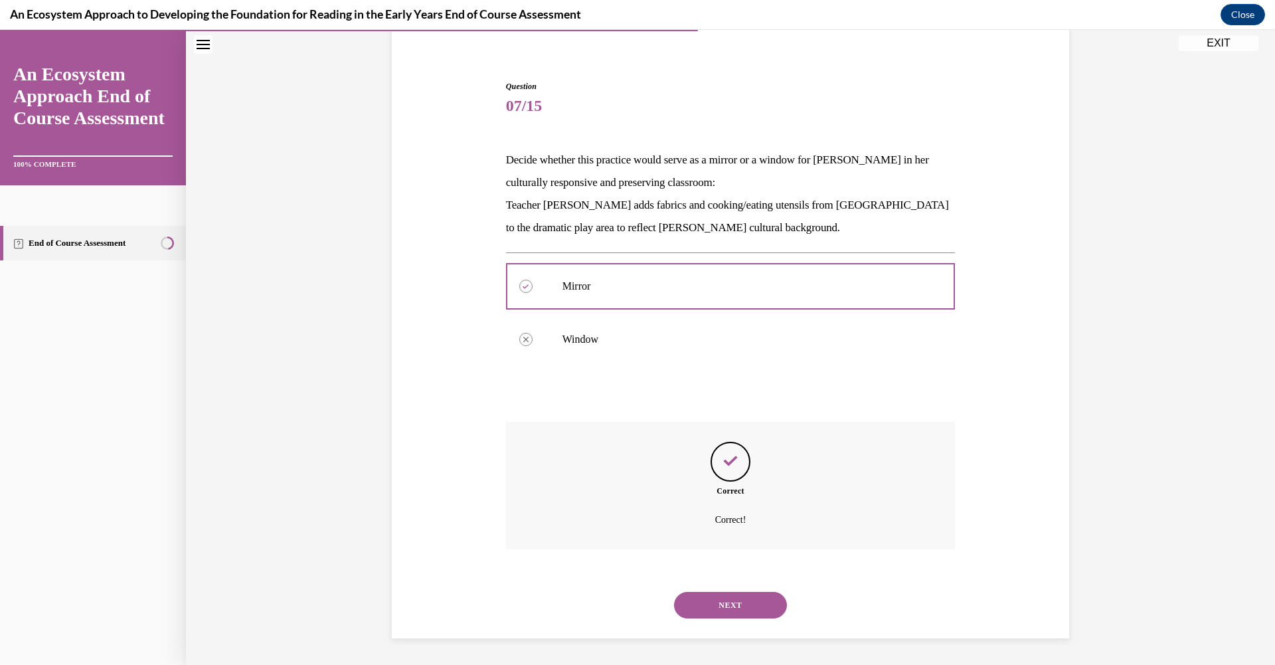
click at [722, 610] on button "NEXT" at bounding box center [730, 605] width 113 height 27
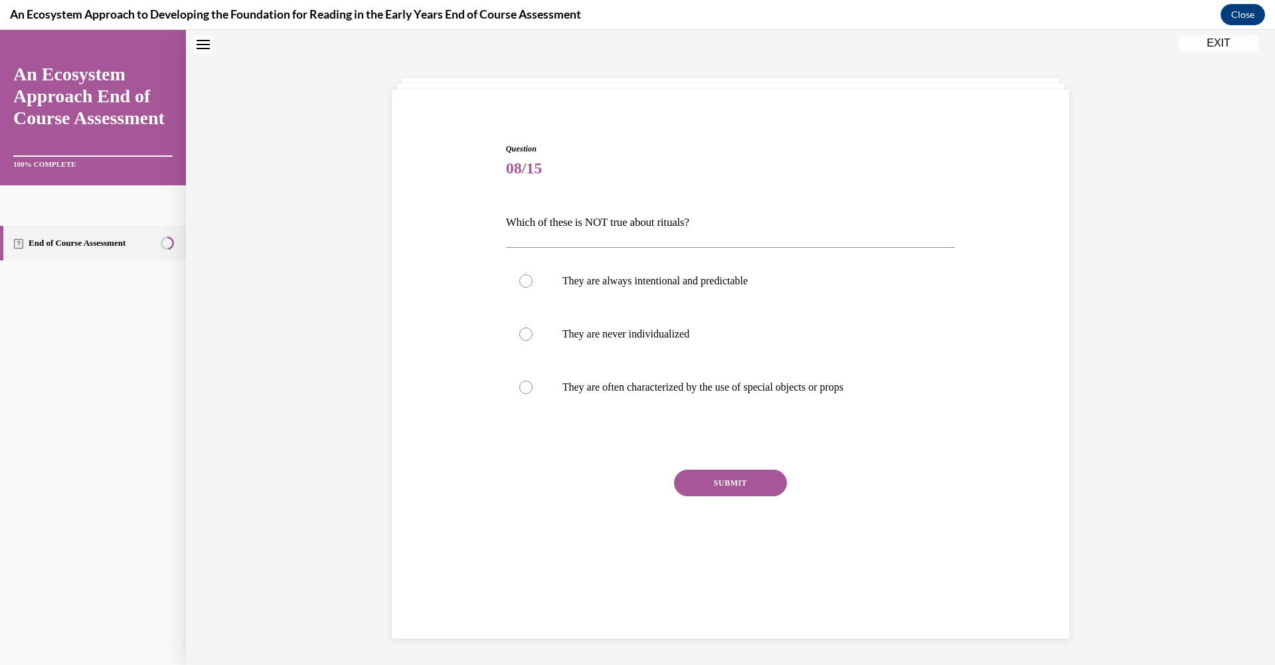
scroll to position [41, 0]
click at [511, 334] on label "They are never individualized" at bounding box center [731, 335] width 450 height 53
click at [519, 334] on input "They are never individualized" at bounding box center [525, 335] width 13 height 13
radio input "true"
click at [732, 489] on button "SUBMIT" at bounding box center [730, 484] width 113 height 27
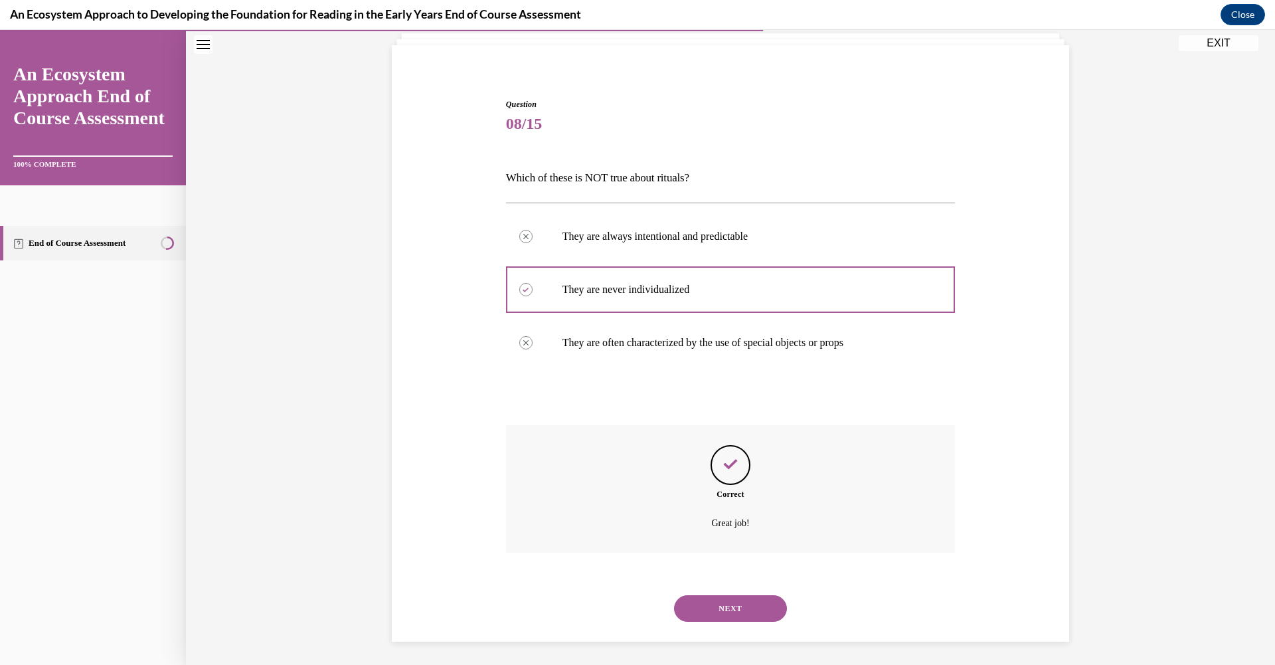
scroll to position [90, 0]
click at [735, 596] on button "NEXT" at bounding box center [730, 605] width 113 height 27
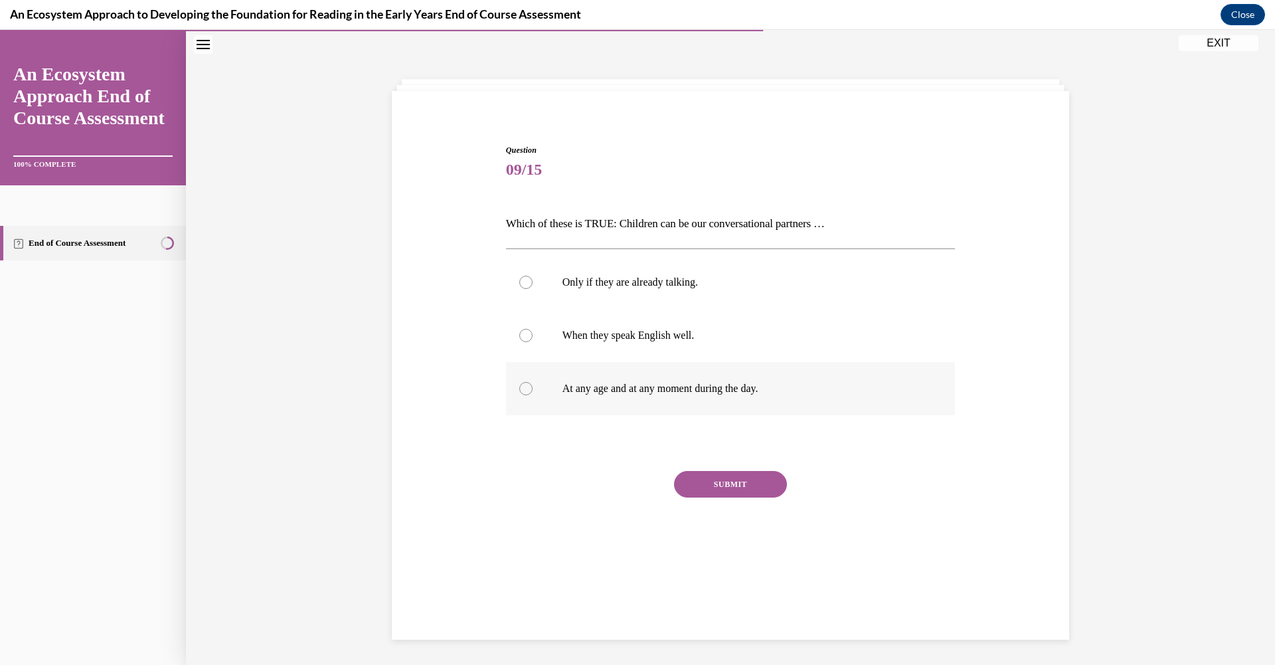
click at [526, 387] on div at bounding box center [525, 388] width 13 height 13
click at [526, 387] on input "At any age and at any moment during the day." at bounding box center [525, 388] width 13 height 13
radio input "true"
click at [751, 491] on button "SUBMIT" at bounding box center [730, 484] width 113 height 27
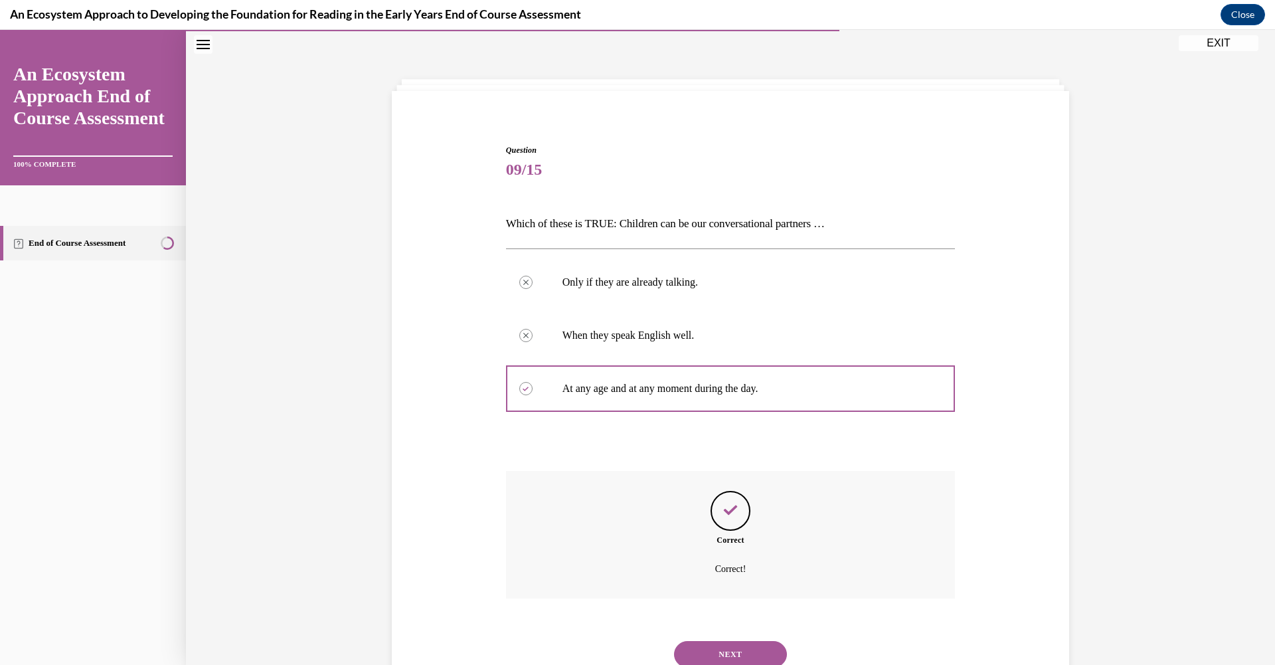
scroll to position [90, 0]
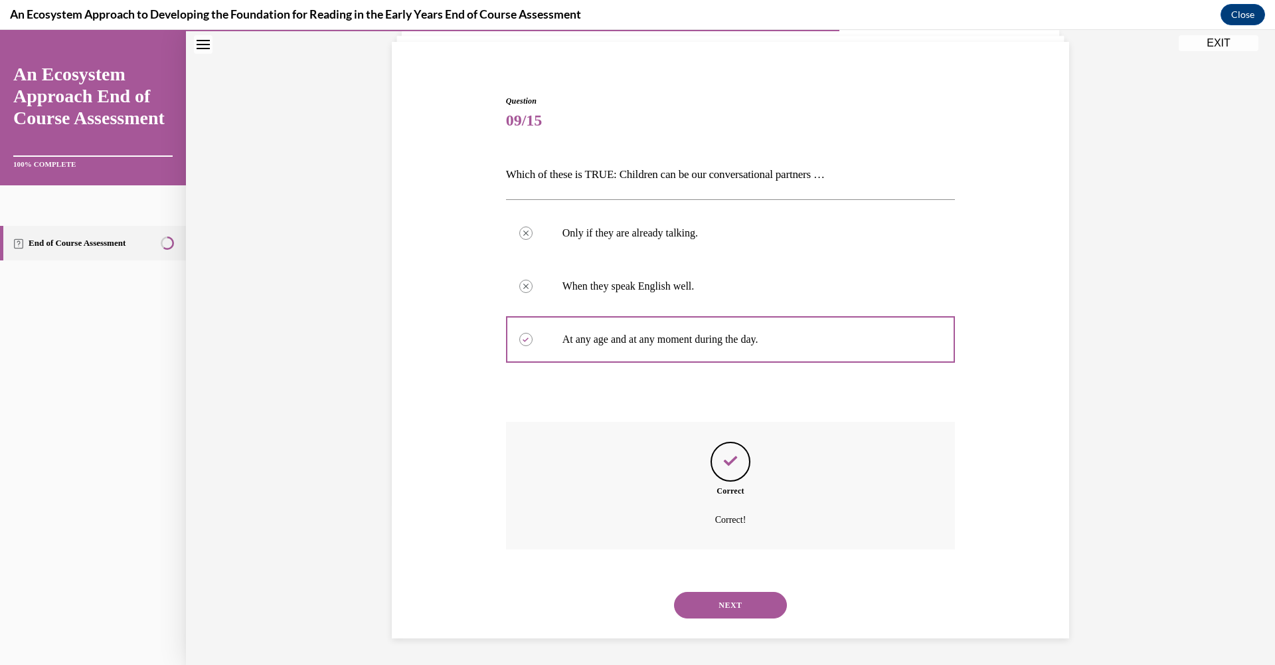
click at [737, 614] on button "NEXT" at bounding box center [730, 605] width 113 height 27
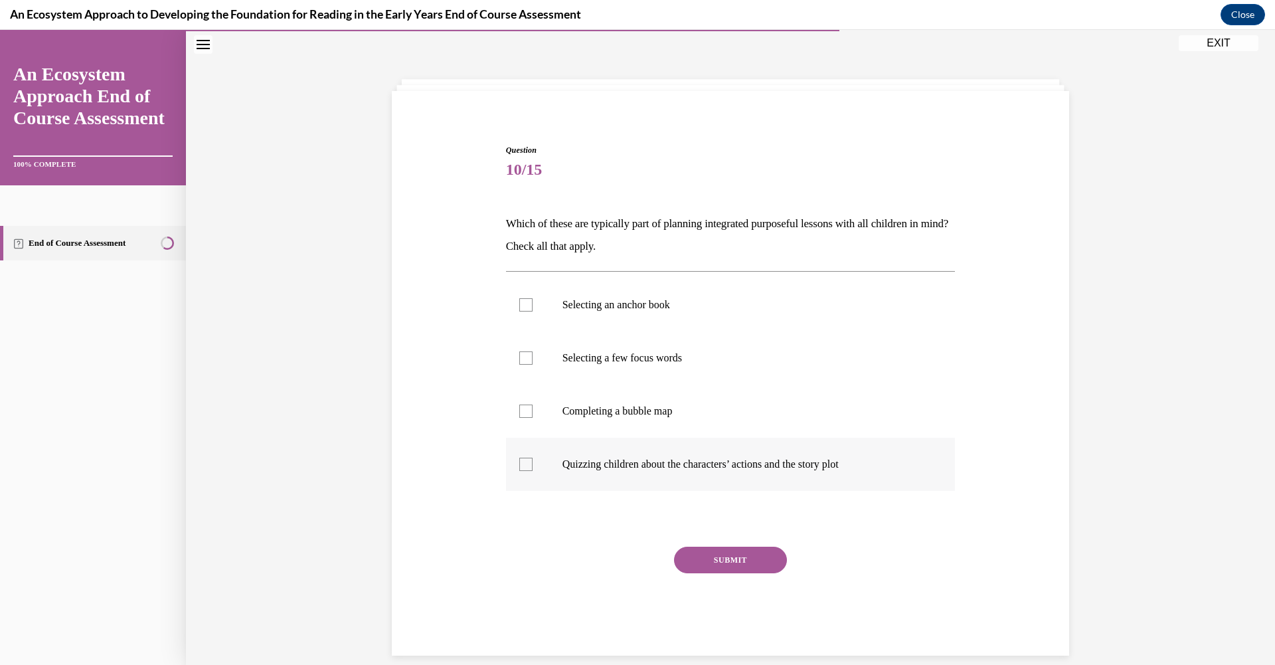
click at [521, 462] on div at bounding box center [525, 464] width 13 height 13
click at [521, 462] on input "Quizzing children about the characters’ actions and the story plot" at bounding box center [525, 464] width 13 height 13
checkbox input "true"
click at [519, 404] on div at bounding box center [525, 410] width 13 height 13
click at [519, 404] on input "Completing a bubble map" at bounding box center [525, 410] width 13 height 13
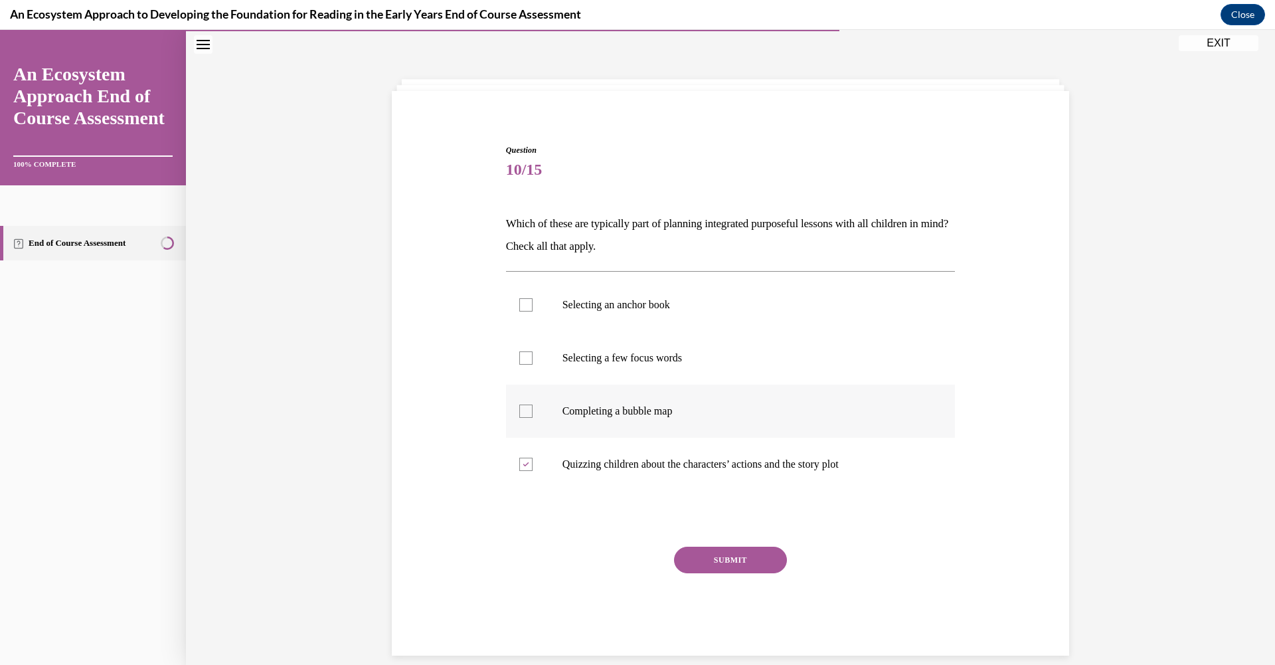
checkbox input "true"
click at [519, 353] on div at bounding box center [525, 357] width 13 height 13
click at [519, 353] on input "Selecting a few focus words" at bounding box center [525, 357] width 13 height 13
checkbox input "true"
click at [524, 301] on div at bounding box center [525, 304] width 13 height 13
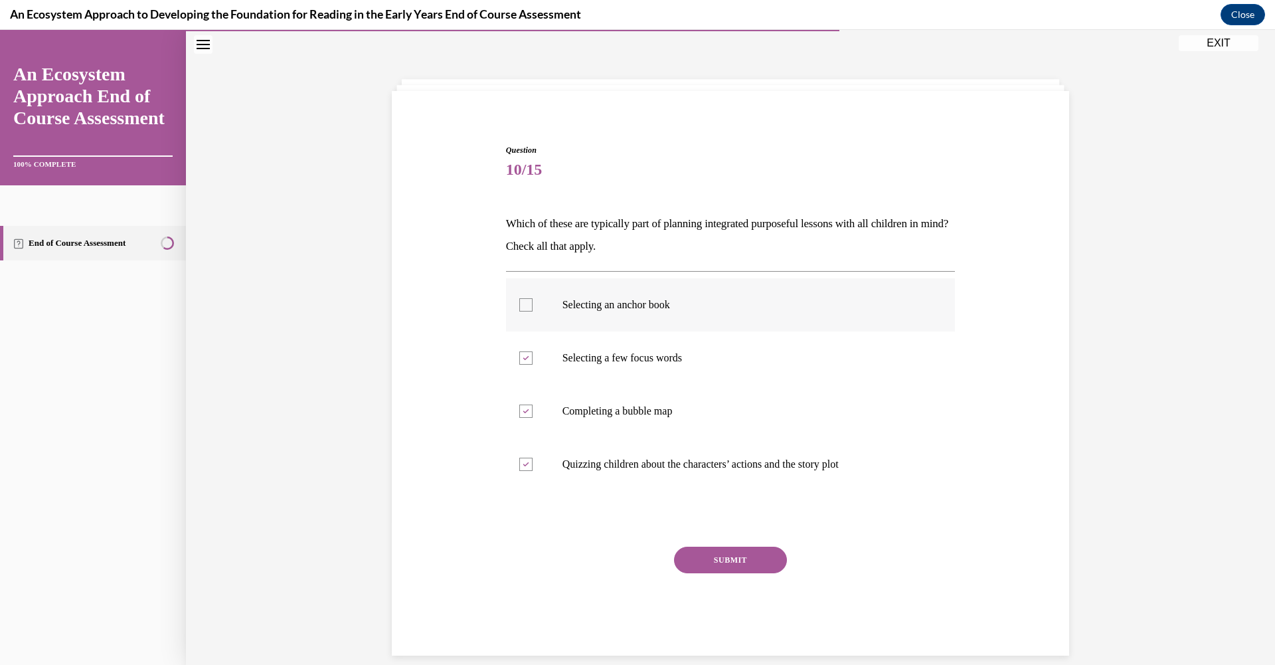
click at [524, 301] on input "Selecting an anchor book" at bounding box center [525, 304] width 13 height 13
checkbox input "true"
click at [723, 547] on button "SUBMIT" at bounding box center [730, 560] width 113 height 27
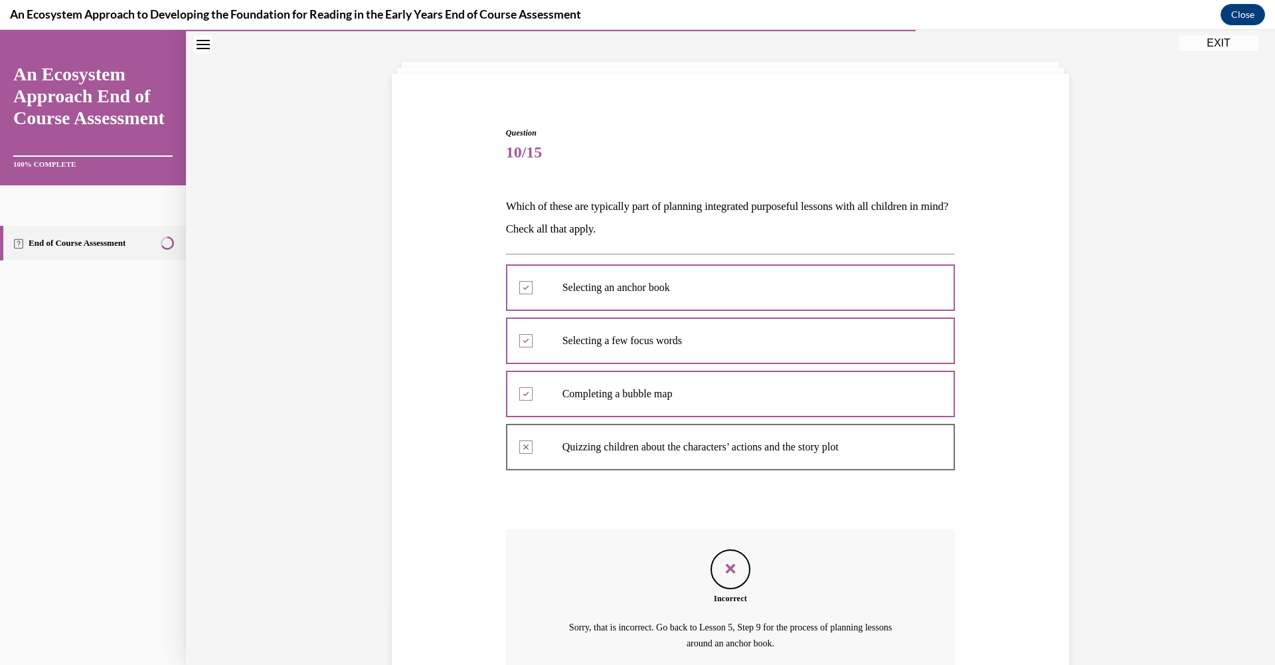
scroll to position [181, 0]
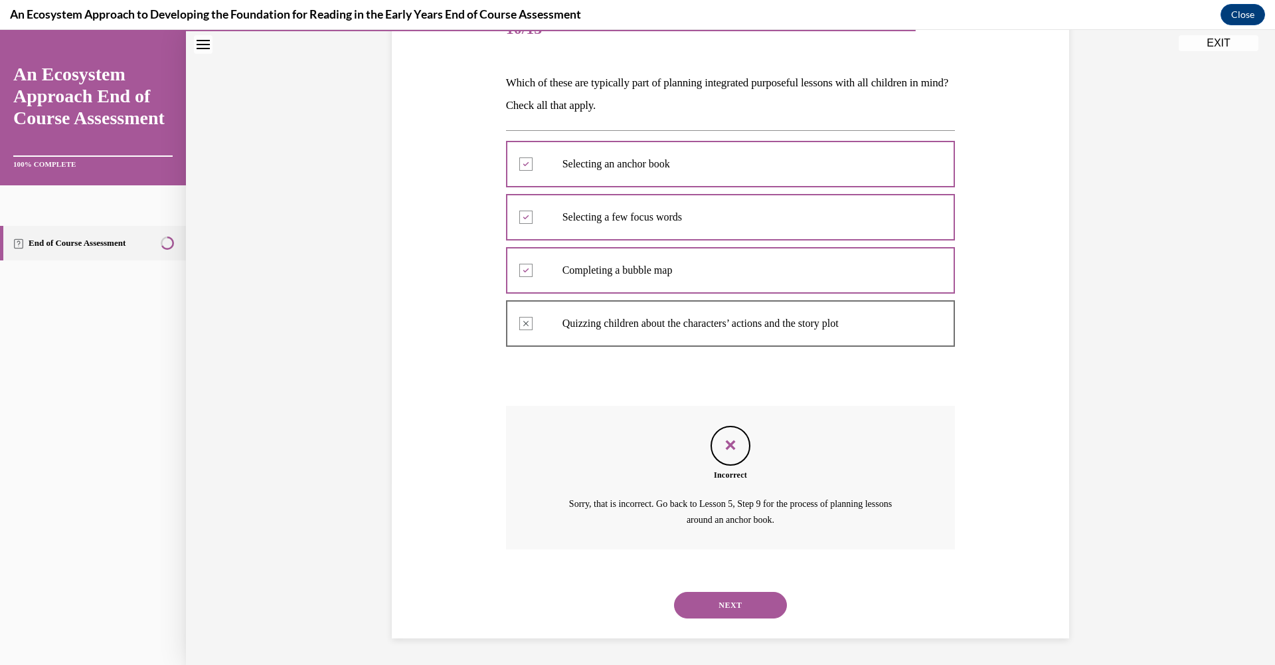
click at [705, 595] on button "NEXT" at bounding box center [730, 605] width 113 height 27
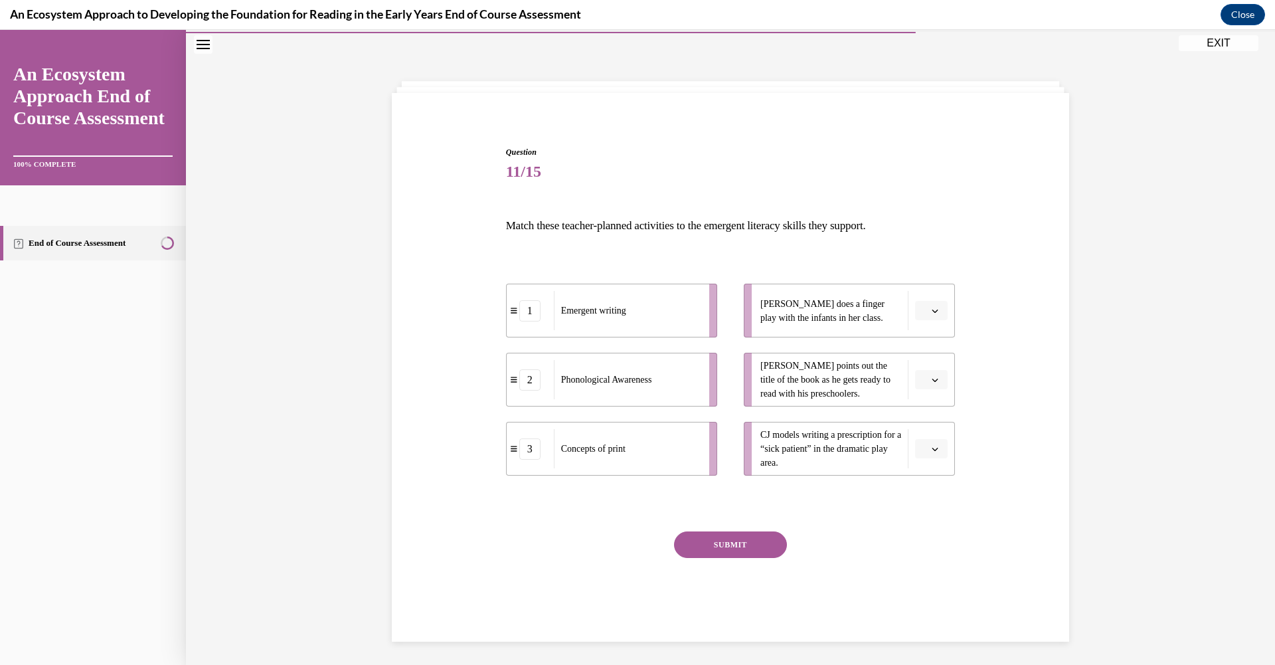
click at [931, 453] on span "button" at bounding box center [935, 448] width 9 height 9
click at [919, 509] on span "1" at bounding box center [921, 504] width 5 height 11
click at [930, 367] on li "Leonardo points out the title of the book as he gets ready to read with his pre…" at bounding box center [849, 380] width 211 height 54
click at [928, 386] on button "button" at bounding box center [931, 380] width 33 height 20
click at [923, 493] on span "3" at bounding box center [921, 489] width 5 height 11
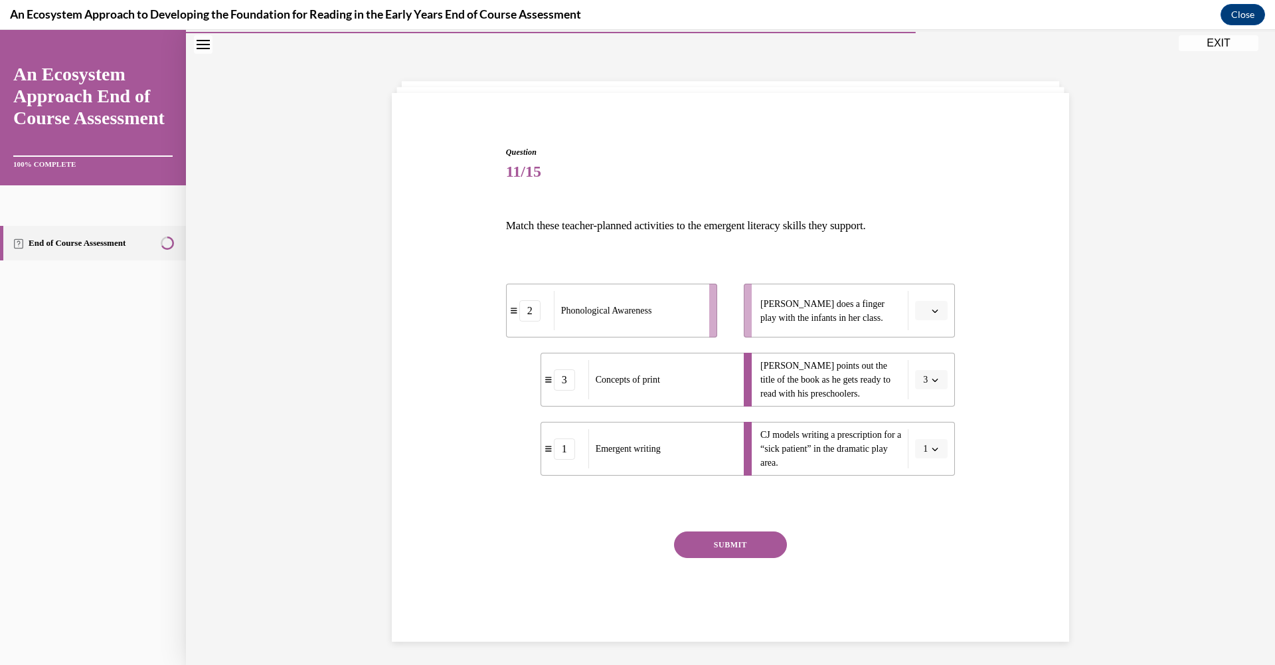
click at [923, 310] on span "Please select an option" at bounding box center [925, 310] width 5 height 13
click at [930, 391] on div "2" at bounding box center [925, 393] width 33 height 27
click at [747, 545] on button "SUBMIT" at bounding box center [730, 544] width 113 height 27
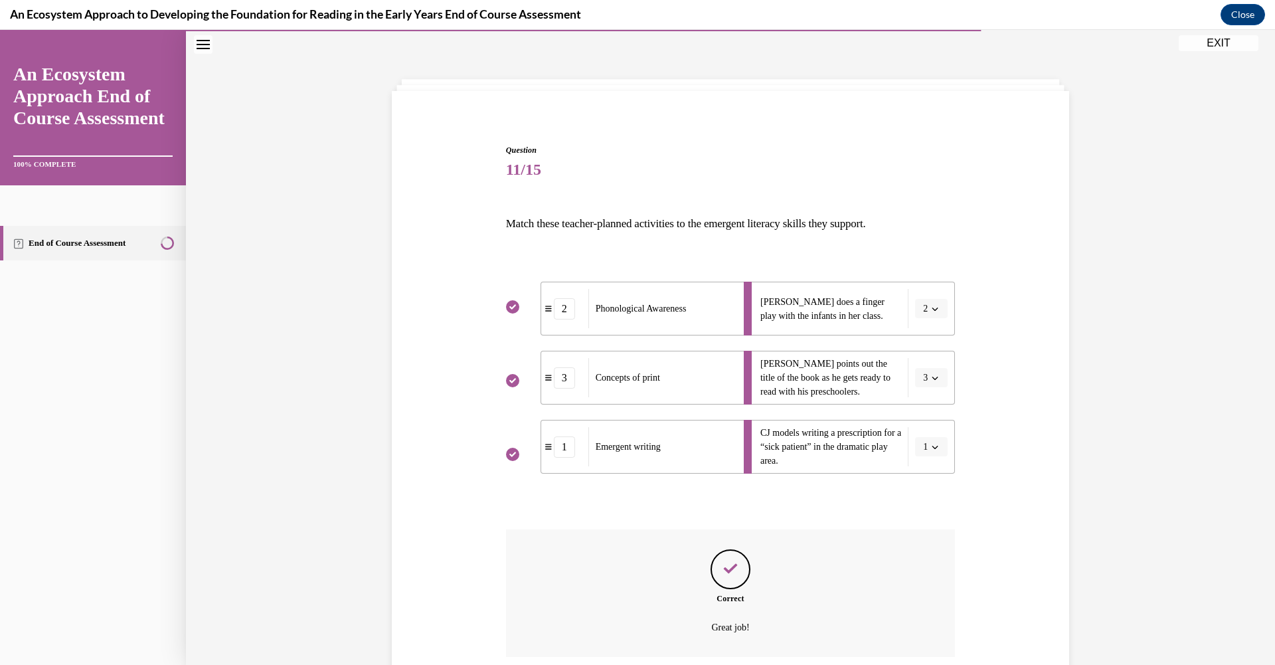
scroll to position [148, 0]
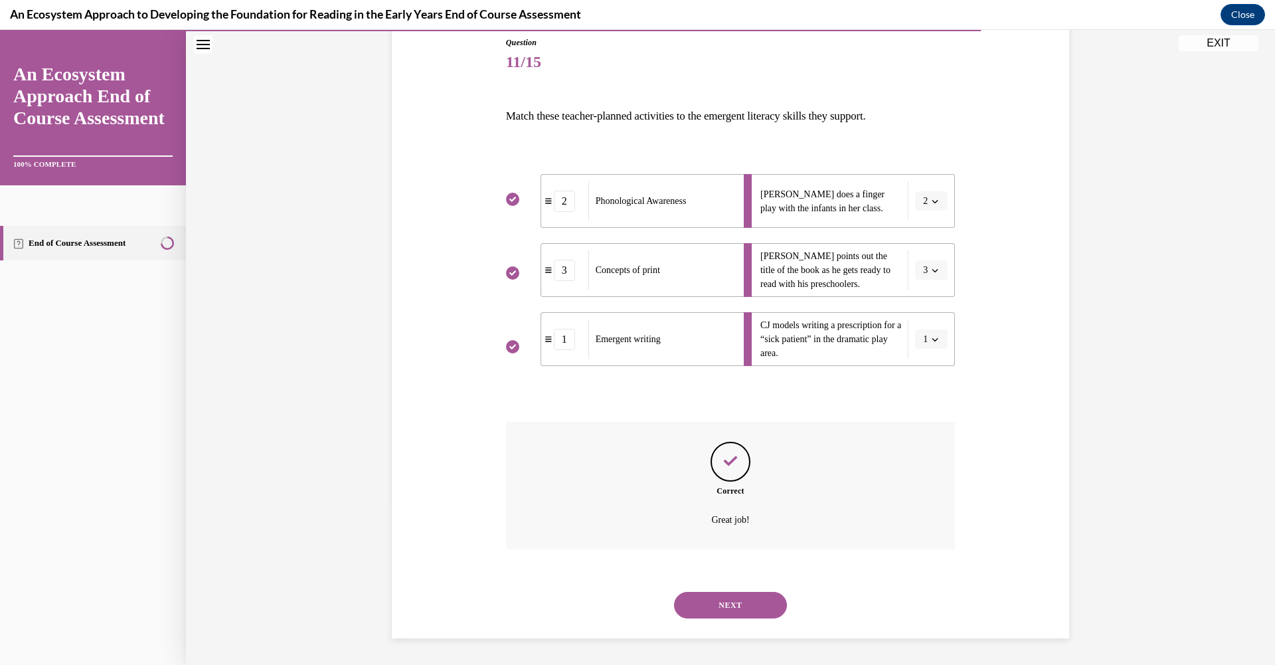
click at [732, 604] on button "NEXT" at bounding box center [730, 605] width 113 height 27
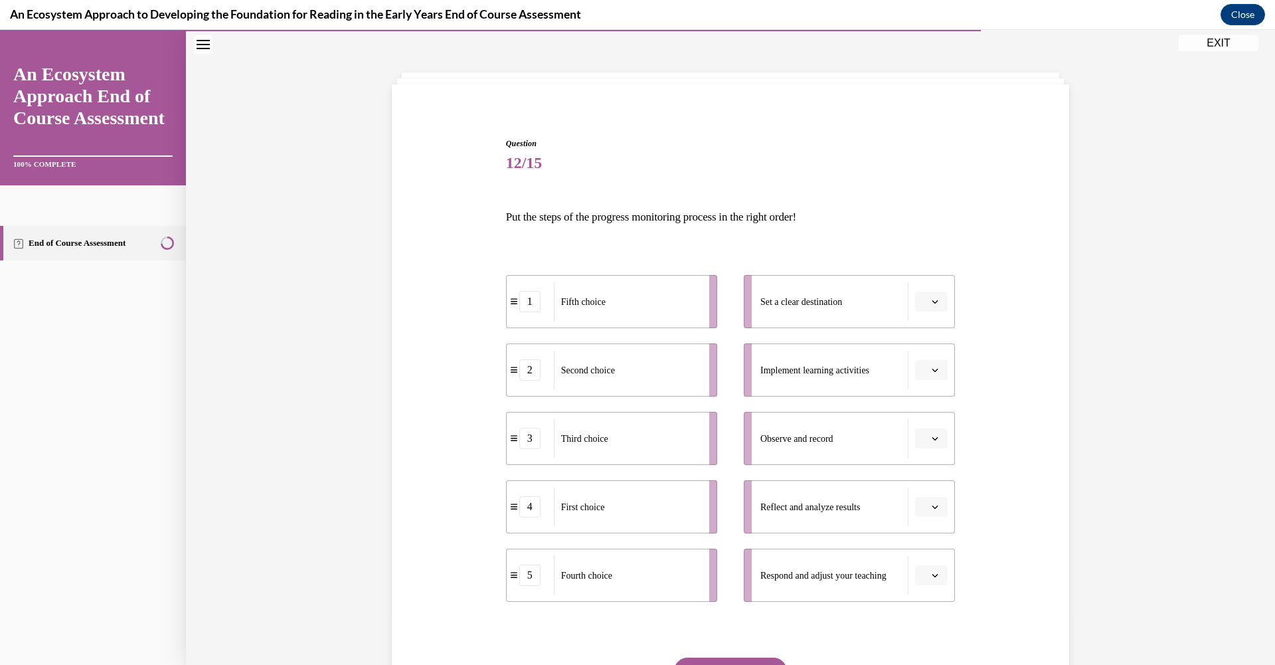
scroll to position [48, 0]
click at [925, 432] on button "button" at bounding box center [931, 438] width 33 height 20
click at [923, 299] on span "Please select an option" at bounding box center [925, 300] width 5 height 13
click at [919, 432] on span "4" at bounding box center [921, 437] width 5 height 11
click at [923, 371] on span "Please select an option" at bounding box center [925, 369] width 5 height 13
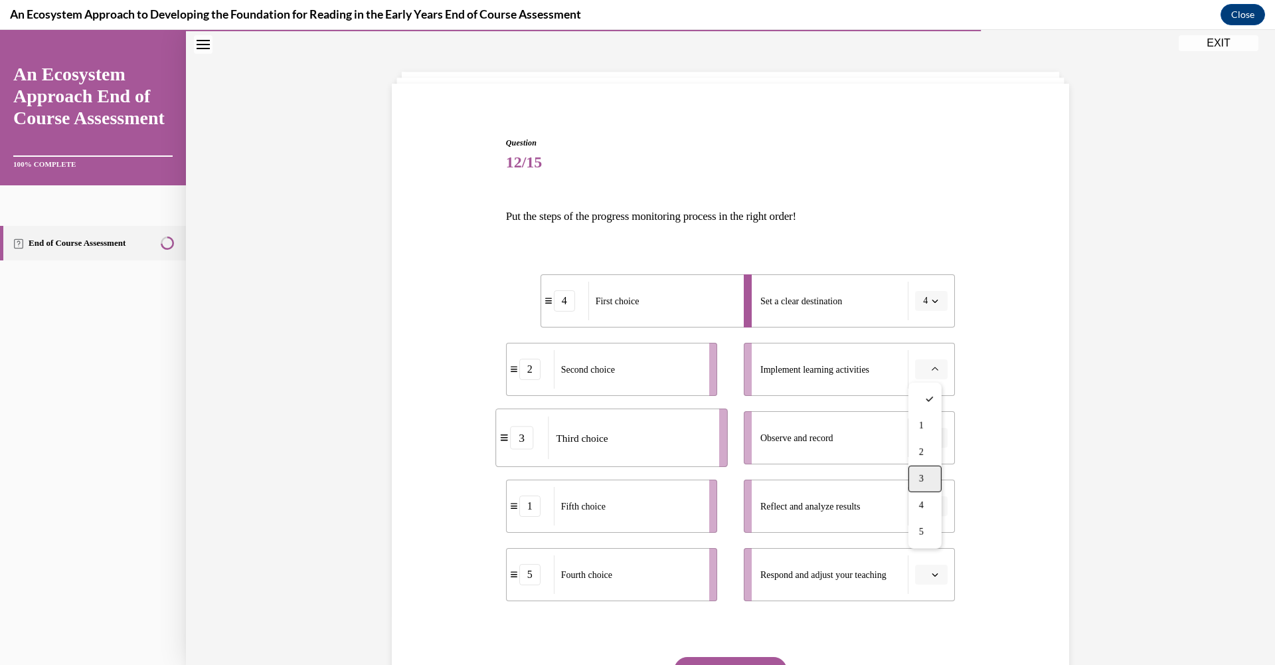
click at [919, 474] on span "3" at bounding box center [921, 479] width 5 height 11
click at [924, 445] on button "button" at bounding box center [931, 438] width 33 height 20
click at [923, 489] on span "1" at bounding box center [921, 494] width 5 height 11
click at [923, 515] on button "button" at bounding box center [931, 506] width 33 height 20
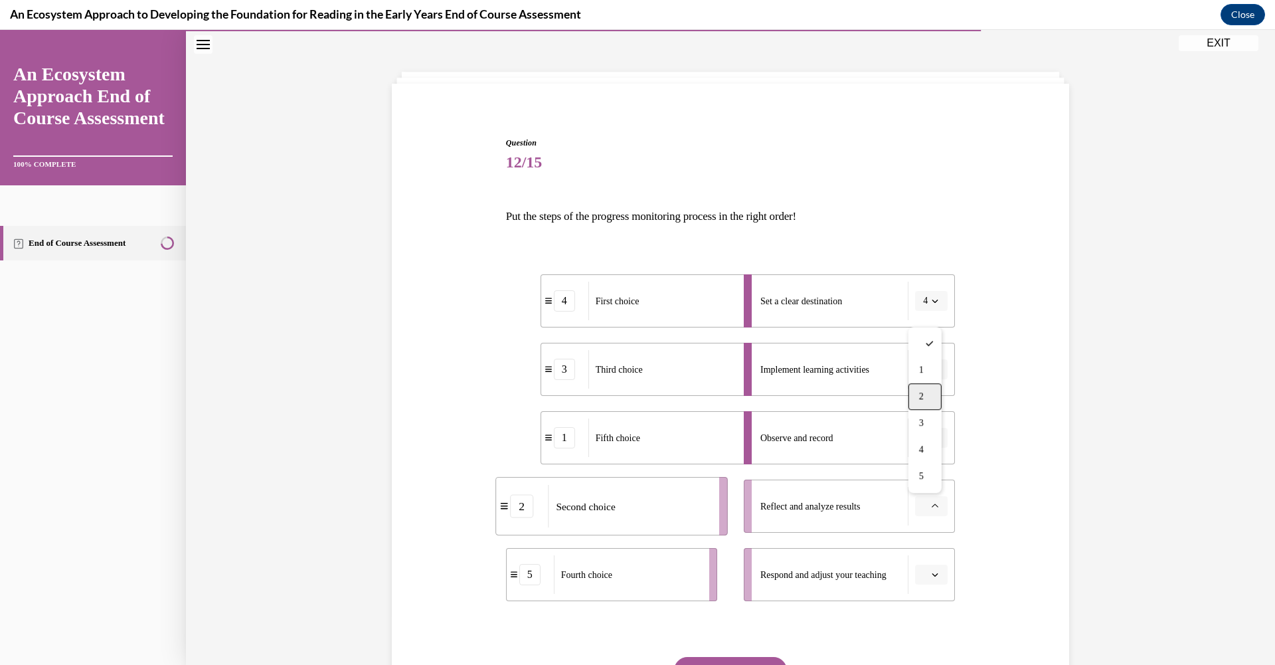
click at [910, 393] on div "2" at bounding box center [925, 396] width 33 height 27
click at [923, 575] on span "Please select an option" at bounding box center [925, 574] width 5 height 13
click at [914, 444] on div "1" at bounding box center [925, 438] width 33 height 27
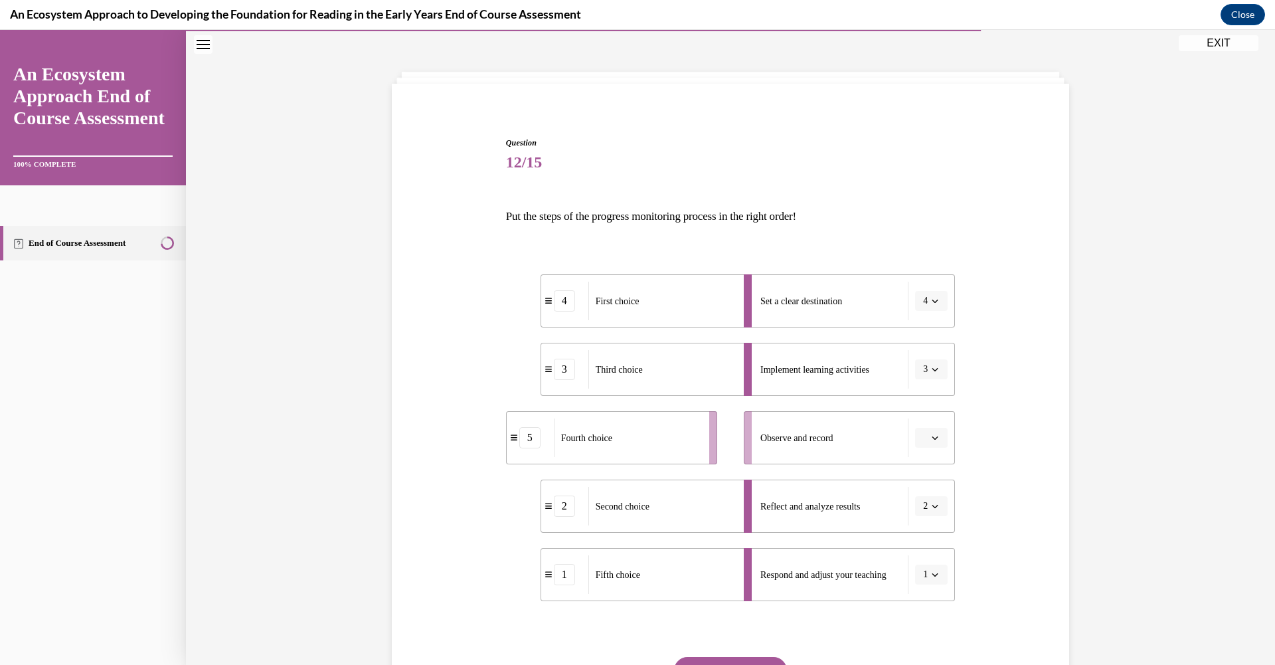
click at [915, 438] on button "button" at bounding box center [931, 438] width 33 height 20
click at [920, 517] on span "2" at bounding box center [921, 520] width 5 height 11
click at [929, 511] on button "button" at bounding box center [931, 506] width 33 height 20
click at [919, 444] on span "4" at bounding box center [921, 449] width 5 height 11
click at [923, 294] on span "Please select an option" at bounding box center [925, 300] width 5 height 13
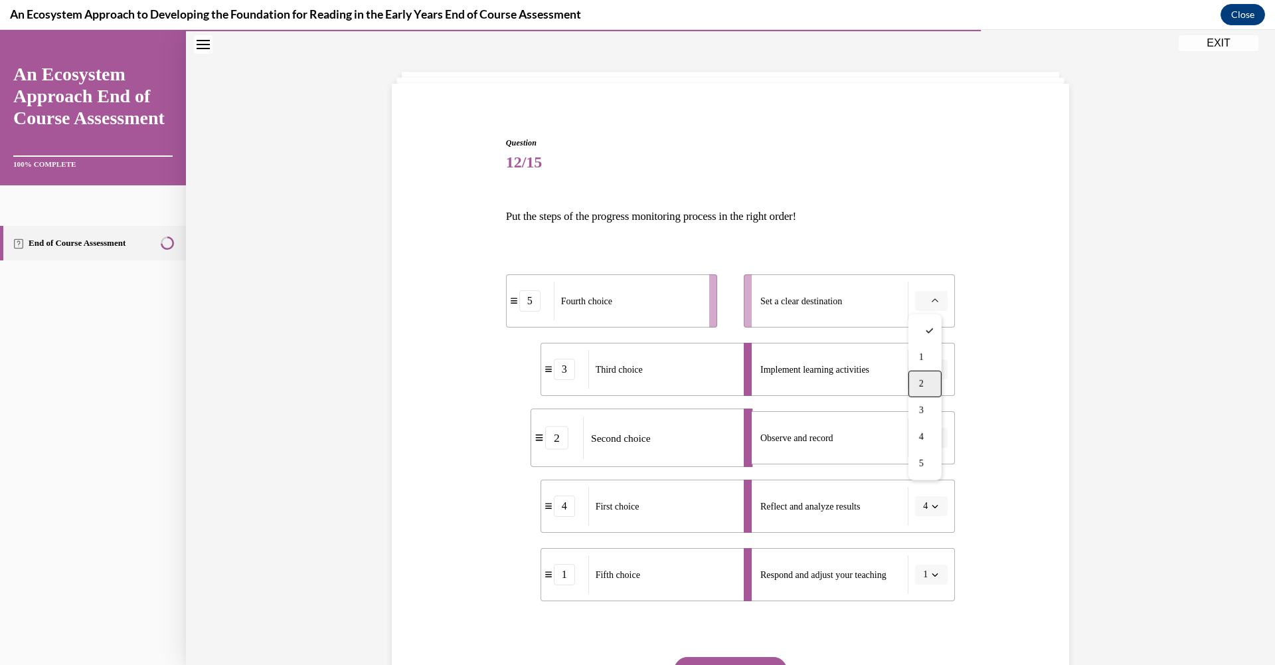
click at [925, 379] on div "2" at bounding box center [925, 384] width 33 height 27
click at [923, 440] on span "Please select an option" at bounding box center [925, 437] width 5 height 13
click at [923, 590] on div "5" at bounding box center [925, 600] width 33 height 27
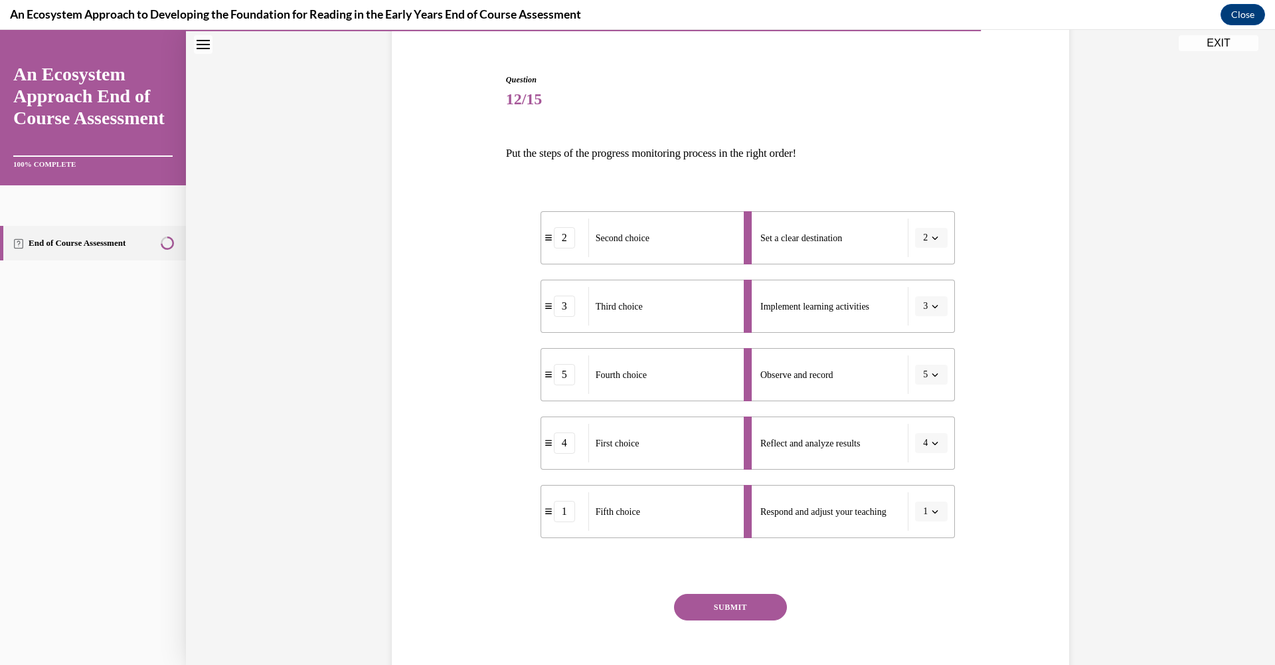
click at [757, 606] on button "SUBMIT" at bounding box center [730, 607] width 113 height 27
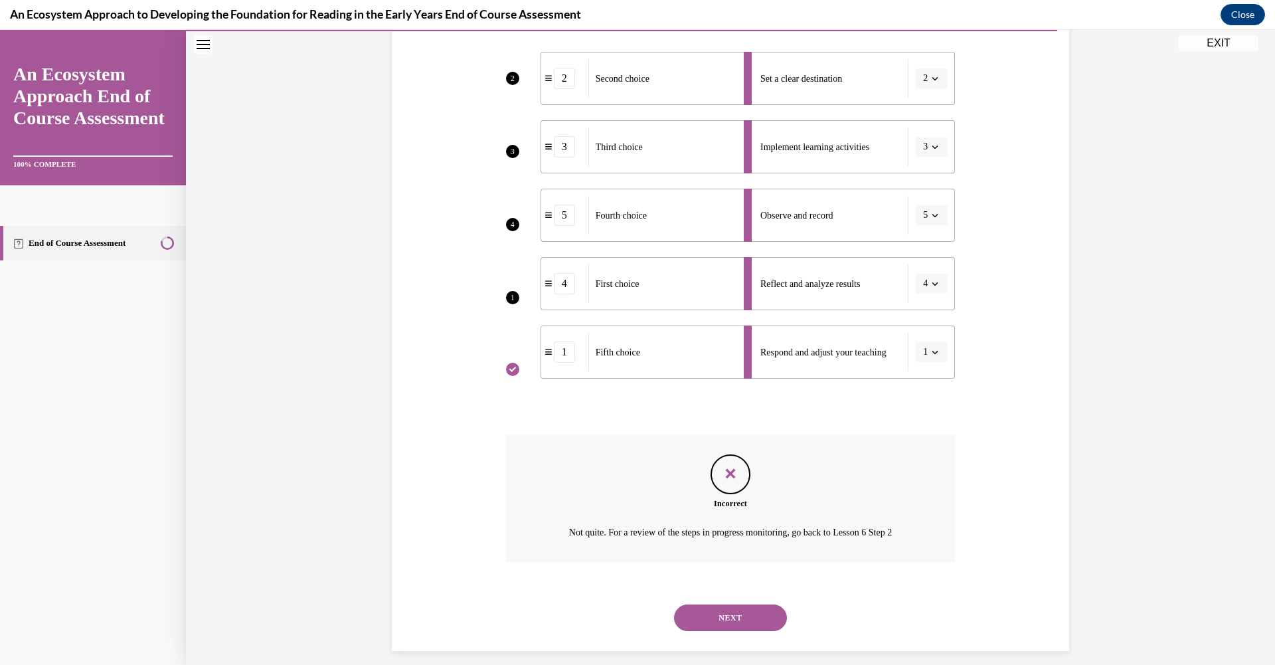
scroll to position [283, 0]
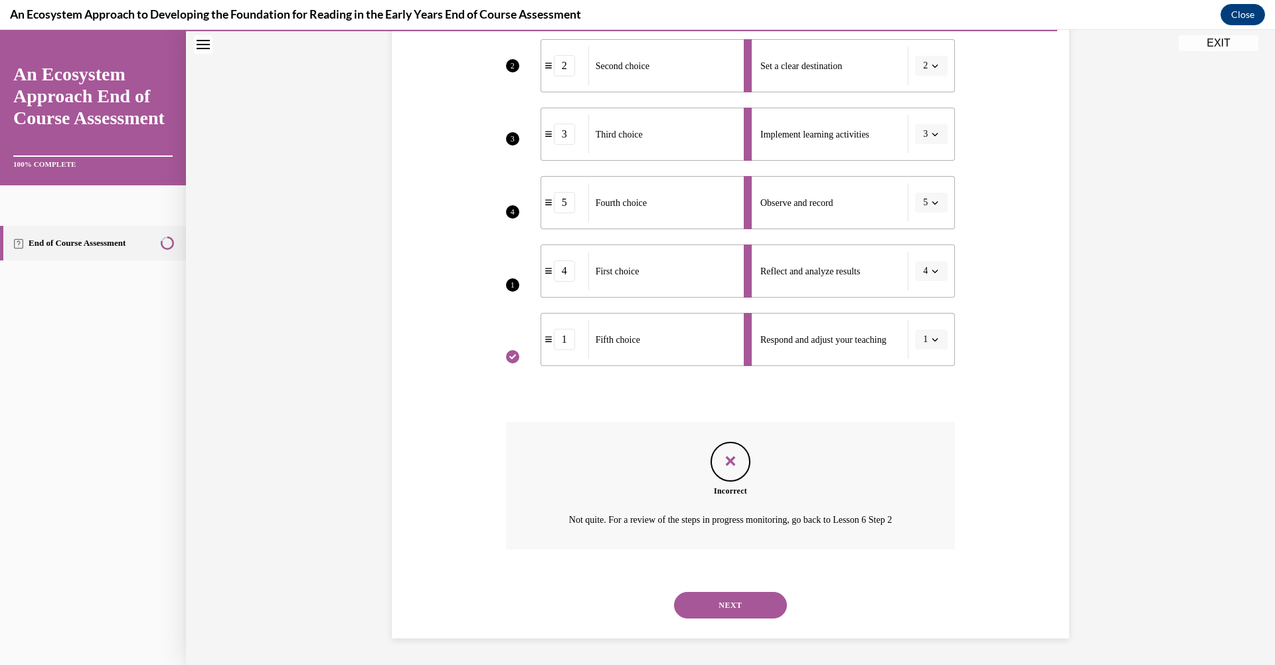
click at [736, 606] on button "NEXT" at bounding box center [730, 605] width 113 height 27
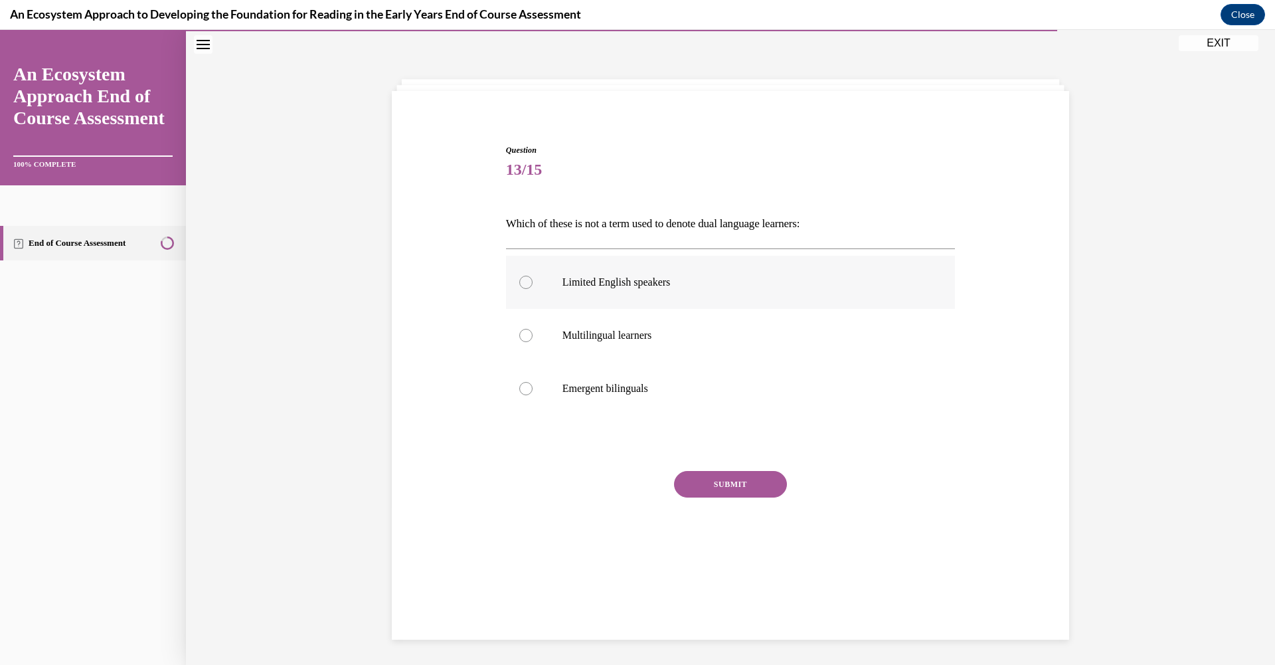
click at [513, 279] on label "Limited English speakers" at bounding box center [731, 282] width 450 height 53
click at [519, 279] on input "Limited English speakers" at bounding box center [525, 282] width 13 height 13
radio input "true"
click at [718, 489] on button "SUBMIT" at bounding box center [730, 484] width 113 height 27
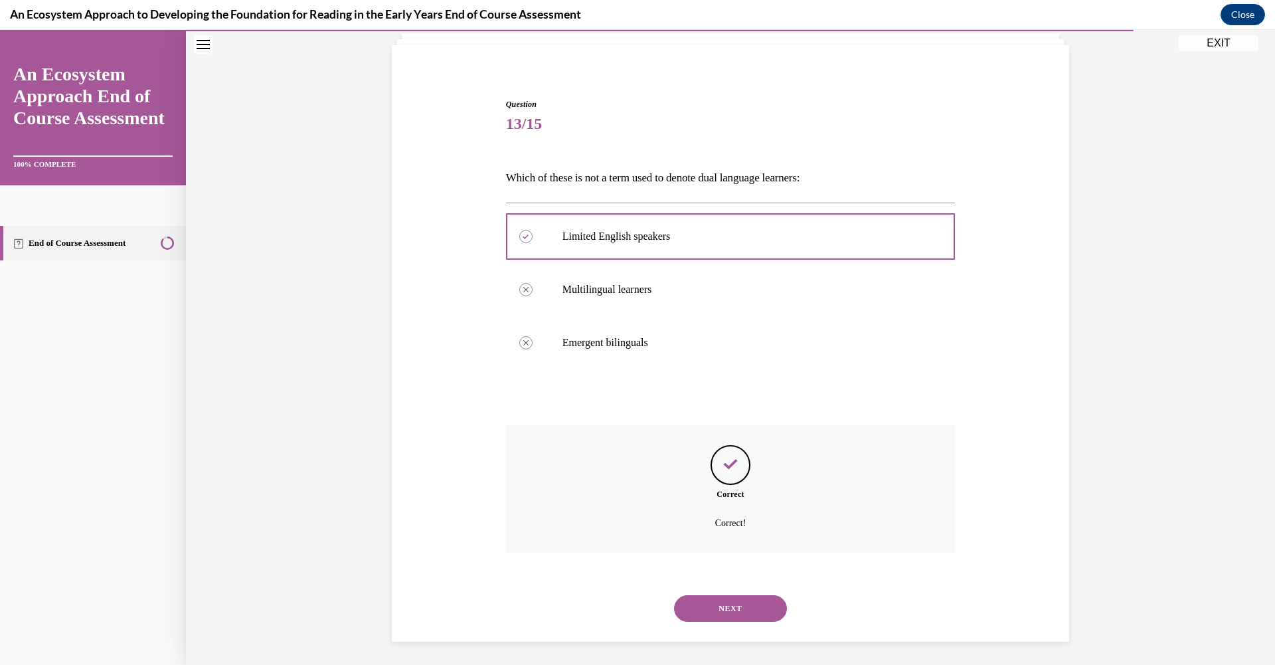
scroll to position [90, 0]
click at [704, 598] on button "NEXT" at bounding box center [730, 605] width 113 height 27
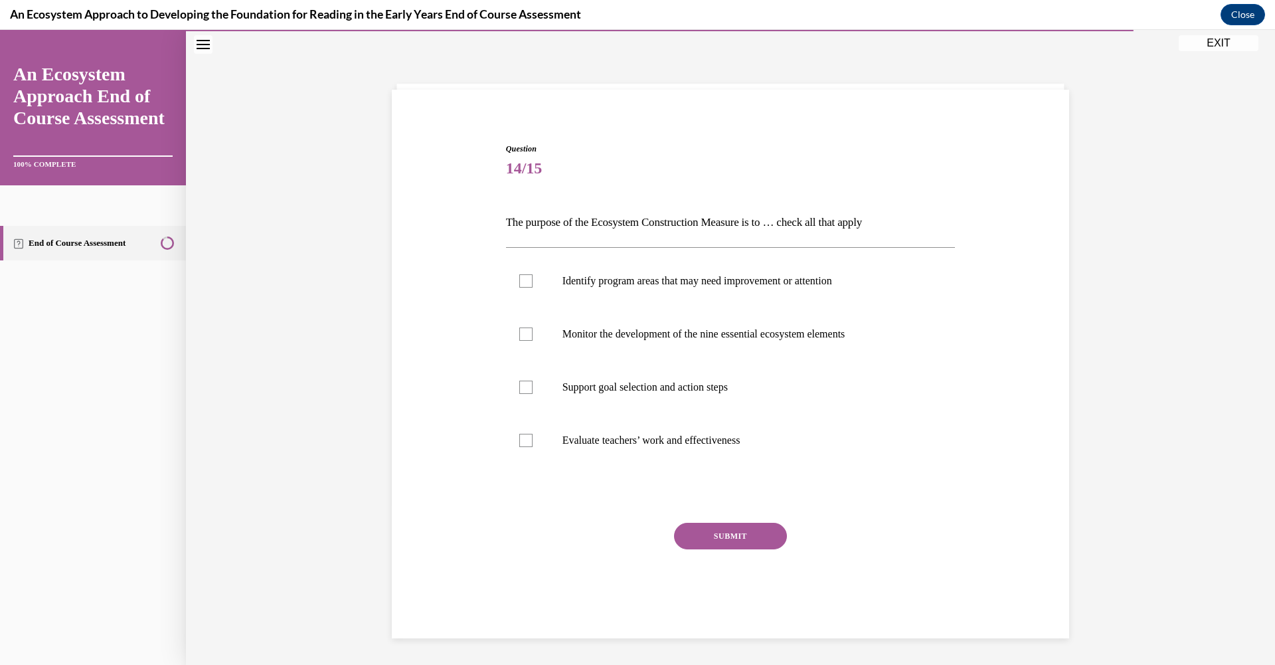
scroll to position [41, 0]
click at [520, 383] on div at bounding box center [525, 388] width 13 height 13
click at [520, 383] on input "Support goal selection and action steps" at bounding box center [525, 388] width 13 height 13
checkbox input "true"
click at [521, 324] on label "Monitor the development of the nine essential ecosystem elements" at bounding box center [731, 335] width 450 height 53
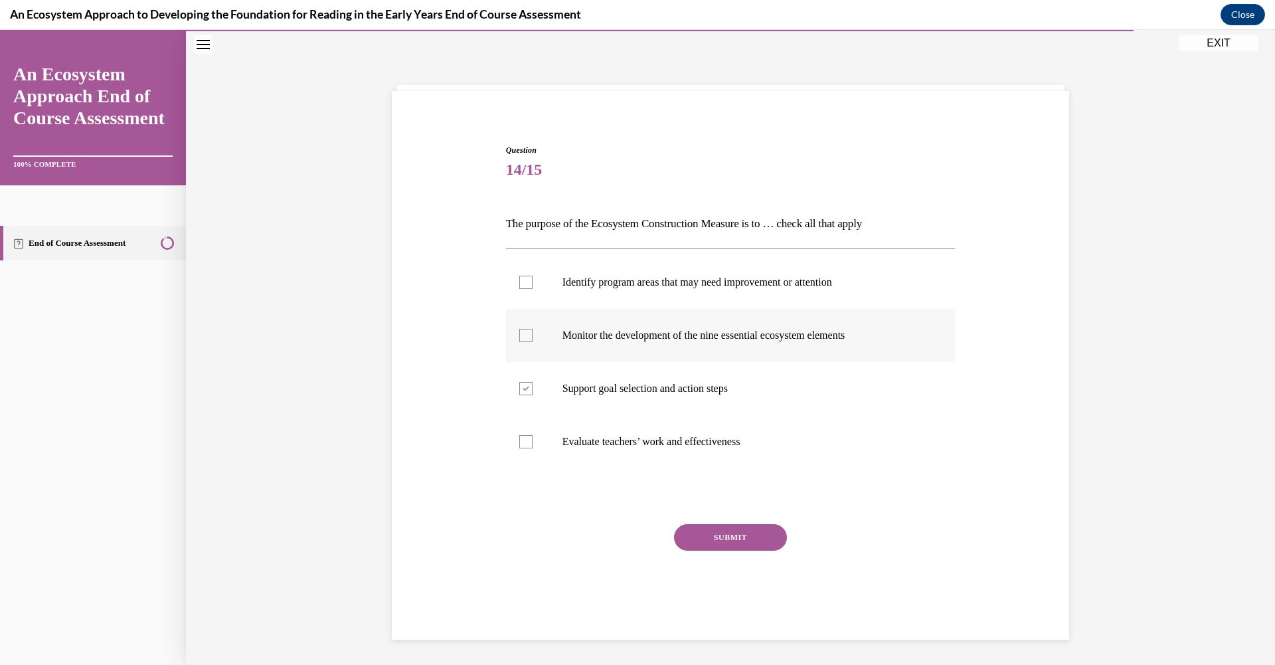
click at [521, 329] on input "Monitor the development of the nine essential ecosystem elements" at bounding box center [525, 335] width 13 height 13
checkbox input "true"
click at [529, 275] on label "Identify program areas that may need improvement or attention" at bounding box center [731, 282] width 450 height 53
click at [529, 276] on input "Identify program areas that may need improvement or attention" at bounding box center [525, 282] width 13 height 13
checkbox input "true"
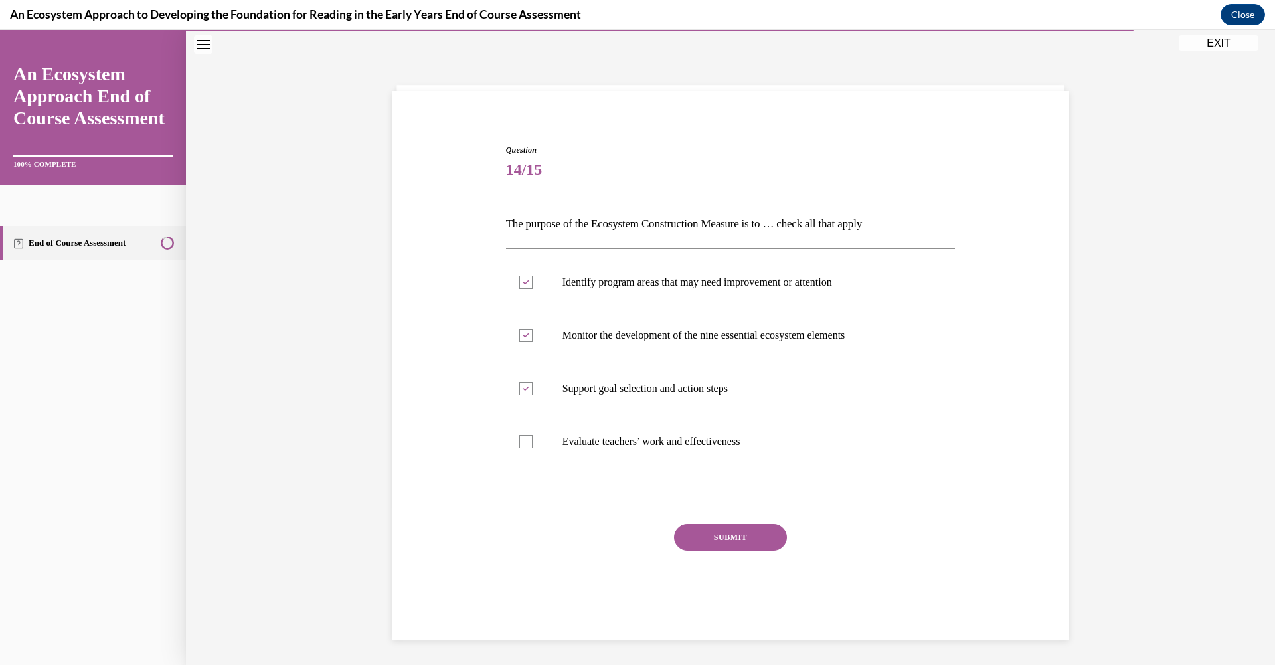
click at [744, 537] on button "SUBMIT" at bounding box center [730, 537] width 113 height 27
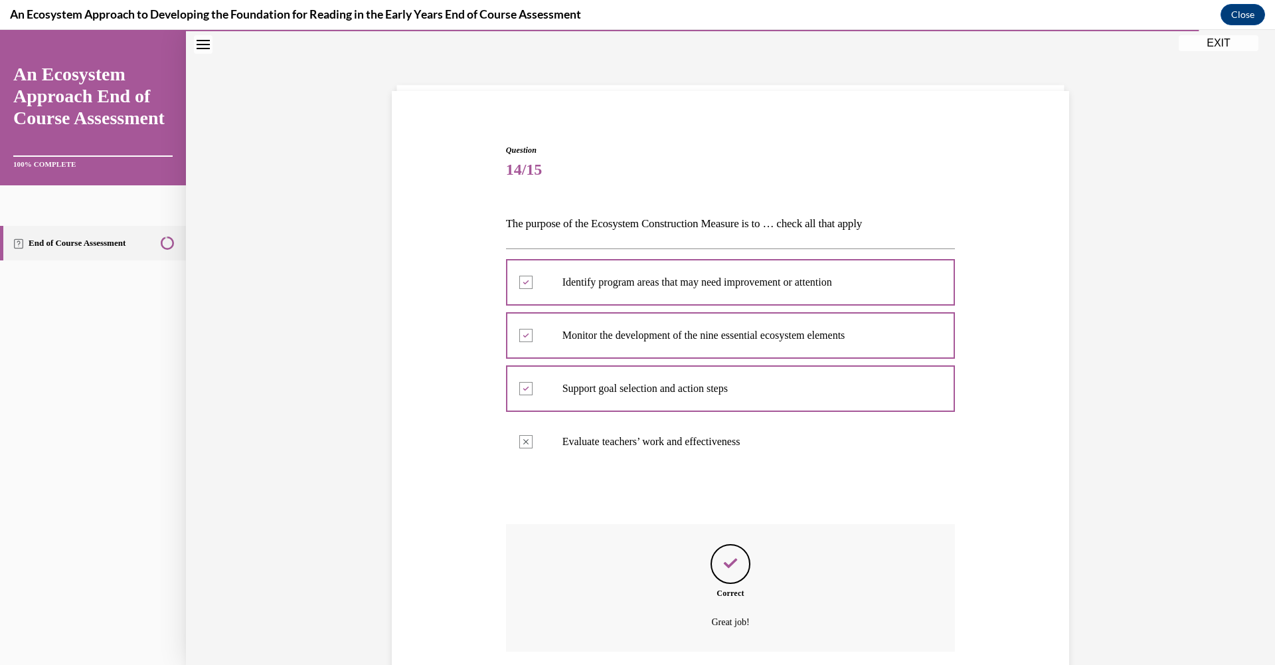
scroll to position [143, 0]
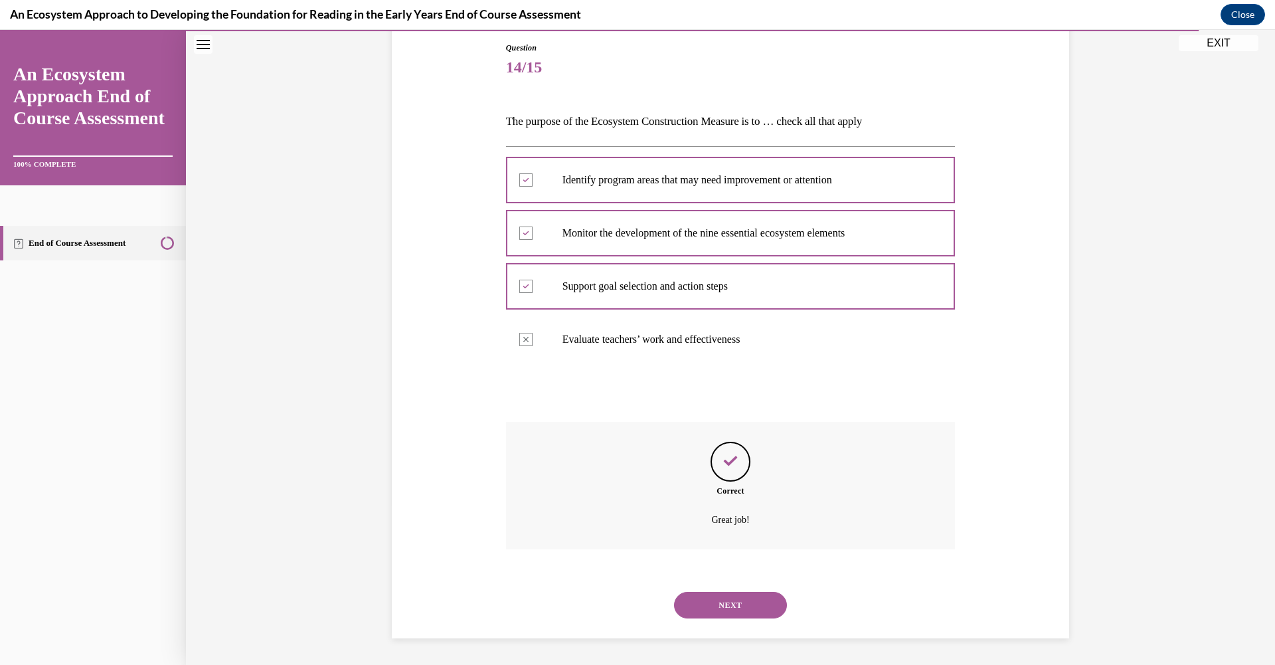
click at [738, 604] on button "NEXT" at bounding box center [730, 605] width 113 height 27
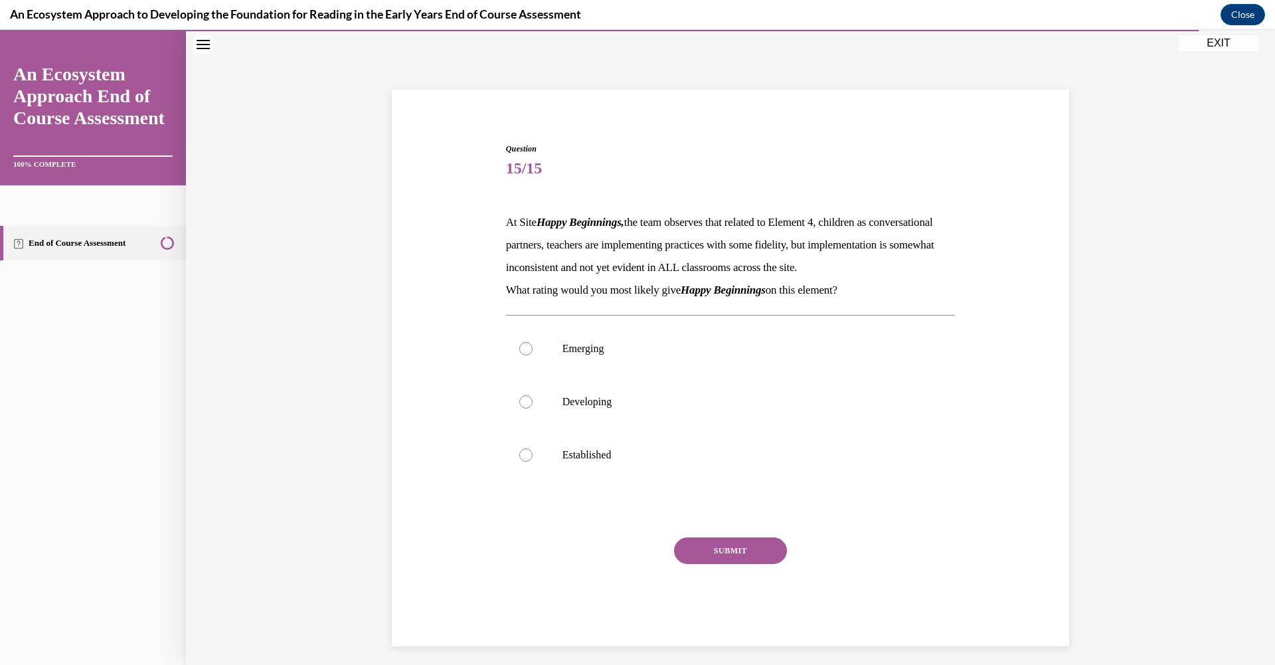
scroll to position [41, 0]
click at [513, 428] on label "Developing" at bounding box center [731, 403] width 450 height 53
click at [519, 410] on input "Developing" at bounding box center [525, 403] width 13 height 13
radio input "true"
click at [726, 565] on button "SUBMIT" at bounding box center [730, 552] width 113 height 27
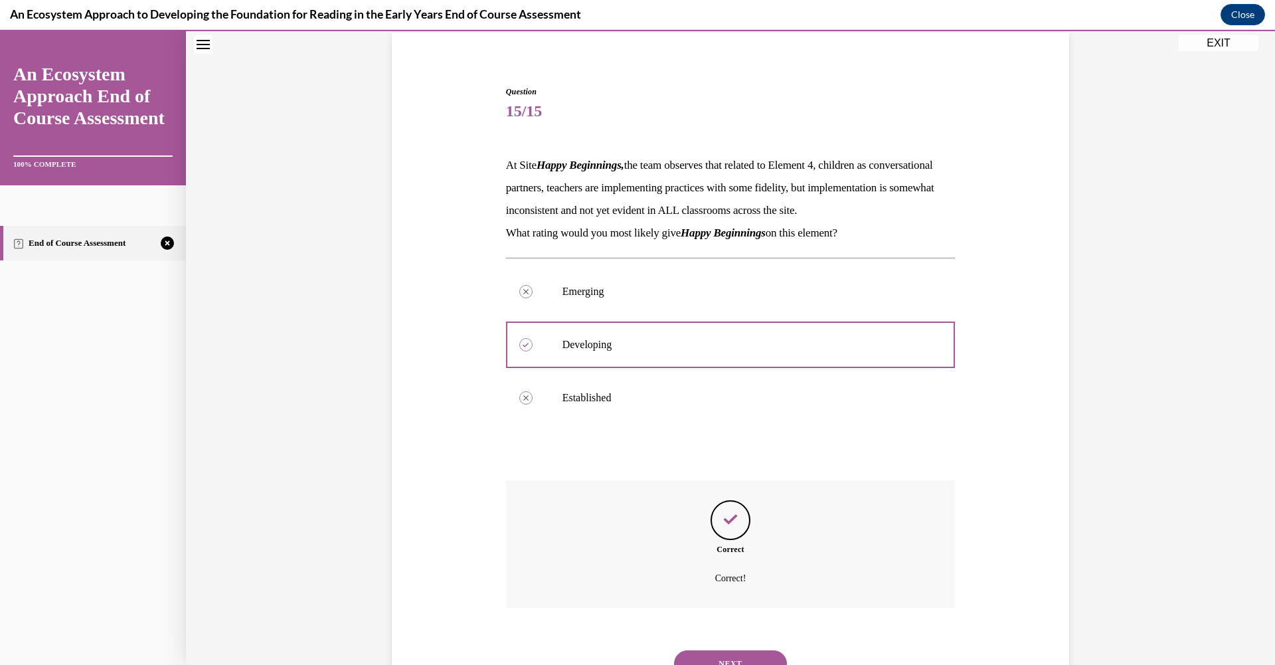
scroll to position [180, 0]
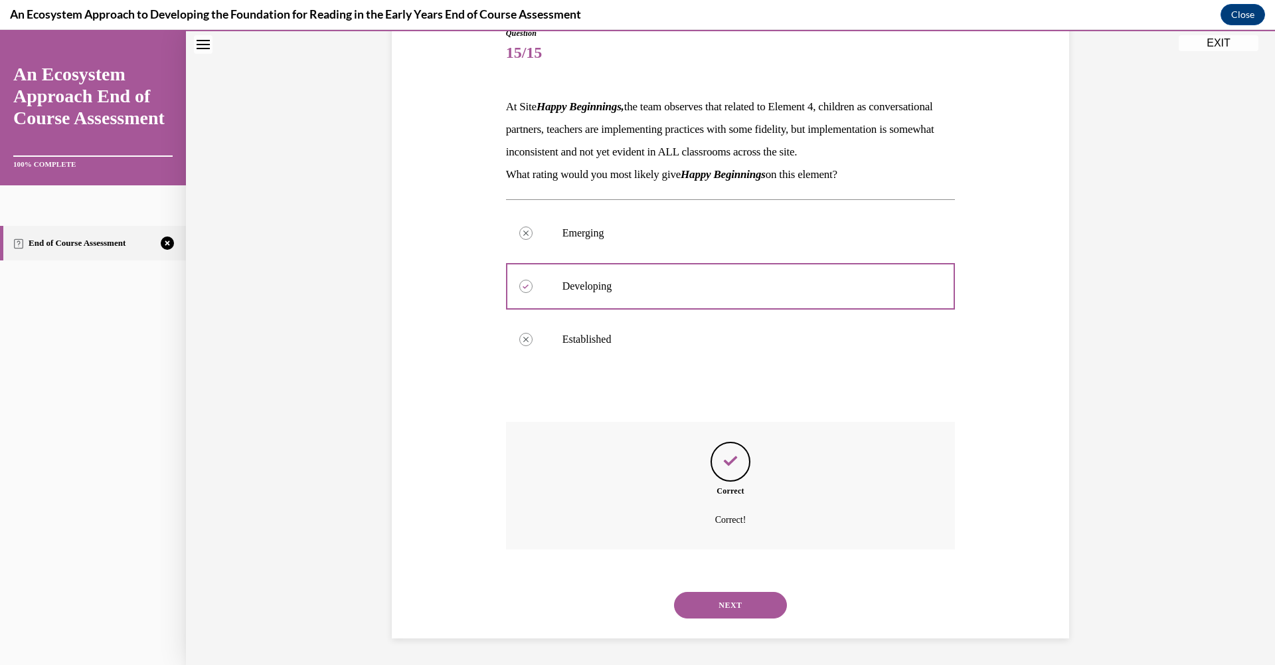
click at [721, 606] on button "NEXT" at bounding box center [730, 605] width 113 height 27
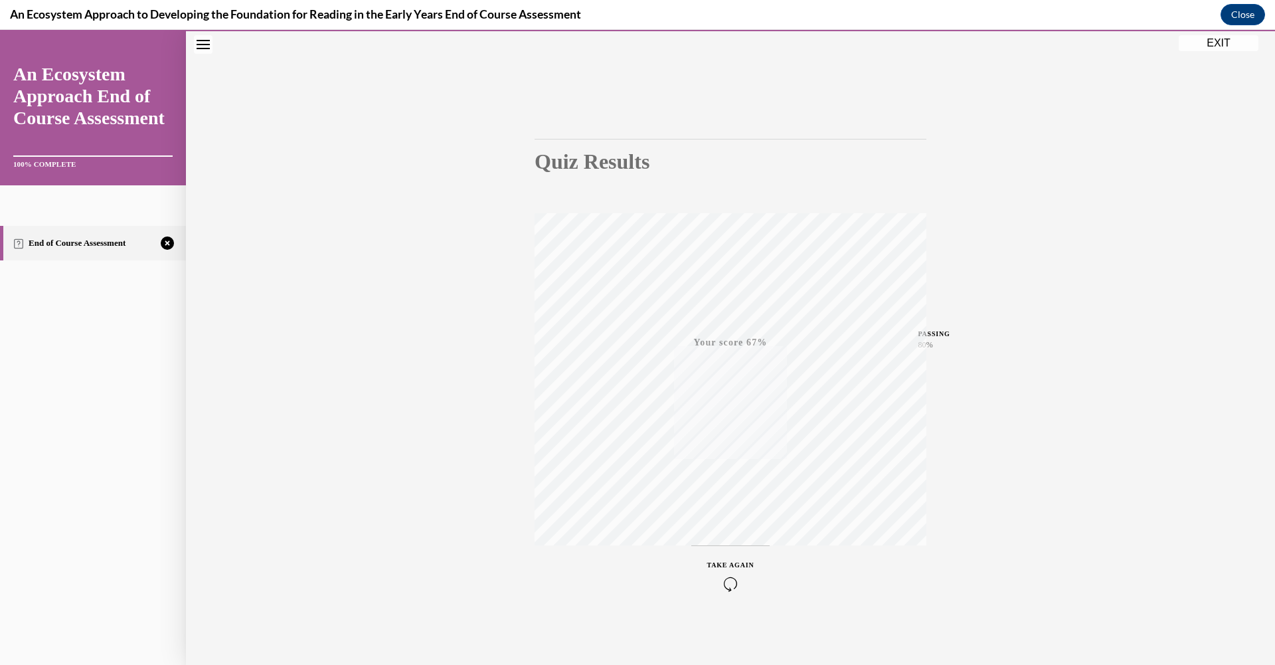
click at [730, 584] on icon "button" at bounding box center [730, 584] width 47 height 15
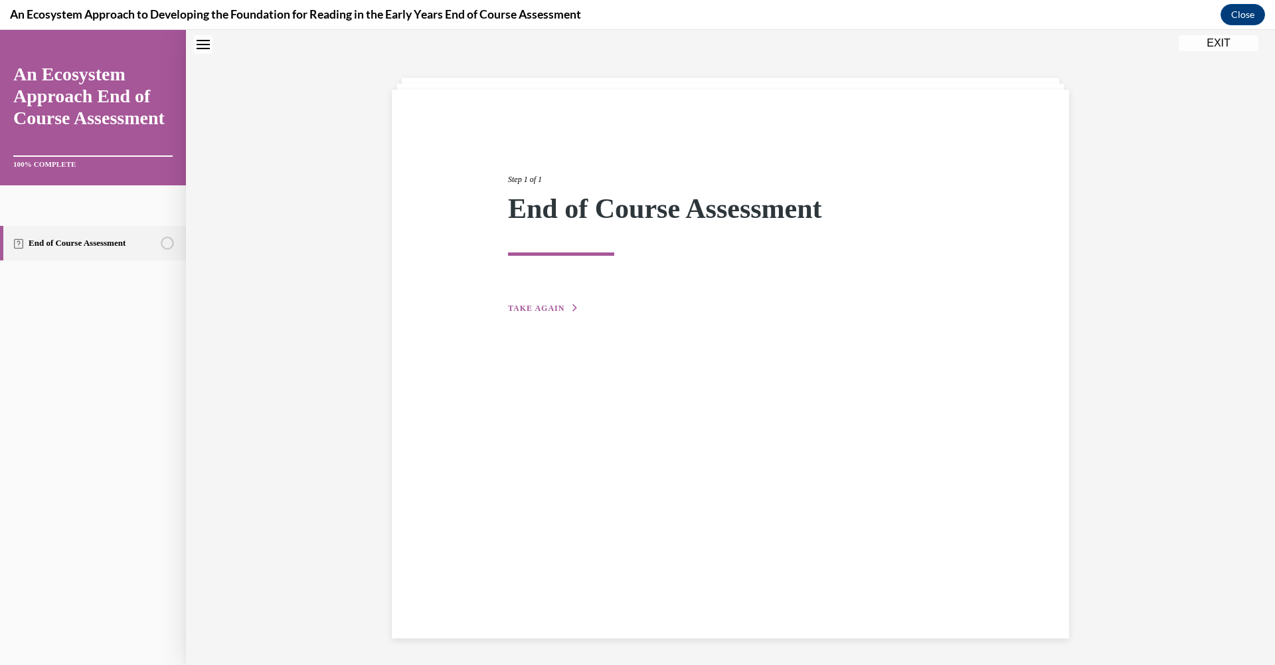
click at [537, 304] on span "TAKE AGAIN" at bounding box center [536, 308] width 56 height 9
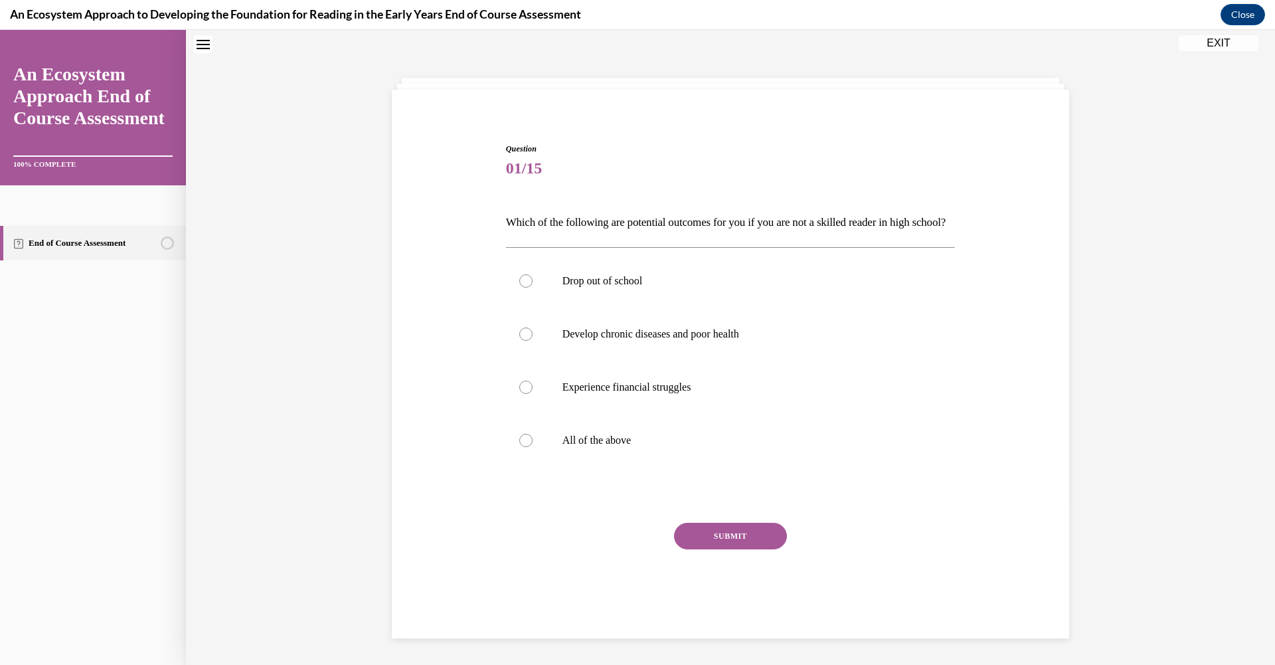
scroll to position [41, 0]
click at [519, 448] on div at bounding box center [525, 441] width 13 height 13
click at [519, 448] on input "All of the above" at bounding box center [525, 441] width 13 height 13
radio input "true"
click at [719, 551] on button "SUBMIT" at bounding box center [730, 537] width 113 height 27
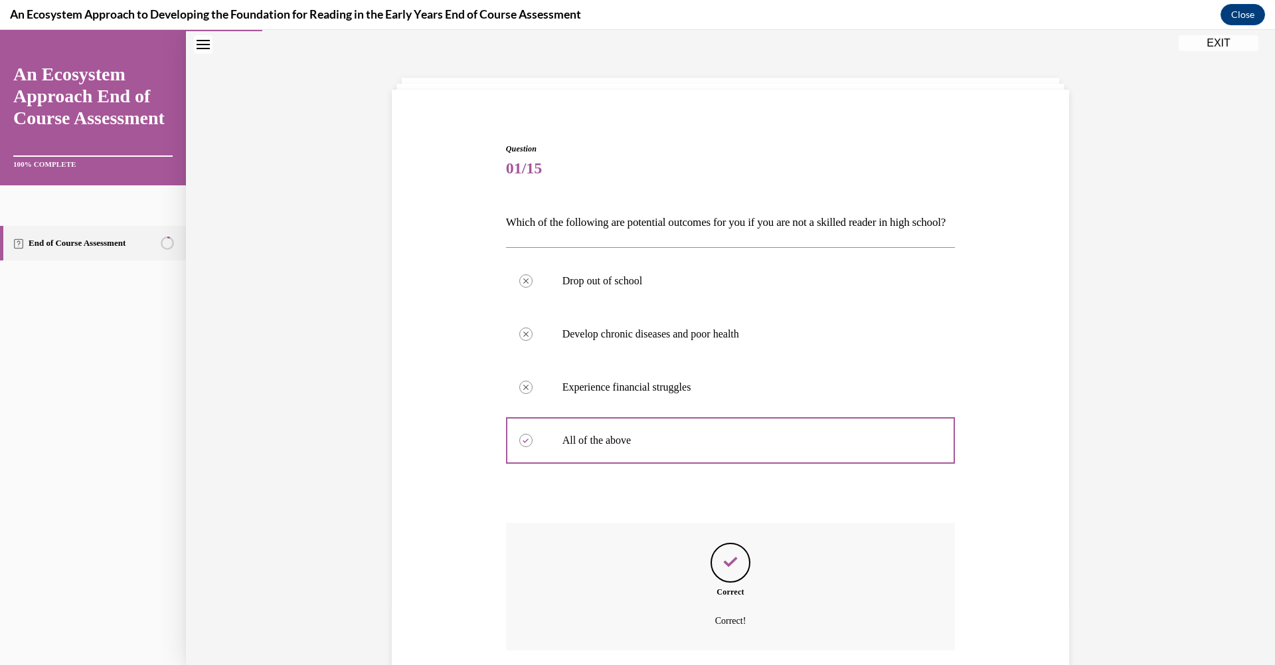
scroll to position [165, 0]
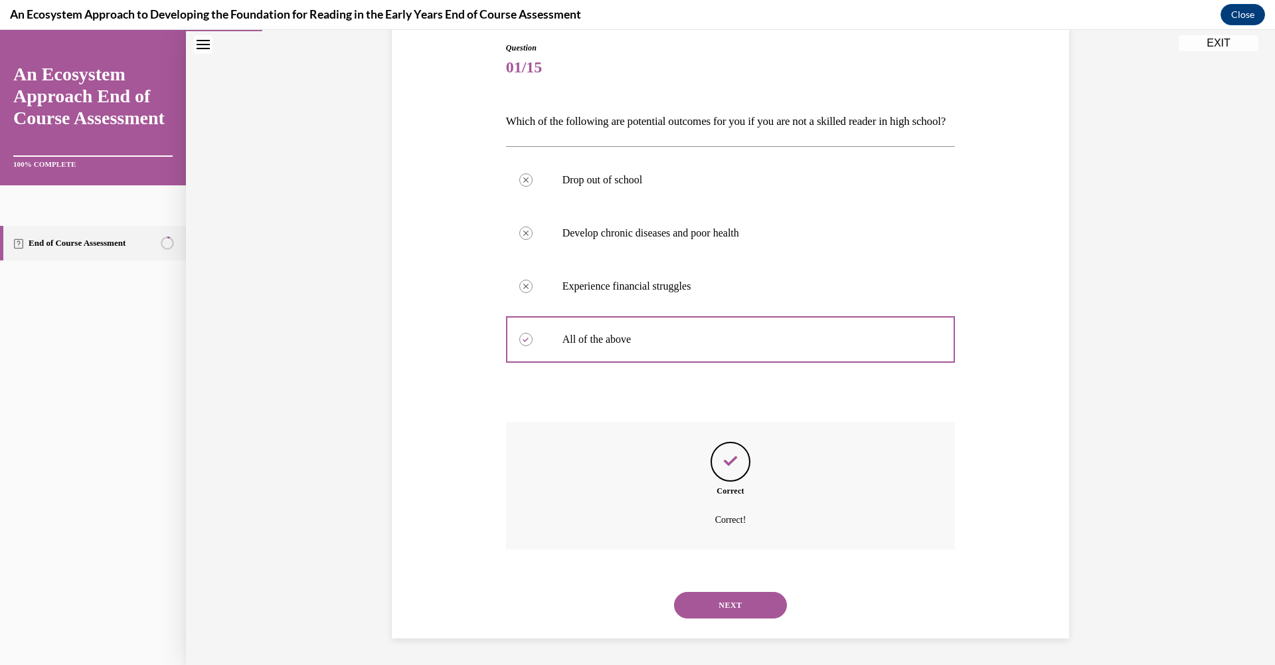
click at [752, 599] on button "NEXT" at bounding box center [730, 605] width 113 height 27
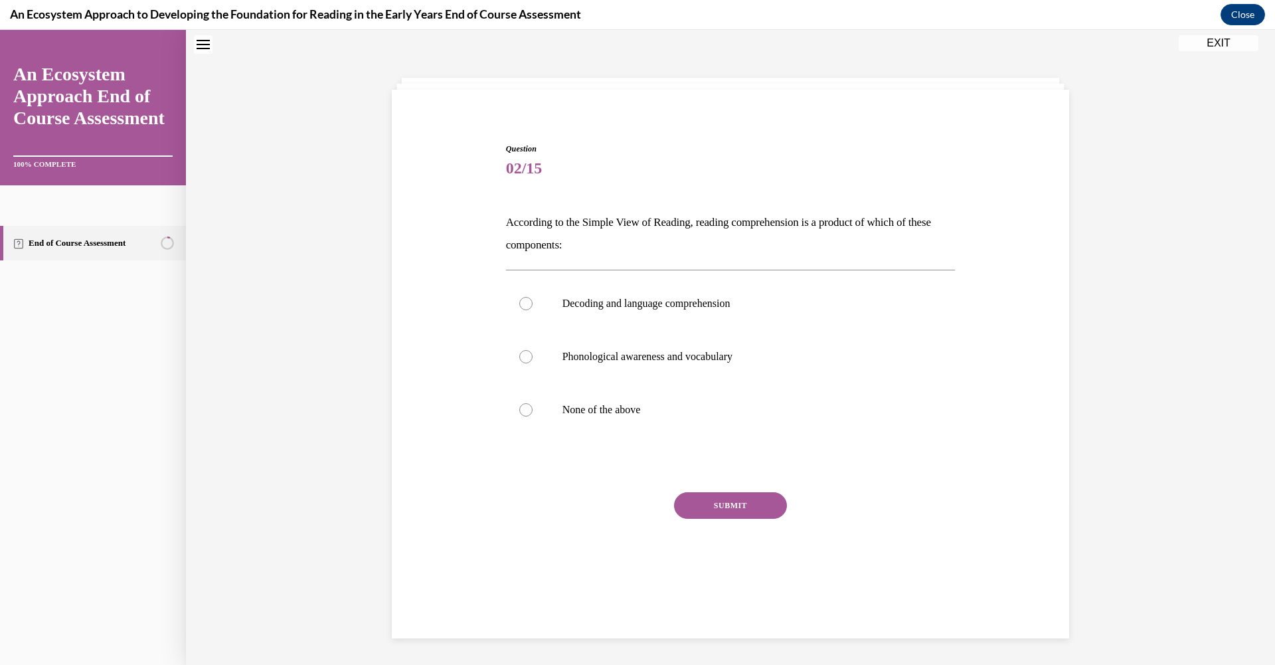
scroll to position [41, 0]
click at [519, 304] on div at bounding box center [525, 304] width 13 height 13
click at [519, 304] on input "Decoding and language comprehension" at bounding box center [525, 304] width 13 height 13
radio input "true"
click at [712, 503] on button "SUBMIT" at bounding box center [730, 506] width 113 height 27
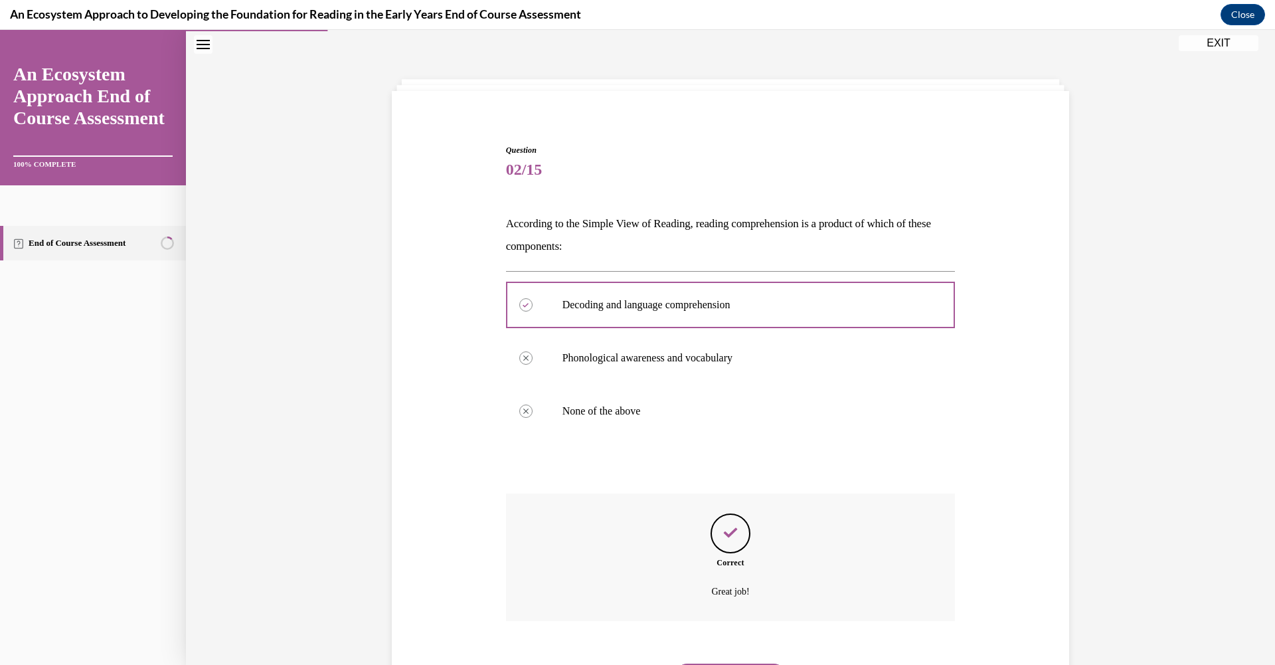
scroll to position [112, 0]
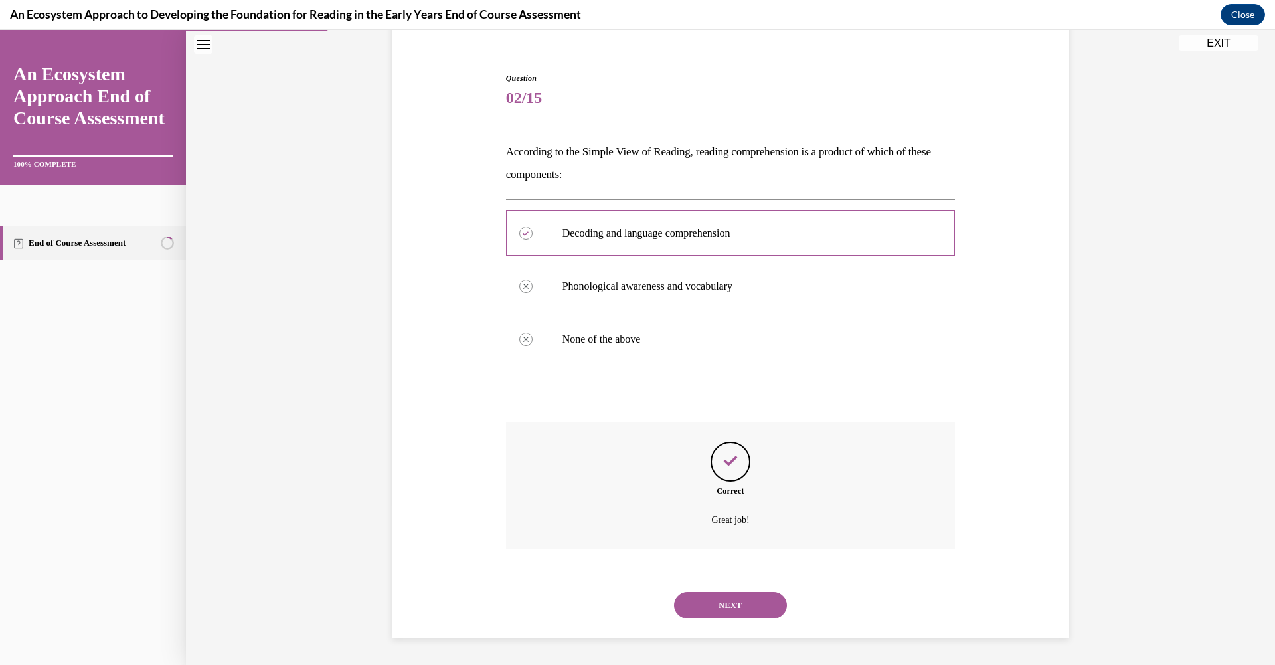
click at [712, 604] on button "NEXT" at bounding box center [730, 605] width 113 height 27
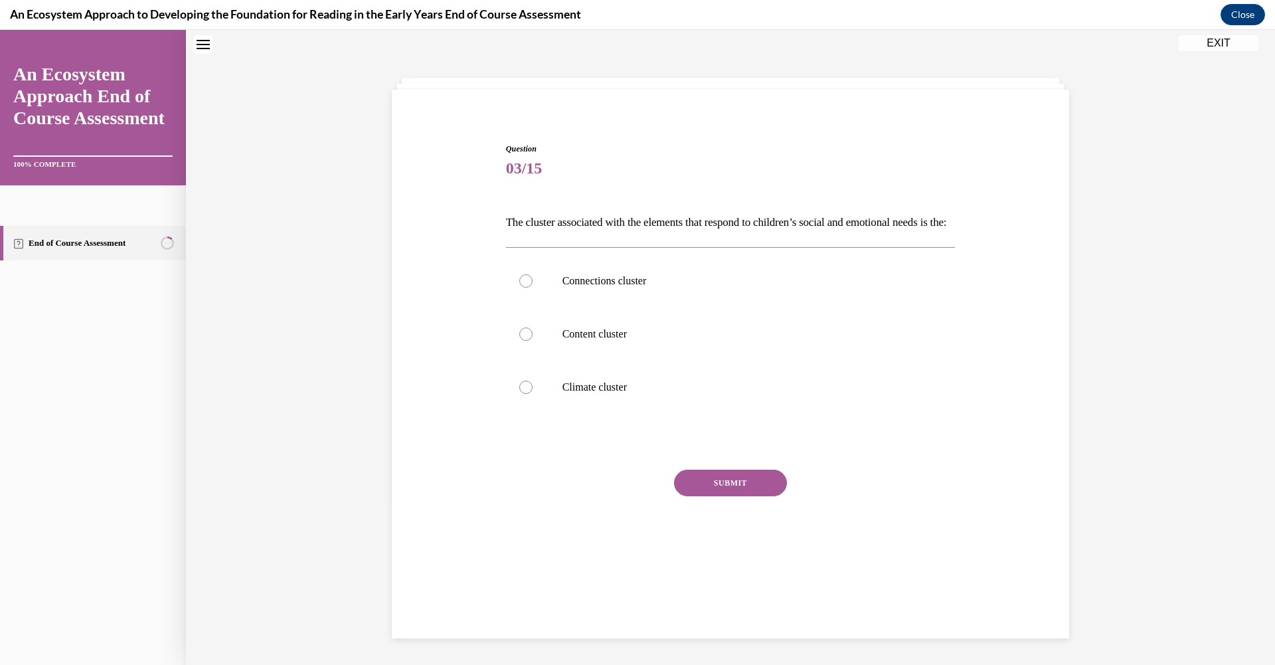
scroll to position [41, 0]
click at [523, 395] on div at bounding box center [525, 388] width 13 height 13
click at [523, 395] on input "Climate cluster" at bounding box center [525, 388] width 13 height 13
radio input "true"
click at [707, 497] on button "SUBMIT" at bounding box center [730, 484] width 113 height 27
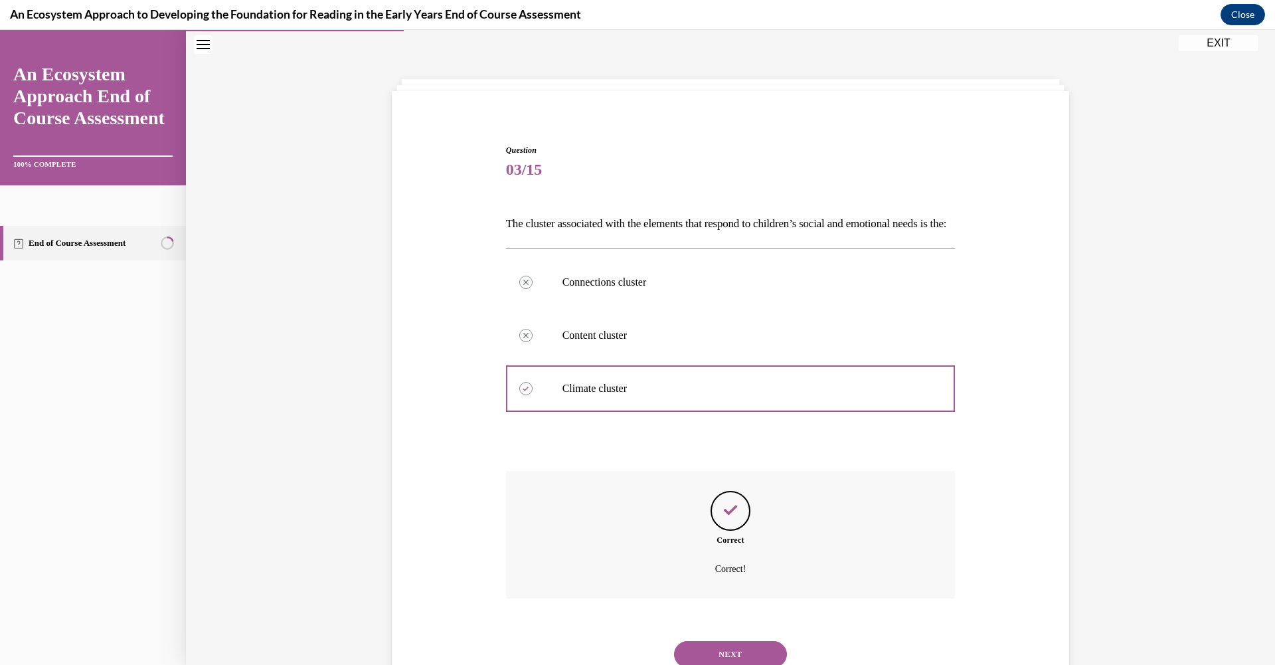
scroll to position [112, 0]
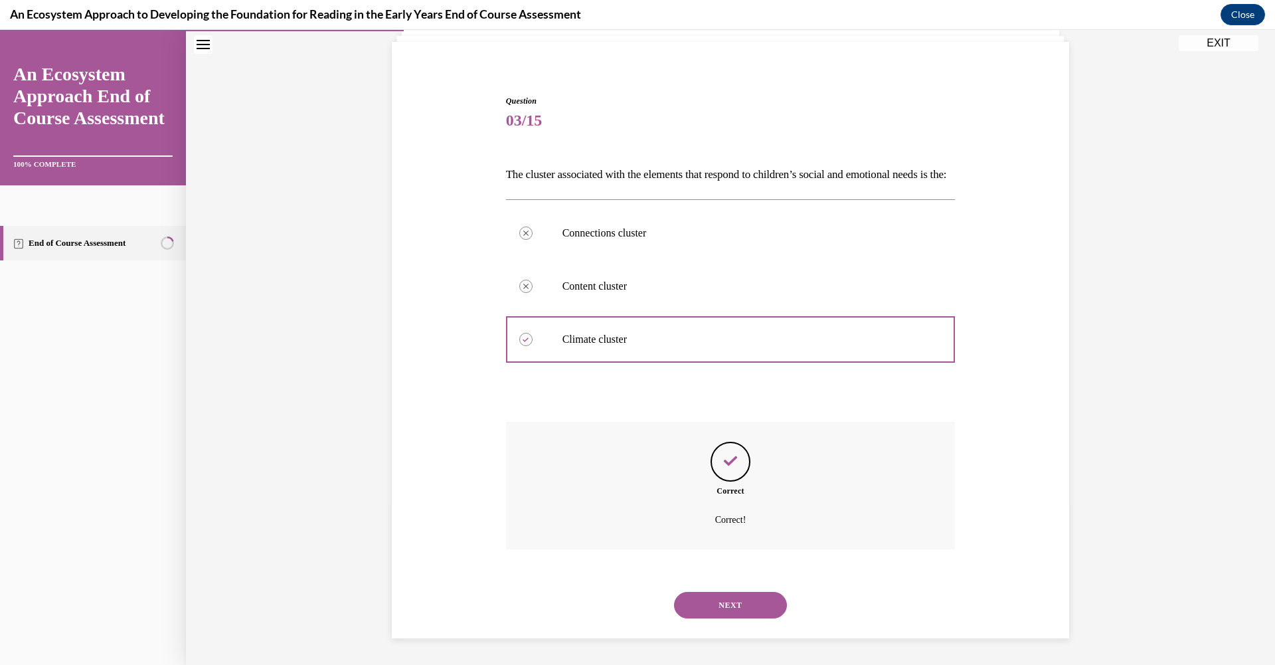
click at [743, 603] on button "NEXT" at bounding box center [730, 605] width 113 height 27
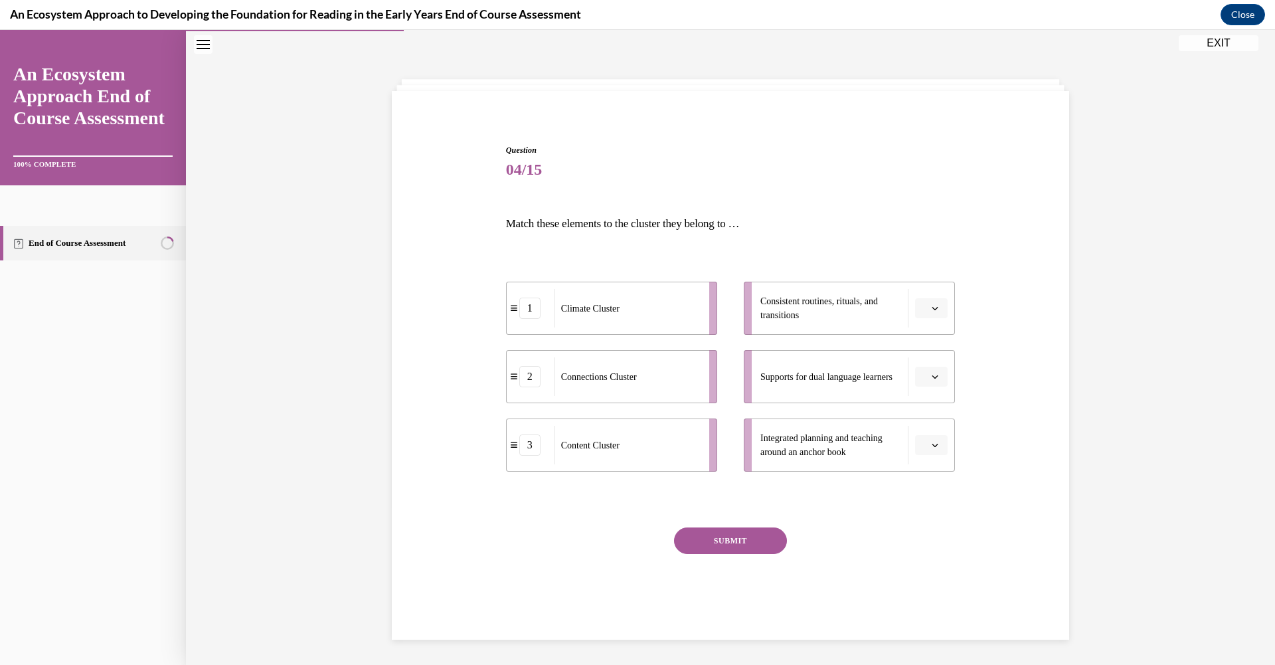
click at [927, 315] on button "button" at bounding box center [931, 308] width 33 height 20
click at [921, 361] on span "1" at bounding box center [921, 364] width 5 height 11
click at [924, 371] on button "button" at bounding box center [931, 377] width 33 height 20
click at [916, 454] on div "2" at bounding box center [925, 459] width 33 height 27
click at [931, 446] on span "button" at bounding box center [935, 444] width 9 height 9
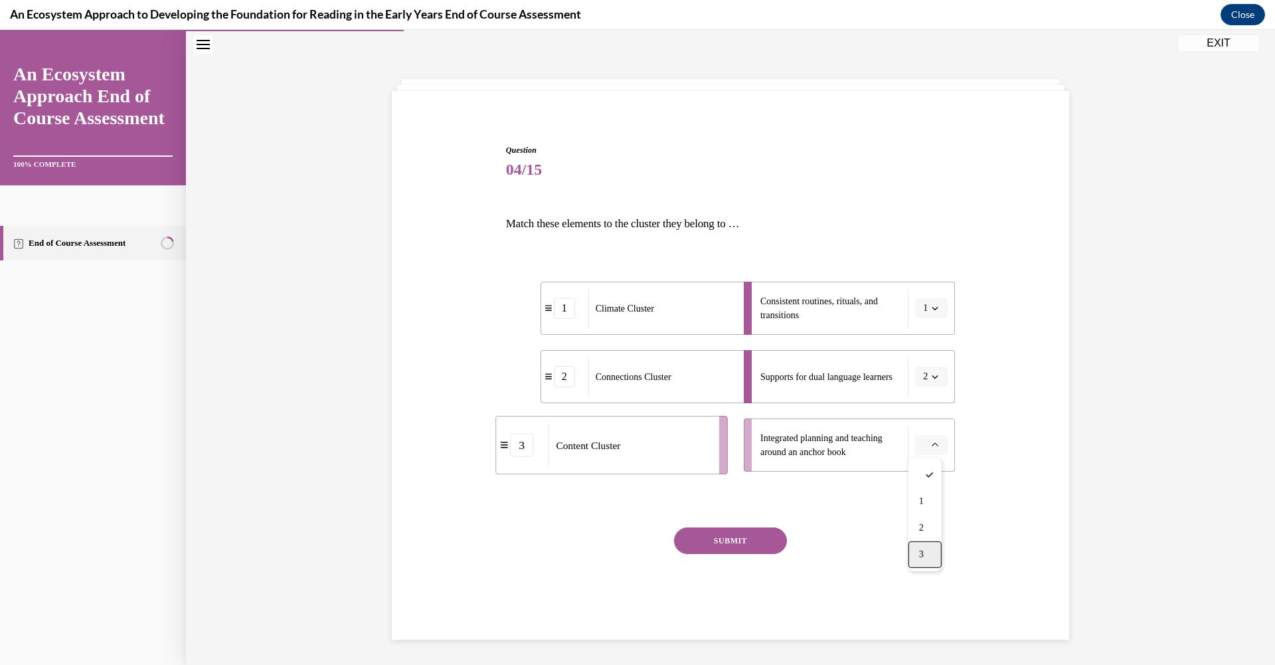
click at [919, 559] on span "3" at bounding box center [921, 554] width 5 height 11
click at [758, 540] on button "SUBMIT" at bounding box center [730, 540] width 113 height 27
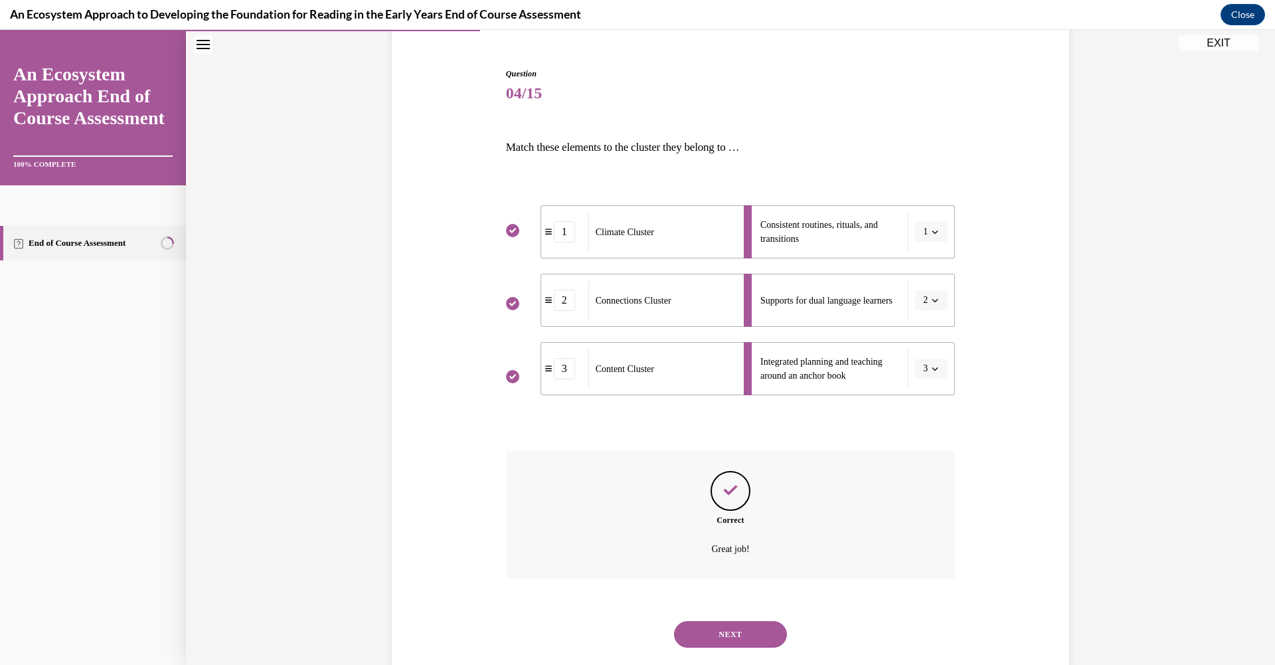
scroll to position [146, 0]
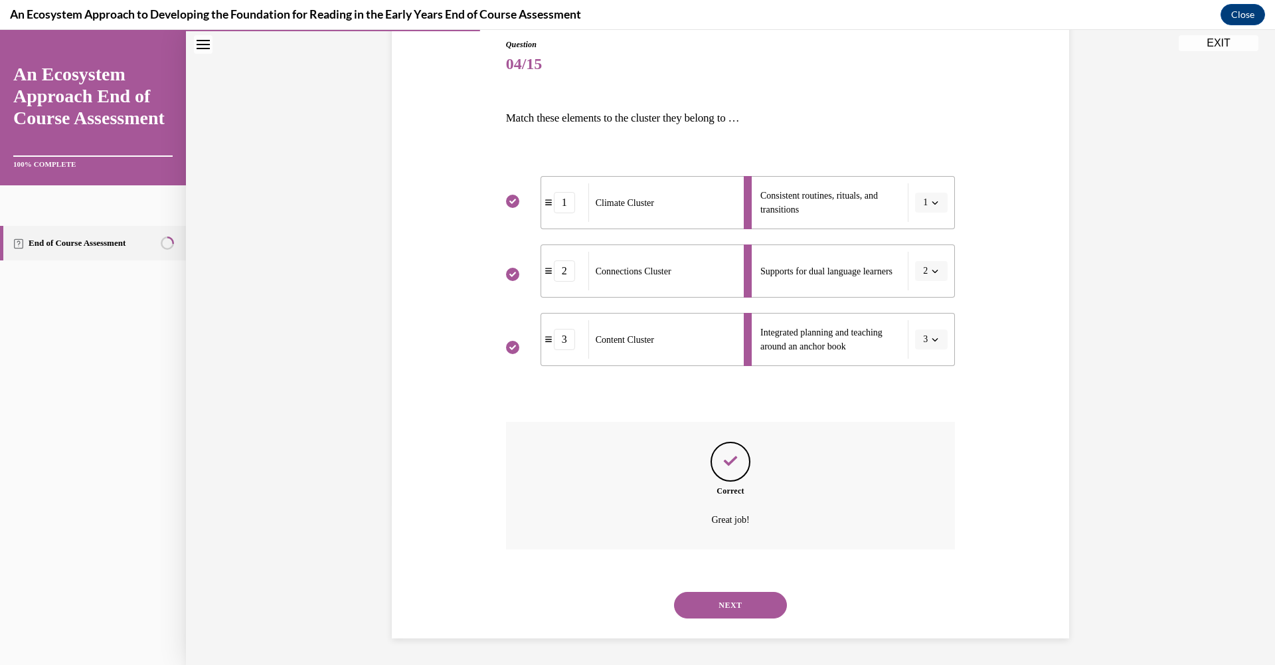
click at [729, 611] on button "NEXT" at bounding box center [730, 605] width 113 height 27
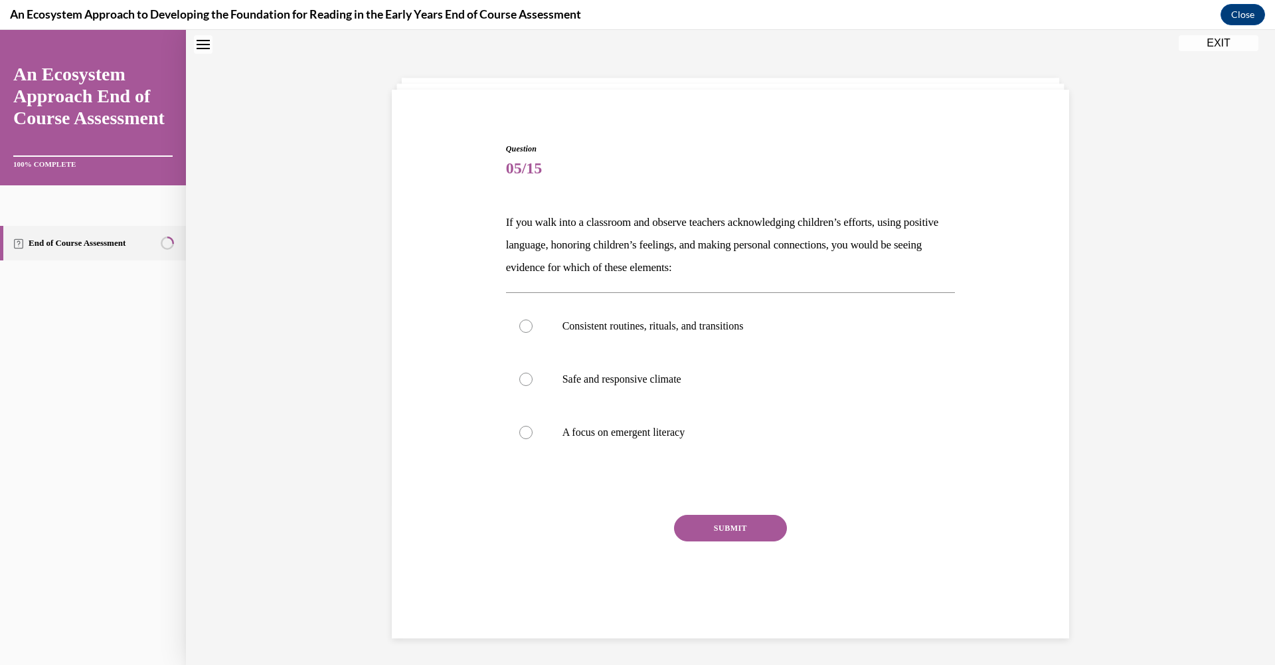
scroll to position [41, 0]
click at [522, 377] on div at bounding box center [525, 380] width 13 height 13
click at [522, 377] on input "Safe and responsive climate" at bounding box center [525, 380] width 13 height 13
radio input "true"
click at [524, 332] on div at bounding box center [525, 327] width 13 height 13
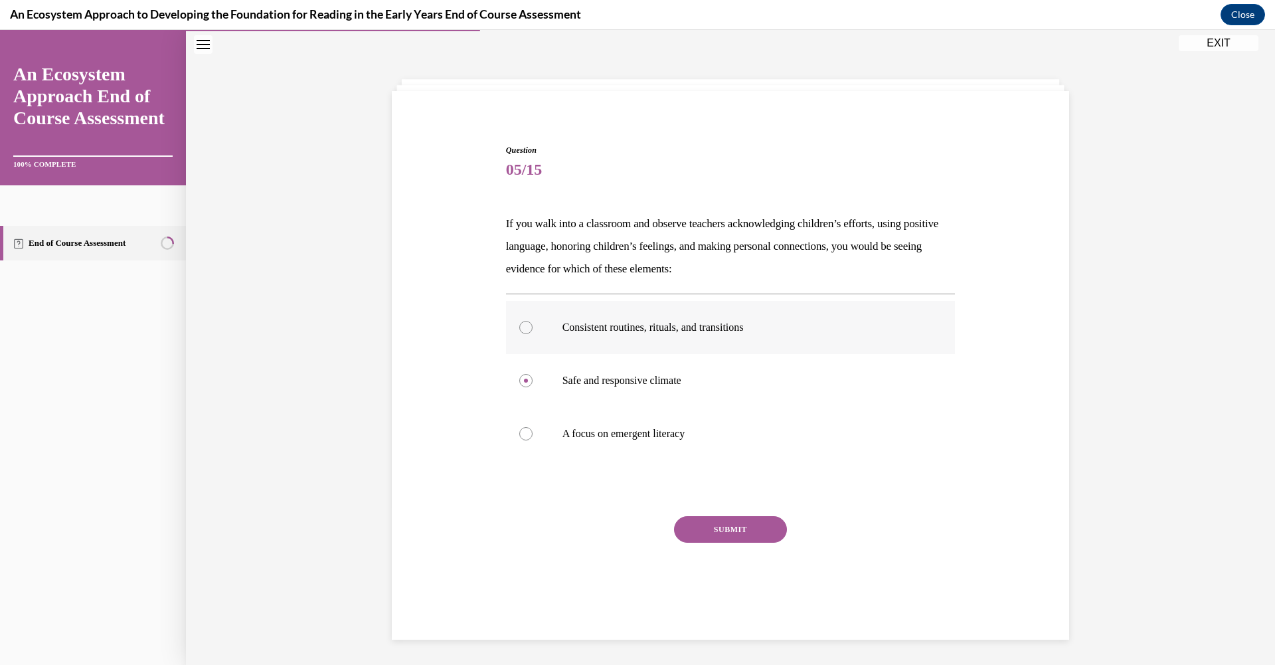
click at [524, 332] on input "Consistent routines, rituals, and transitions" at bounding box center [525, 327] width 13 height 13
radio input "true"
click at [519, 383] on div at bounding box center [525, 380] width 13 height 13
click at [519, 383] on input "Safe and responsive climate" at bounding box center [525, 380] width 13 height 13
radio input "true"
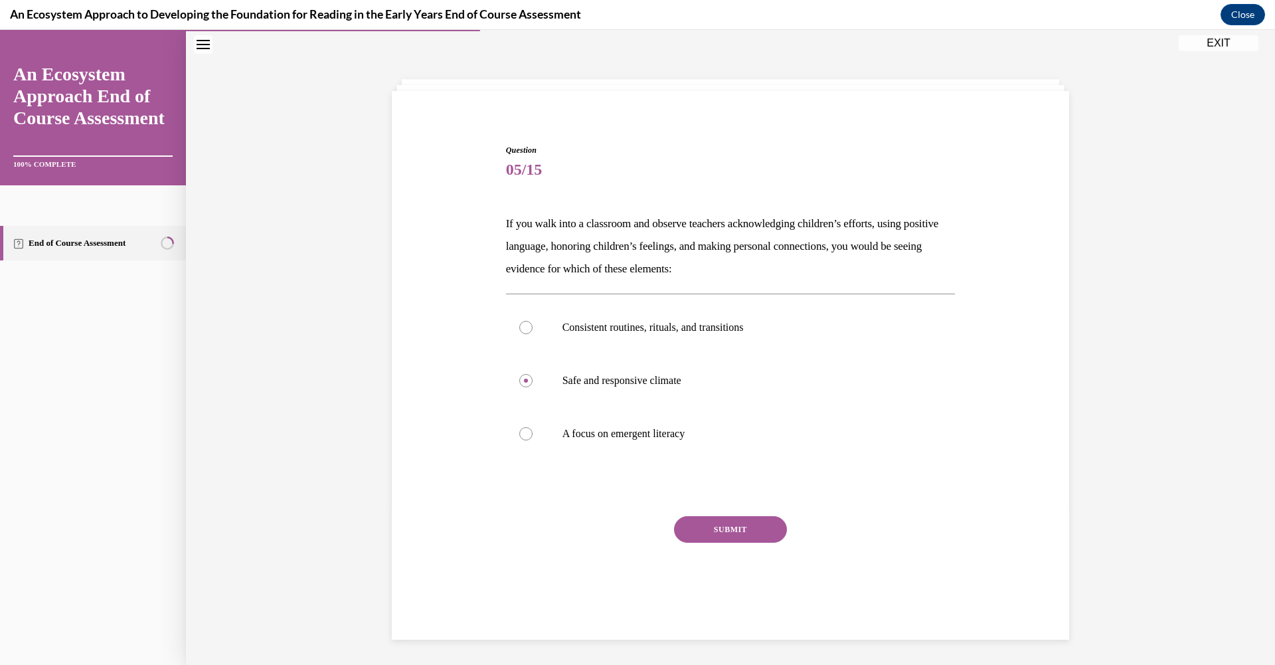
click at [692, 539] on button "SUBMIT" at bounding box center [730, 529] width 113 height 27
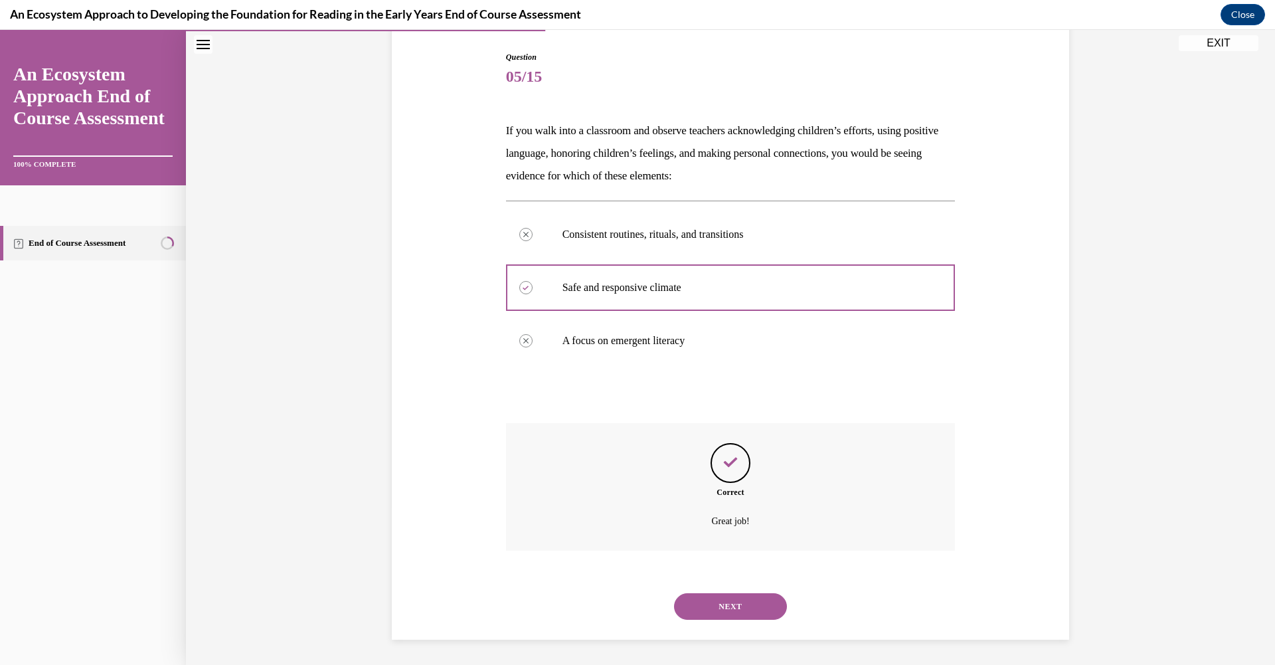
scroll to position [135, 0]
click at [691, 590] on div "NEXT" at bounding box center [731, 605] width 450 height 53
click at [756, 602] on button "NEXT" at bounding box center [730, 605] width 113 height 27
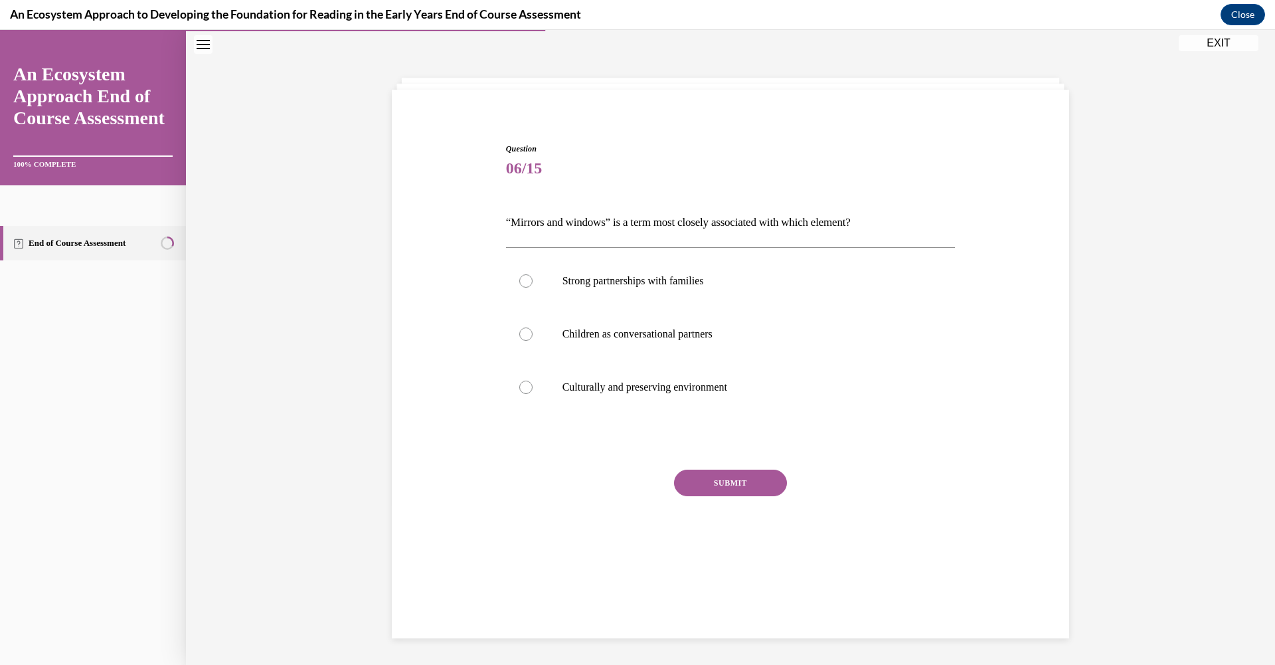
scroll to position [41, 0]
click at [519, 282] on div at bounding box center [525, 282] width 13 height 13
click at [519, 282] on input "Strong partnerships with families" at bounding box center [525, 282] width 13 height 13
radio input "true"
click at [724, 483] on button "SUBMIT" at bounding box center [730, 484] width 113 height 27
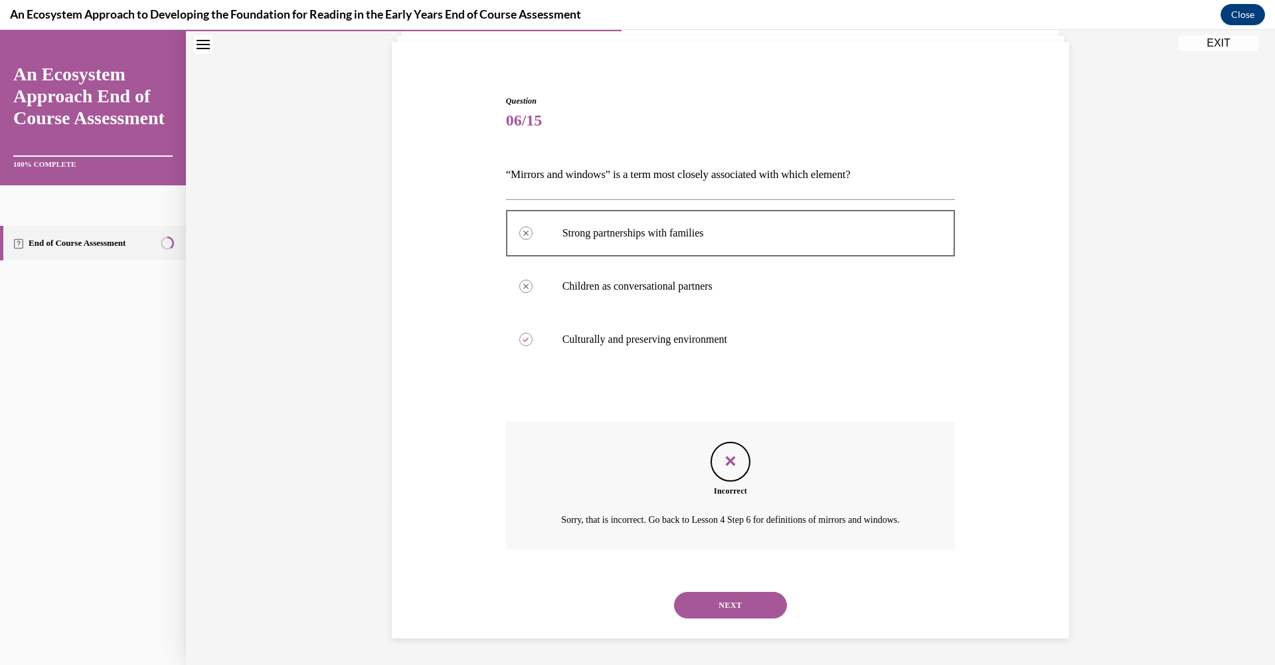
scroll to position [106, 0]
click at [719, 597] on button "NEXT" at bounding box center [730, 605] width 113 height 27
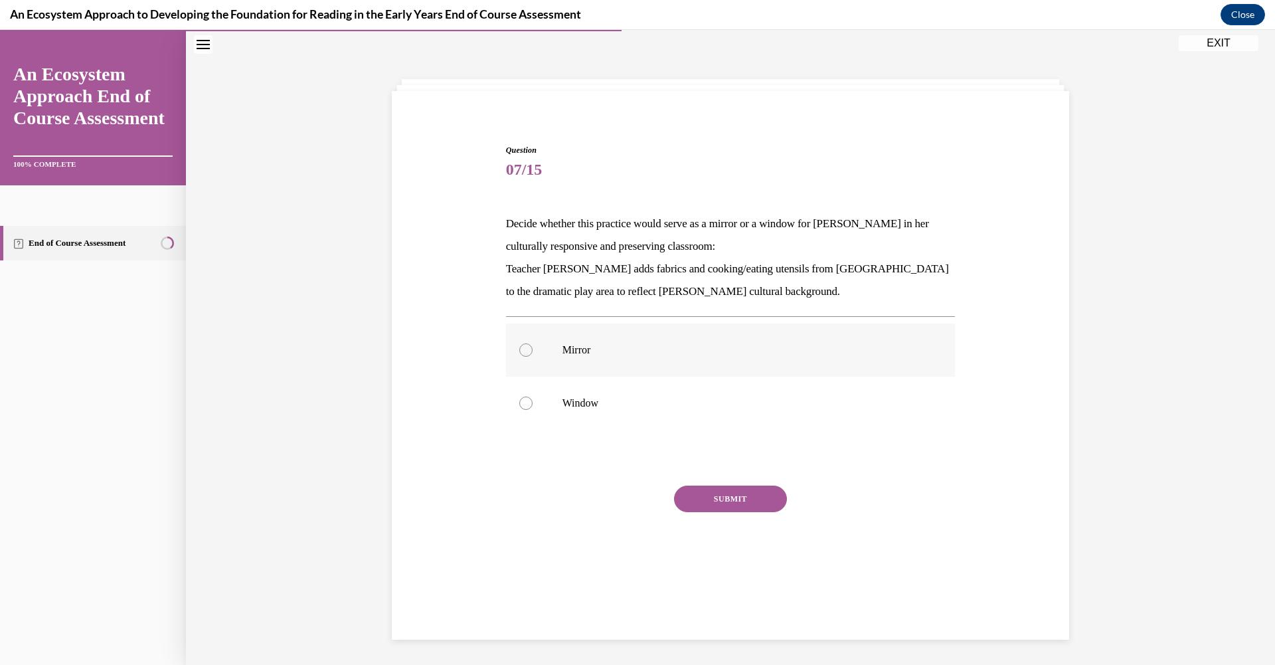
click at [519, 354] on div at bounding box center [525, 349] width 13 height 13
click at [519, 354] on input "Mirror" at bounding box center [525, 349] width 13 height 13
radio input "true"
click at [735, 494] on button "SUBMIT" at bounding box center [730, 499] width 113 height 27
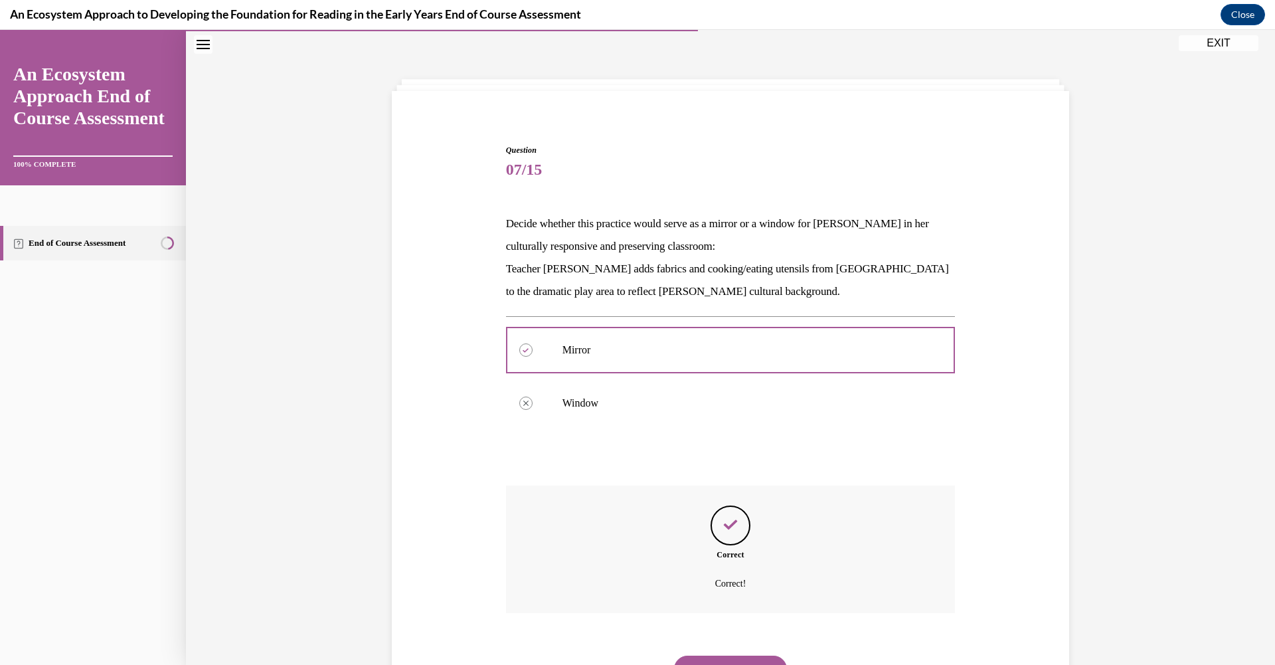
scroll to position [104, 0]
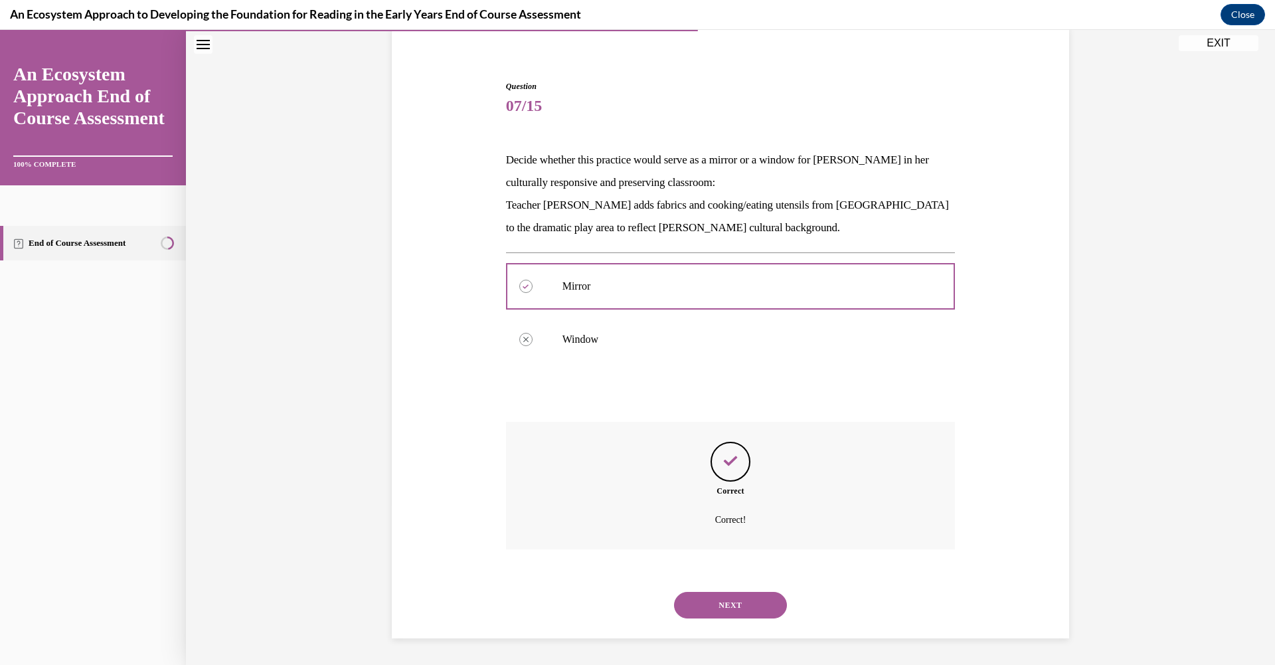
click at [711, 612] on button "NEXT" at bounding box center [730, 605] width 113 height 27
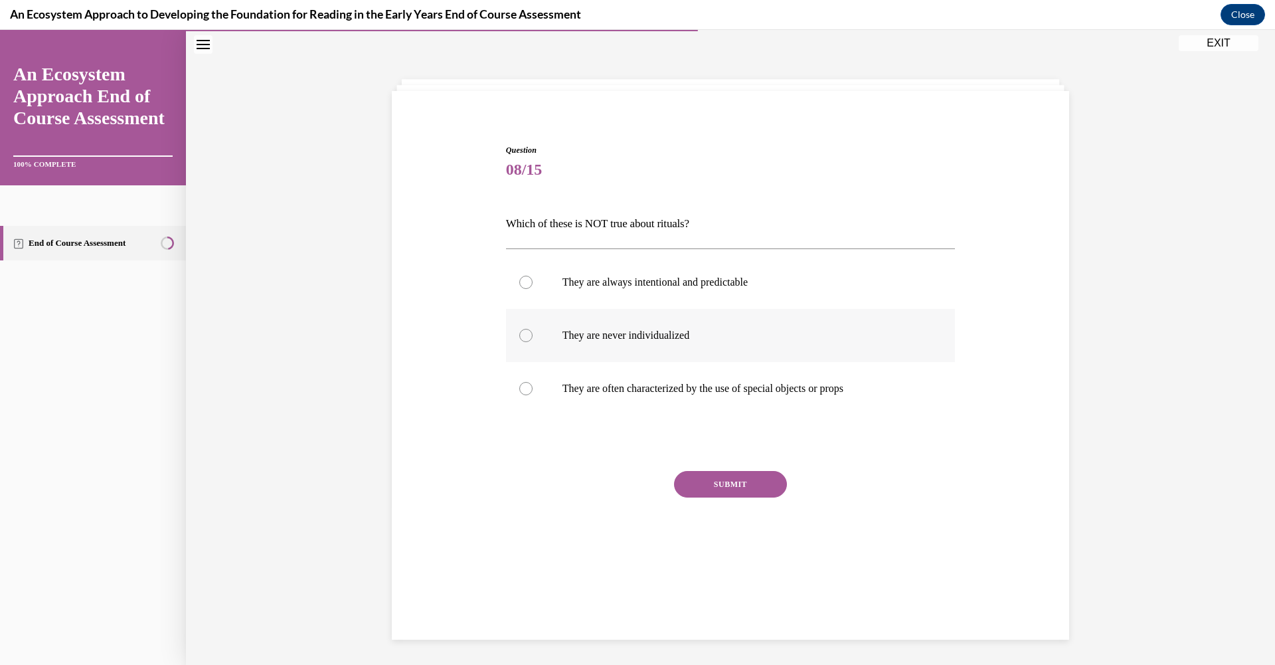
click at [523, 331] on div at bounding box center [525, 335] width 13 height 13
click at [523, 331] on input "They are never individualized" at bounding box center [525, 335] width 13 height 13
radio input "true"
click at [703, 488] on button "SUBMIT" at bounding box center [730, 484] width 113 height 27
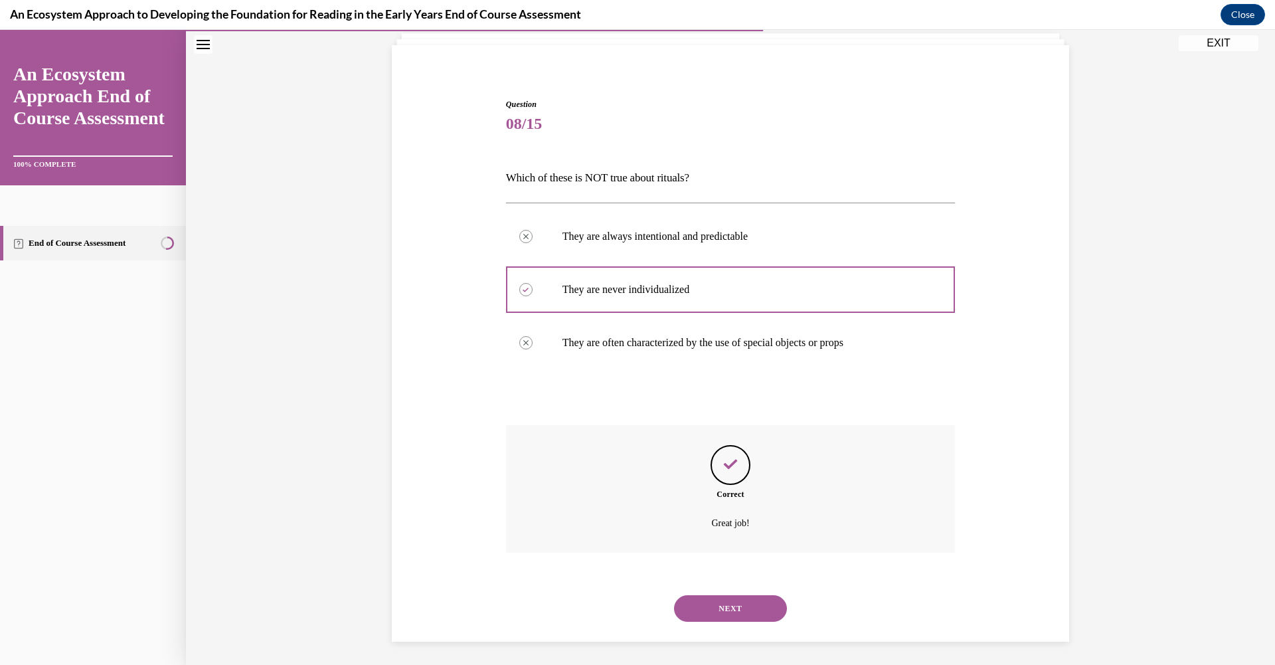
scroll to position [90, 0]
click at [718, 596] on button "NEXT" at bounding box center [730, 605] width 113 height 27
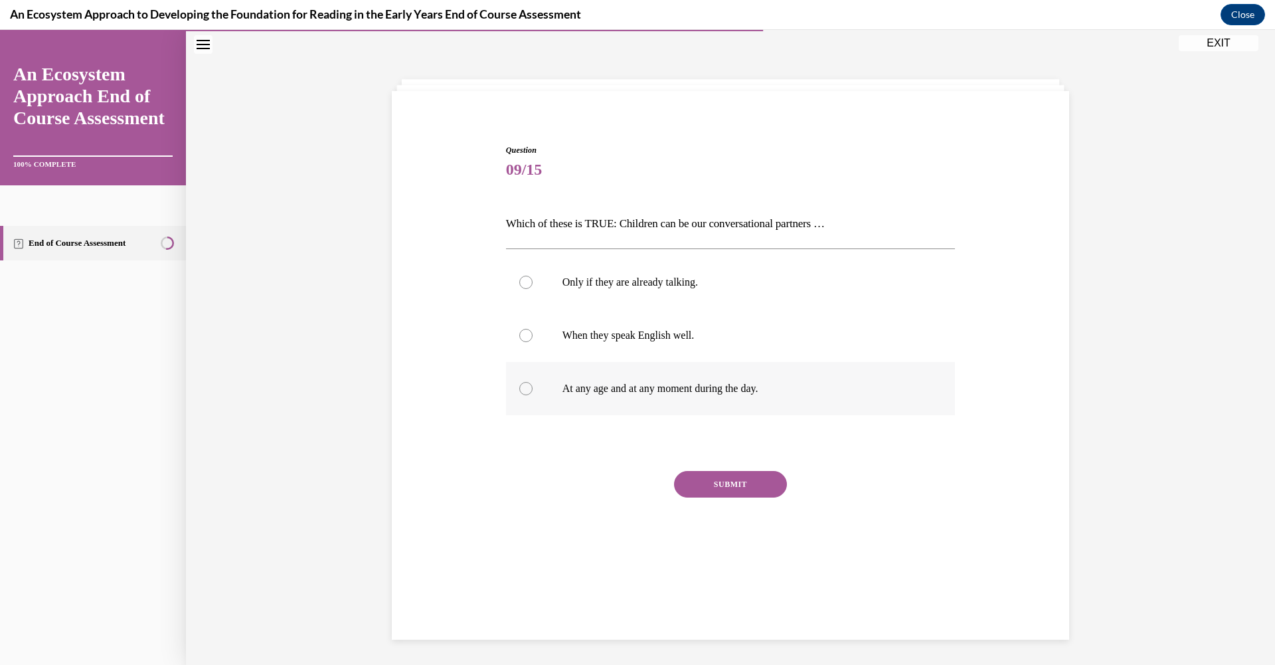
click at [523, 389] on div at bounding box center [525, 388] width 13 height 13
click at [523, 389] on input "At any age and at any moment during the day." at bounding box center [525, 388] width 13 height 13
radio input "true"
click at [708, 493] on button "SUBMIT" at bounding box center [730, 484] width 113 height 27
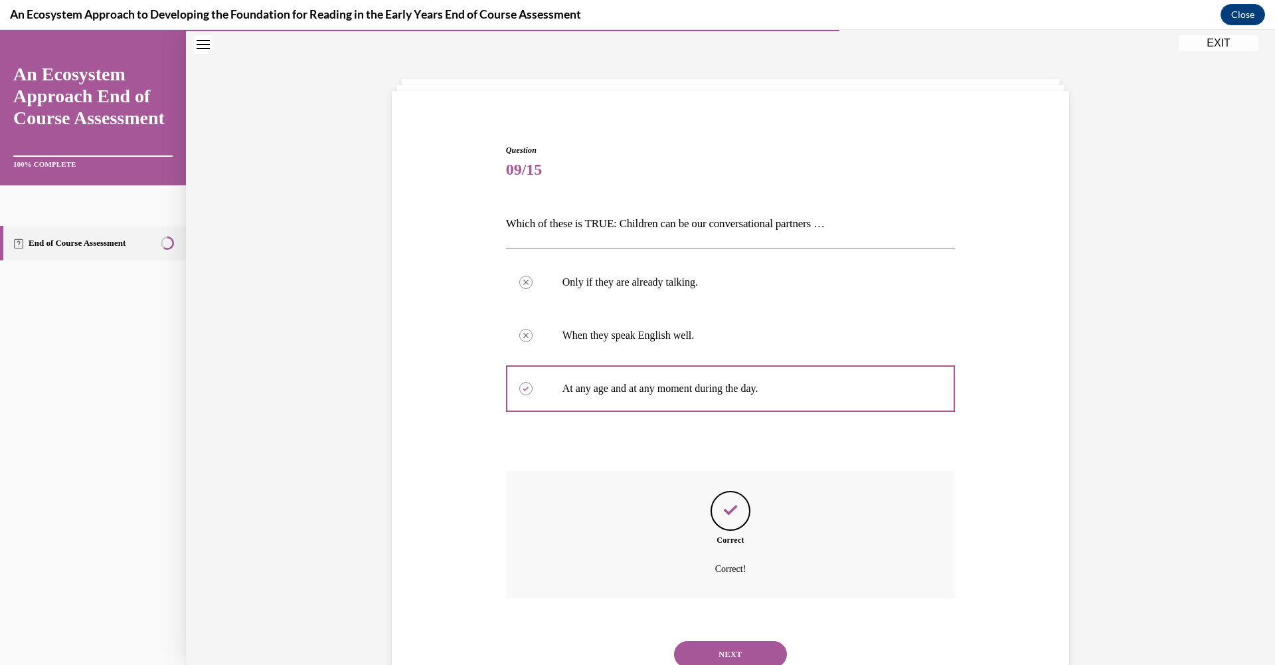
scroll to position [90, 0]
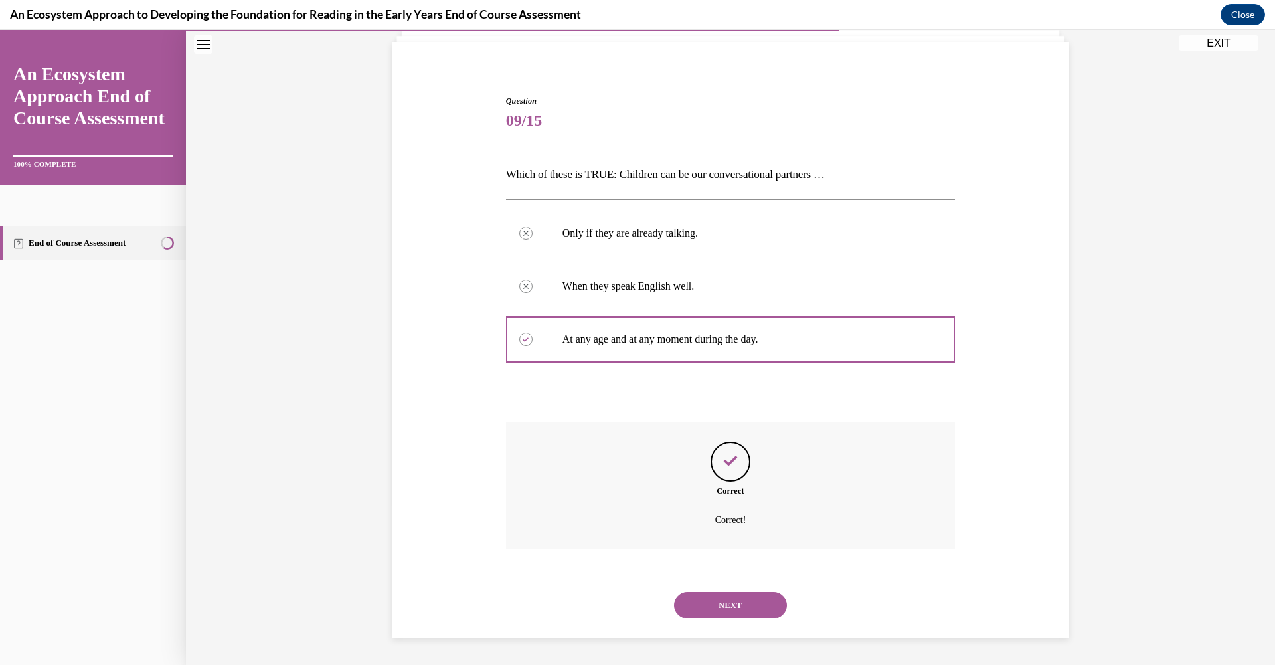
click at [713, 606] on button "NEXT" at bounding box center [730, 605] width 113 height 27
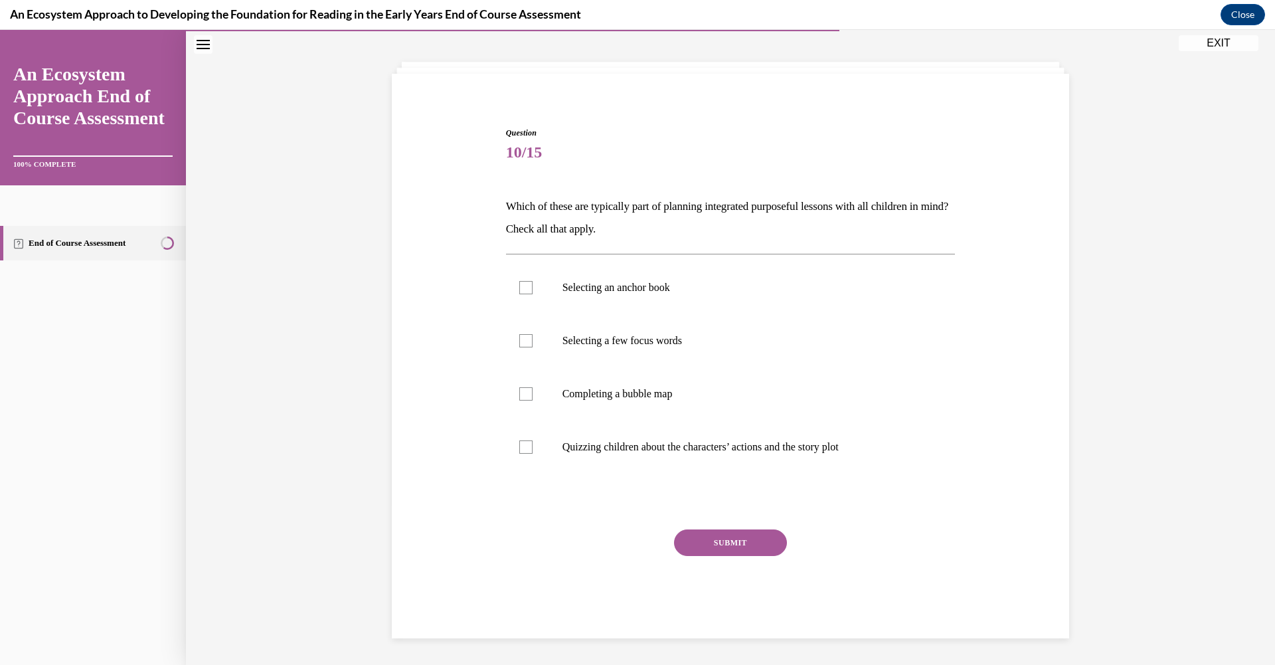
scroll to position [41, 0]
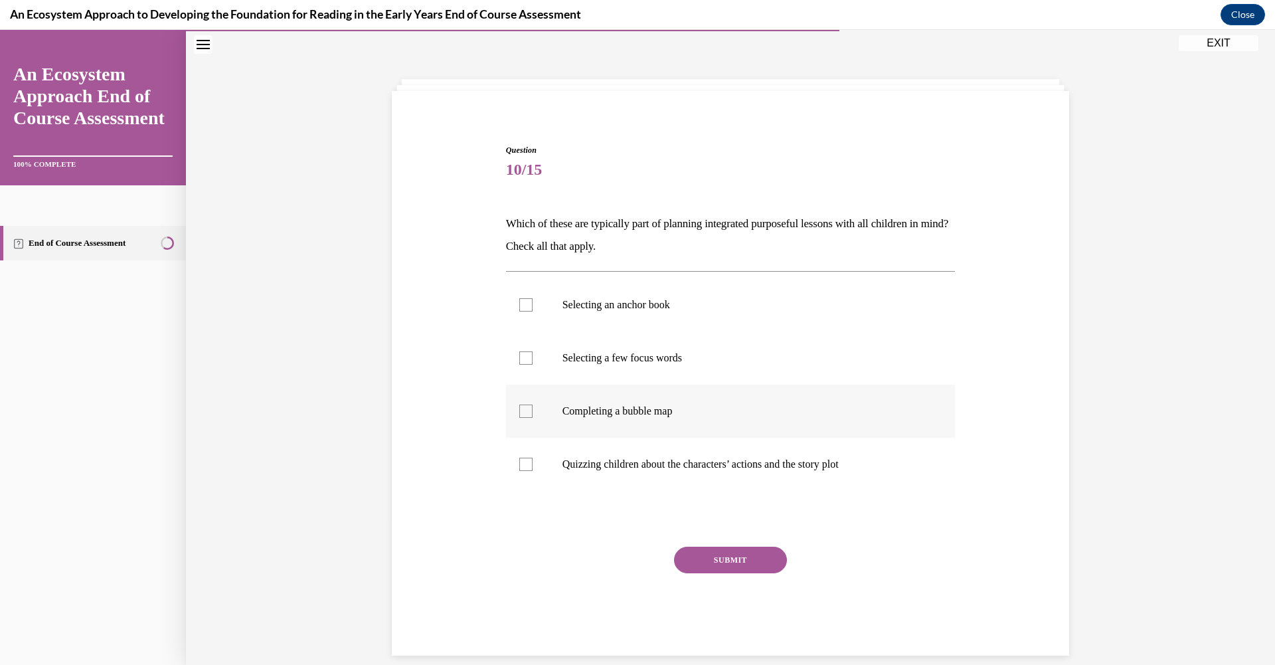
click at [523, 413] on div at bounding box center [525, 410] width 13 height 13
click at [523, 413] on input "Completing a bubble map" at bounding box center [525, 410] width 13 height 13
checkbox input "true"
click at [519, 354] on div at bounding box center [525, 357] width 13 height 13
click at [519, 354] on input "Selecting a few focus words" at bounding box center [525, 357] width 13 height 13
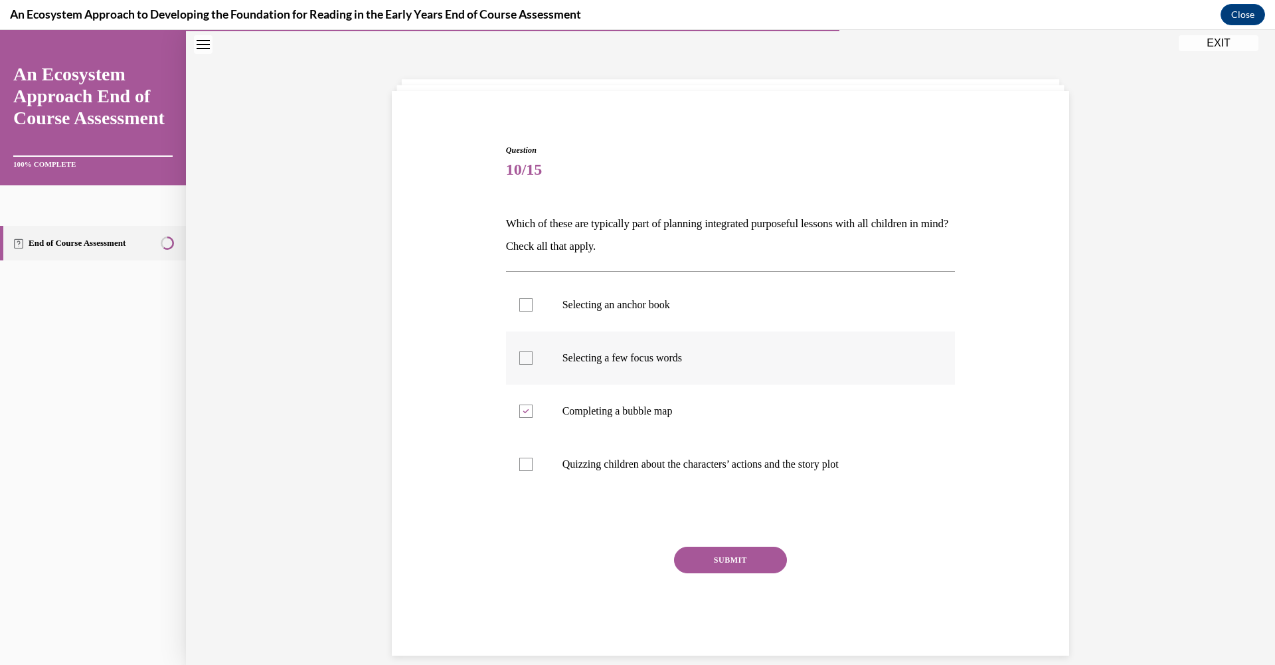
checkbox input "true"
click at [521, 299] on div at bounding box center [525, 304] width 13 height 13
click at [521, 299] on input "Selecting an anchor book" at bounding box center [525, 304] width 13 height 13
checkbox input "true"
click at [687, 565] on button "SUBMIT" at bounding box center [730, 560] width 113 height 27
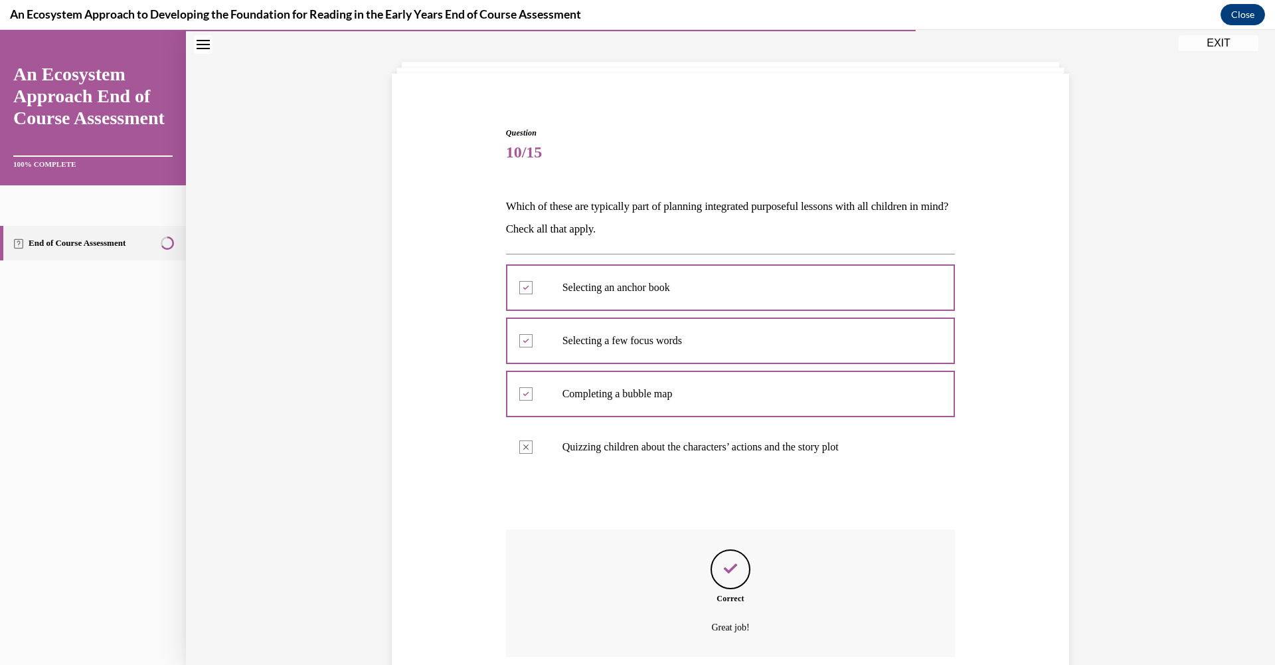
scroll to position [165, 0]
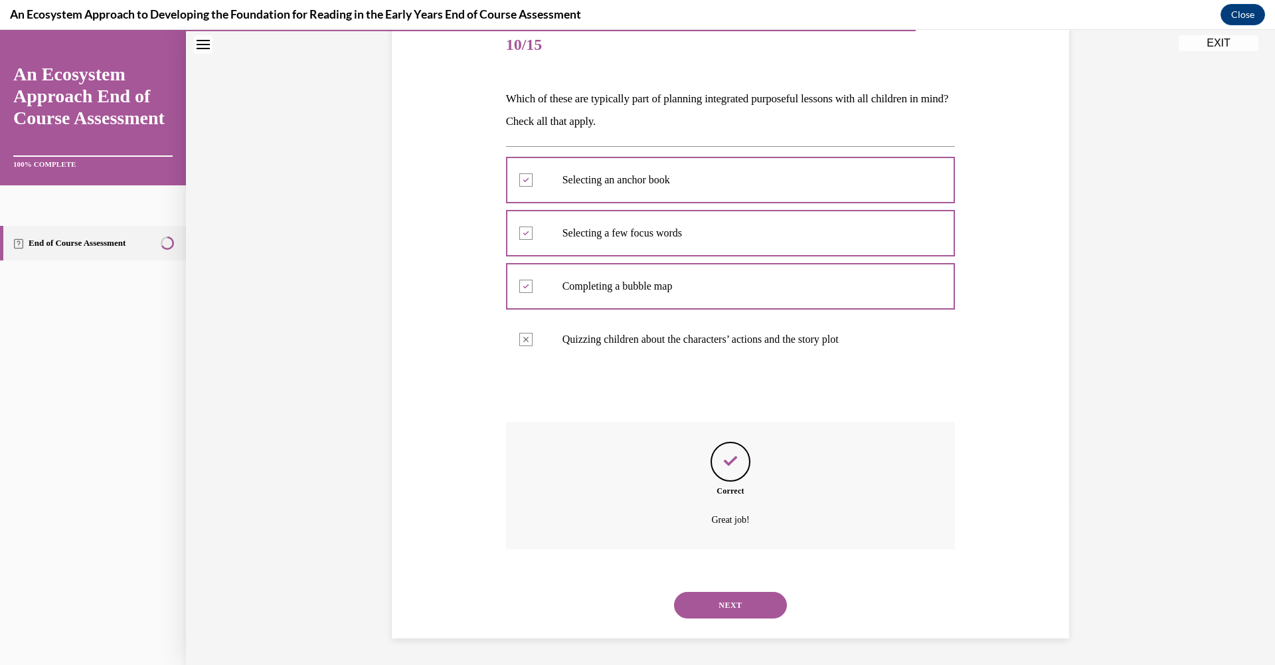
click at [721, 599] on button "NEXT" at bounding box center [730, 605] width 113 height 27
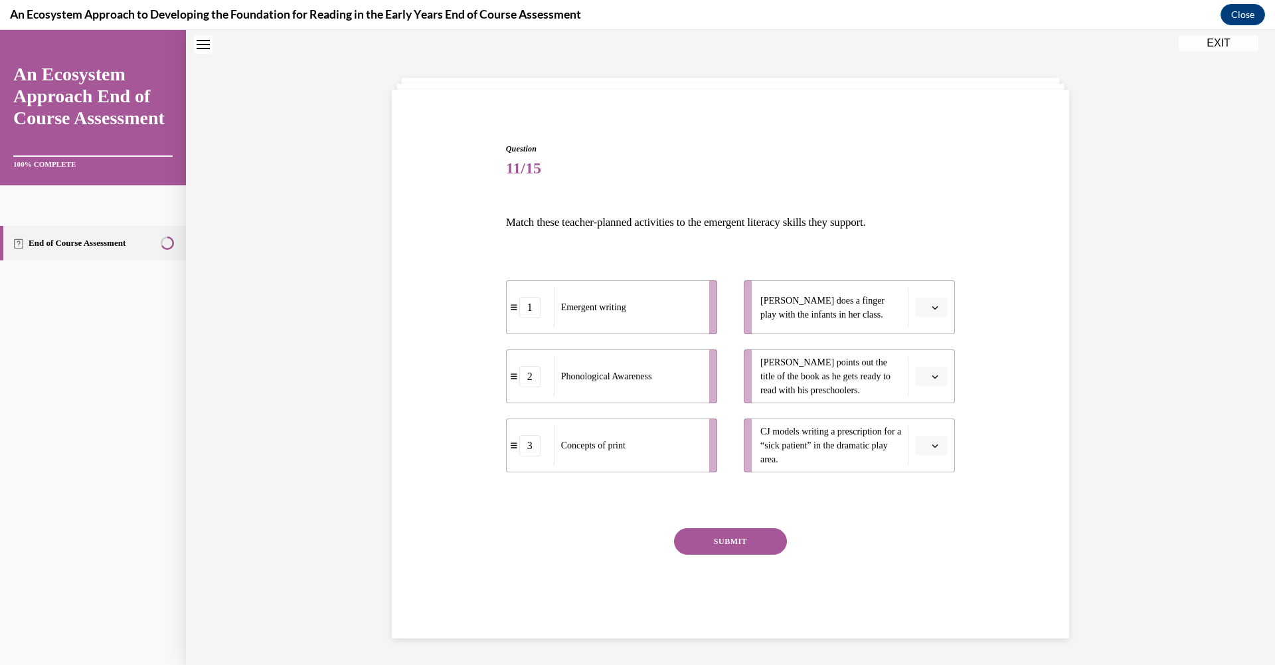
scroll to position [39, 0]
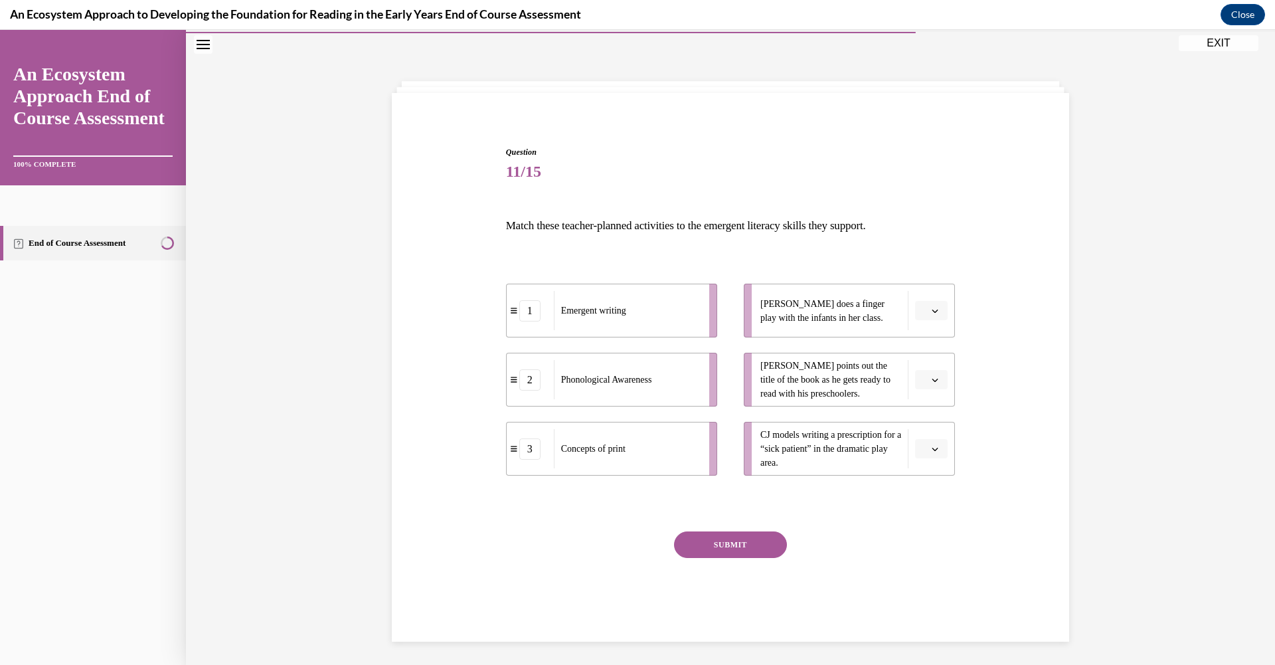
click at [923, 313] on button "button" at bounding box center [931, 311] width 33 height 20
click at [917, 385] on div "2" at bounding box center [925, 393] width 33 height 27
click at [932, 448] on icon "button" at bounding box center [935, 449] width 7 height 7
click at [922, 500] on span "1" at bounding box center [921, 504] width 5 height 11
click at [923, 378] on button "button" at bounding box center [931, 380] width 33 height 20
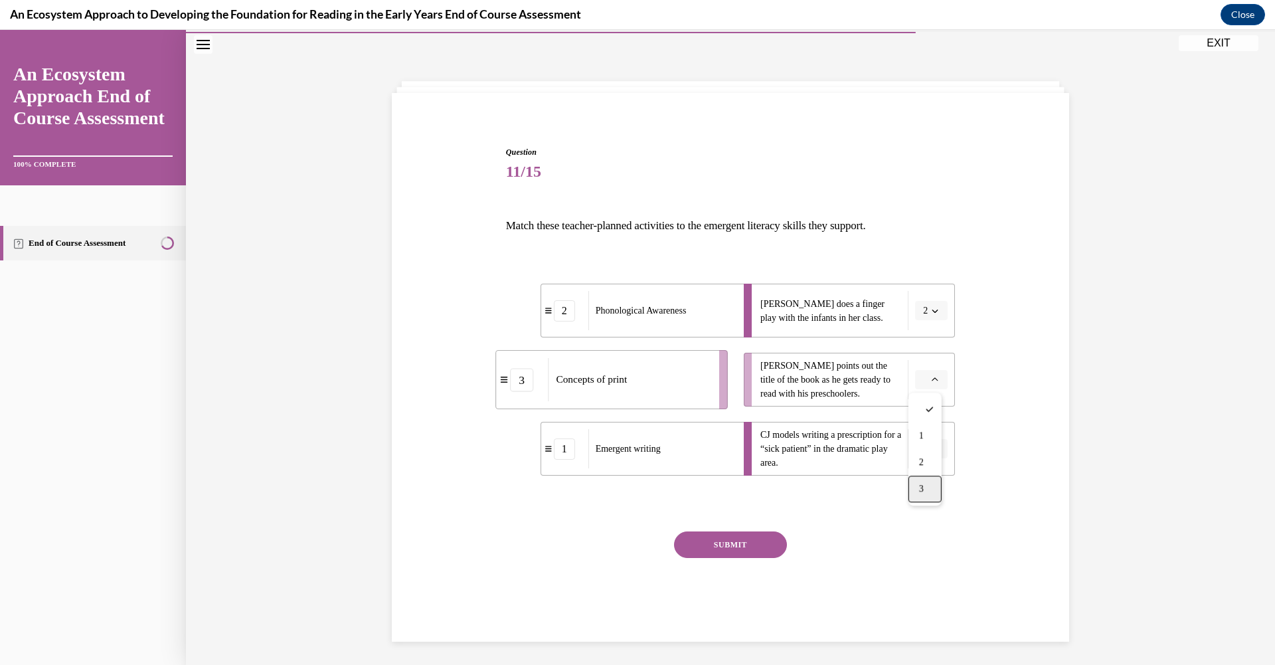
click at [918, 493] on div "3" at bounding box center [925, 489] width 33 height 27
click at [722, 545] on button "SUBMIT" at bounding box center [730, 544] width 113 height 27
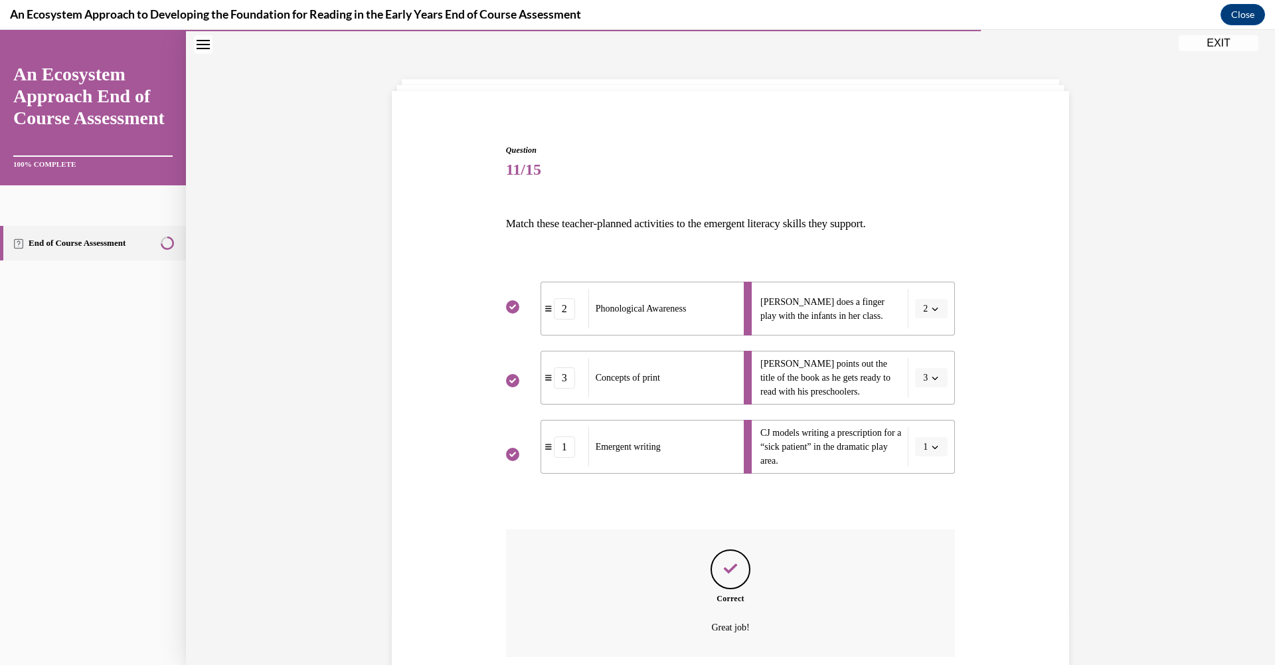
scroll to position [148, 0]
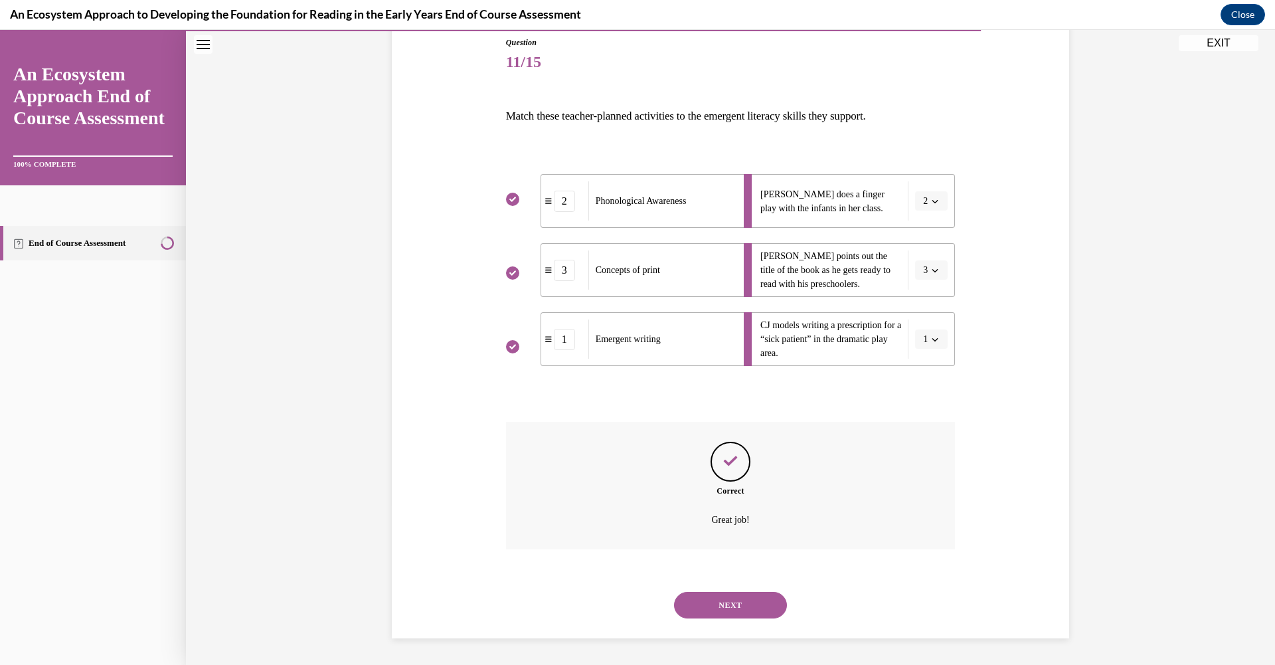
click at [729, 612] on button "NEXT" at bounding box center [730, 605] width 113 height 27
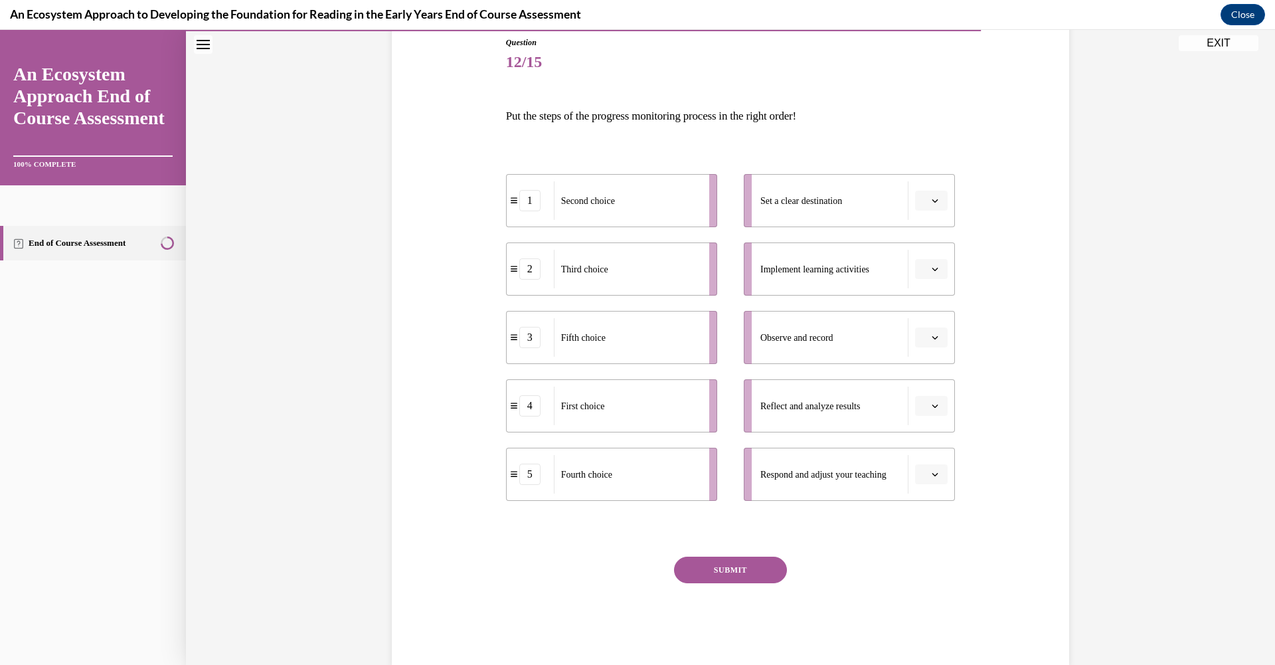
scroll to position [41, 0]
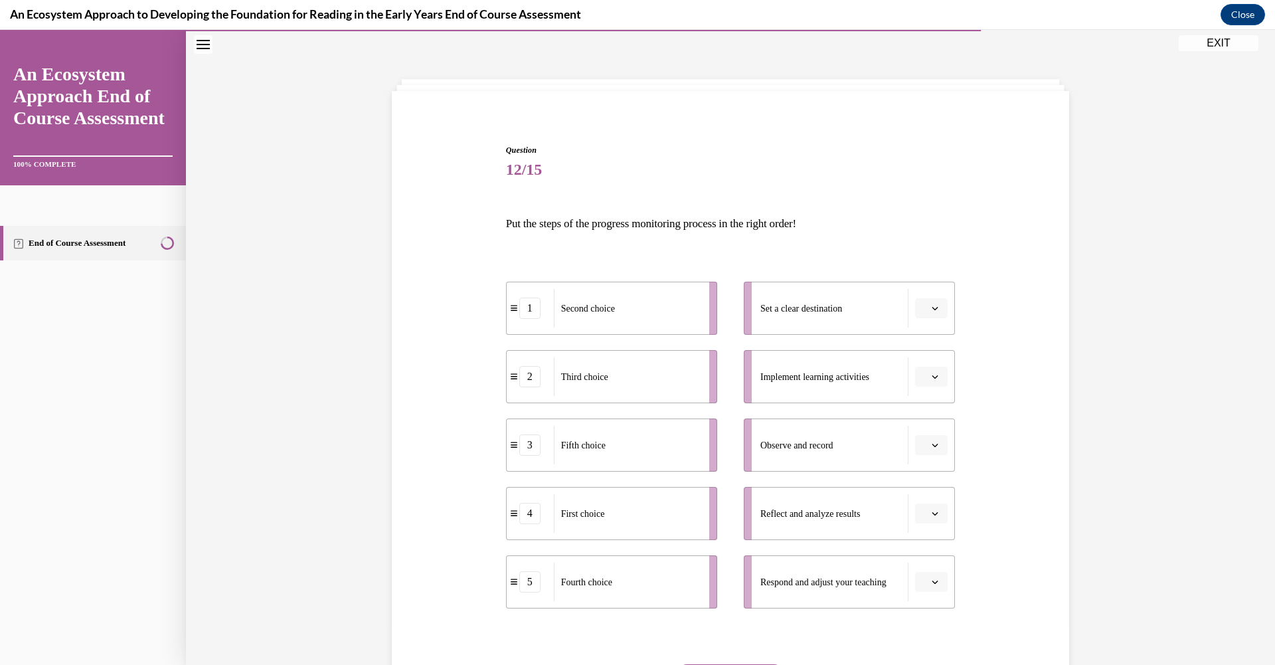
click at [915, 307] on button "button" at bounding box center [931, 308] width 33 height 20
click at [913, 362] on div "1" at bounding box center [925, 364] width 33 height 27
click at [931, 440] on span "button" at bounding box center [935, 444] width 9 height 9
click at [921, 507] on div "1" at bounding box center [925, 501] width 33 height 27
click at [933, 307] on icon "button" at bounding box center [936, 308] width 6 height 3
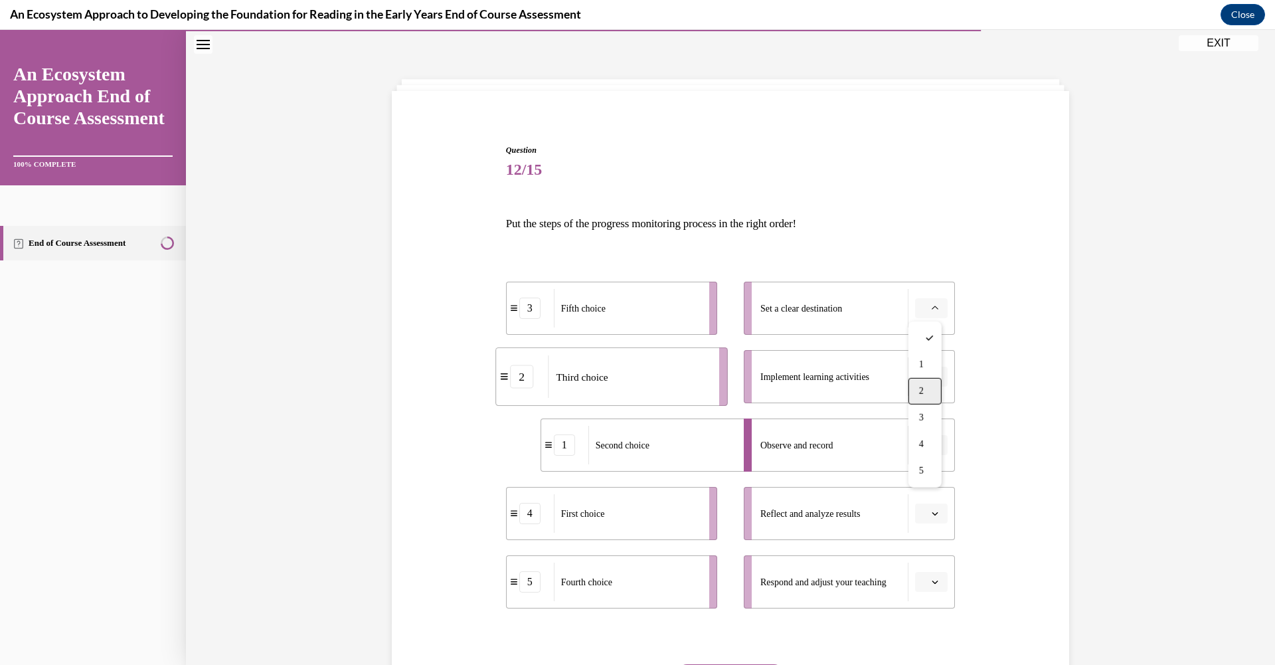
click at [924, 386] on span "2" at bounding box center [921, 391] width 5 height 11
click at [932, 514] on icon "button" at bounding box center [935, 513] width 7 height 7
click at [926, 436] on div "3" at bounding box center [925, 430] width 33 height 27
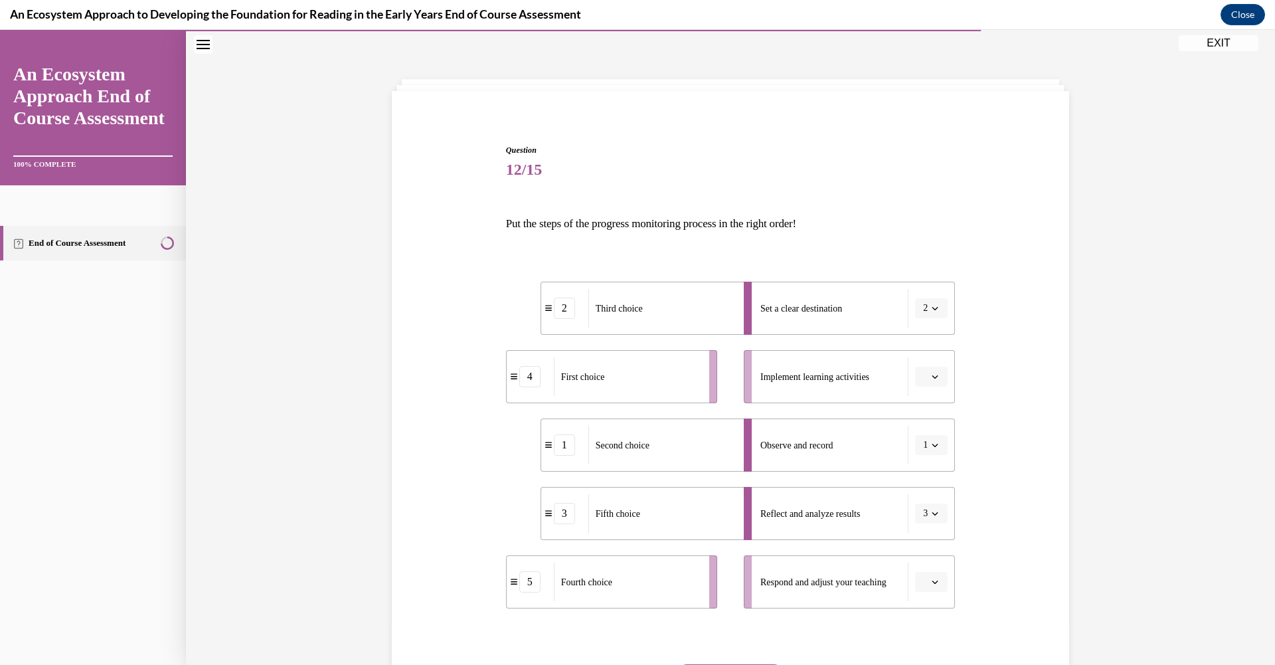
click at [931, 579] on span "button" at bounding box center [935, 581] width 9 height 9
click at [917, 519] on div "4" at bounding box center [925, 525] width 33 height 27
click at [923, 374] on span "Please select an option" at bounding box center [925, 376] width 5 height 13
click at [922, 537] on span "5" at bounding box center [921, 539] width 5 height 11
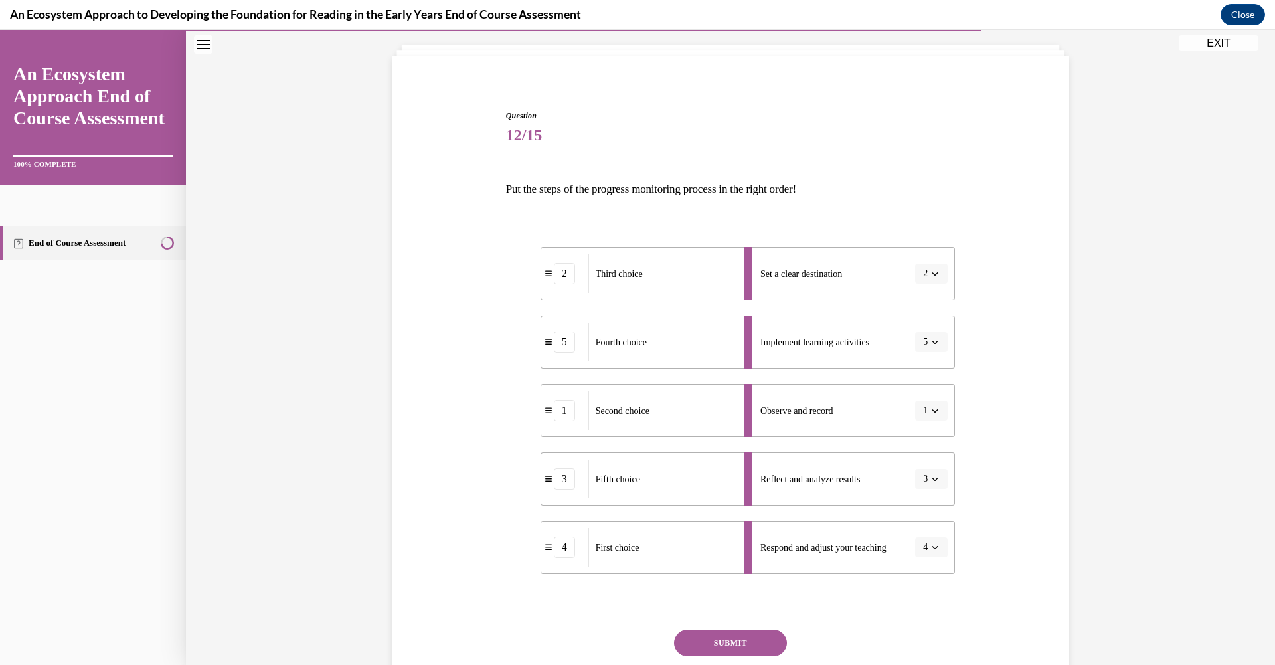
scroll to position [147, 0]
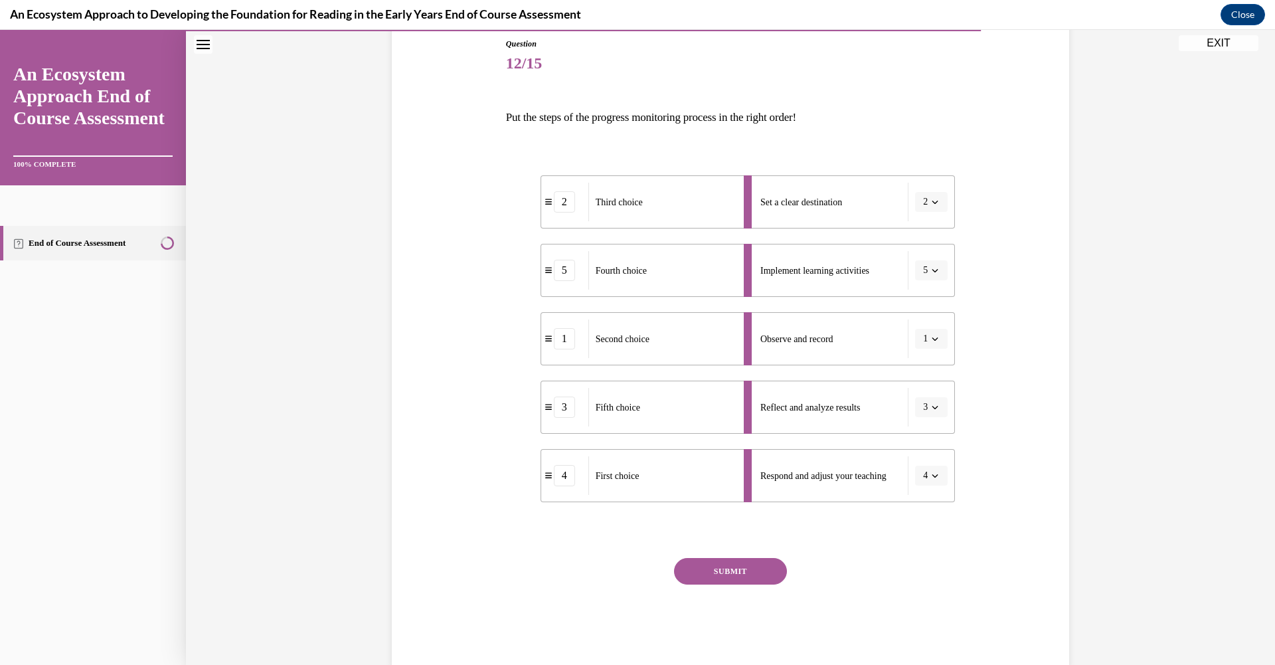
click at [719, 579] on button "SUBMIT" at bounding box center [730, 571] width 113 height 27
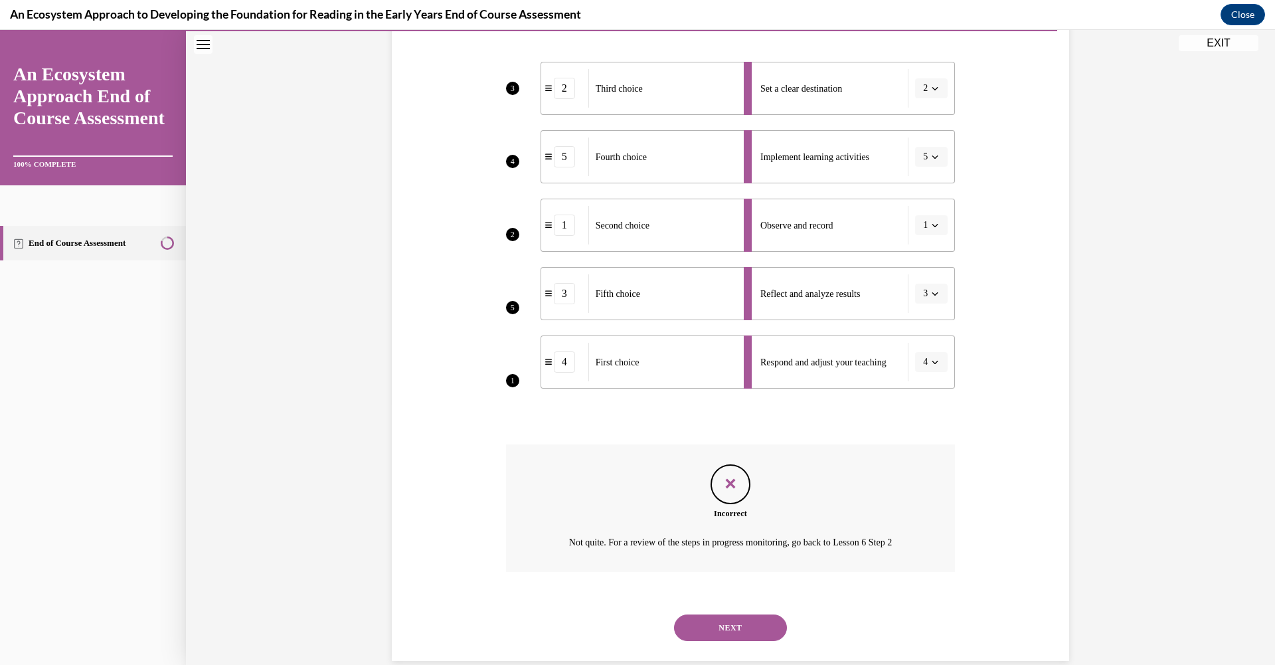
scroll to position [283, 0]
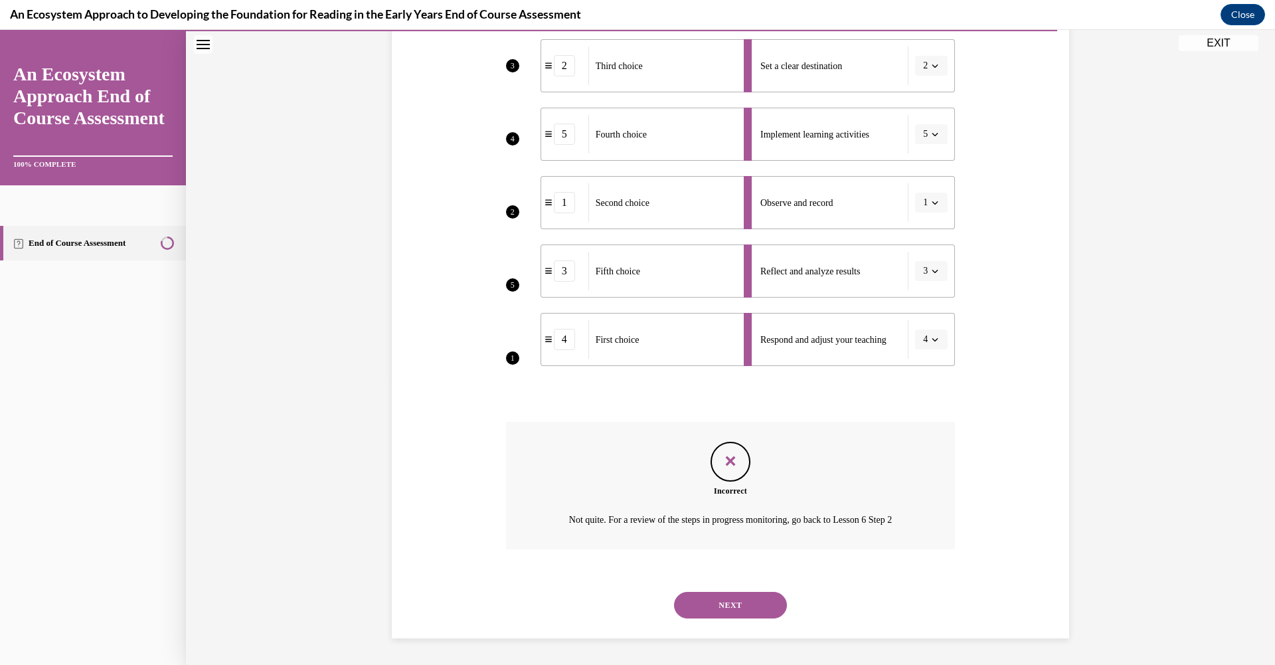
click at [746, 599] on button "NEXT" at bounding box center [730, 605] width 113 height 27
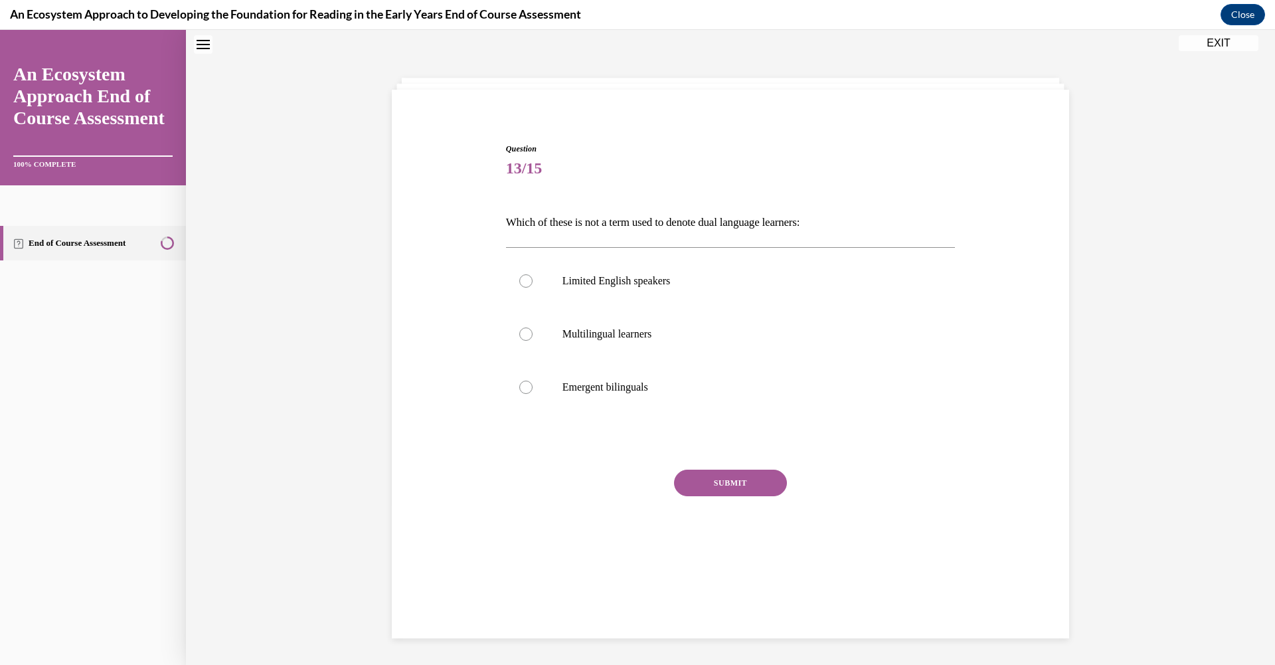
scroll to position [41, 0]
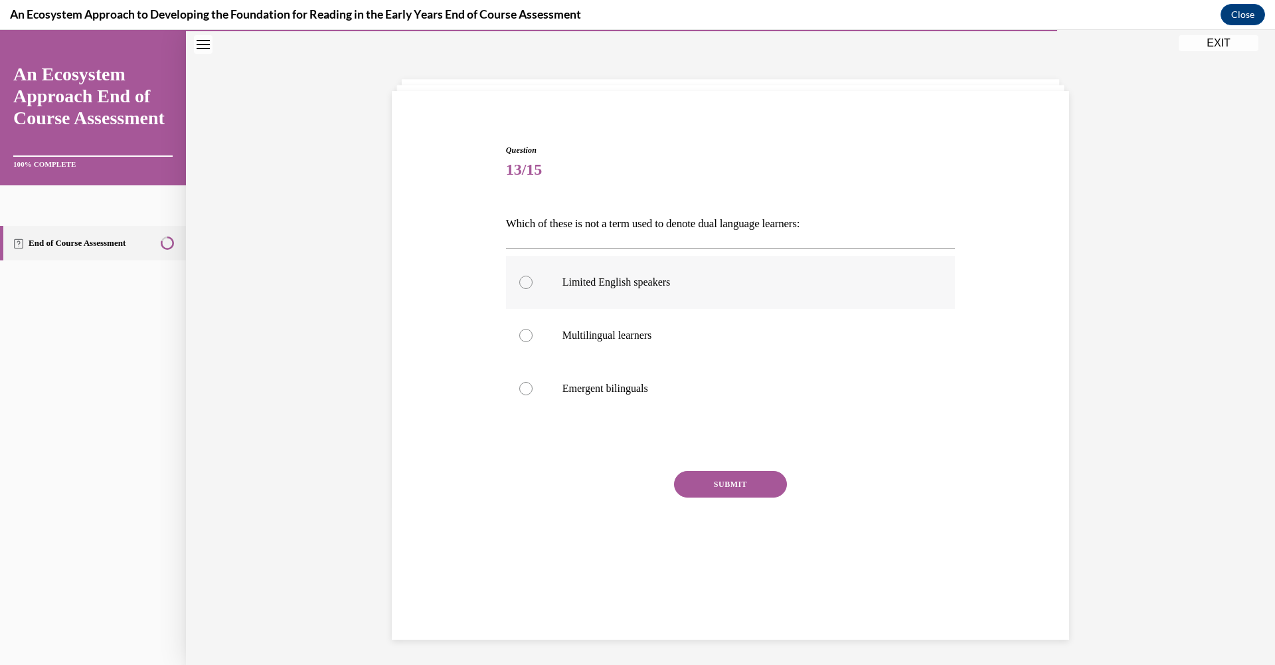
click at [519, 282] on div at bounding box center [525, 282] width 13 height 13
click at [519, 282] on input "Limited English speakers" at bounding box center [525, 282] width 13 height 13
radio input "true"
click at [745, 487] on button "SUBMIT" at bounding box center [730, 484] width 113 height 27
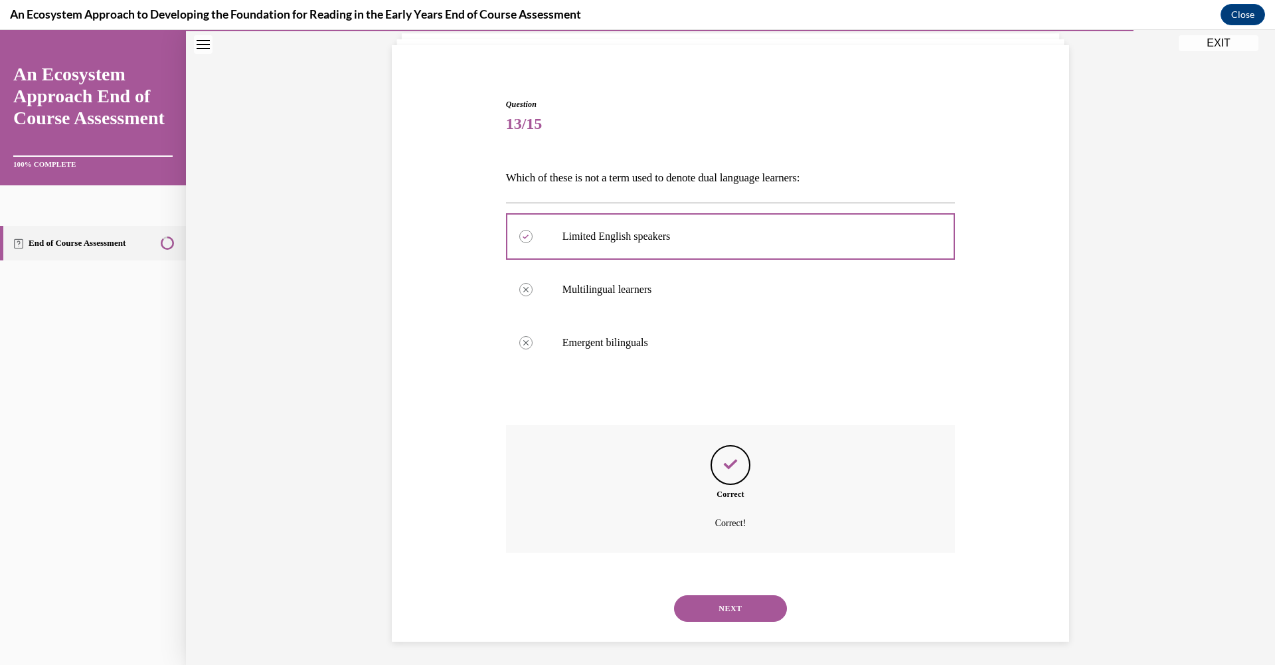
scroll to position [90, 0]
click at [700, 596] on button "NEXT" at bounding box center [730, 605] width 113 height 27
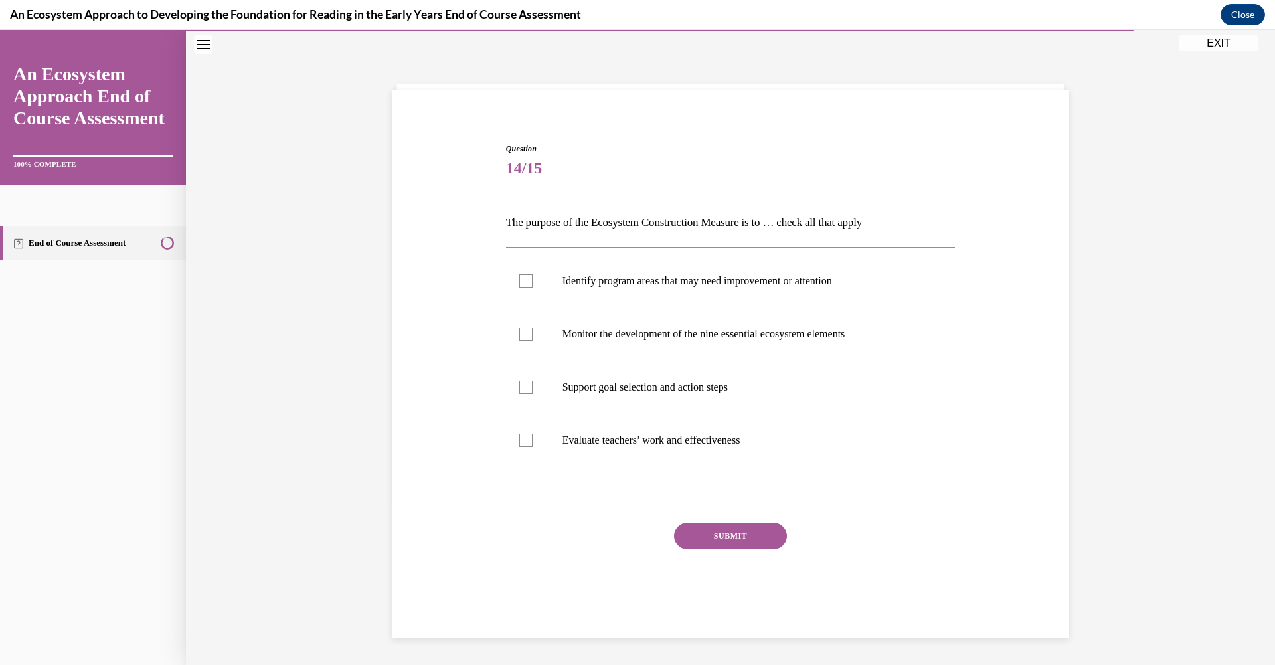
scroll to position [41, 0]
click at [527, 387] on label "Support goal selection and action steps" at bounding box center [731, 388] width 450 height 53
click at [527, 387] on input "Support goal selection and action steps" at bounding box center [525, 388] width 13 height 13
checkbox input "true"
click at [519, 341] on div at bounding box center [525, 335] width 13 height 13
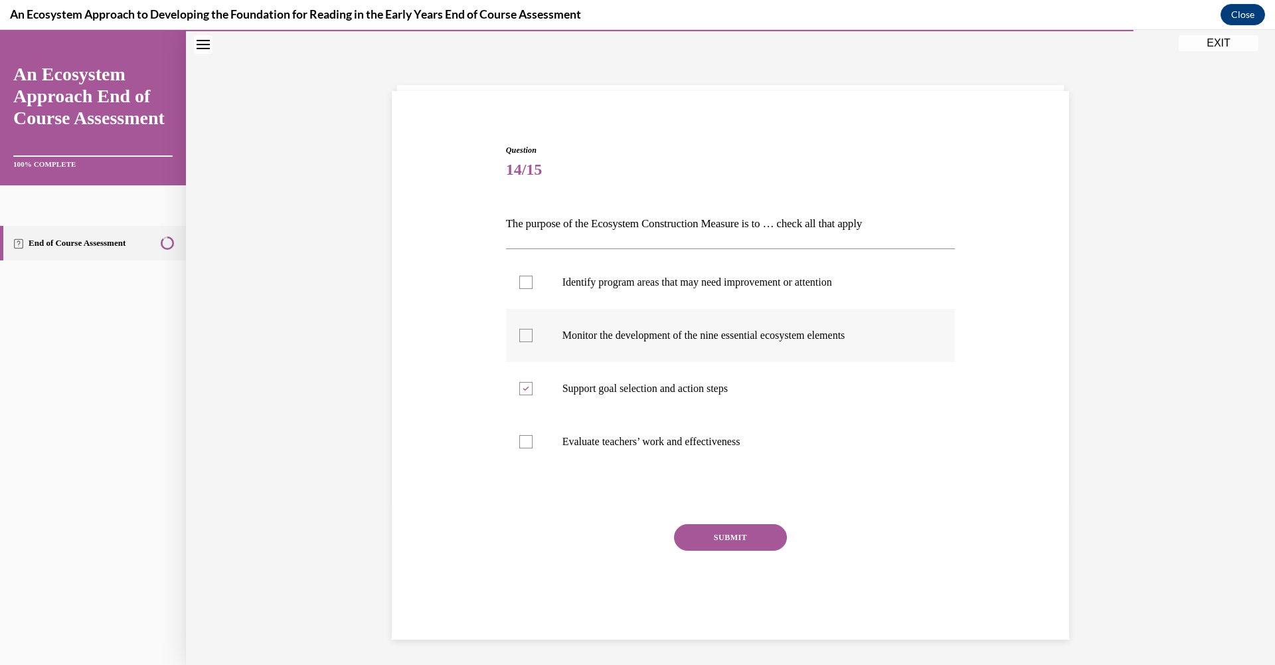
click at [519, 341] on input "Monitor the development of the nine essential ecosystem elements" at bounding box center [525, 335] width 13 height 13
checkbox input "true"
click at [525, 284] on div at bounding box center [525, 282] width 13 height 13
click at [525, 284] on input "Identify program areas that may need improvement or attention" at bounding box center [525, 282] width 13 height 13
checkbox input "true"
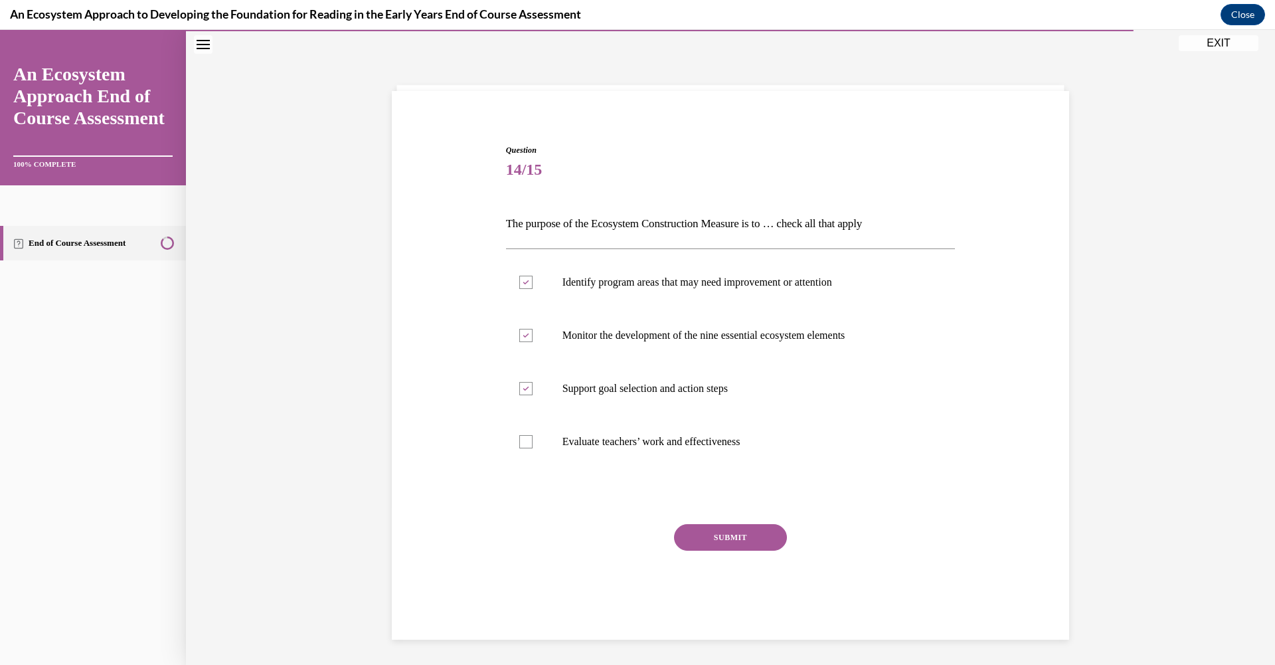
click at [739, 539] on button "SUBMIT" at bounding box center [730, 537] width 113 height 27
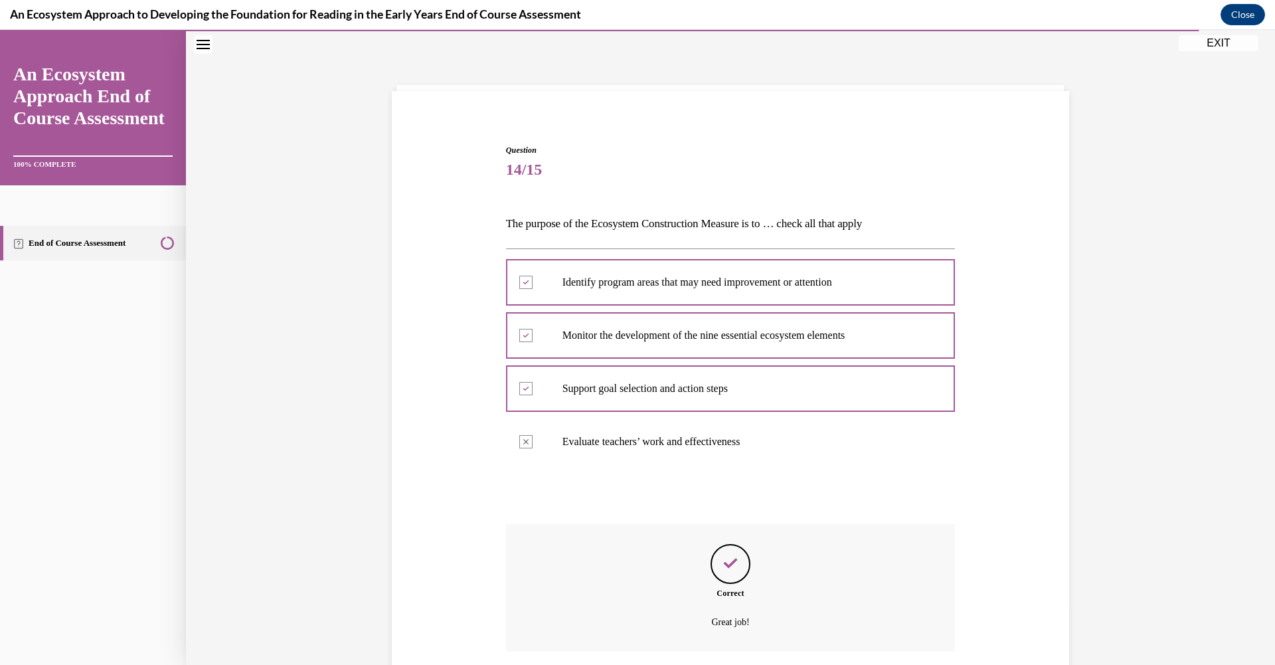
scroll to position [143, 0]
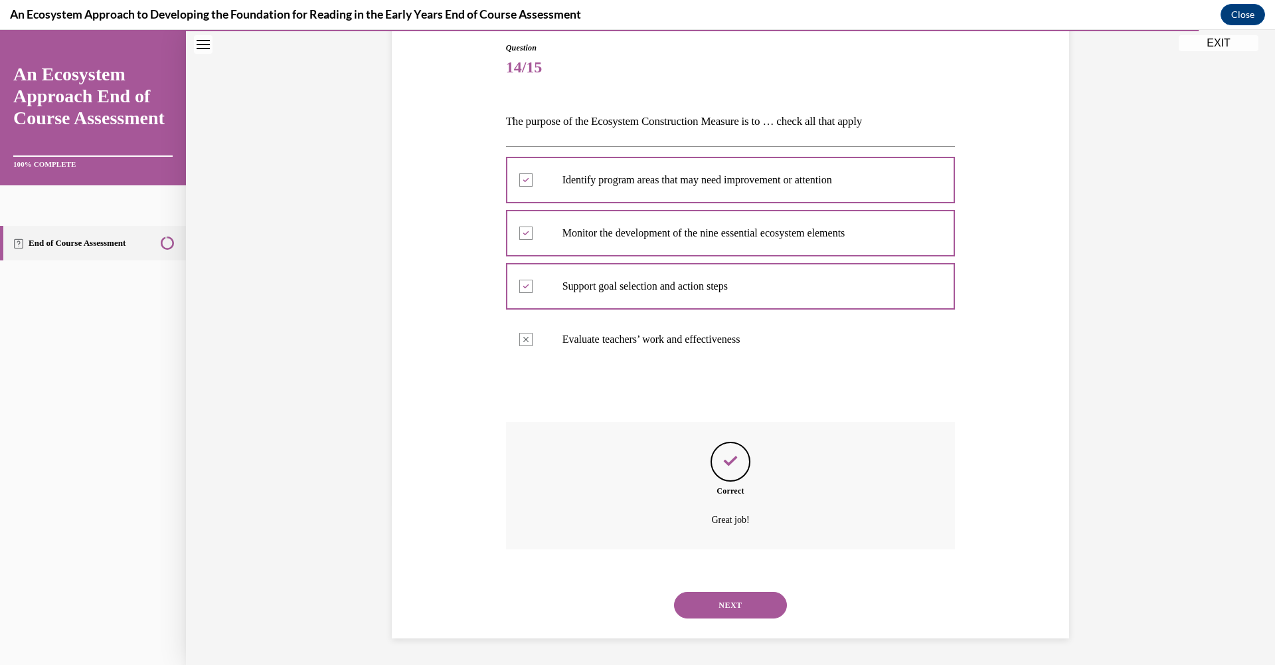
click at [713, 612] on button "NEXT" at bounding box center [730, 605] width 113 height 27
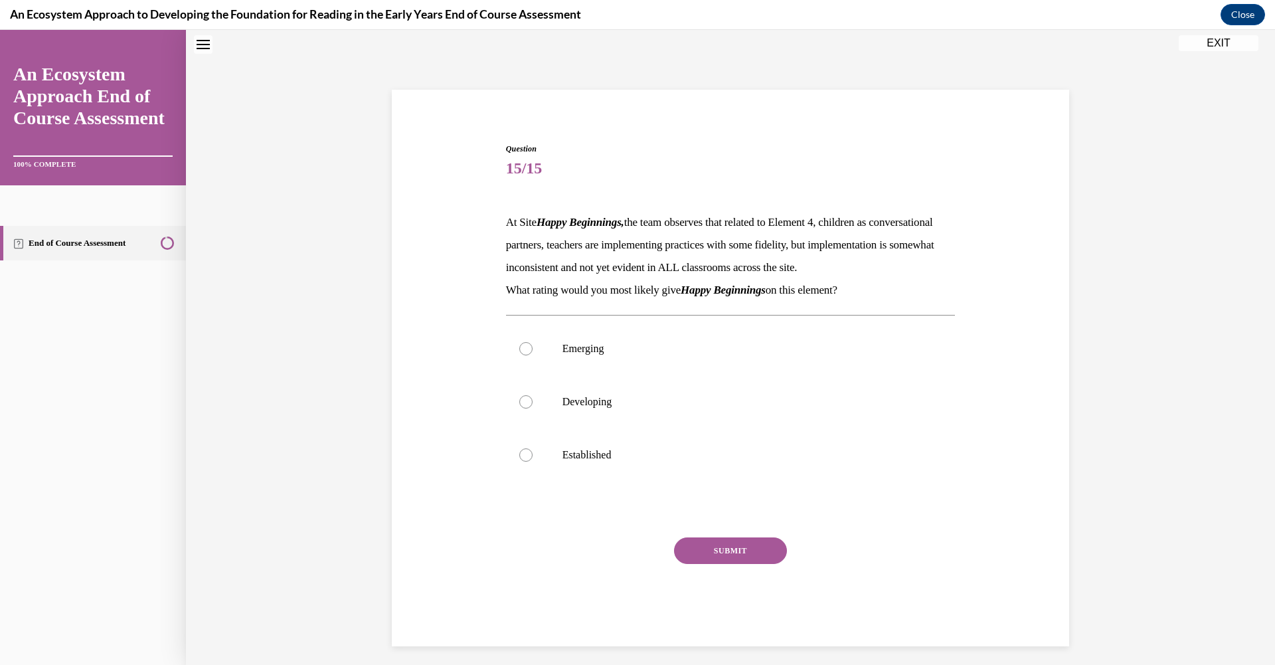
scroll to position [41, 0]
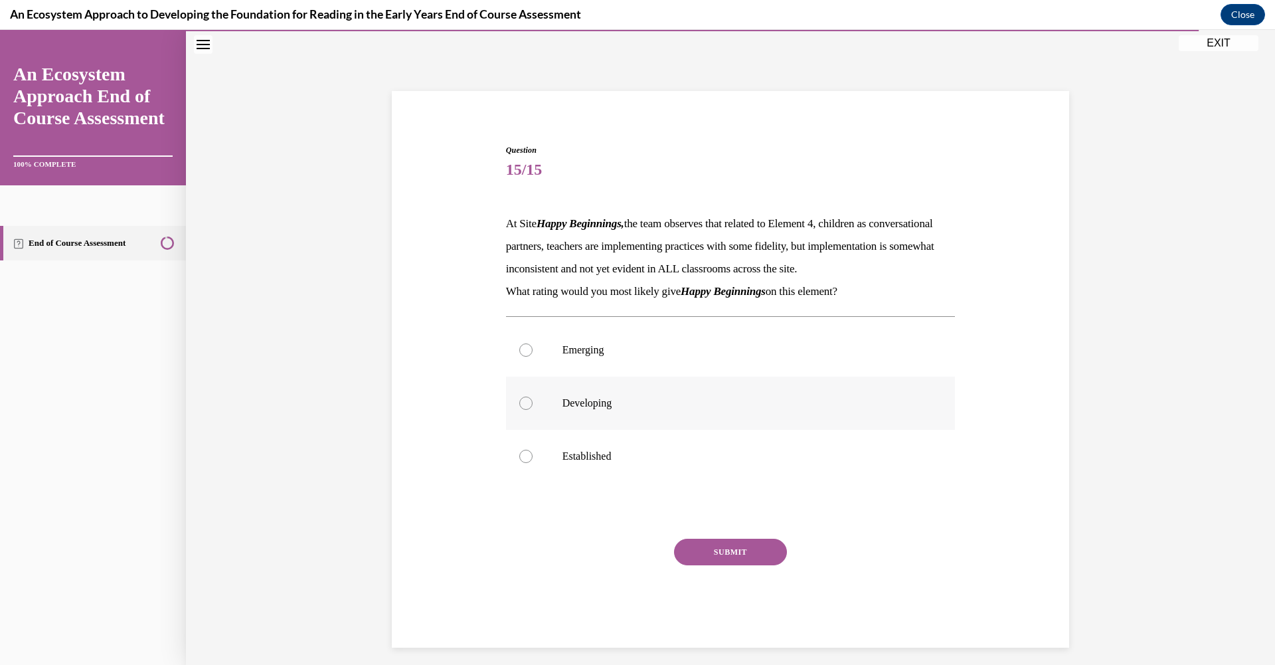
click at [515, 430] on label "Developing" at bounding box center [731, 403] width 450 height 53
click at [519, 410] on input "Developing" at bounding box center [525, 403] width 13 height 13
radio input "true"
click at [709, 565] on button "SUBMIT" at bounding box center [730, 552] width 113 height 27
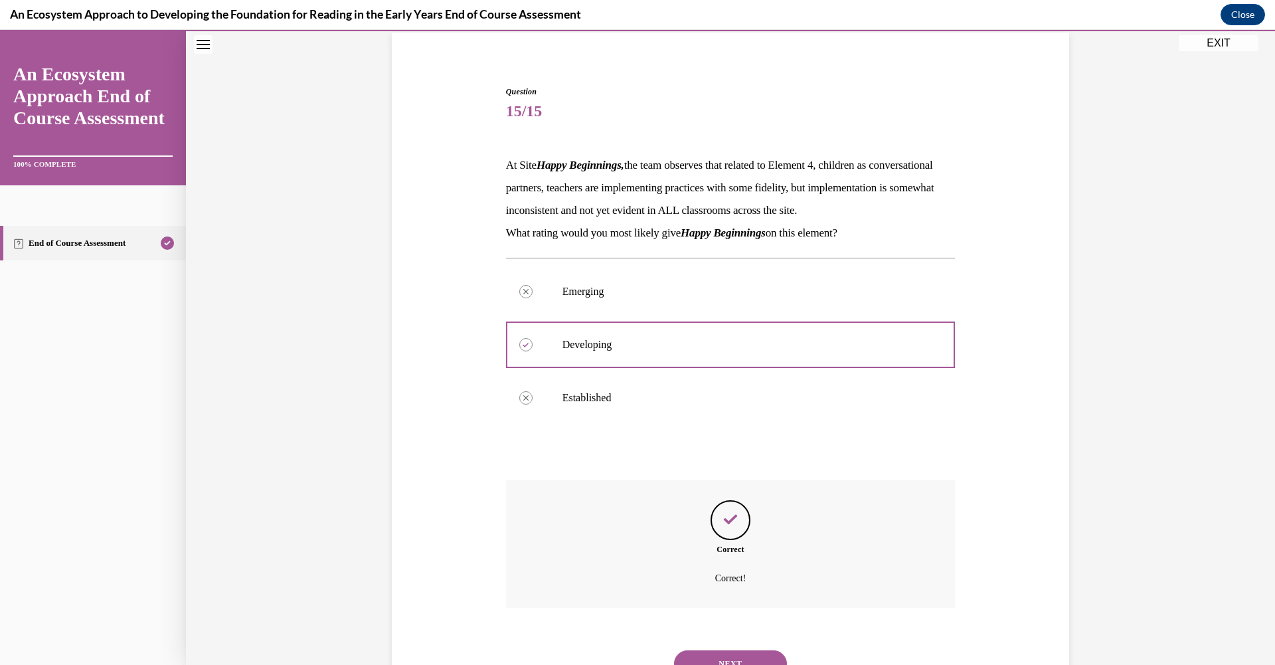
scroll to position [180, 0]
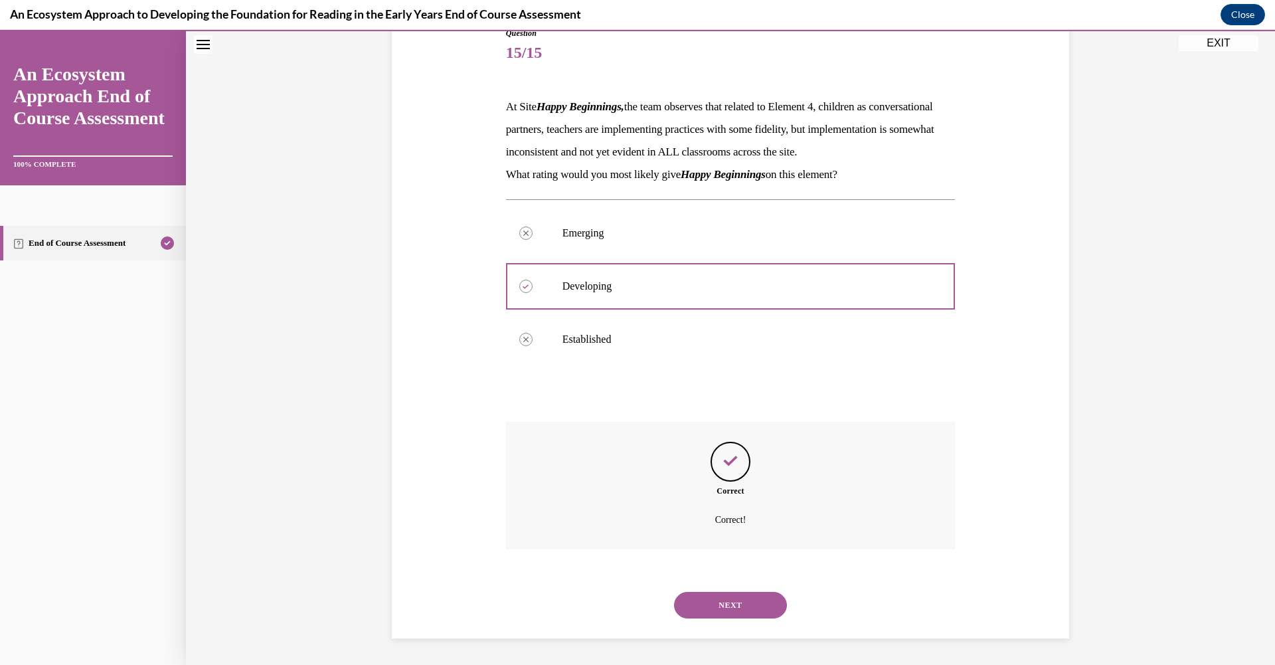
click at [717, 612] on button "NEXT" at bounding box center [730, 605] width 113 height 27
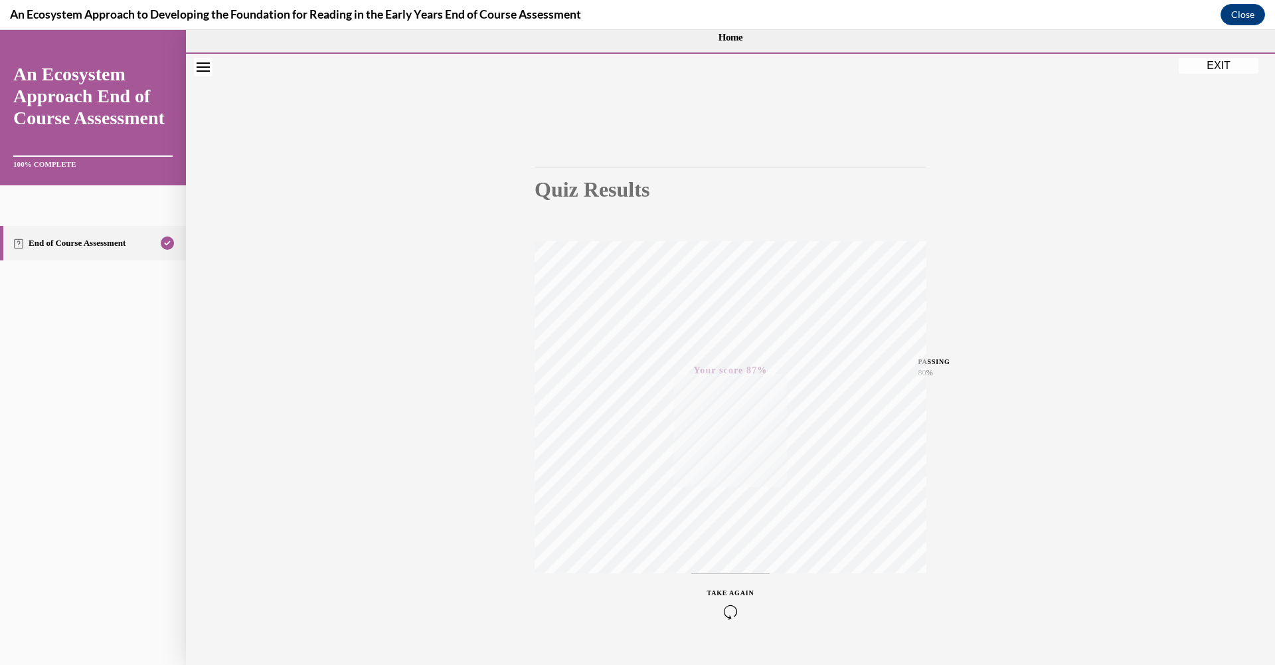
scroll to position [46, 0]
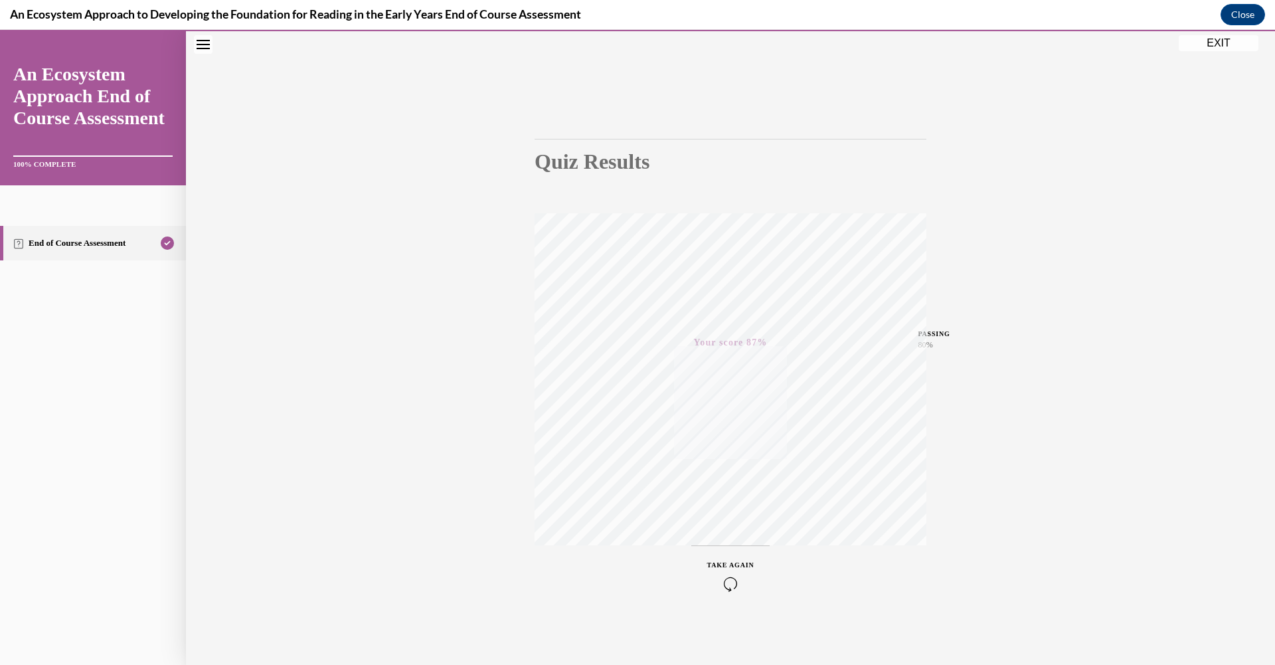
click at [1213, 44] on button "EXIT" at bounding box center [1219, 43] width 80 height 16
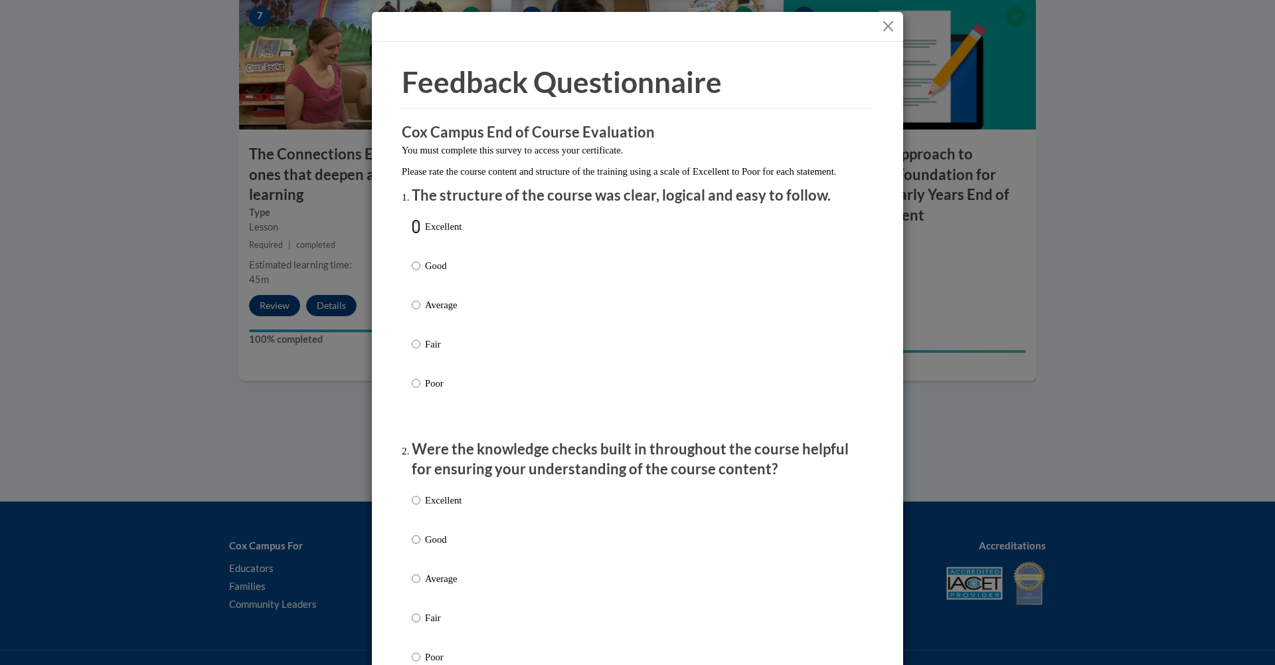
click at [414, 234] on input "Excellent" at bounding box center [416, 226] width 9 height 15
radio input "true"
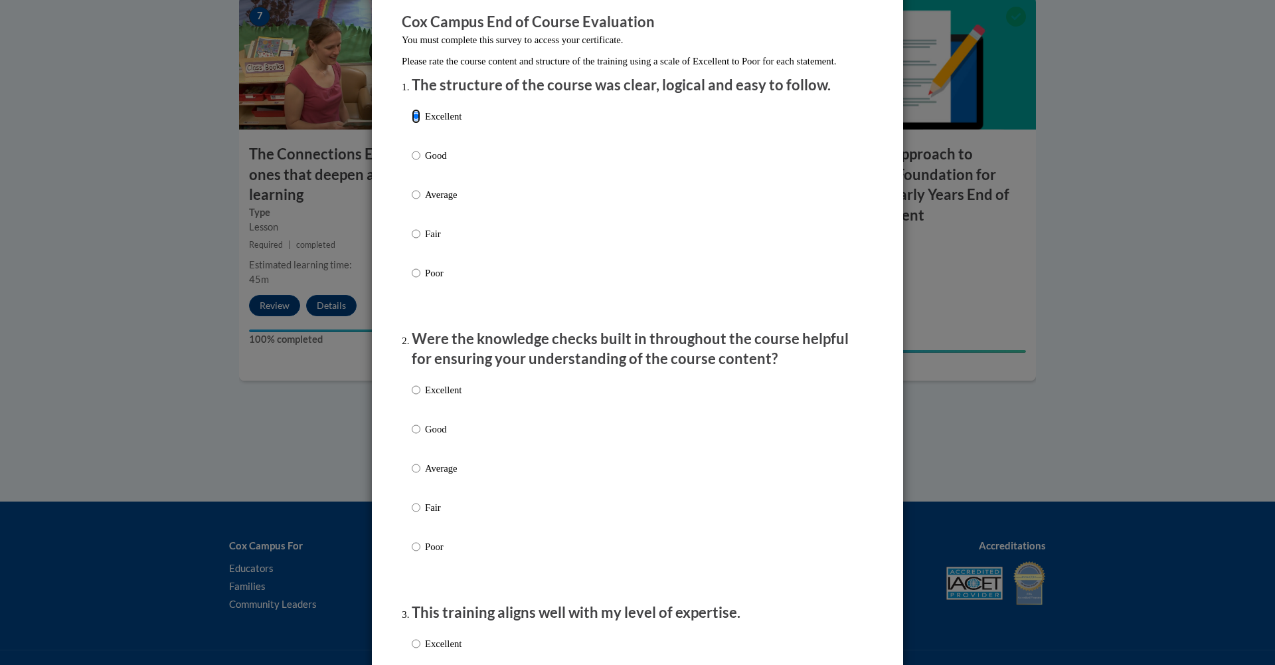
scroll to position [165, 0]
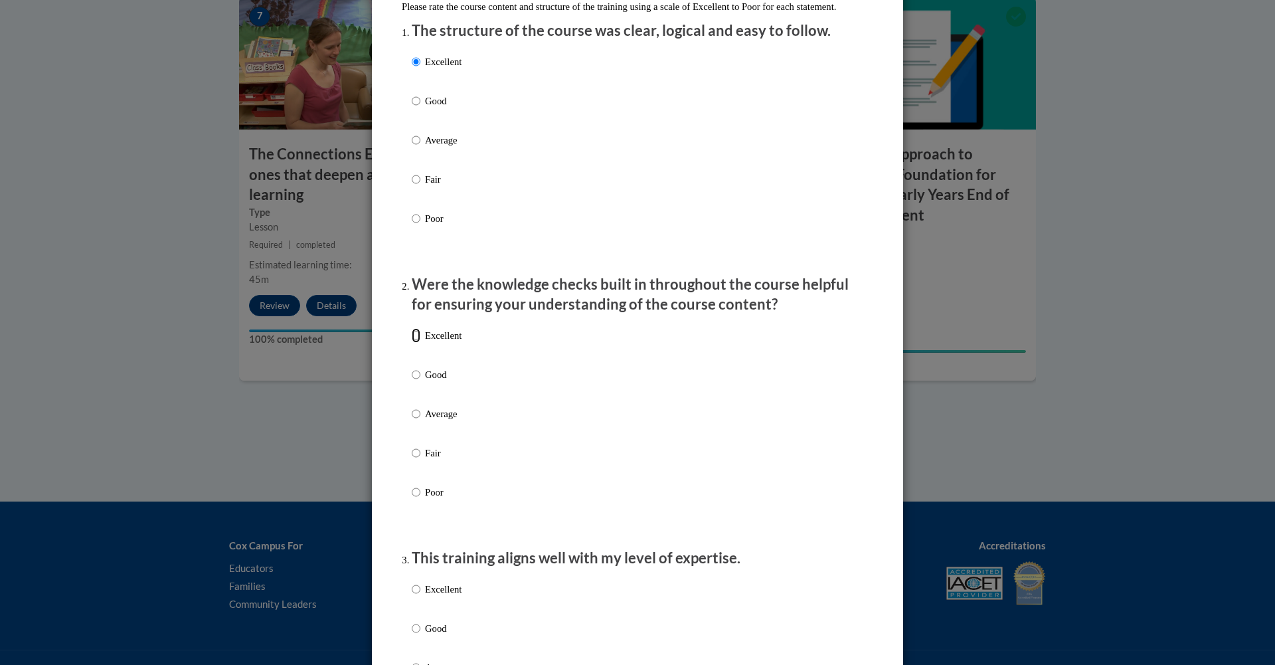
click at [413, 343] on input "Excellent" at bounding box center [416, 335] width 9 height 15
radio input "true"
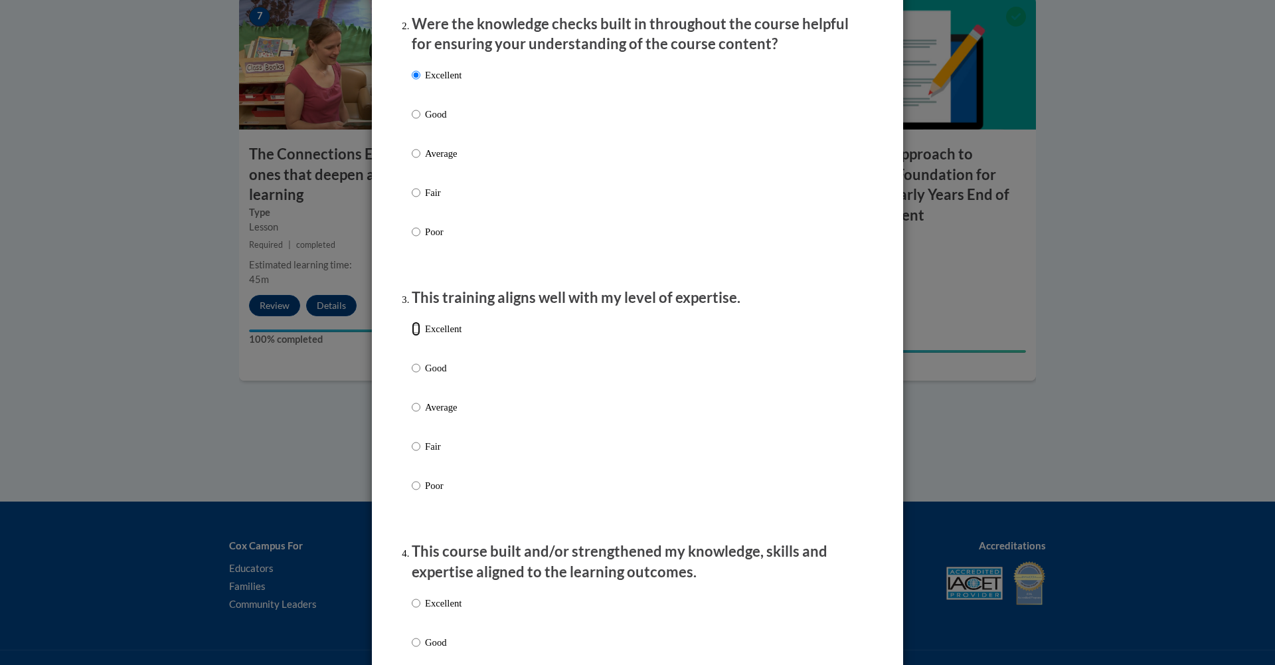
click at [412, 336] on input "Excellent" at bounding box center [416, 328] width 9 height 15
radio input "true"
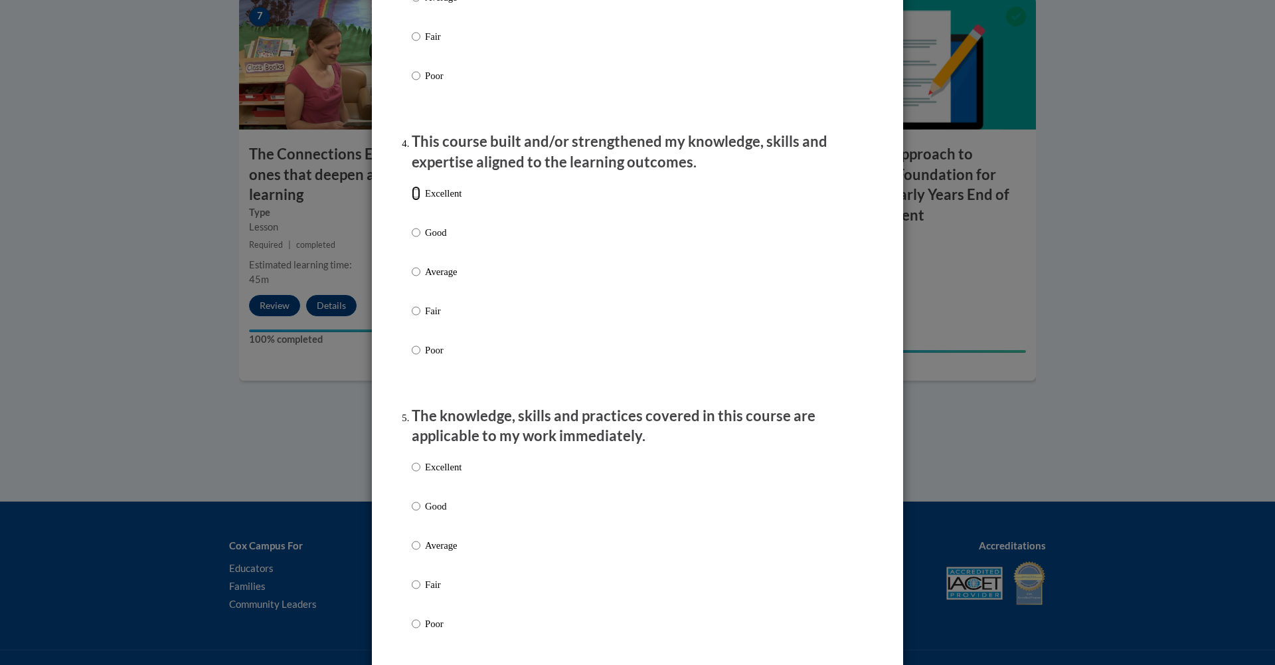
click at [414, 201] on input "Excellent" at bounding box center [416, 193] width 9 height 15
radio input "true"
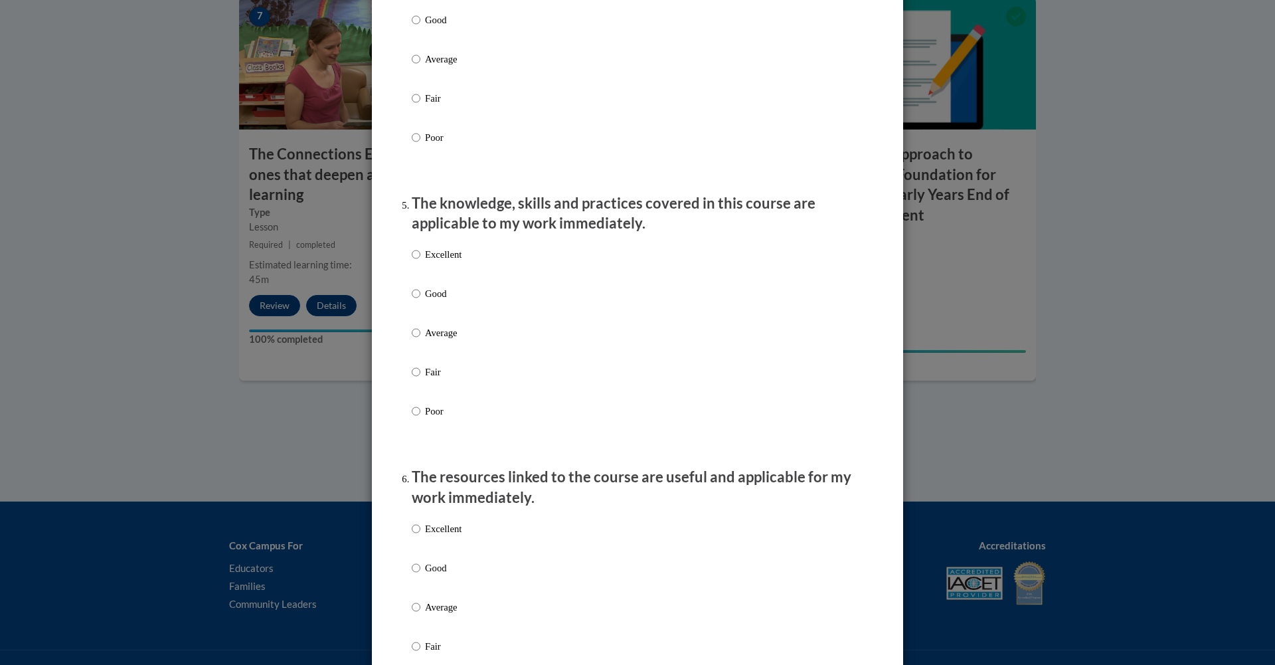
scroll to position [1068, 0]
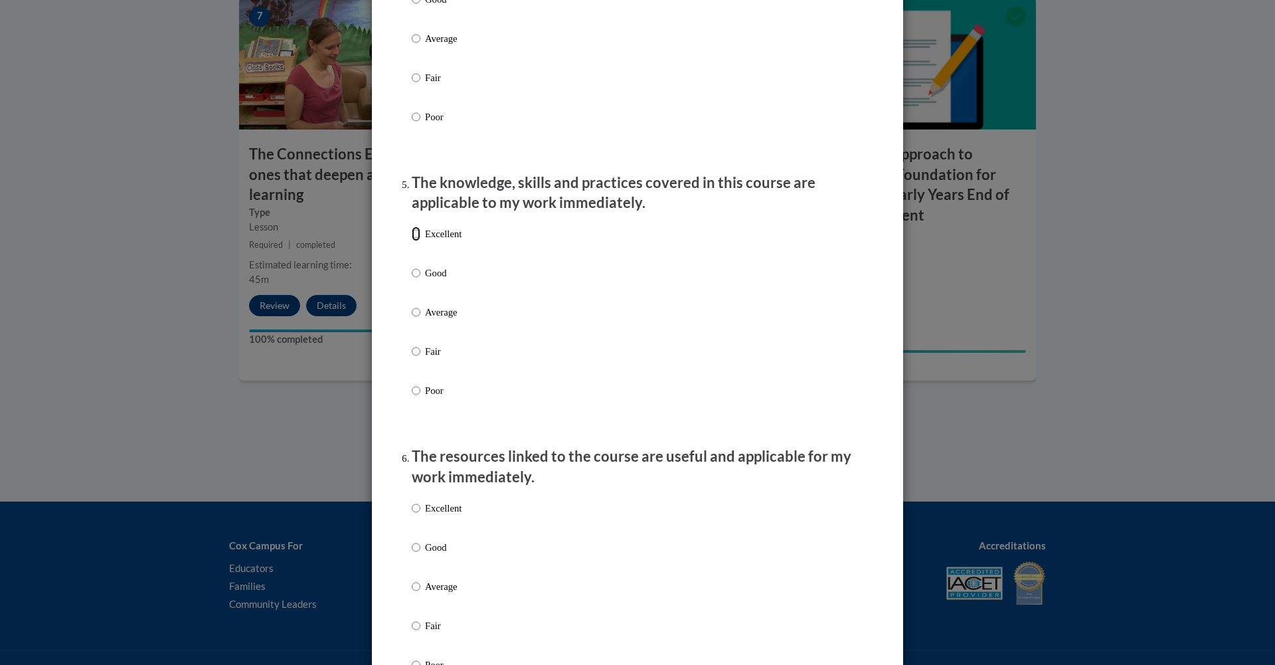
click at [412, 241] on input "Excellent" at bounding box center [416, 233] width 9 height 15
radio input "true"
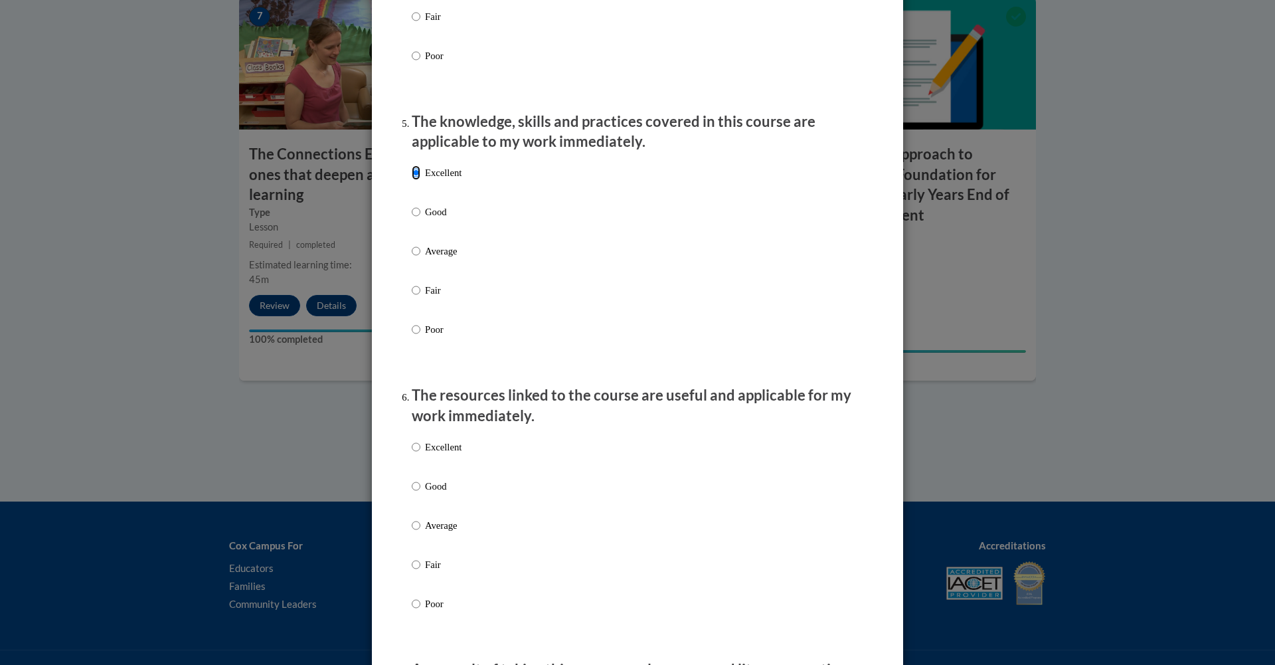
scroll to position [1285, 0]
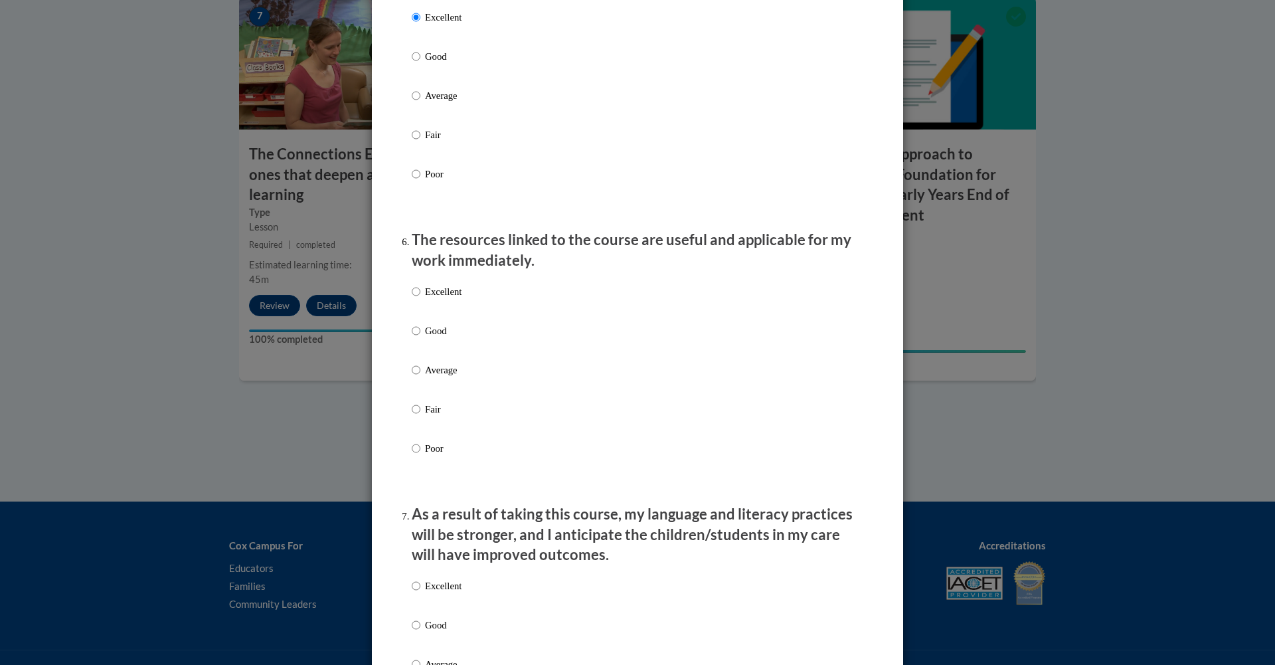
click at [416, 299] on label "Excellent" at bounding box center [437, 302] width 50 height 36
click at [416, 299] on input "Excellent" at bounding box center [416, 291] width 9 height 15
radio input "true"
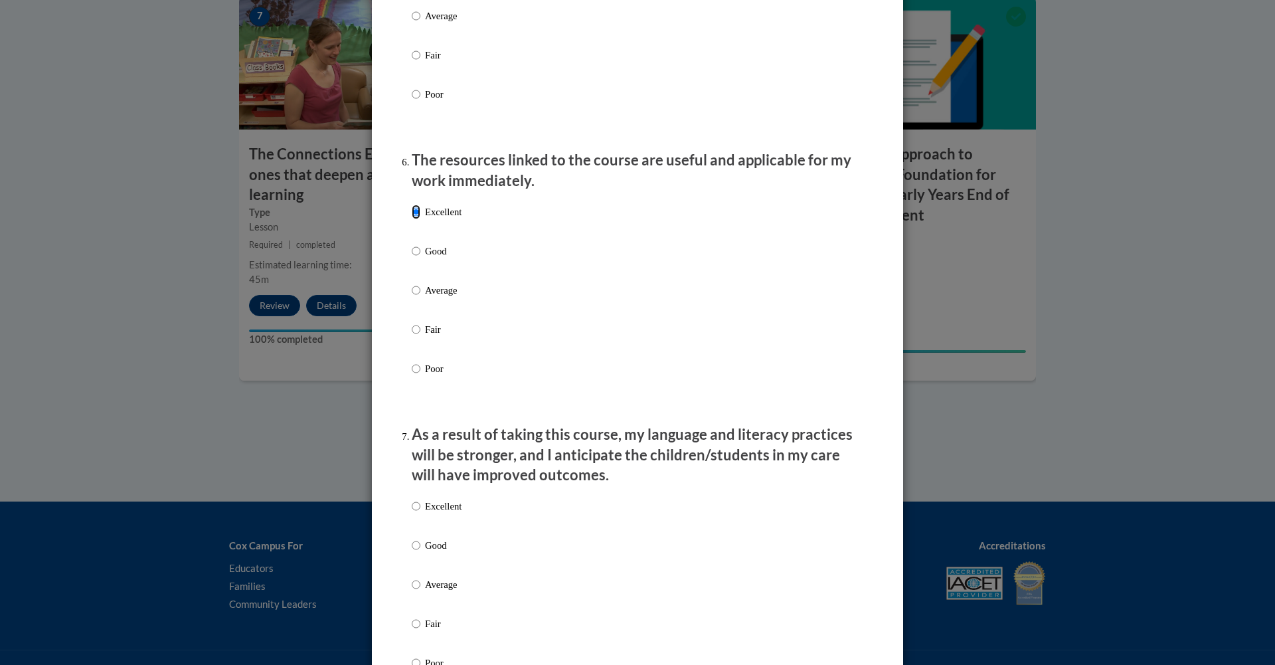
scroll to position [1370, 0]
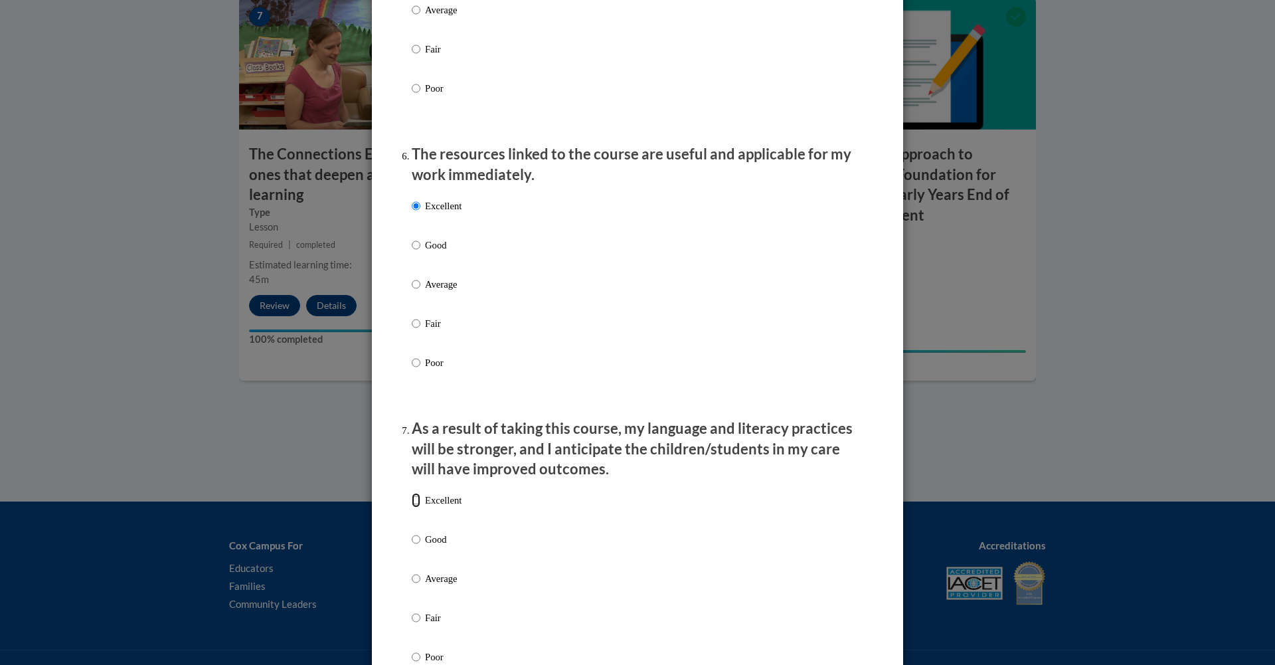
click at [414, 507] on input "Excellent" at bounding box center [416, 500] width 9 height 15
radio input "true"
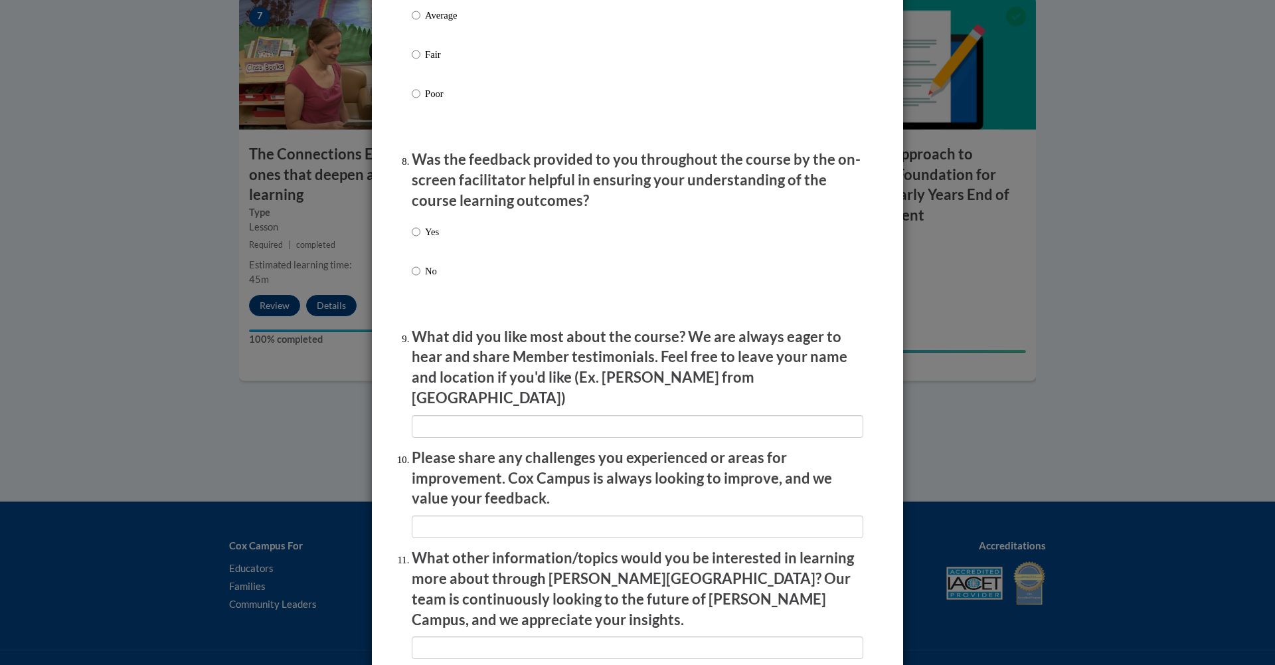
scroll to position [2095, 0]
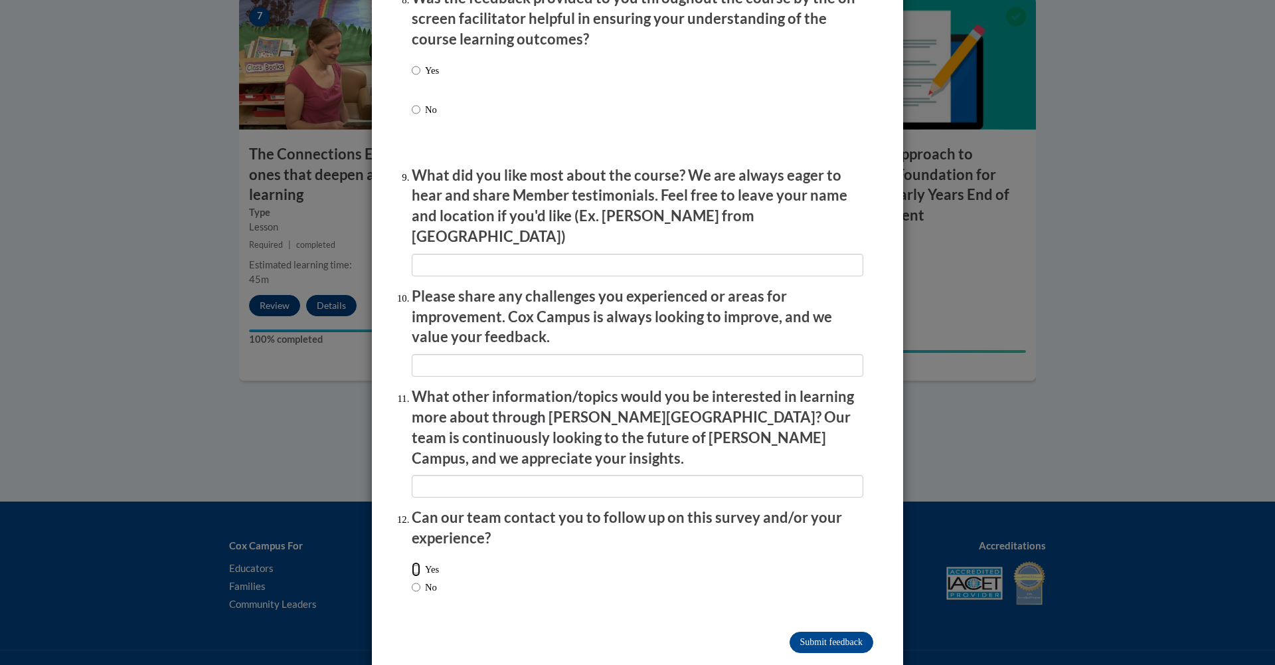
click at [412, 562] on input "Yes" at bounding box center [416, 569] width 9 height 15
radio input "true"
click at [812, 632] on input "Submit feedback" at bounding box center [832, 642] width 84 height 21
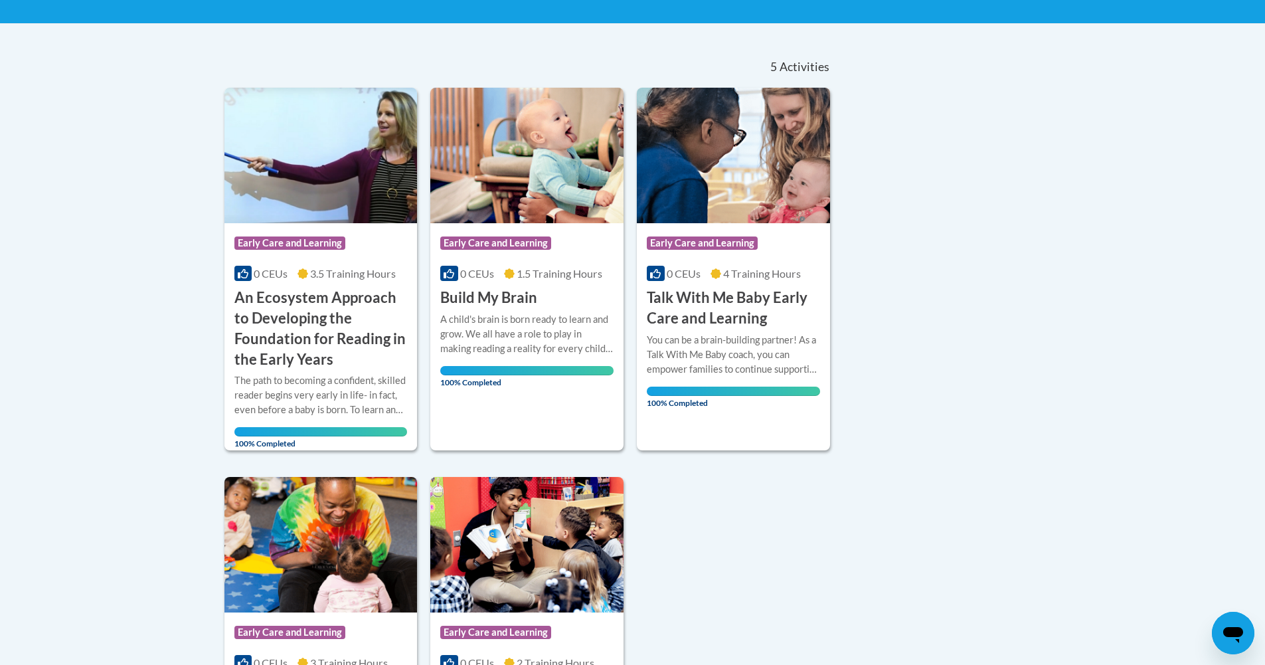
scroll to position [128, 0]
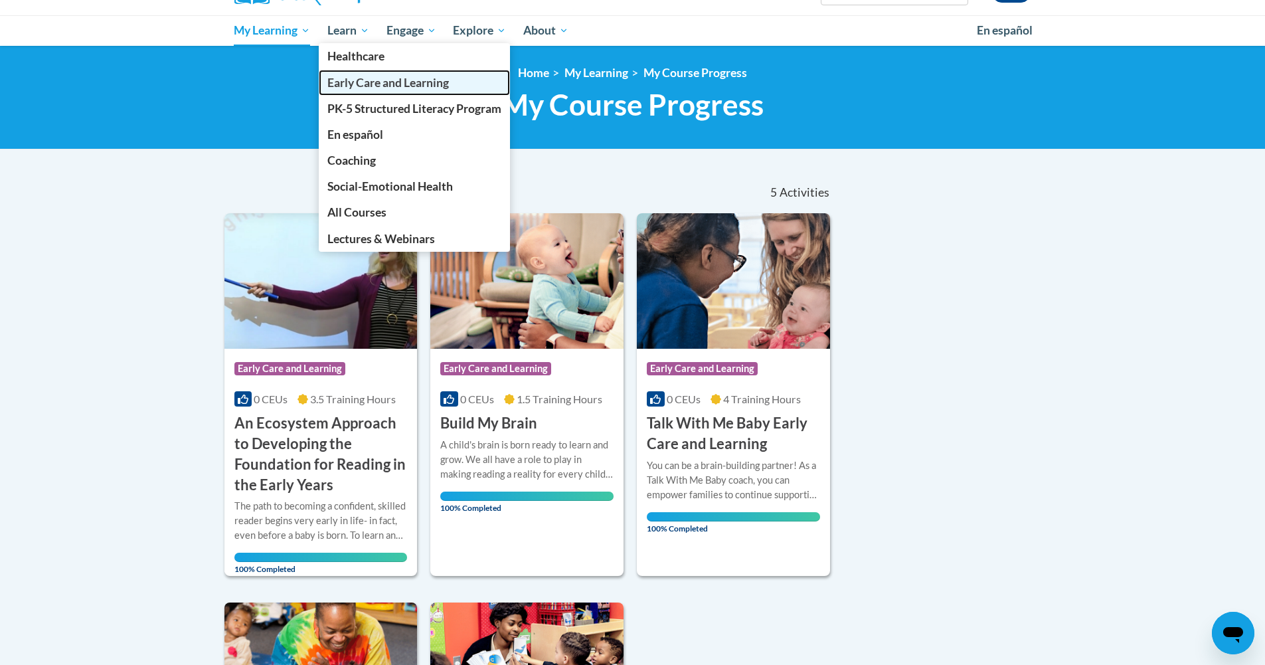
click at [353, 88] on span "Early Care and Learning" at bounding box center [388, 83] width 122 height 14
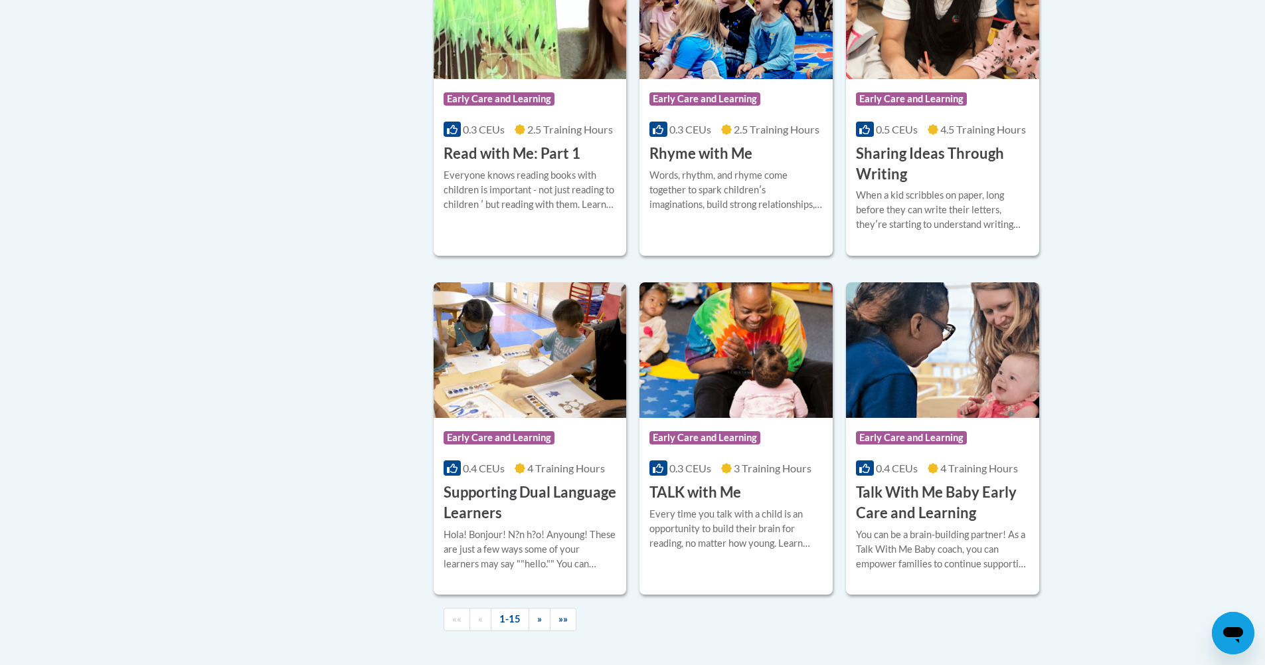
scroll to position [1693, 0]
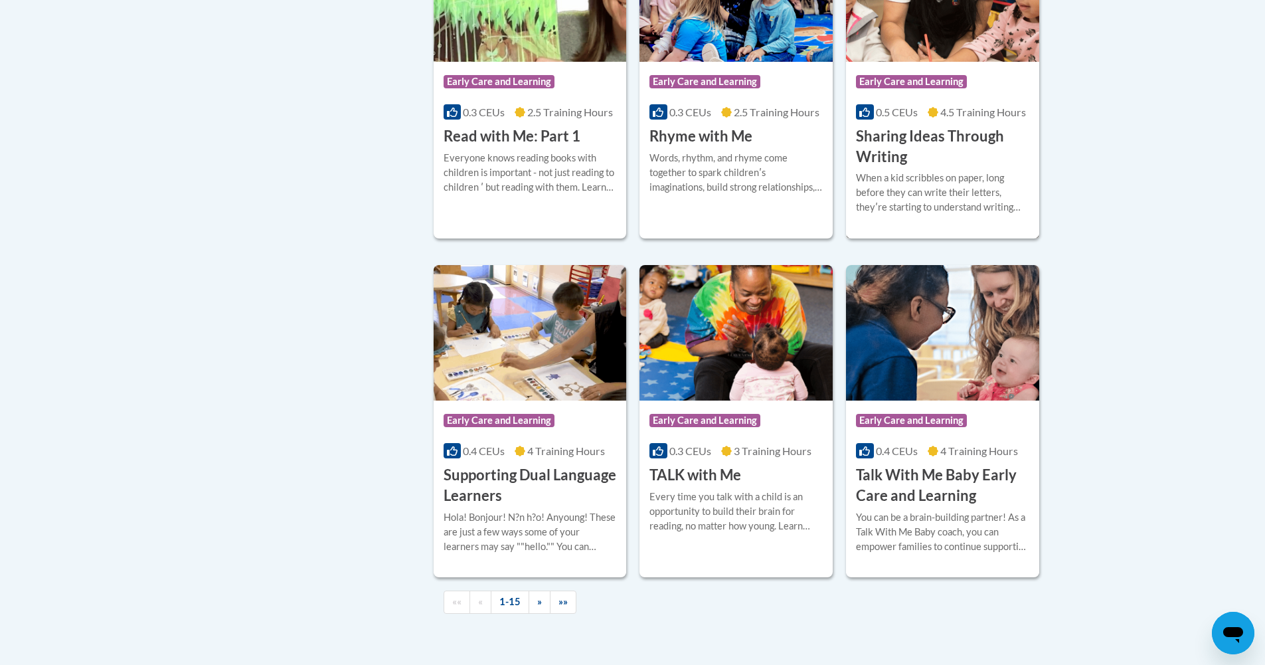
click at [879, 211] on div "When a kid scribbles on paper, long before they can write their letters, theyʹr…" at bounding box center [942, 193] width 173 height 44
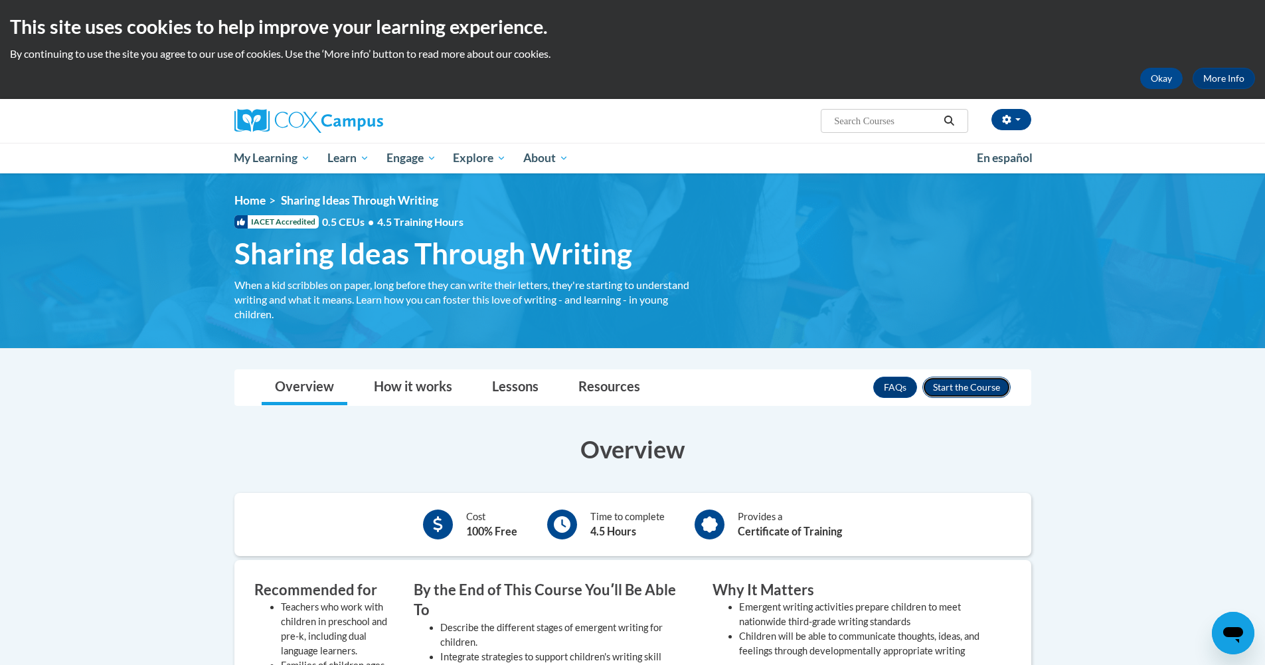
click at [1000, 390] on button "Enroll" at bounding box center [967, 387] width 88 height 21
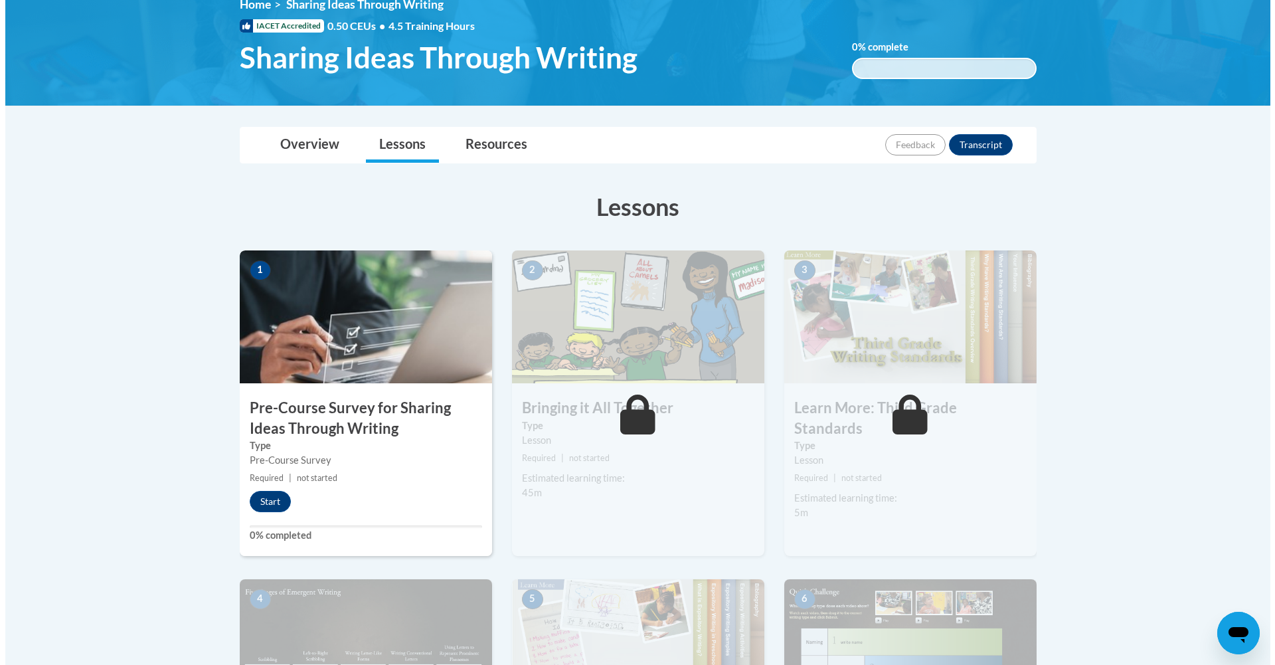
scroll to position [337, 0]
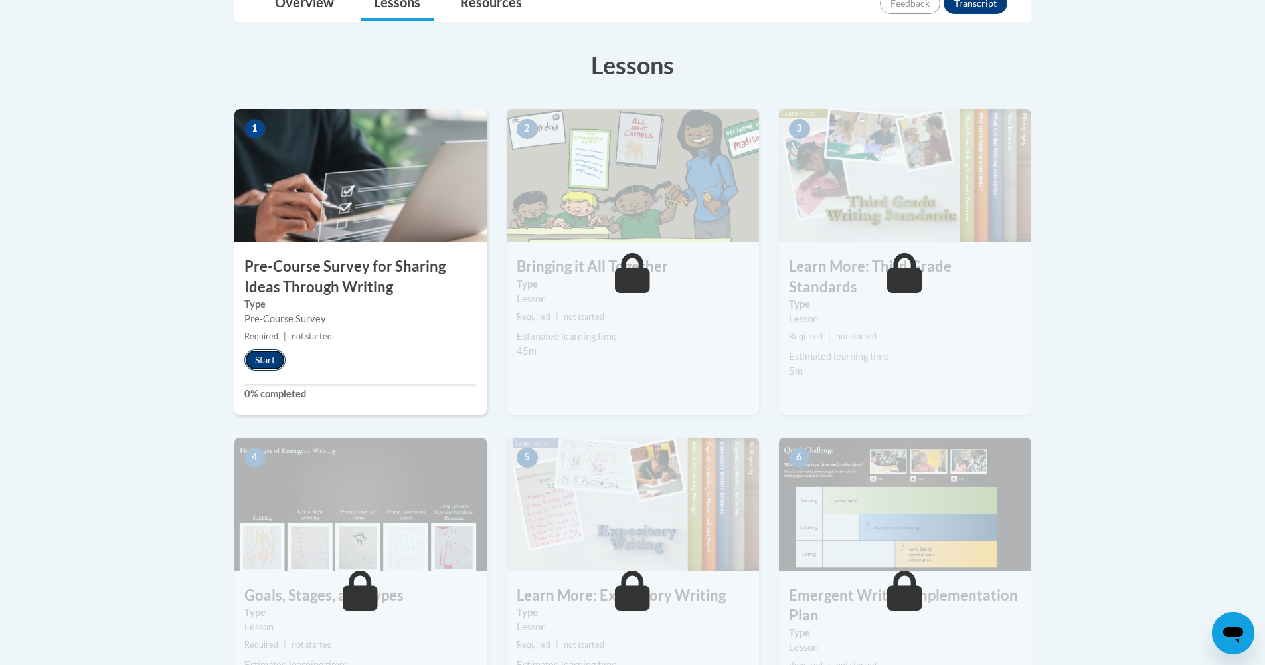
click at [267, 355] on button "Start" at bounding box center [264, 359] width 41 height 21
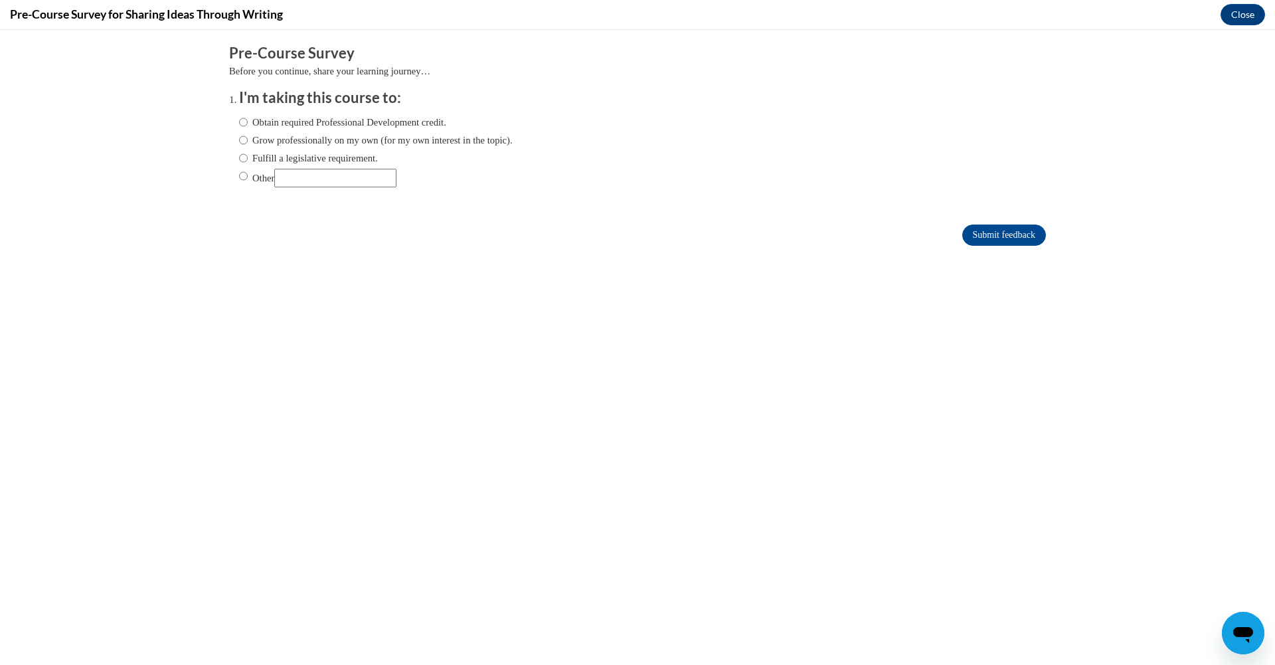
scroll to position [0, 0]
click at [239, 120] on label "Obtain required Professional Development credit." at bounding box center [342, 122] width 207 height 15
click at [239, 120] on input "Obtain required Professional Development credit." at bounding box center [243, 122] width 9 height 15
radio input "true"
click at [995, 234] on input "Submit feedback" at bounding box center [1004, 234] width 84 height 21
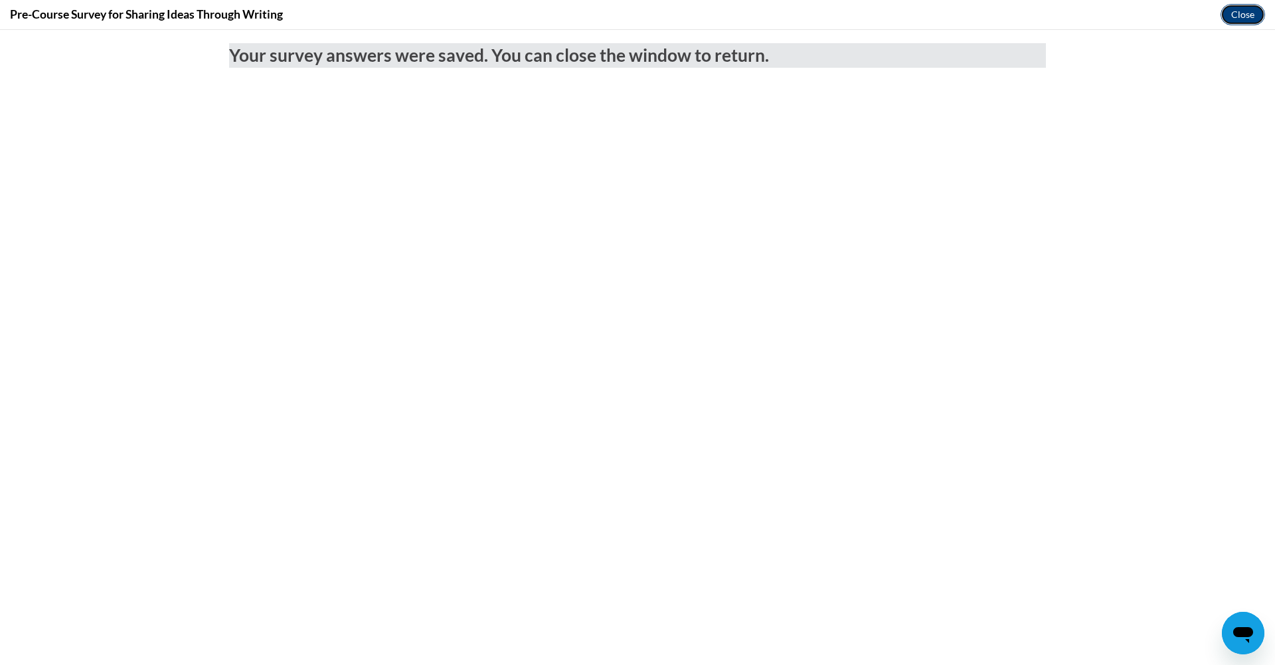
click at [1244, 17] on button "Close" at bounding box center [1243, 14] width 45 height 21
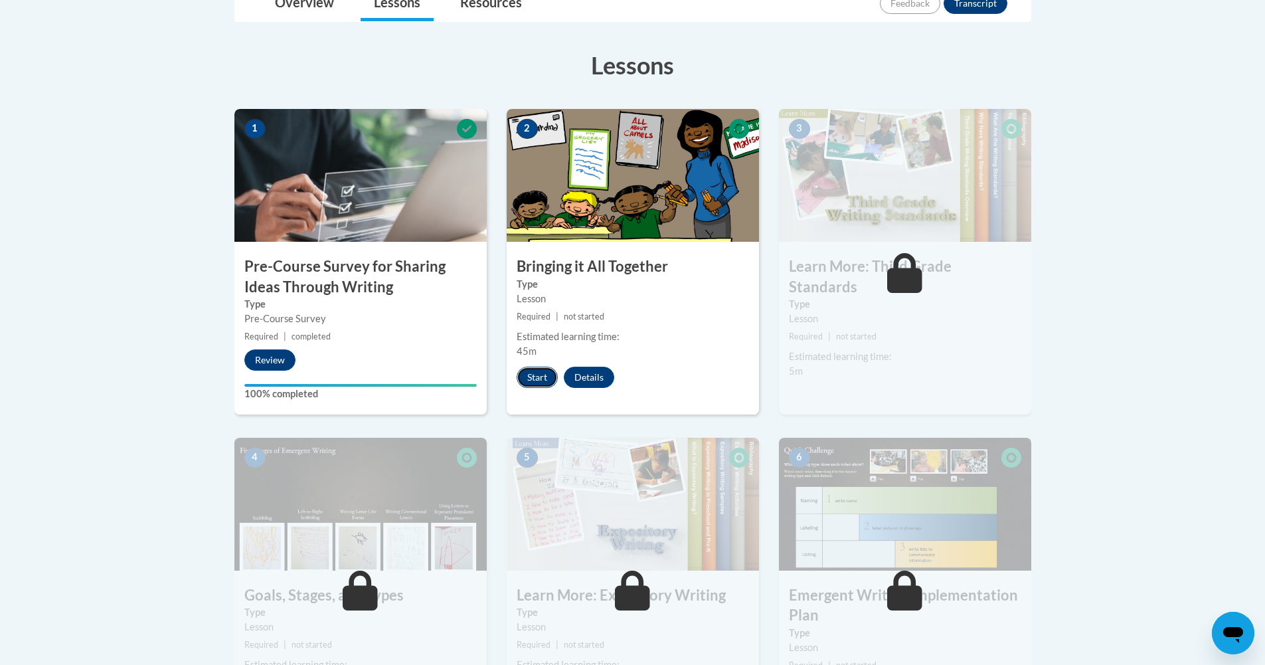
click at [545, 380] on button "Start" at bounding box center [537, 377] width 41 height 21
